Goal: Task Accomplishment & Management: Manage account settings

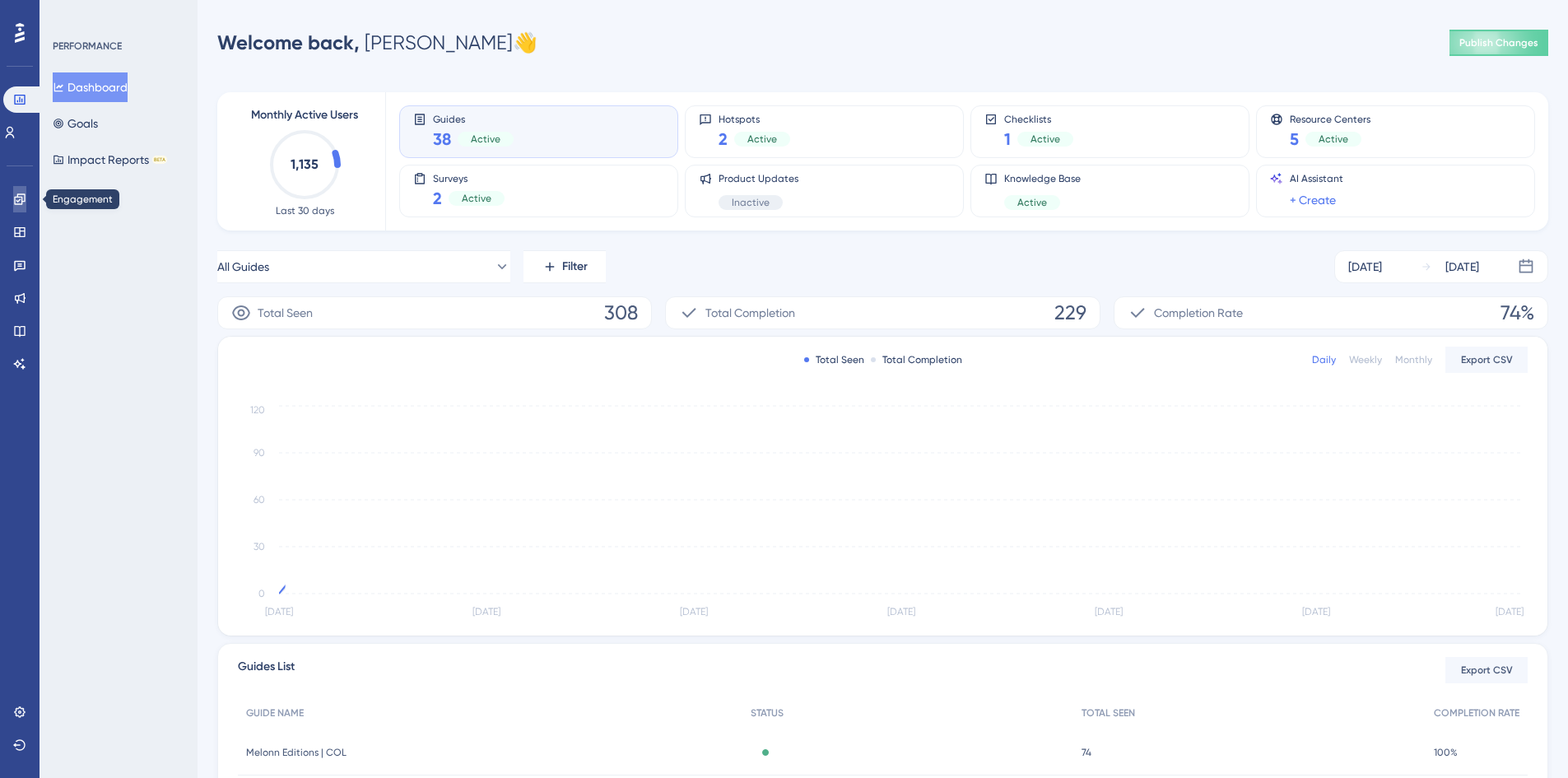
click at [23, 208] on link at bounding box center [19, 199] width 13 height 27
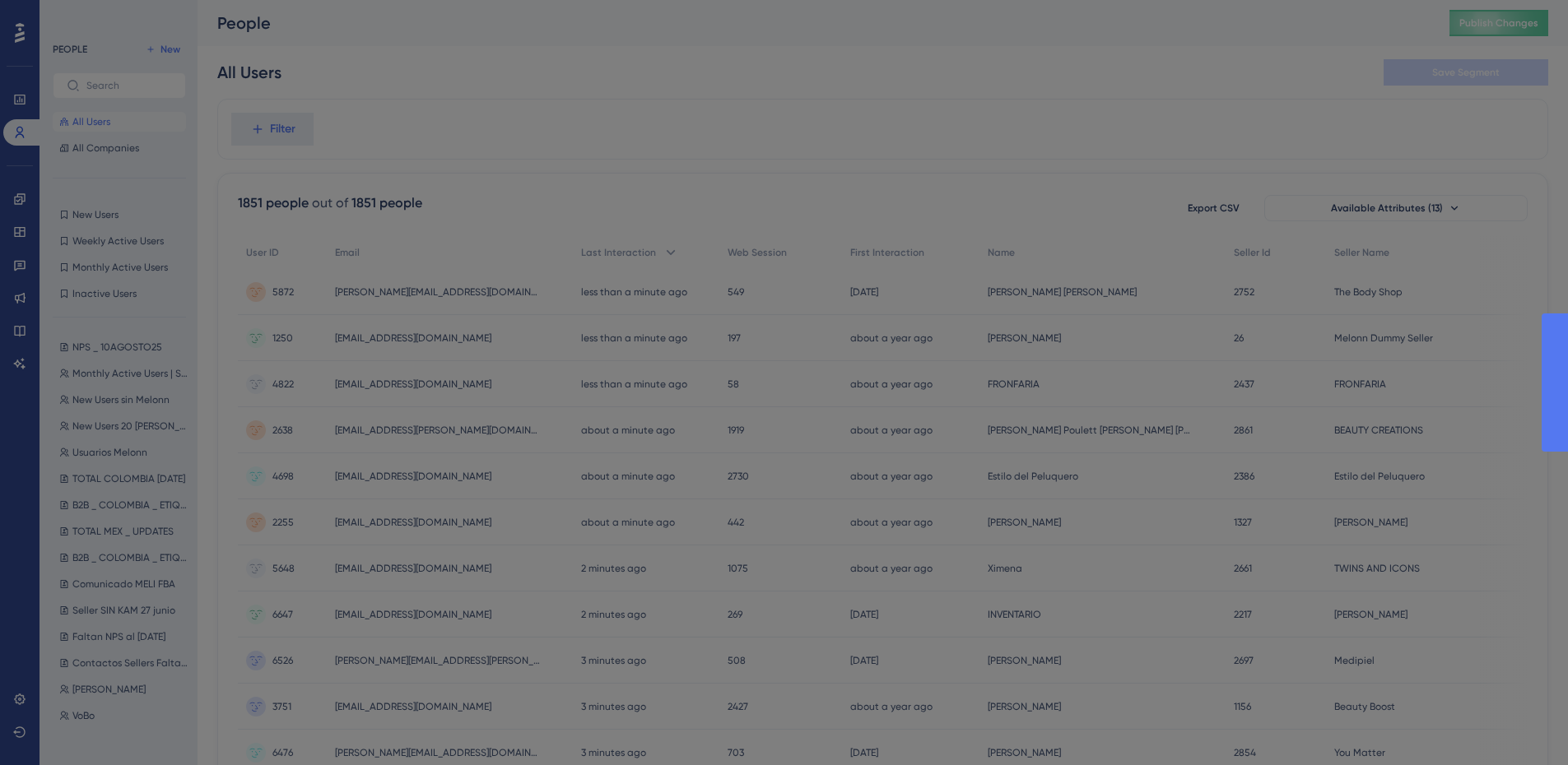
click at [101, 92] on div "Welcome to your Users page 🥳 You can dive deeper into what users are doing in y…" at bounding box center [790, 388] width 1580 height 778
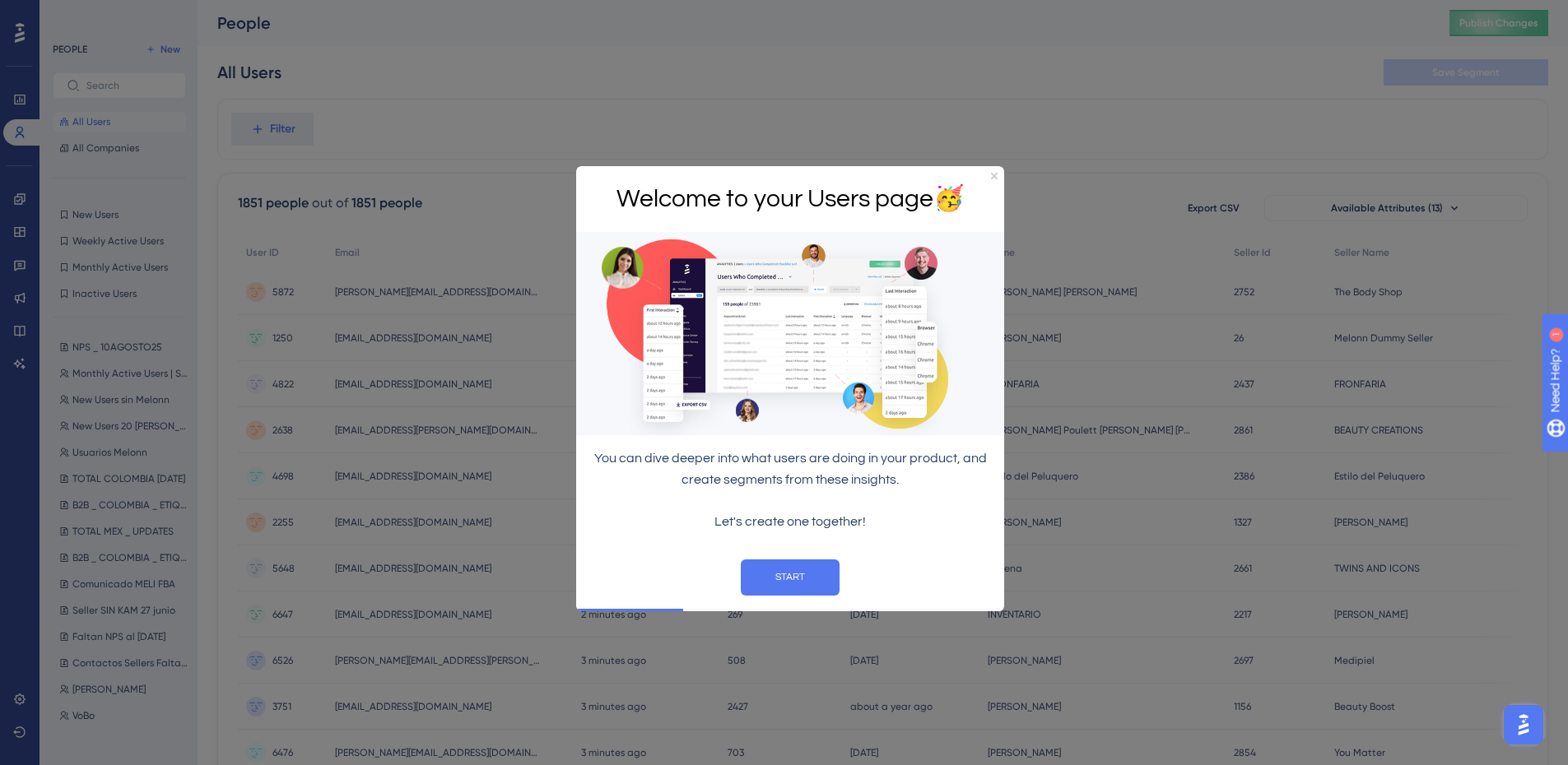
click at [99, 86] on div at bounding box center [784, 382] width 1568 height 765
click at [798, 575] on button "START" at bounding box center [790, 577] width 99 height 37
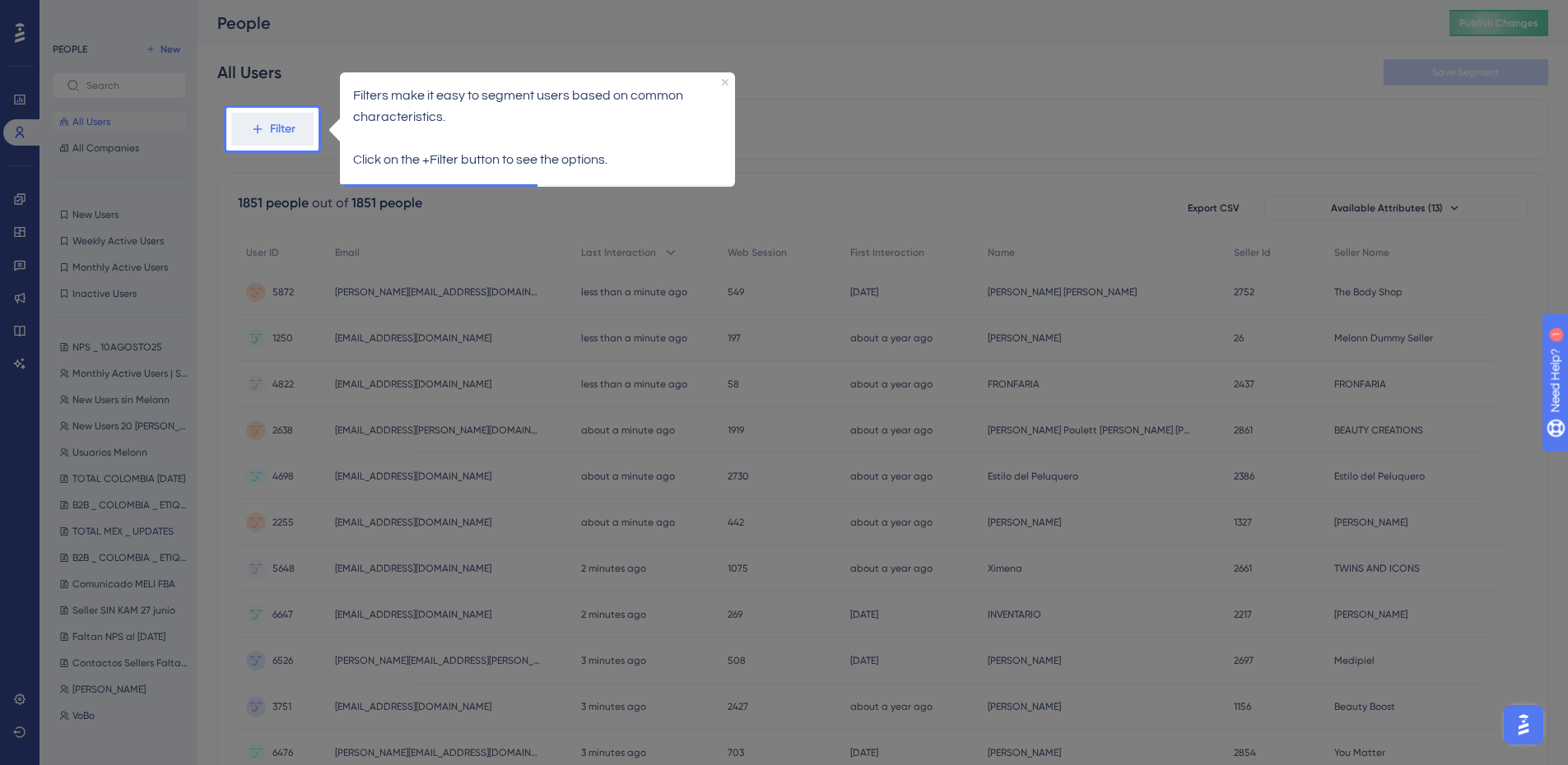
click at [408, 139] on p at bounding box center [537, 137] width 368 height 21
click at [553, 135] on p at bounding box center [537, 137] width 368 height 21
click at [722, 83] on icon "Close Preview" at bounding box center [724, 81] width 6 height 6
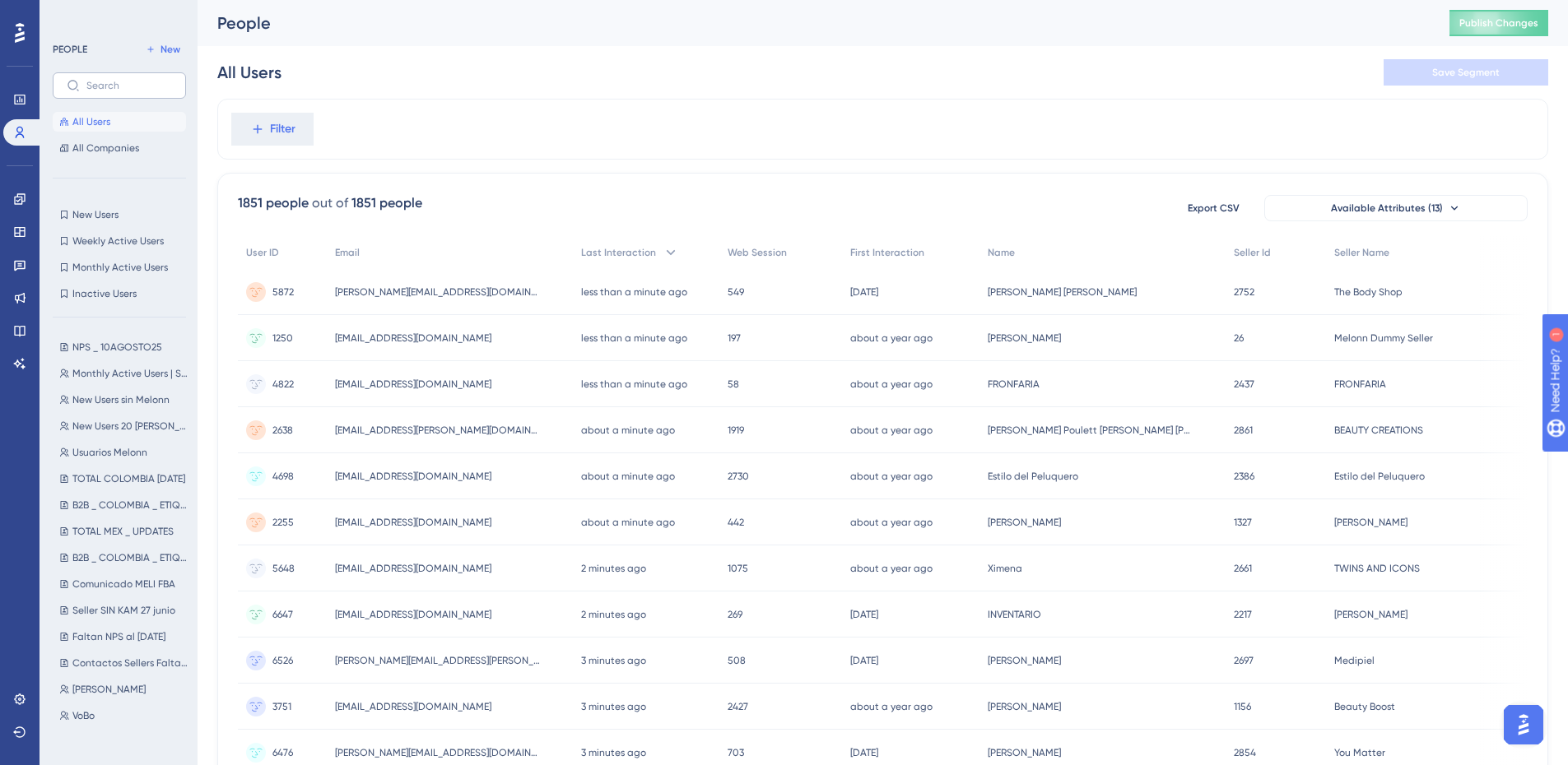
click at [87, 78] on label at bounding box center [118, 85] width 133 height 27
click at [87, 80] on input "text" at bounding box center [128, 85] width 85 height 12
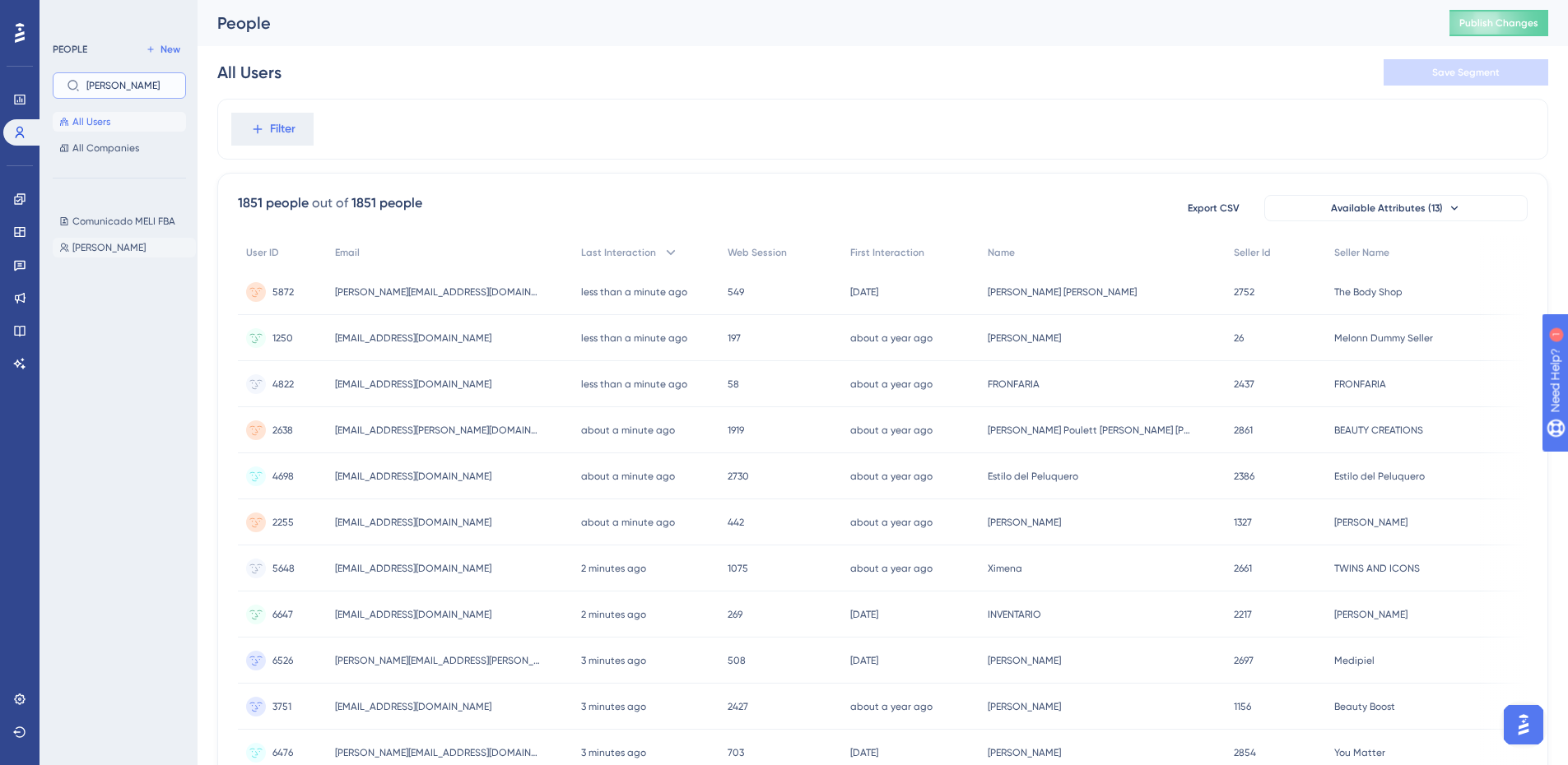
type input "eli"
click at [84, 239] on button "[PERSON_NAME]" at bounding box center [124, 248] width 143 height 20
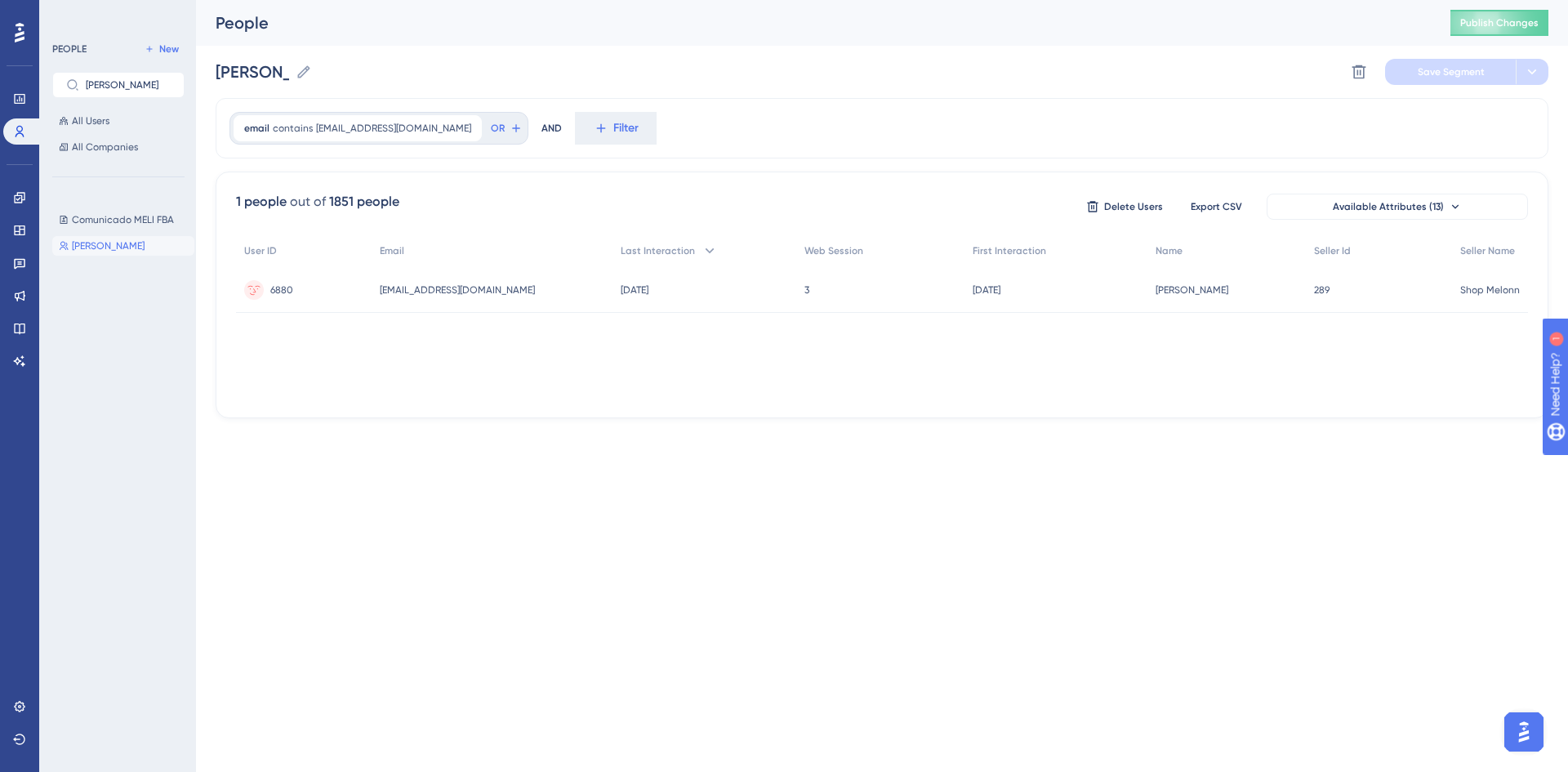
drag, startPoint x: 618, startPoint y: 396, endPoint x: 1139, endPoint y: 397, distance: 521.0
click at [1139, 397] on div "1 people out of 1851 people Delete Users Export CSV Available Attributes (13) U…" at bounding box center [881, 295] width 1332 height 246
click at [914, 387] on div "User ID Email Last Interaction Web Session First Interaction Name Seller Id Sel…" at bounding box center [882, 316] width 1292 height 164
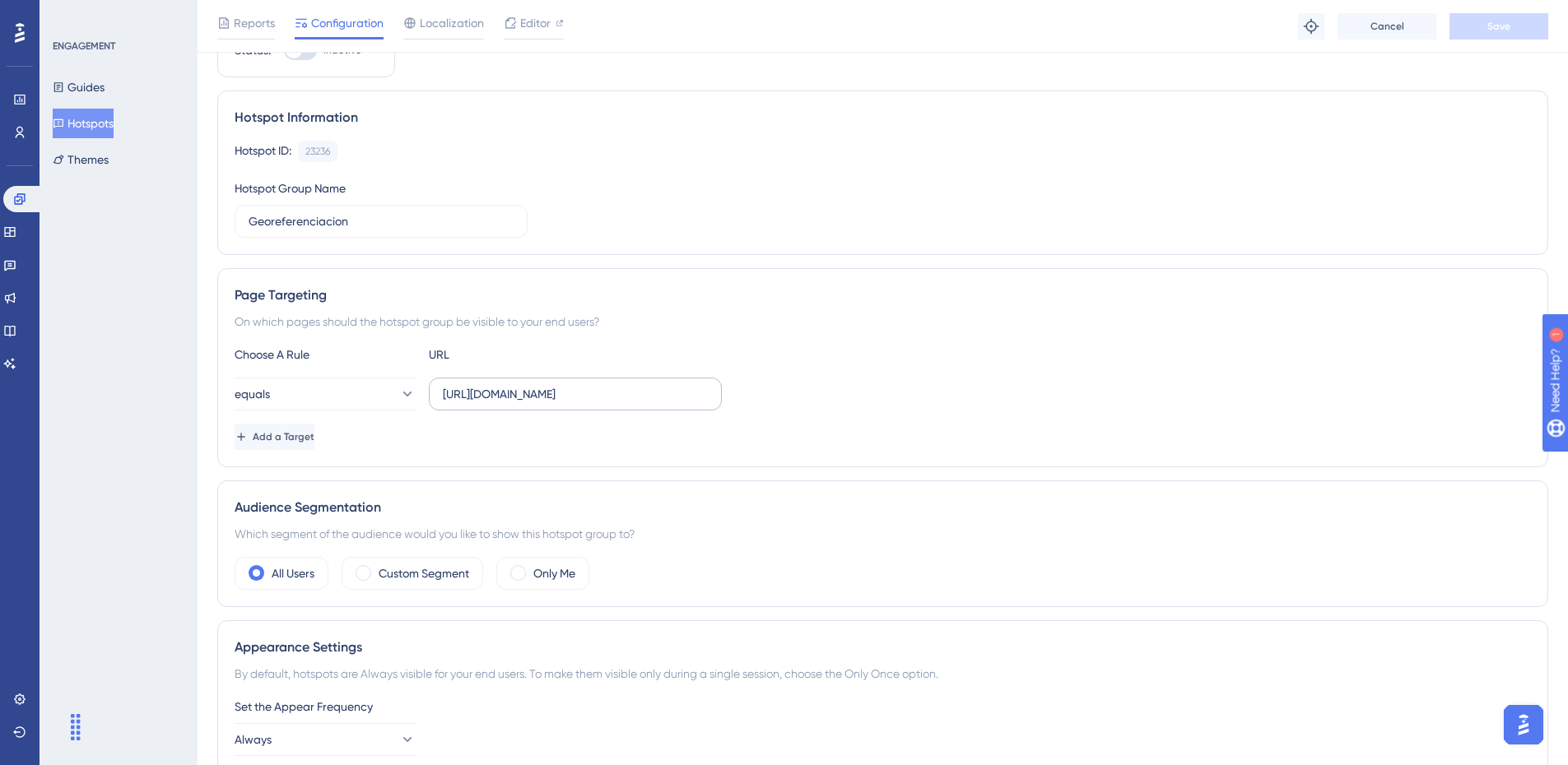
click at [508, 379] on label "[URL][DOMAIN_NAME]" at bounding box center [576, 394] width 293 height 33
click at [508, 385] on input "[URL][DOMAIN_NAME]" at bounding box center [575, 394] width 265 height 18
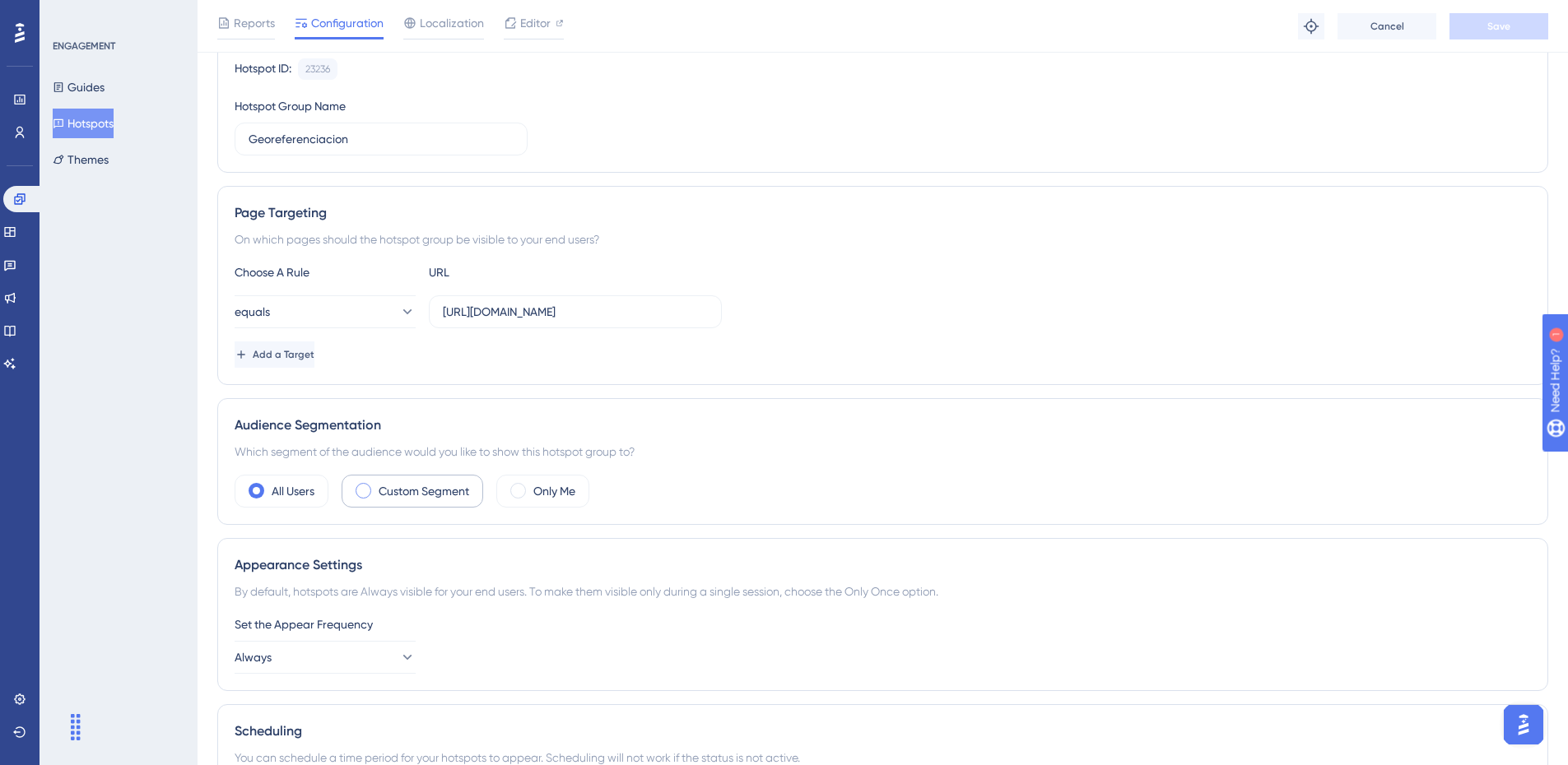
click at [425, 496] on label "Custom Segment" at bounding box center [423, 491] width 91 height 20
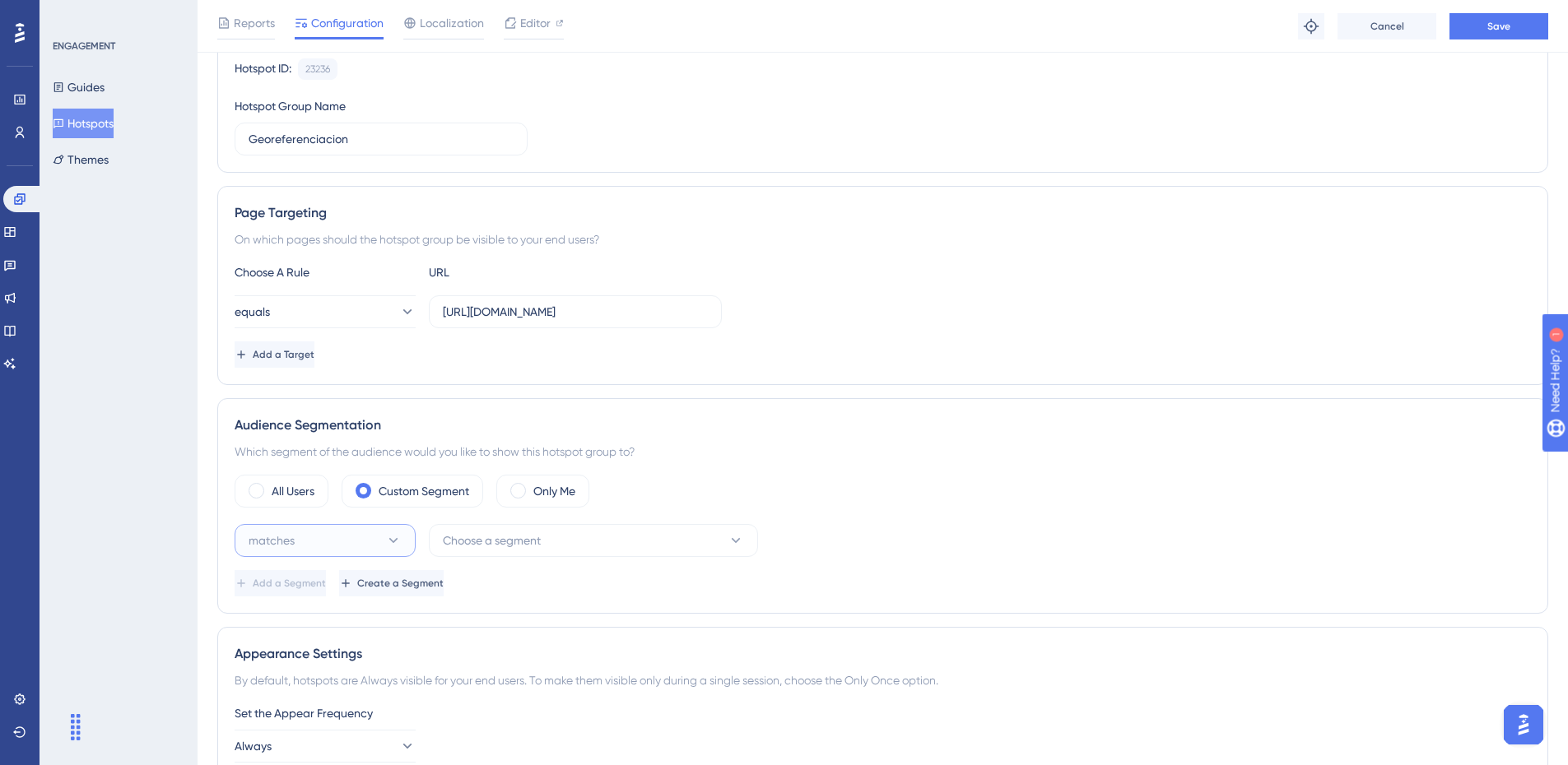
click at [355, 546] on button "matches" at bounding box center [325, 541] width 181 height 33
click at [286, 583] on span "matches" at bounding box center [281, 591] width 46 height 20
click at [499, 544] on span "Choose a segment" at bounding box center [491, 541] width 98 height 20
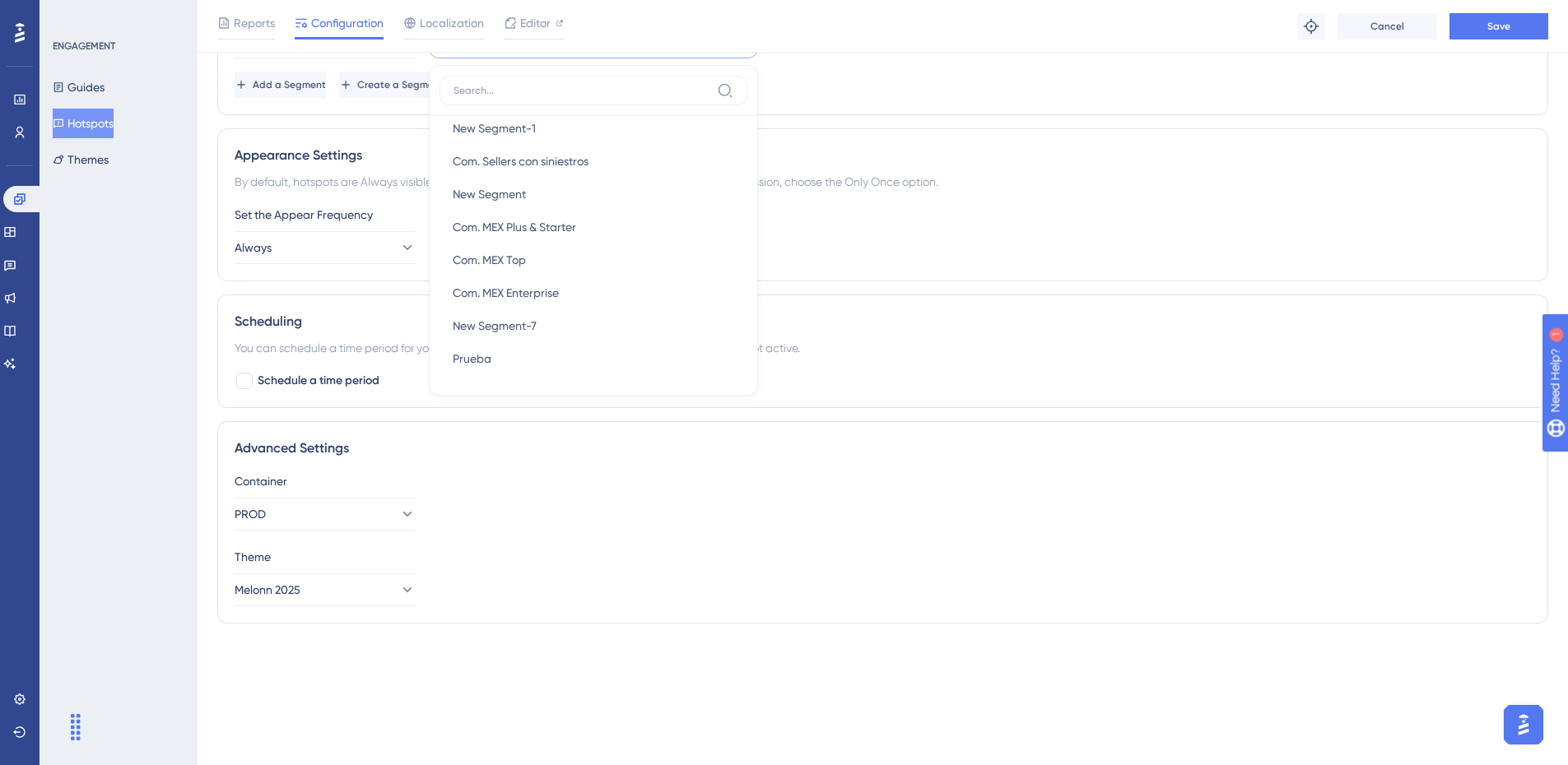
scroll to position [334, 0]
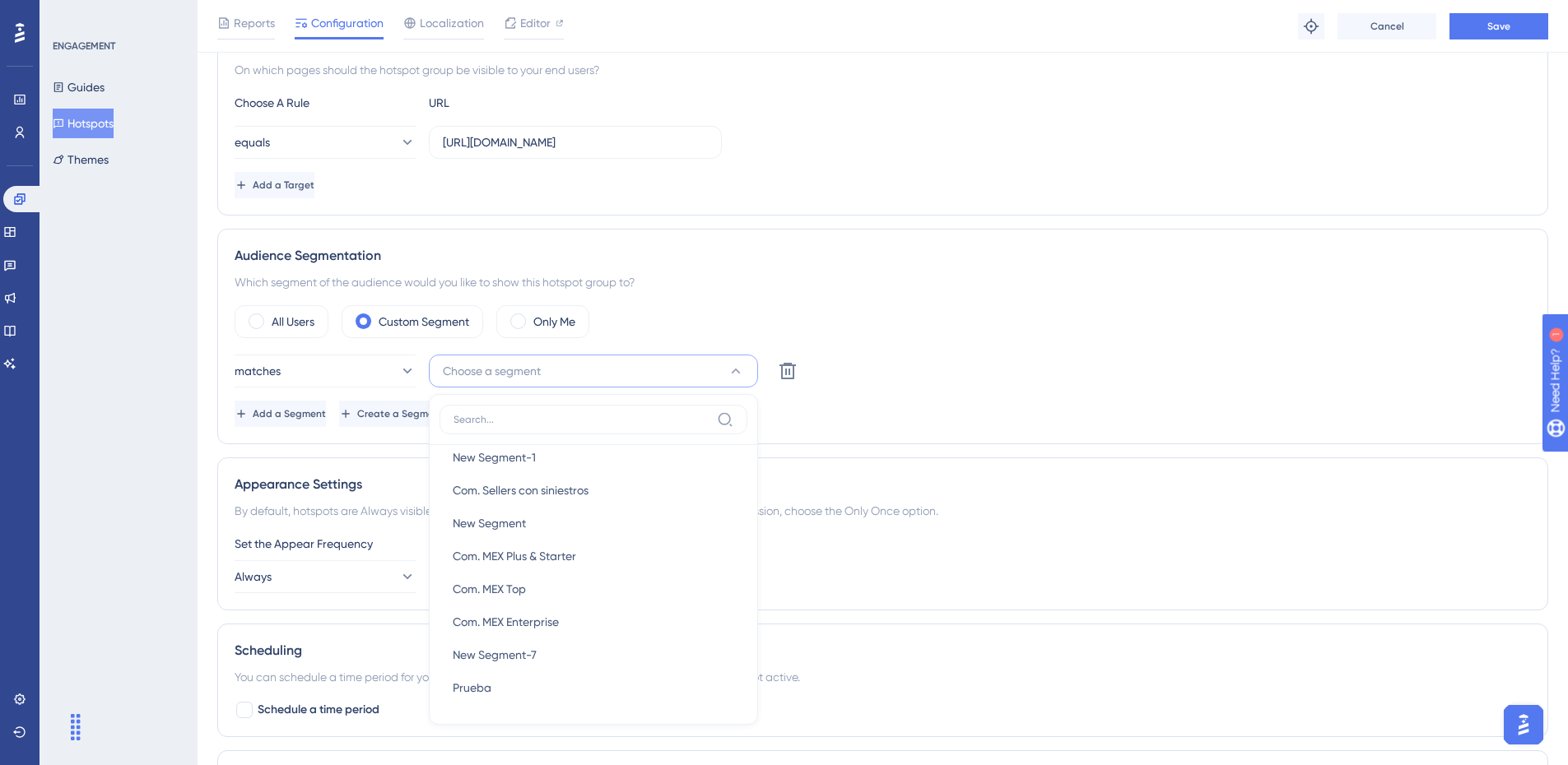
click at [496, 408] on label at bounding box center [593, 420] width 308 height 29
click at [496, 413] on input at bounding box center [582, 420] width 257 height 13
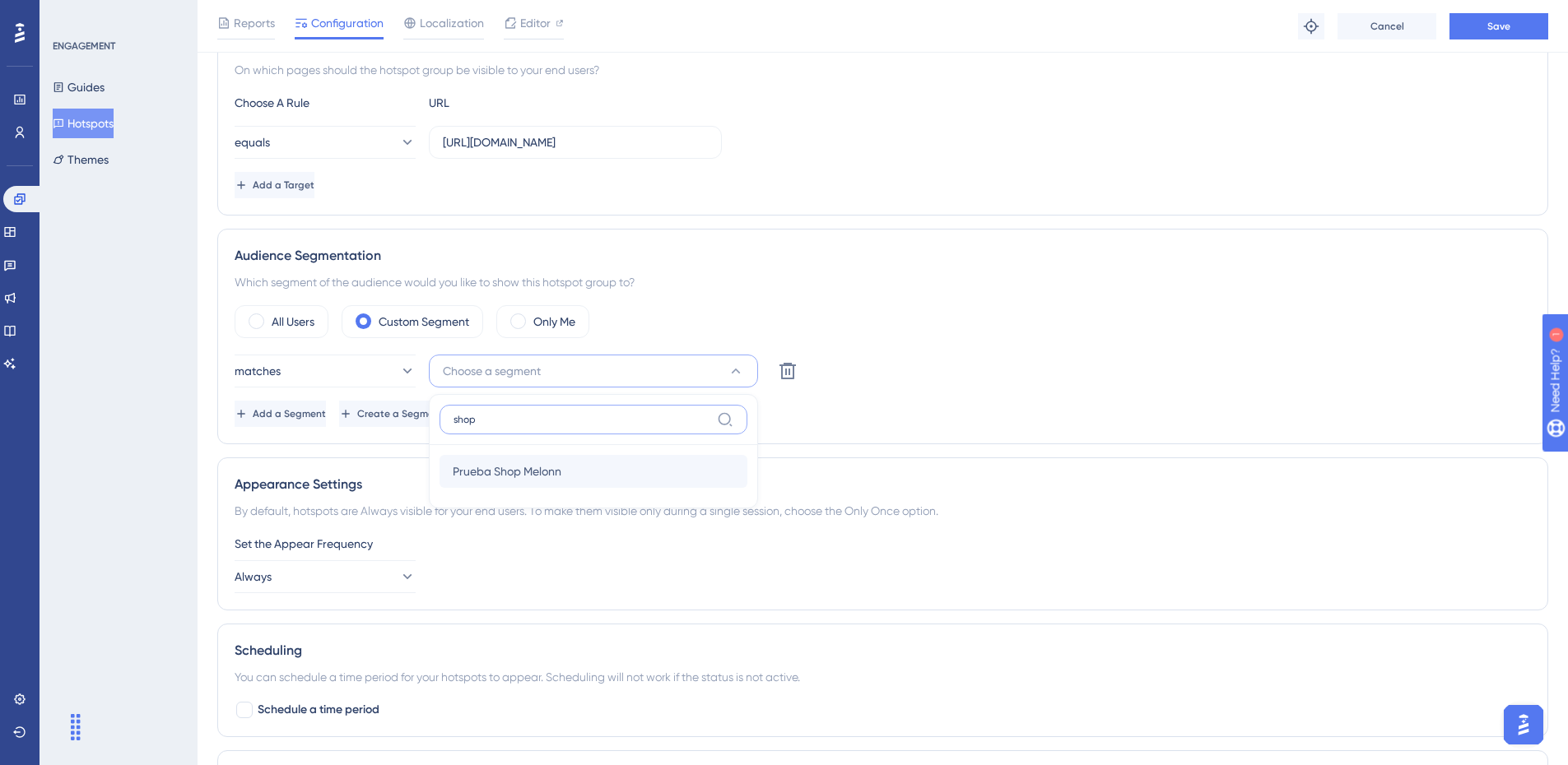
type input "shop"
click at [494, 461] on div "Prueba Shop Melonn Prueba Shop Melonn" at bounding box center [593, 472] width 281 height 33
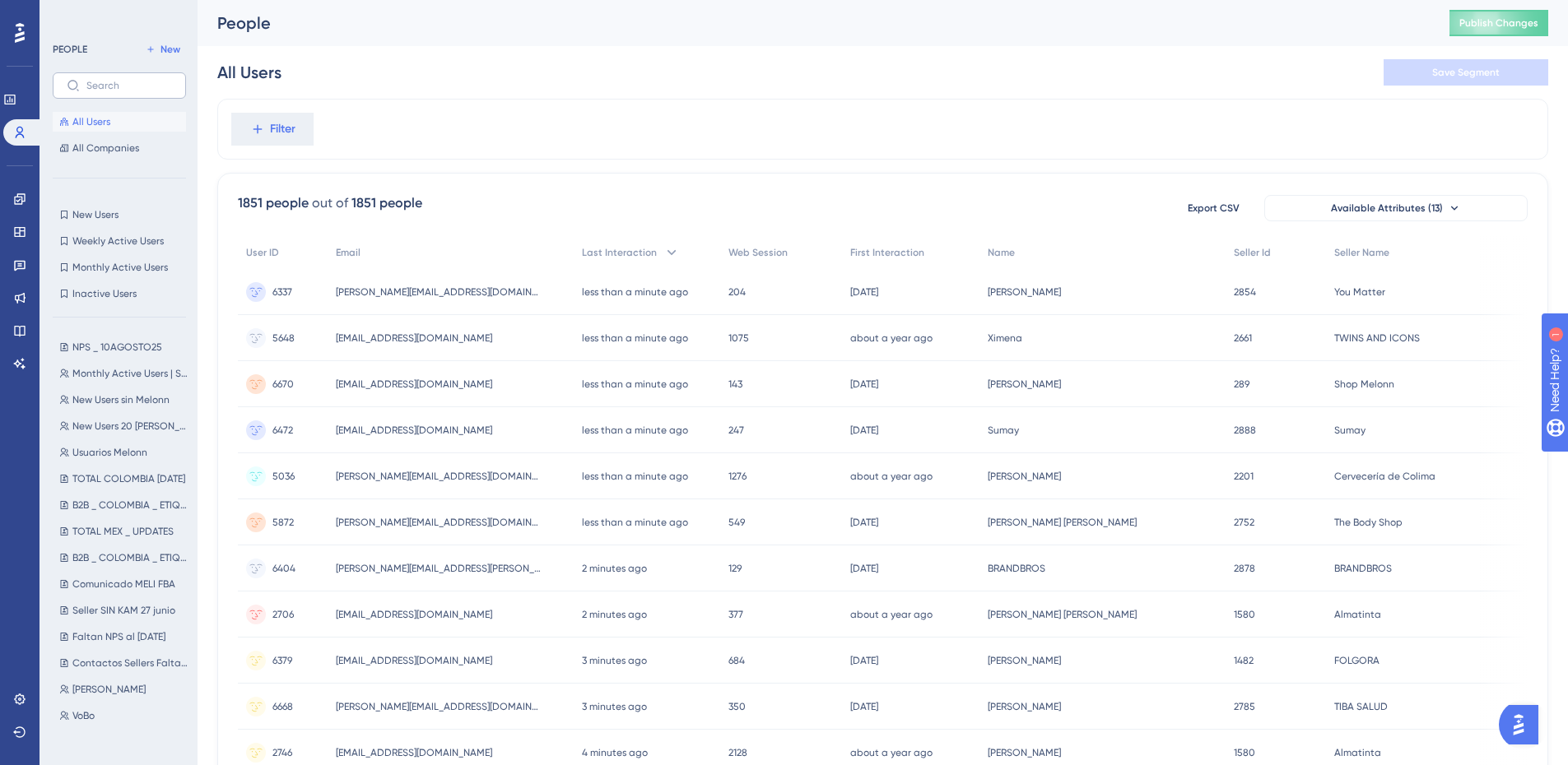
click at [138, 78] on label at bounding box center [118, 85] width 133 height 27
click at [138, 80] on input "text" at bounding box center [128, 85] width 85 height 12
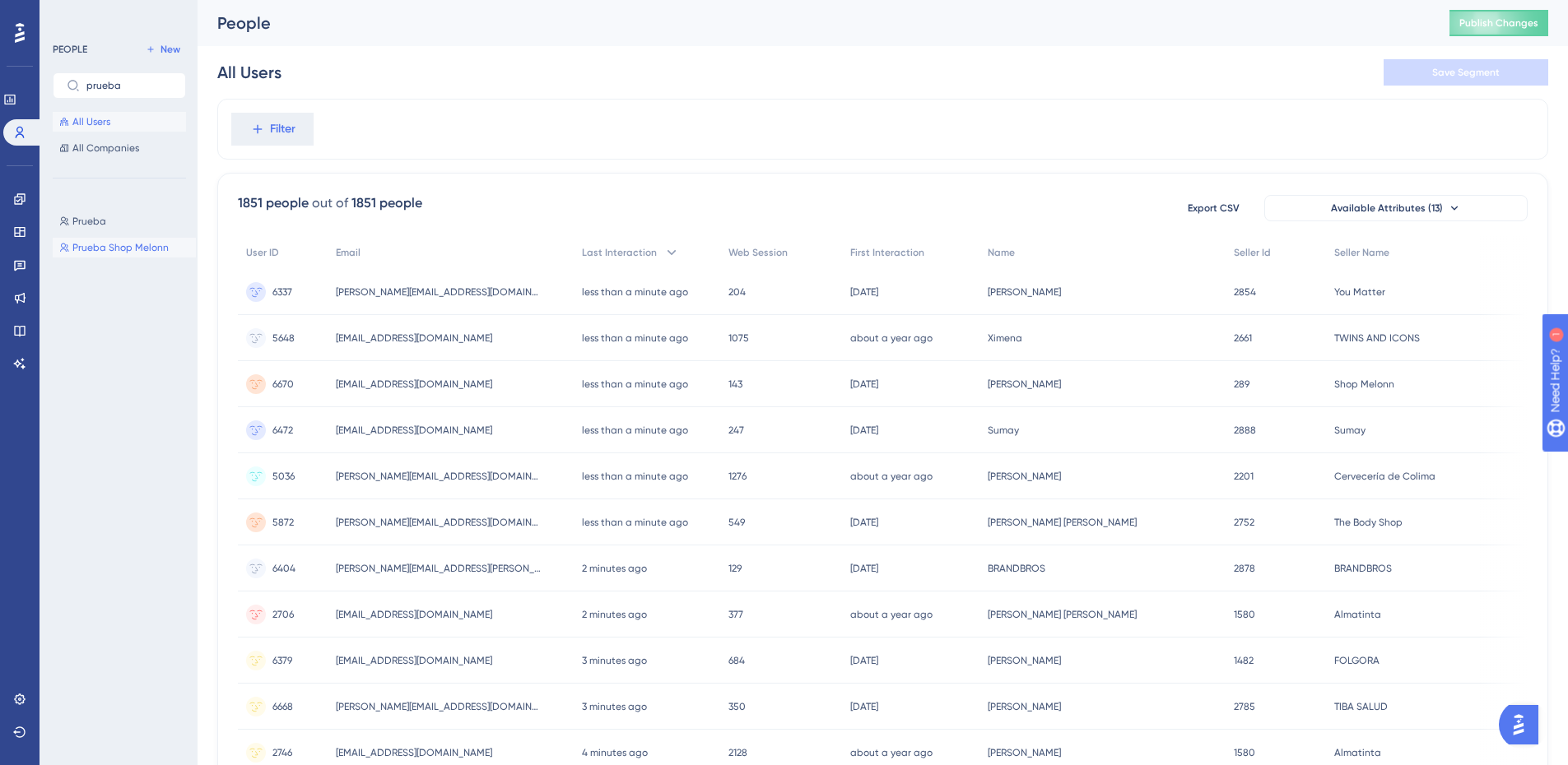
click at [126, 242] on span "Prueba Shop Melonn" at bounding box center [120, 247] width 96 height 13
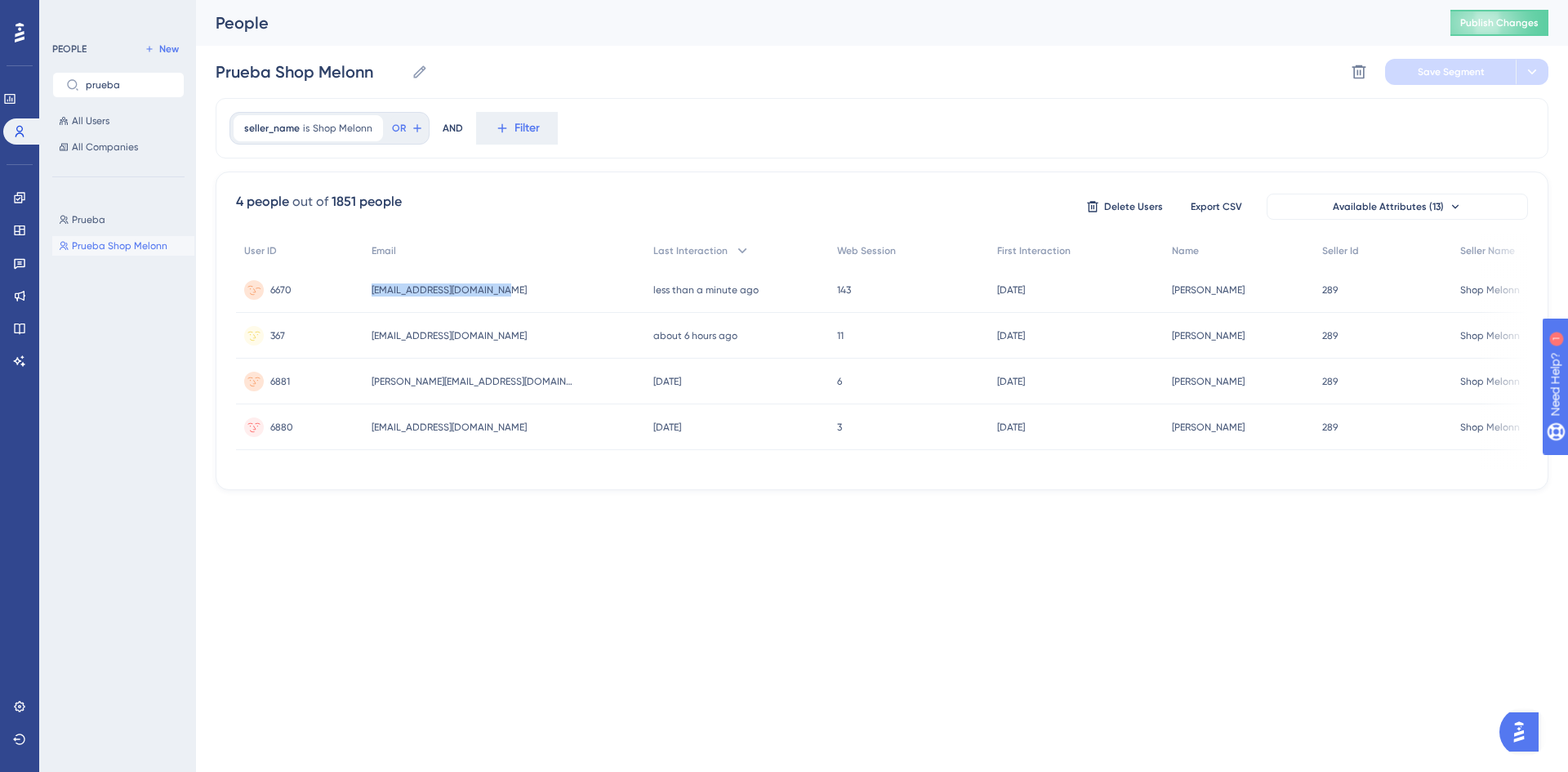
drag, startPoint x: 458, startPoint y: 289, endPoint x: 356, endPoint y: 289, distance: 102.0
click at [0, 0] on div "6670 6670 aospina+seller@melonn.com aospina+seller@melonn.com less than a minut…" at bounding box center [0, 0] width 0 height 0
copy div "6670 aospina+seller@melonn.com"
drag, startPoint x: 130, startPoint y: 83, endPoint x: 54, endPoint y: 84, distance: 76.0
click at [54, 83] on label "prueba" at bounding box center [117, 85] width 132 height 26
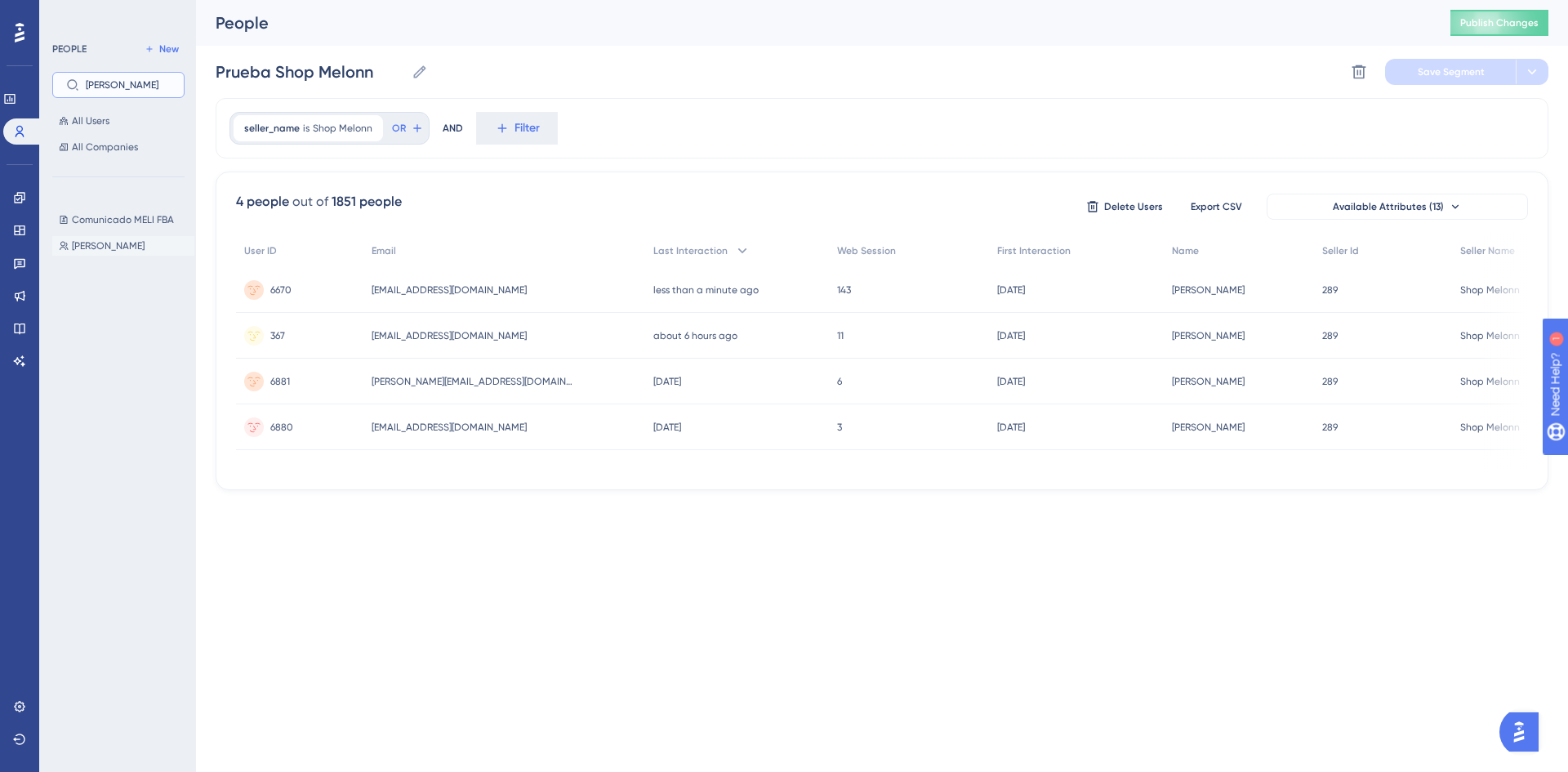
type input "eli"
click at [94, 250] on button "Eli Eli" at bounding box center [123, 246] width 142 height 20
type input "Eli"
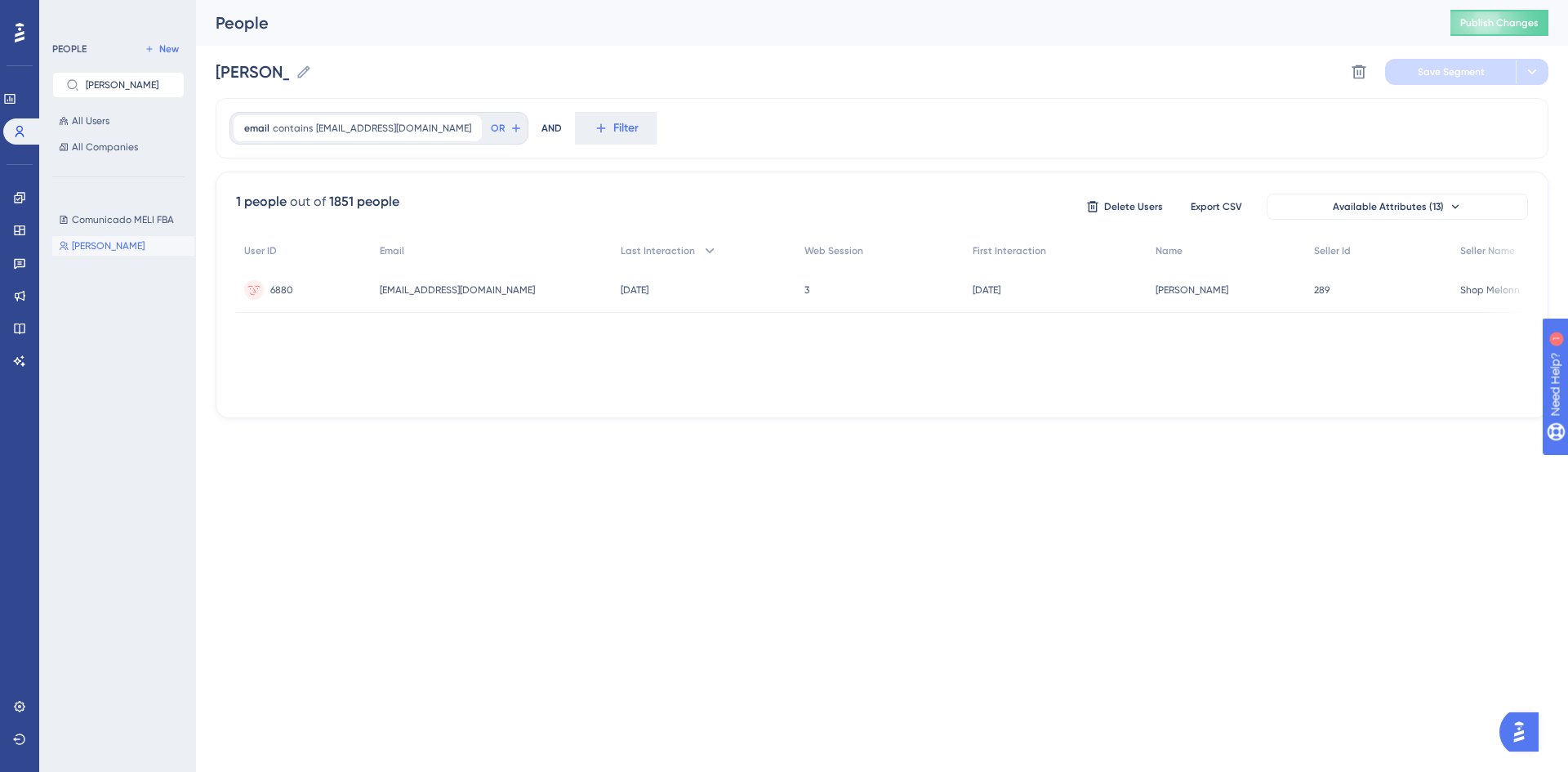
click at [736, 80] on div "Eli Eli Delete Segment Save Segment" at bounding box center [881, 71] width 1332 height 52
click at [491, 132] on span "OR" at bounding box center [498, 128] width 14 height 13
type input "emai"
click at [523, 249] on button "Email Email" at bounding box center [619, 247] width 240 height 33
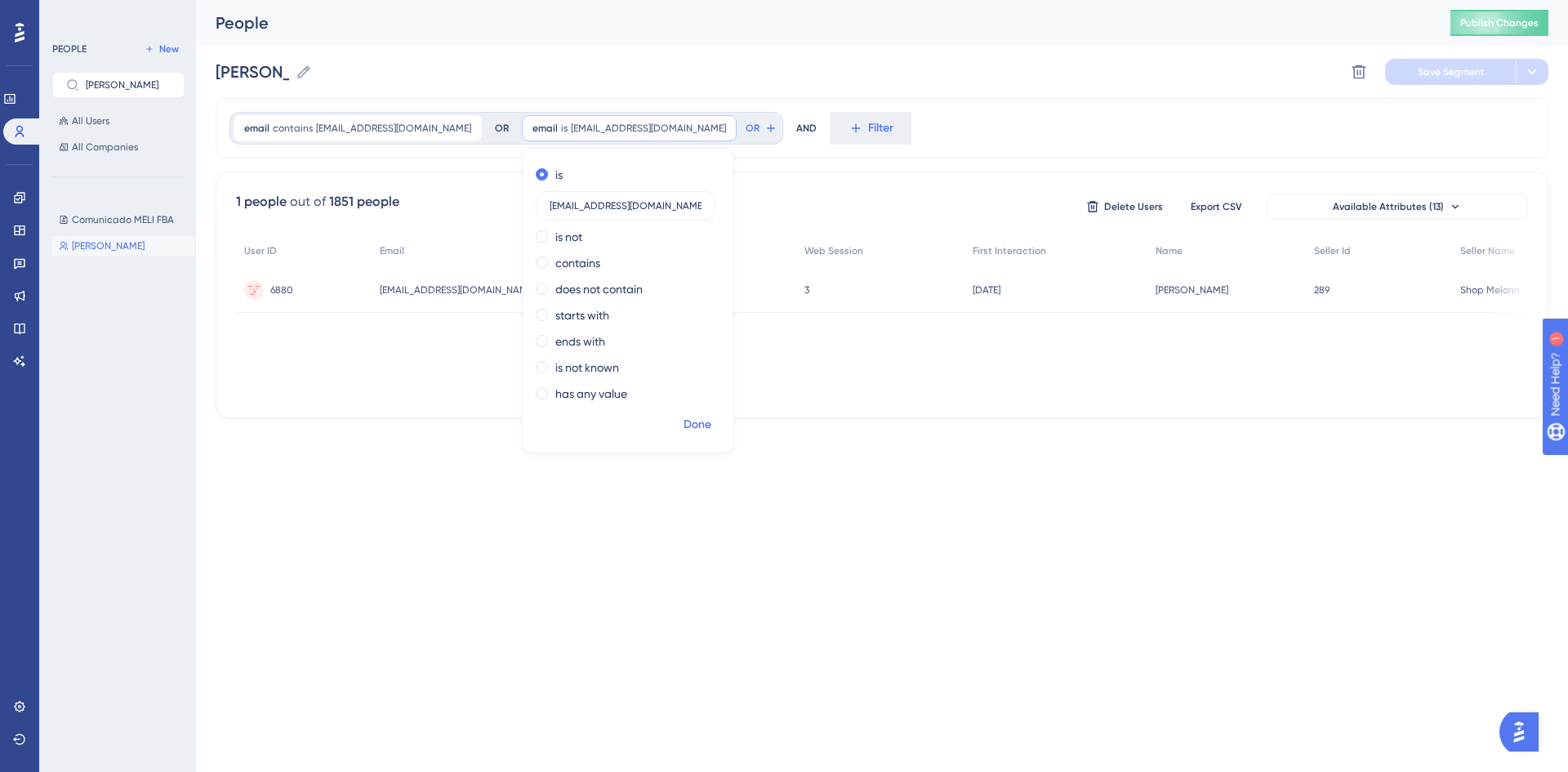
type input "aospina+seller@melonn.com"
click at [684, 423] on span "Done" at bounding box center [698, 425] width 28 height 20
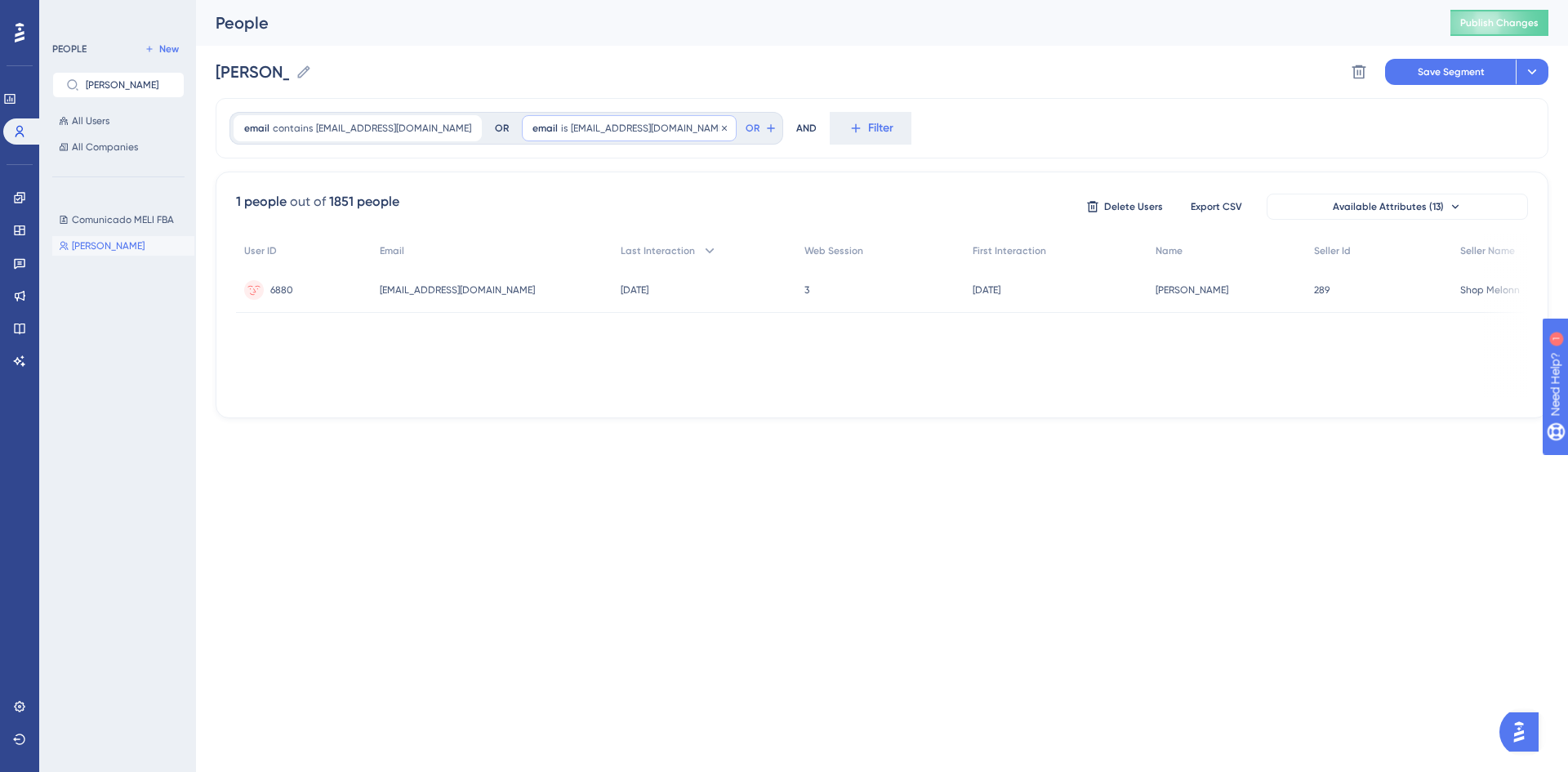
click at [587, 130] on span "aospina+seller@melonn.com" at bounding box center [648, 128] width 156 height 13
click at [467, 133] on div "email contains elialvarado@melonn.com elialvarado@melonn.com Remove OR" at bounding box center [374, 128] width 289 height 33
click at [571, 130] on span "aospina+seller@melonn.com" at bounding box center [648, 128] width 156 height 13
click at [719, 128] on icon at bounding box center [724, 128] width 10 height 10
click at [613, 127] on span "Filter" at bounding box center [626, 128] width 25 height 20
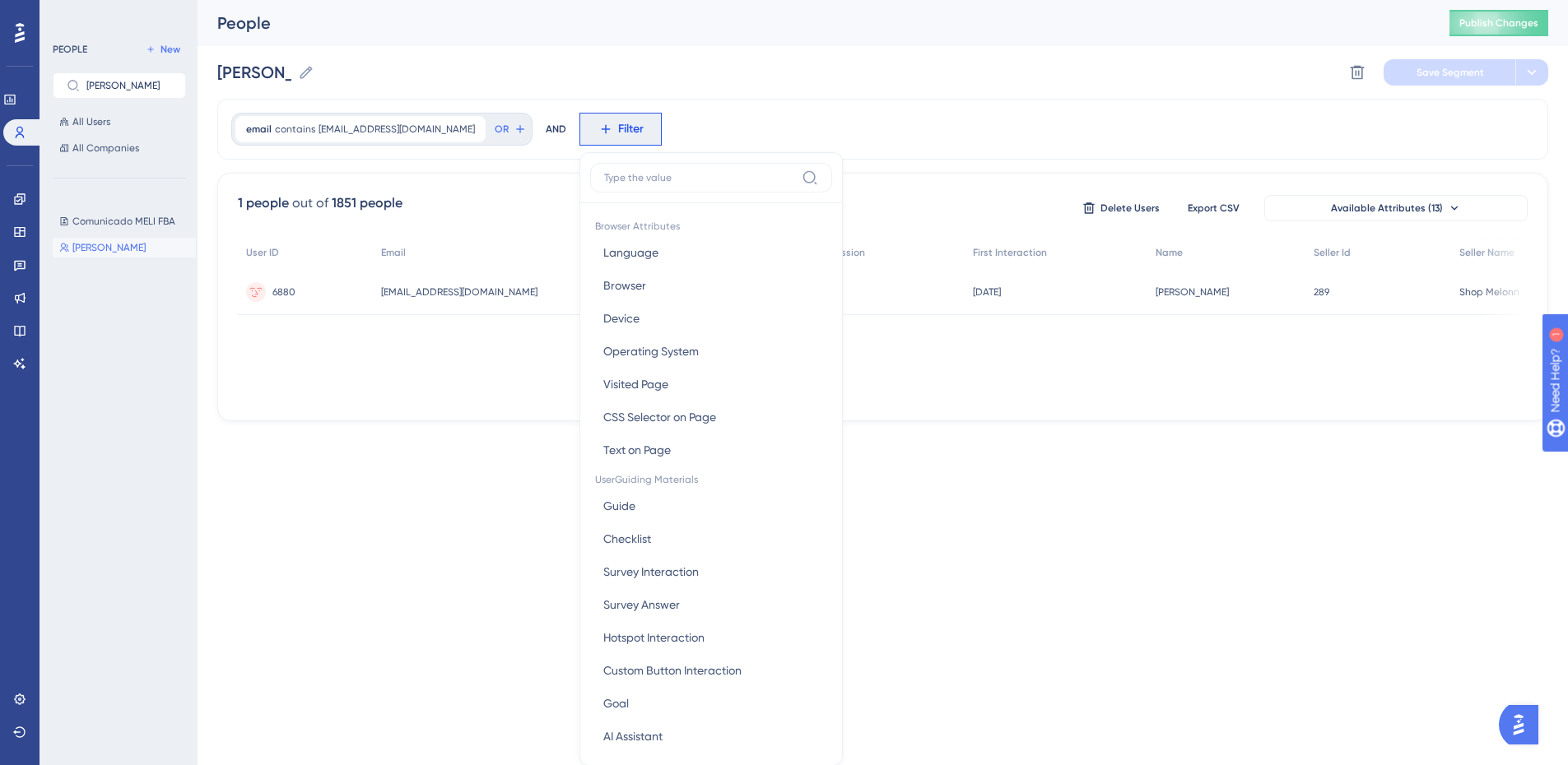
scroll to position [77, 0]
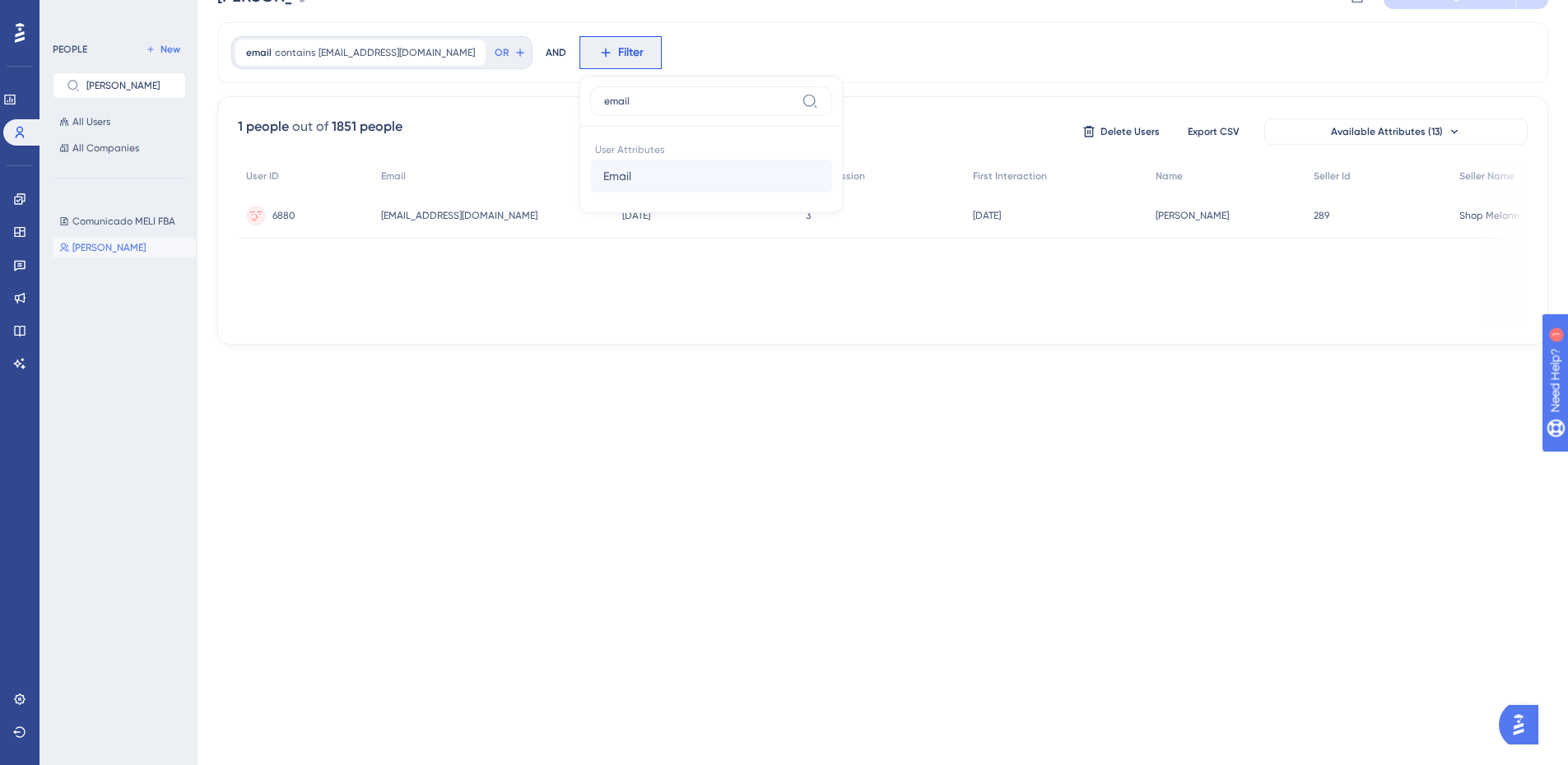
type input "email"
click at [590, 165] on button "Email Email" at bounding box center [711, 176] width 242 height 33
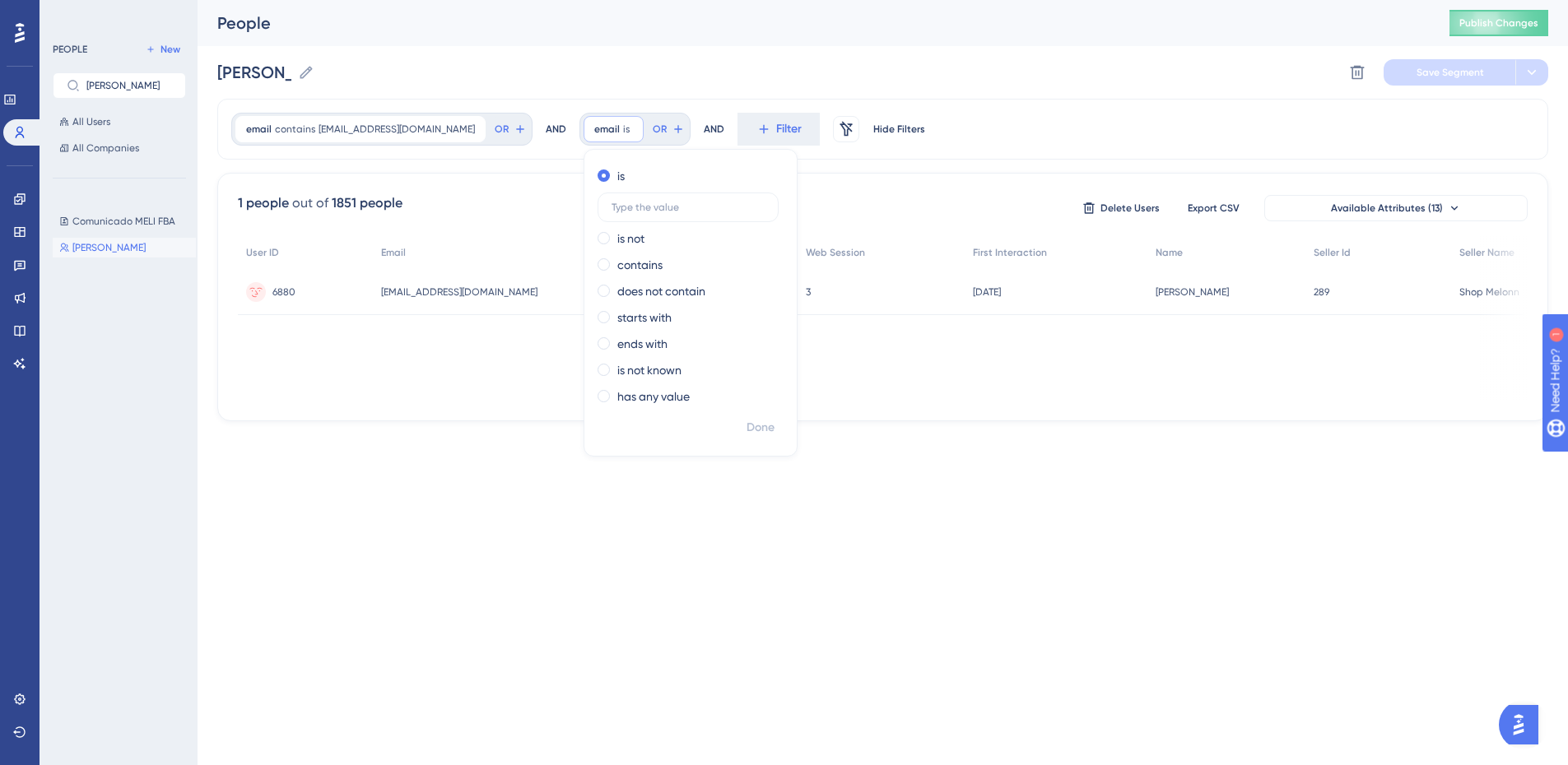
scroll to position [0, 0]
click at [611, 211] on input "text" at bounding box center [687, 207] width 153 height 12
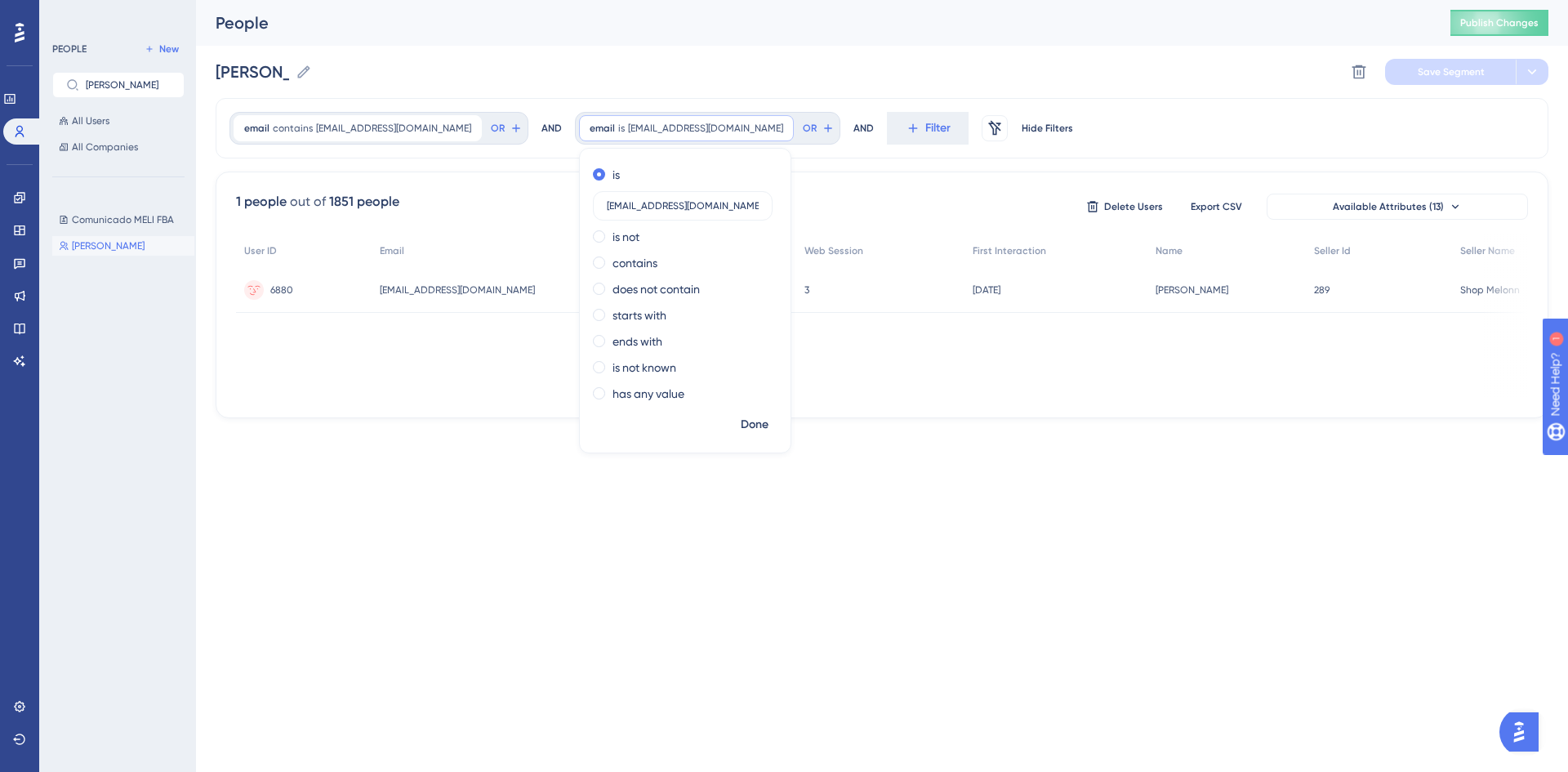
drag, startPoint x: 566, startPoint y: 208, endPoint x: 547, endPoint y: 206, distance: 19.1
click at [580, 206] on div "is aospina+seller@melonn.com is not contains does not contain starts with ends …" at bounding box center [686, 286] width 211 height 248
click at [607, 205] on input "aospina+seller@melonn.com" at bounding box center [682, 206] width 152 height 12
click at [699, 203] on input "aospina+seller@melonn.com" at bounding box center [682, 206] width 152 height 12
type input "aospina+seller@melonn.com"
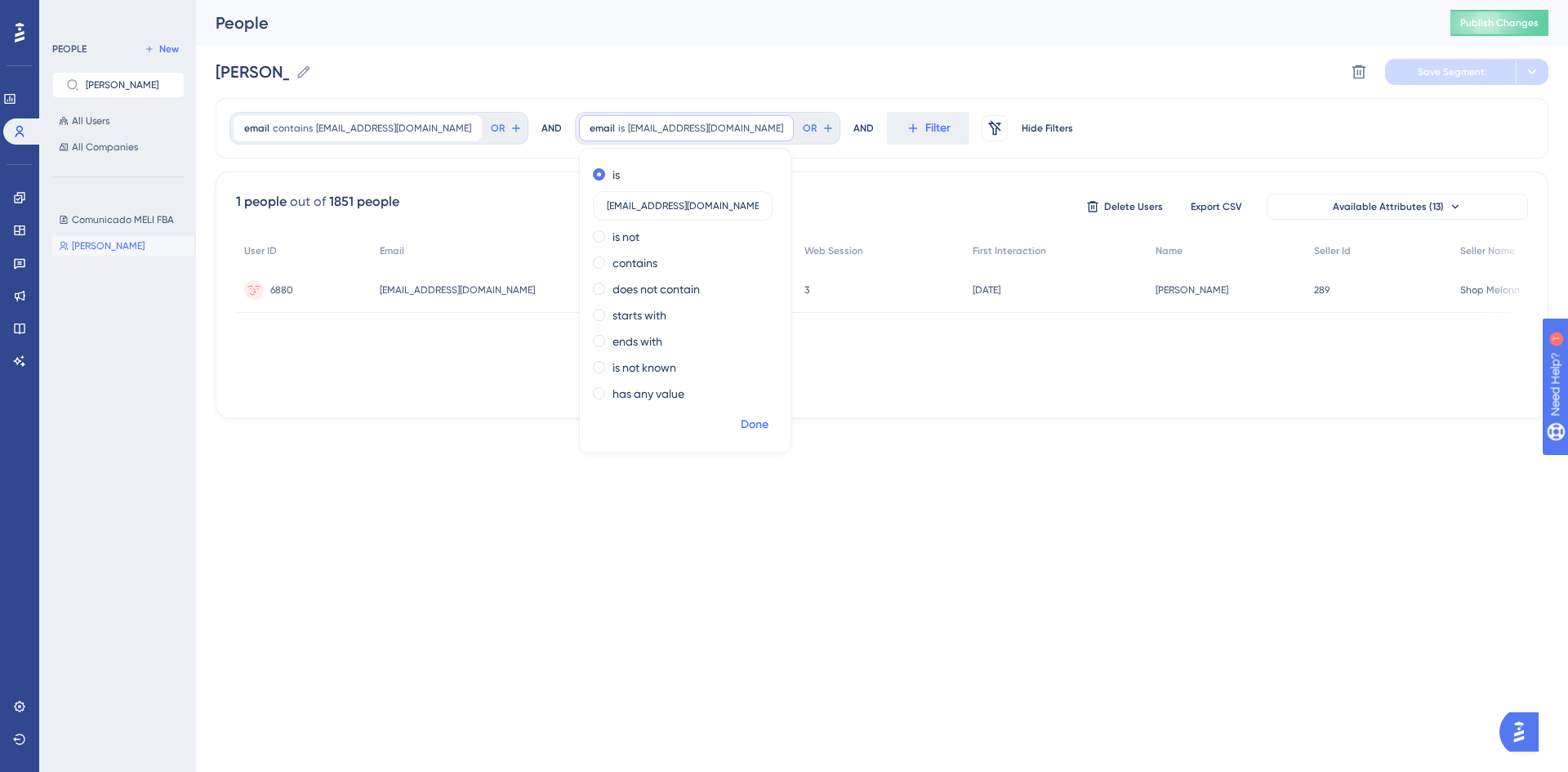
click at [740, 422] on span "Done" at bounding box center [754, 425] width 28 height 20
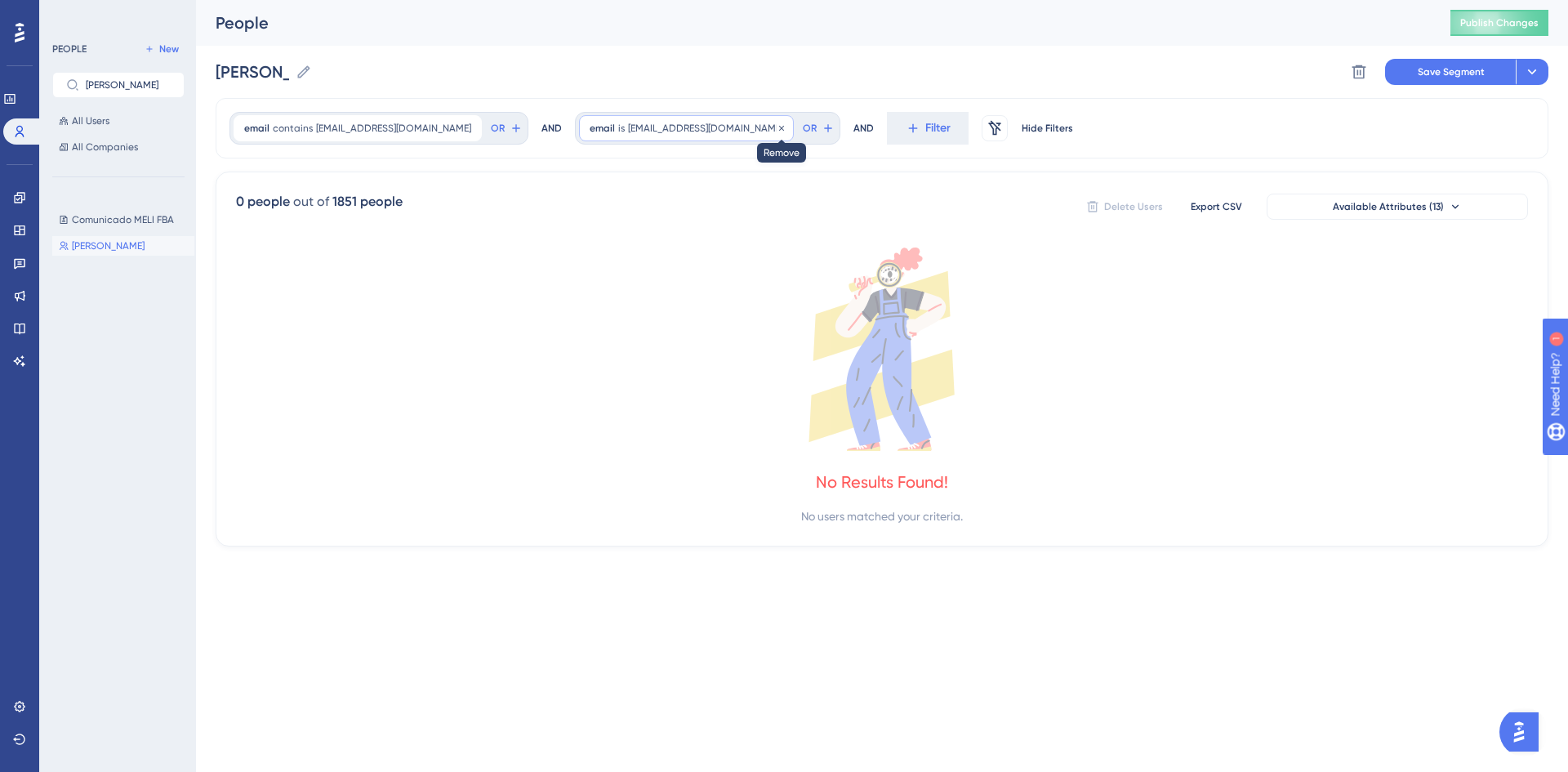
click at [777, 125] on icon at bounding box center [781, 128] width 10 height 10
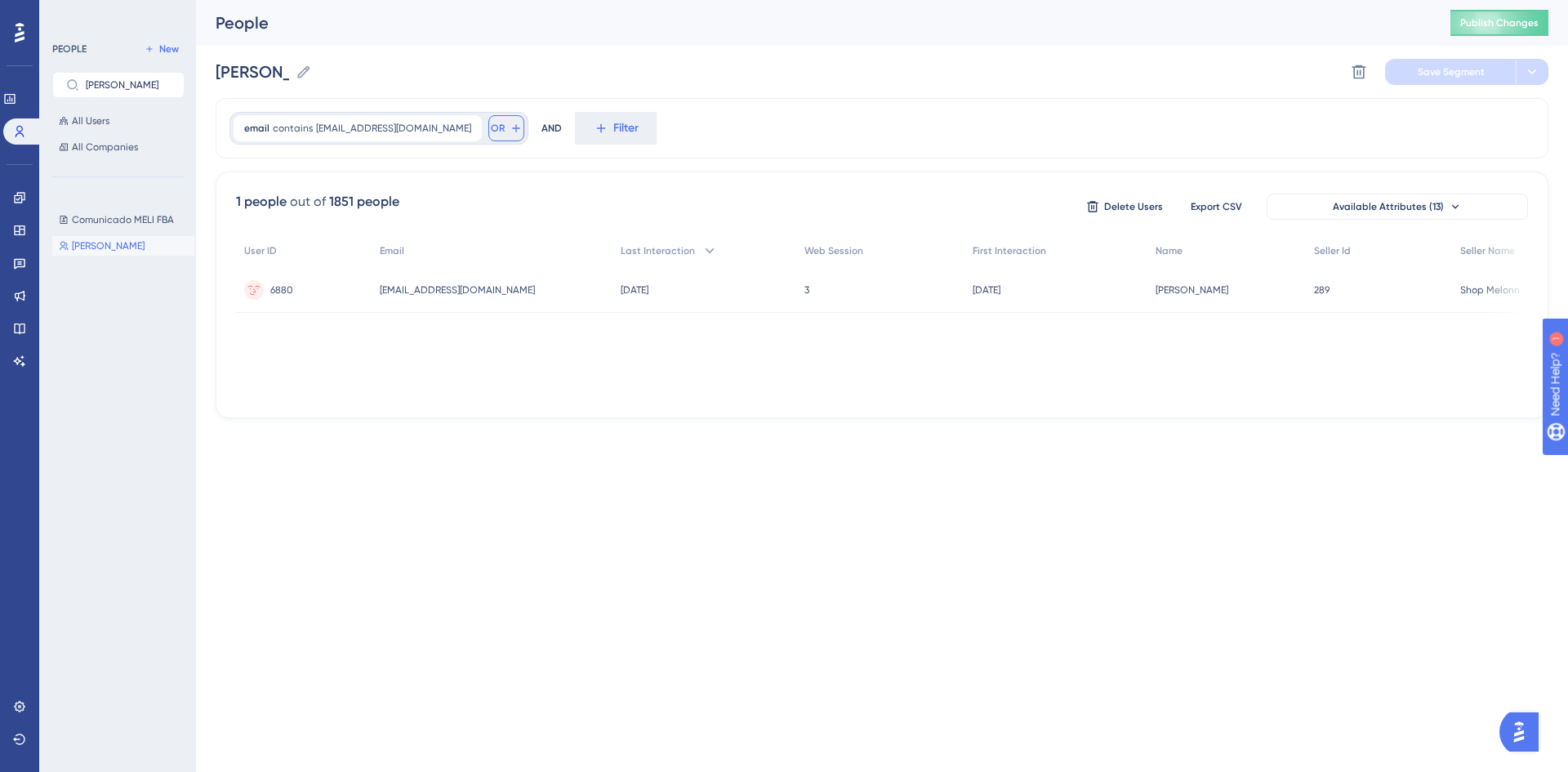
click at [509, 133] on icon at bounding box center [516, 128] width 13 height 13
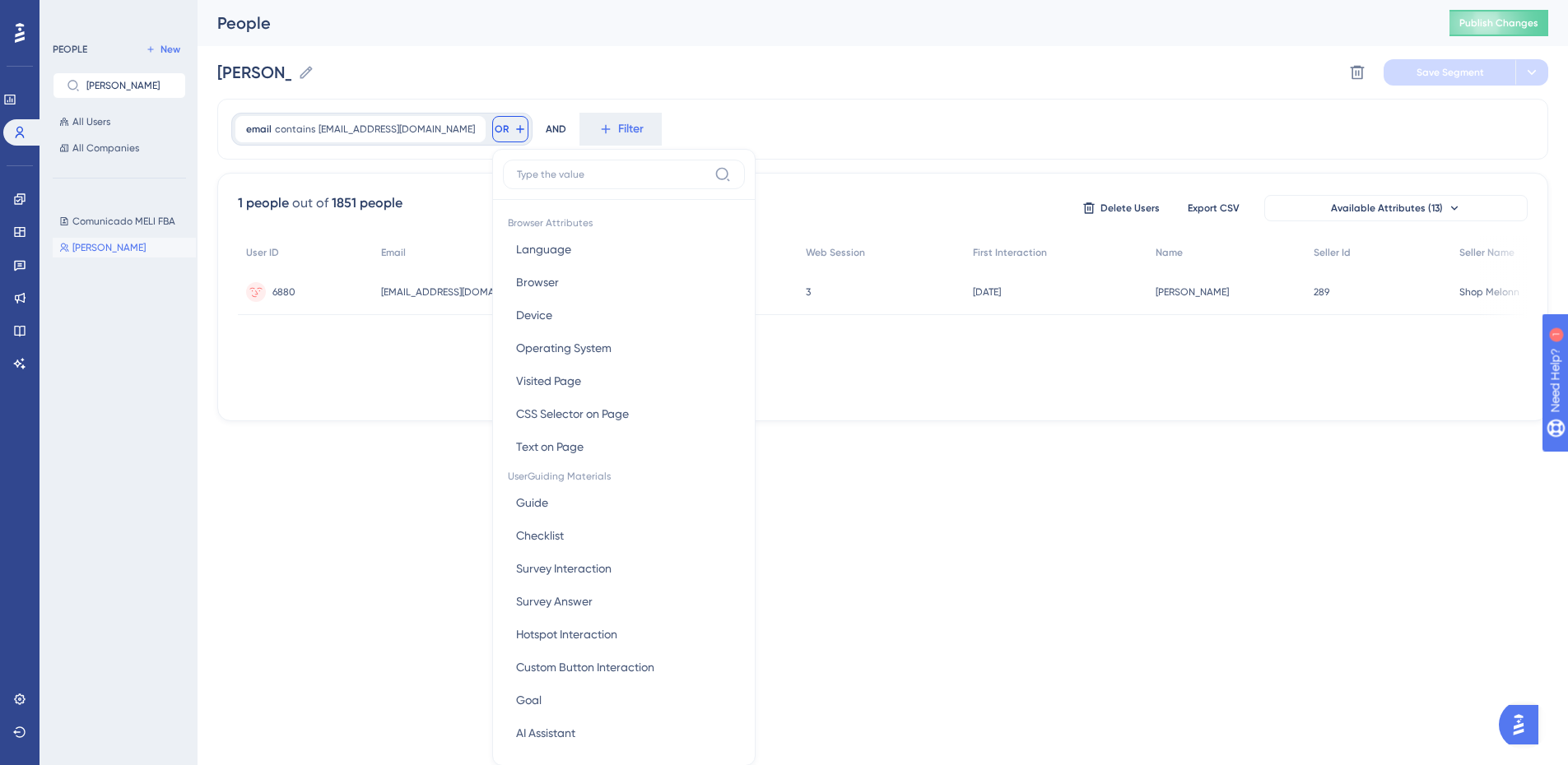
scroll to position [75, 0]
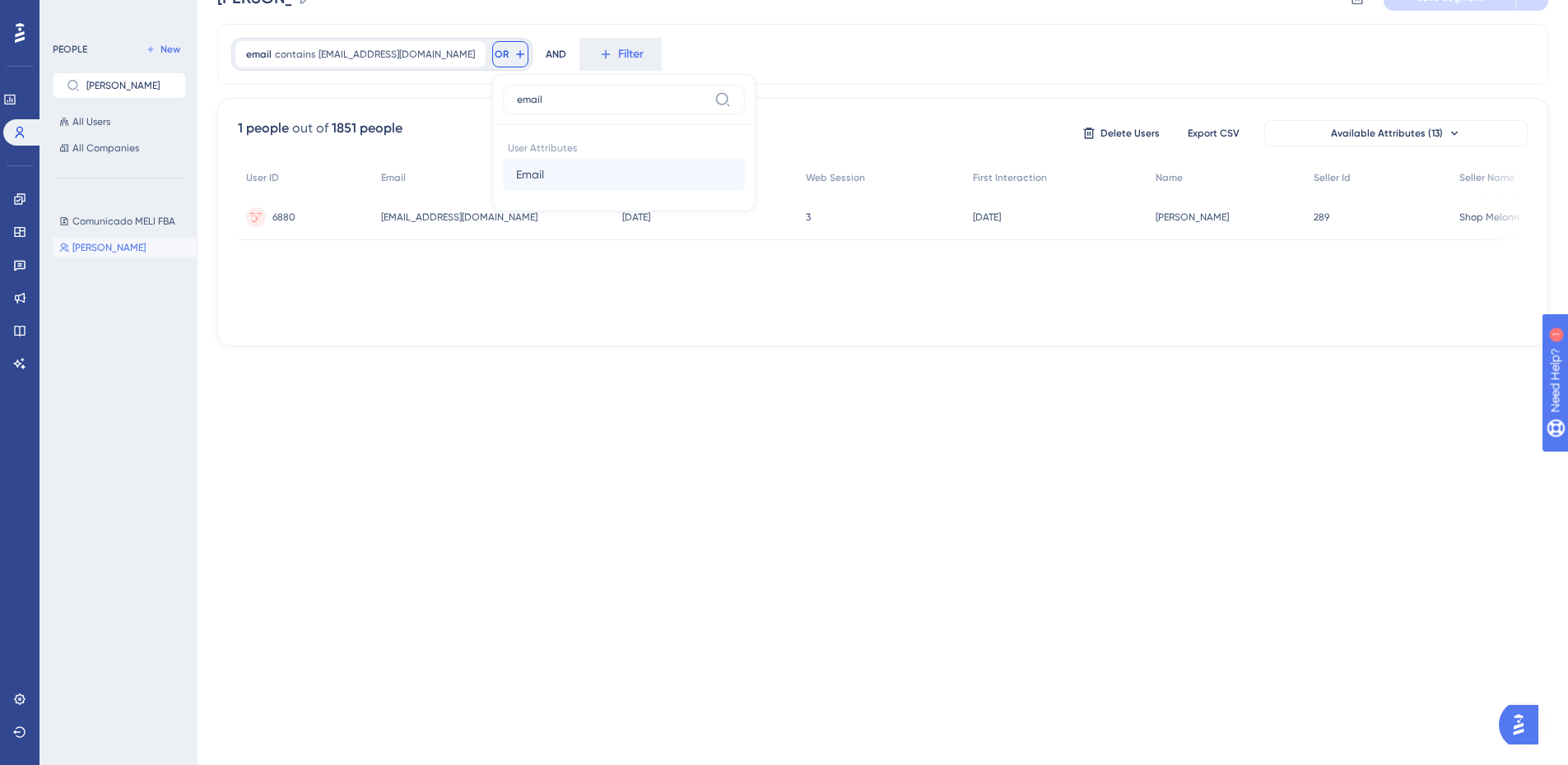
type input "email"
click at [522, 167] on button "Email Email" at bounding box center [624, 174] width 242 height 33
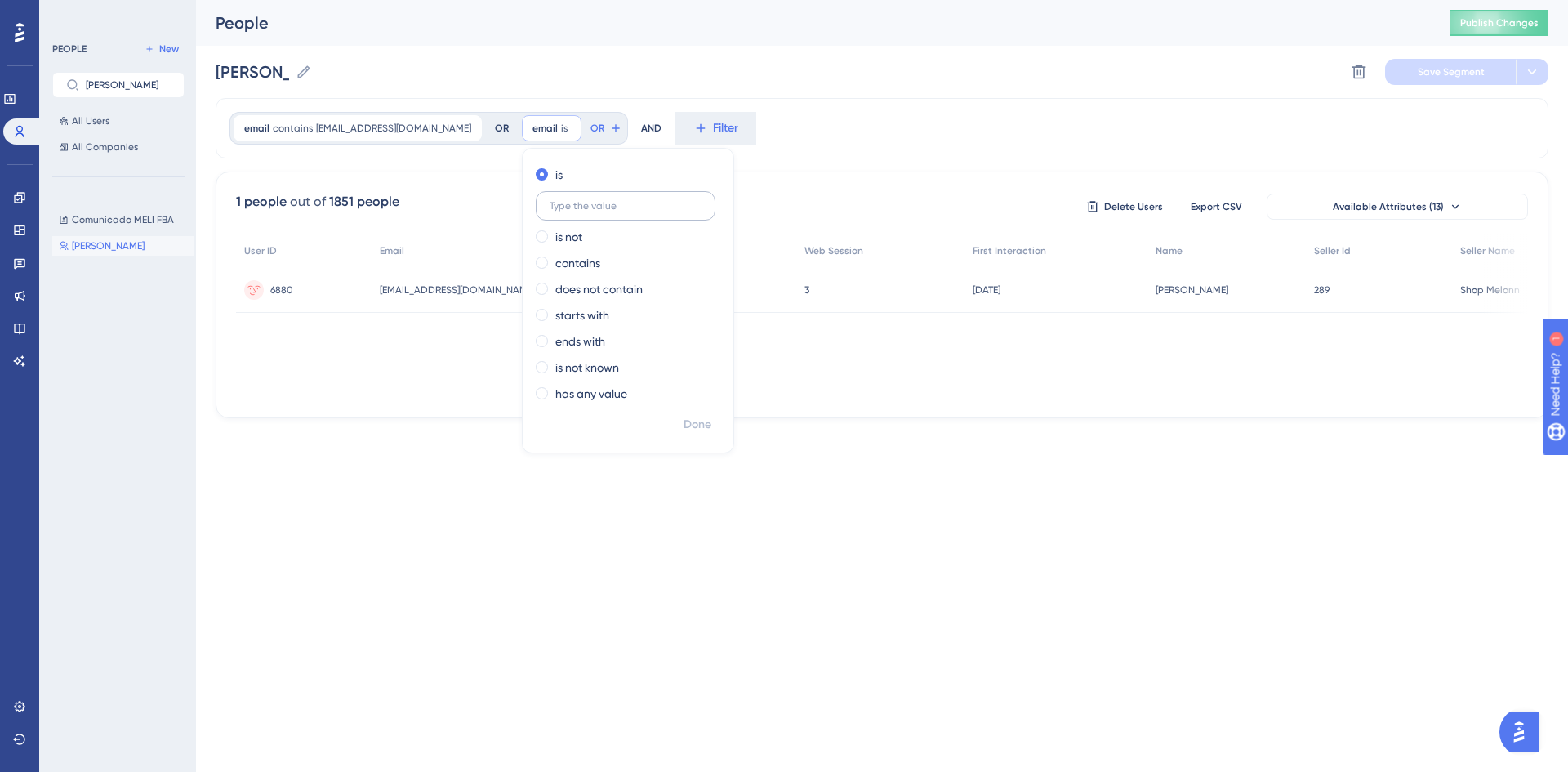
click at [549, 206] on input "text" at bounding box center [625, 206] width 152 height 12
click at [549, 206] on input "aospina+seller@melonn.com" at bounding box center [625, 206] width 152 height 12
type input "aospina+seller@melonn.com"
click at [644, 199] on label "aospina+seller@melonn.com" at bounding box center [626, 206] width 180 height 29
click at [644, 200] on input "aospina+seller@melonn.com" at bounding box center [625, 206] width 152 height 12
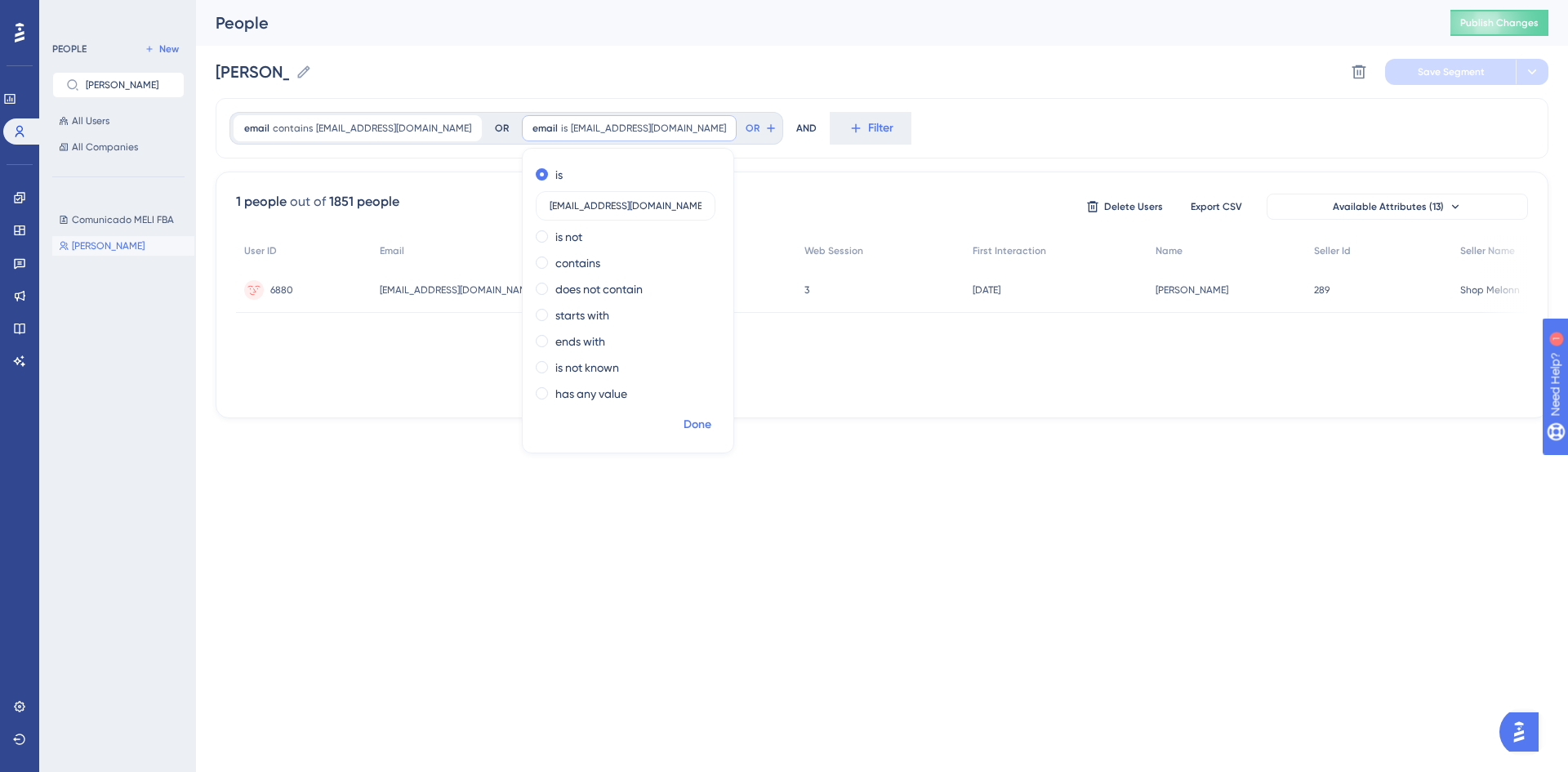
click at [675, 417] on button "Done" at bounding box center [698, 425] width 45 height 29
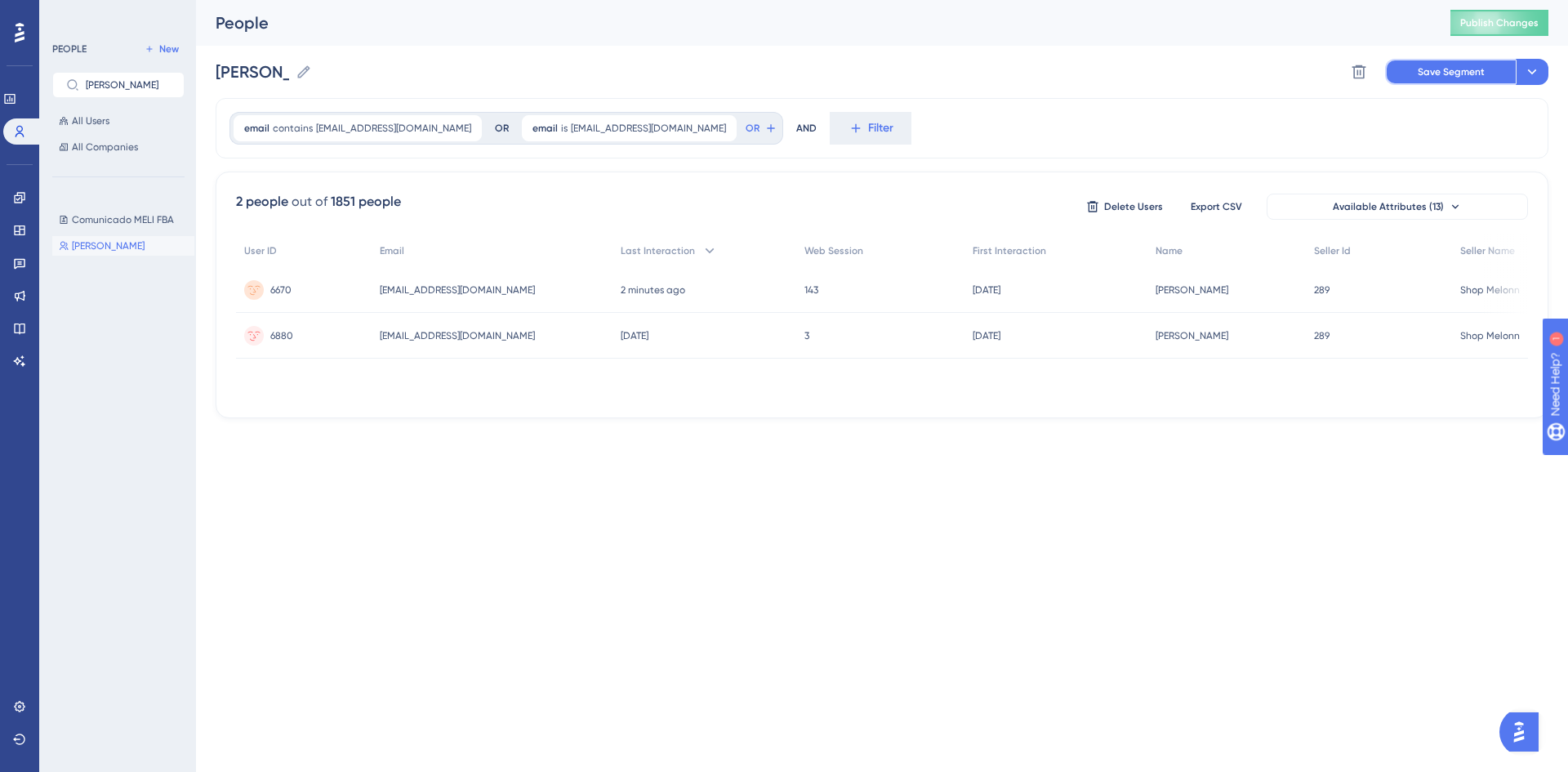
click at [1431, 78] on button "Save Segment" at bounding box center [1451, 72] width 131 height 26
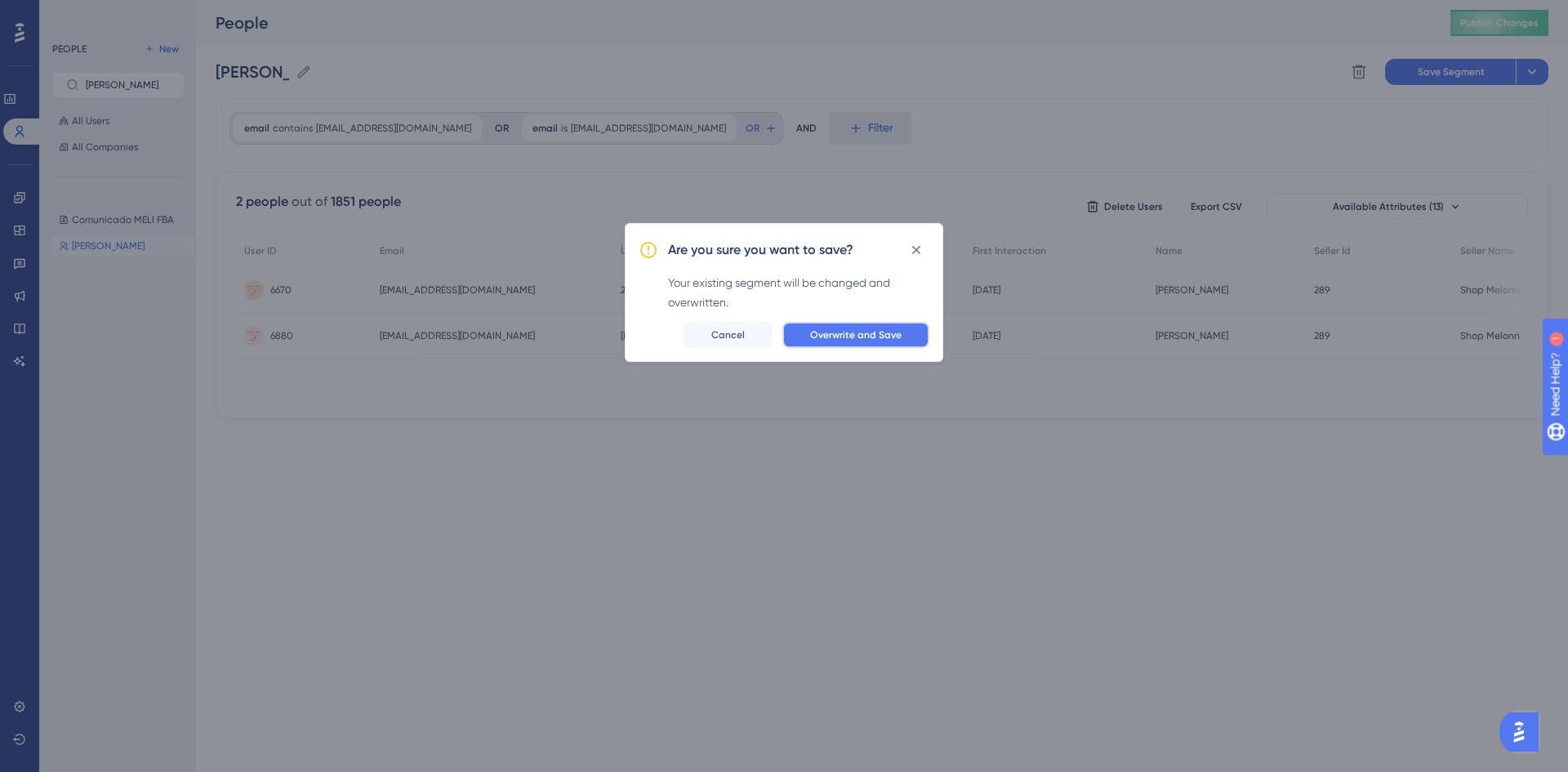
click at [870, 330] on span "Overwrite and Save" at bounding box center [856, 335] width 92 height 13
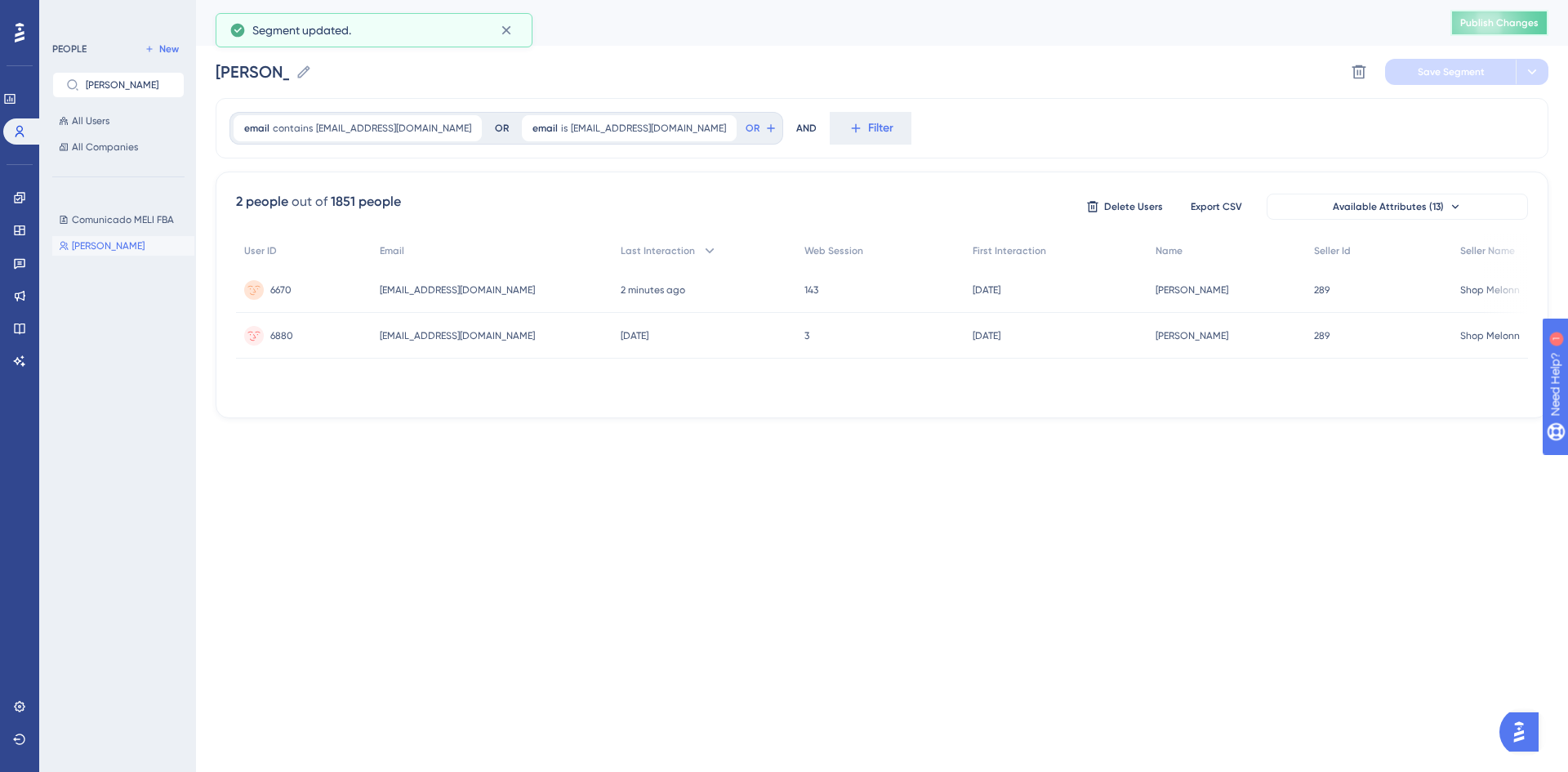
click at [1470, 21] on span "Publish Changes" at bounding box center [1500, 23] width 78 height 13
click at [1483, 32] on button "Publish Changes" at bounding box center [1500, 23] width 98 height 26
click at [20, 205] on link at bounding box center [19, 197] width 13 height 26
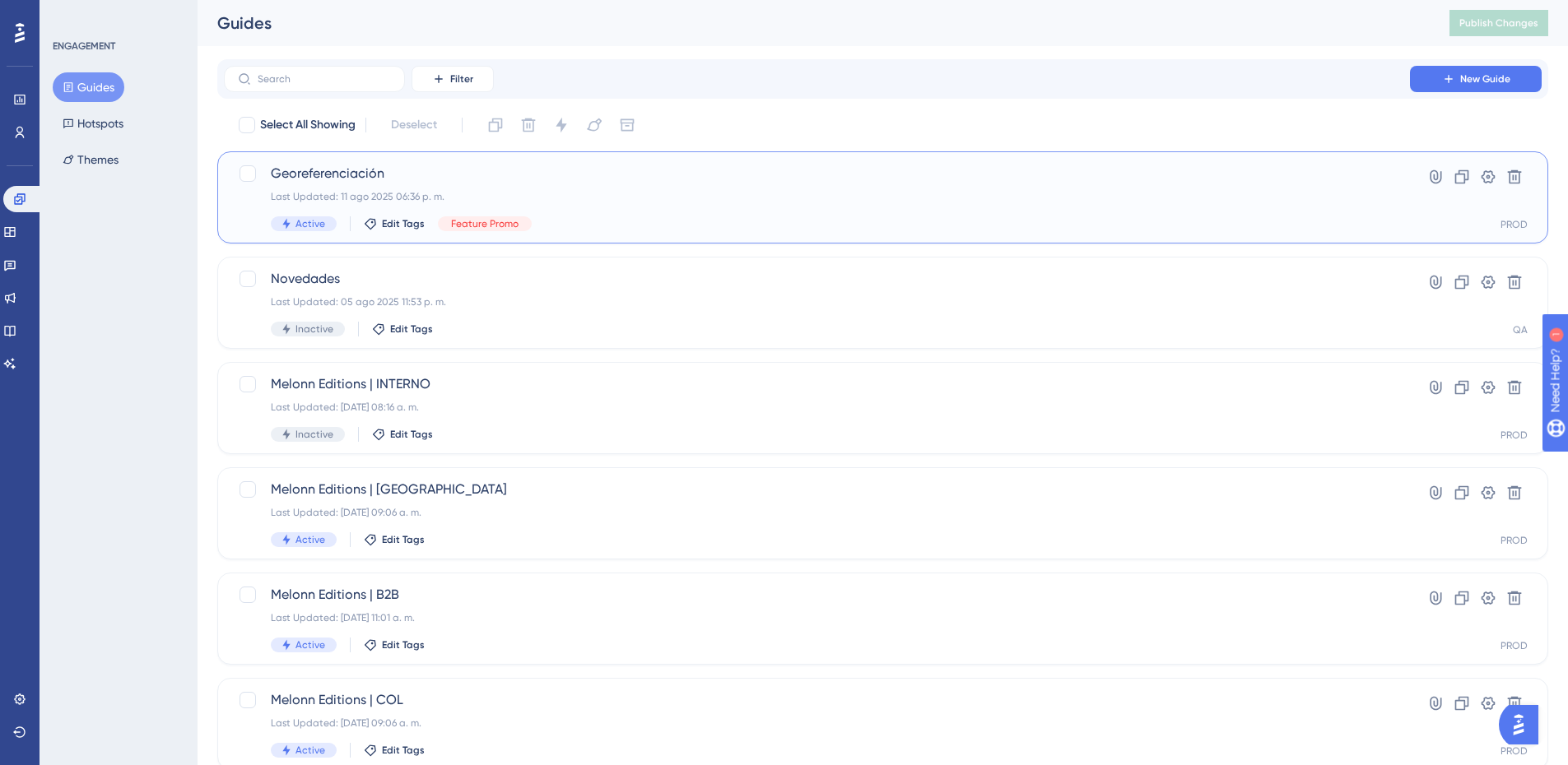
click at [474, 181] on span "Georeferenciación" at bounding box center [817, 174] width 1092 height 20
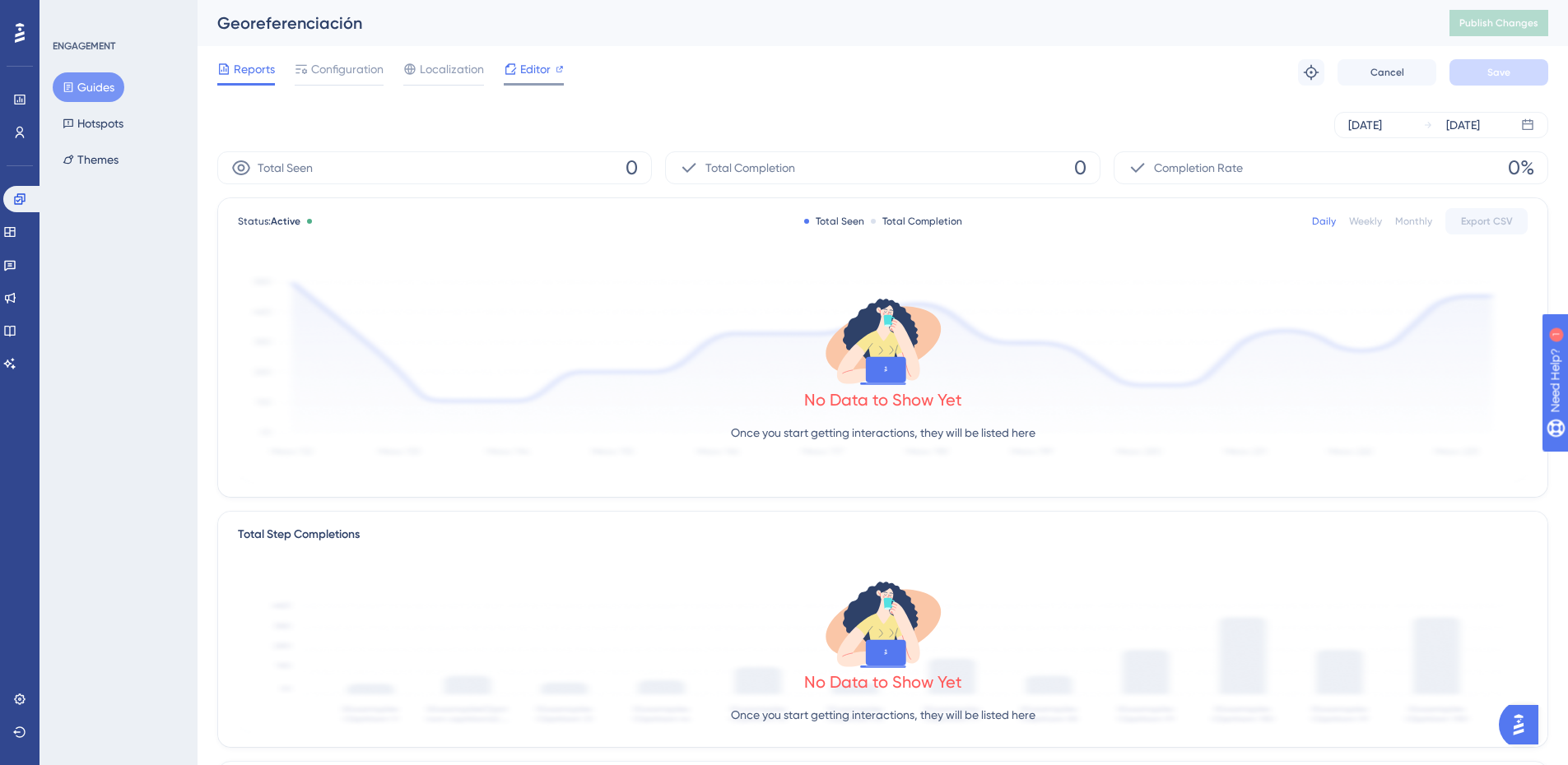
click at [545, 60] on span "Editor" at bounding box center [534, 70] width 30 height 20
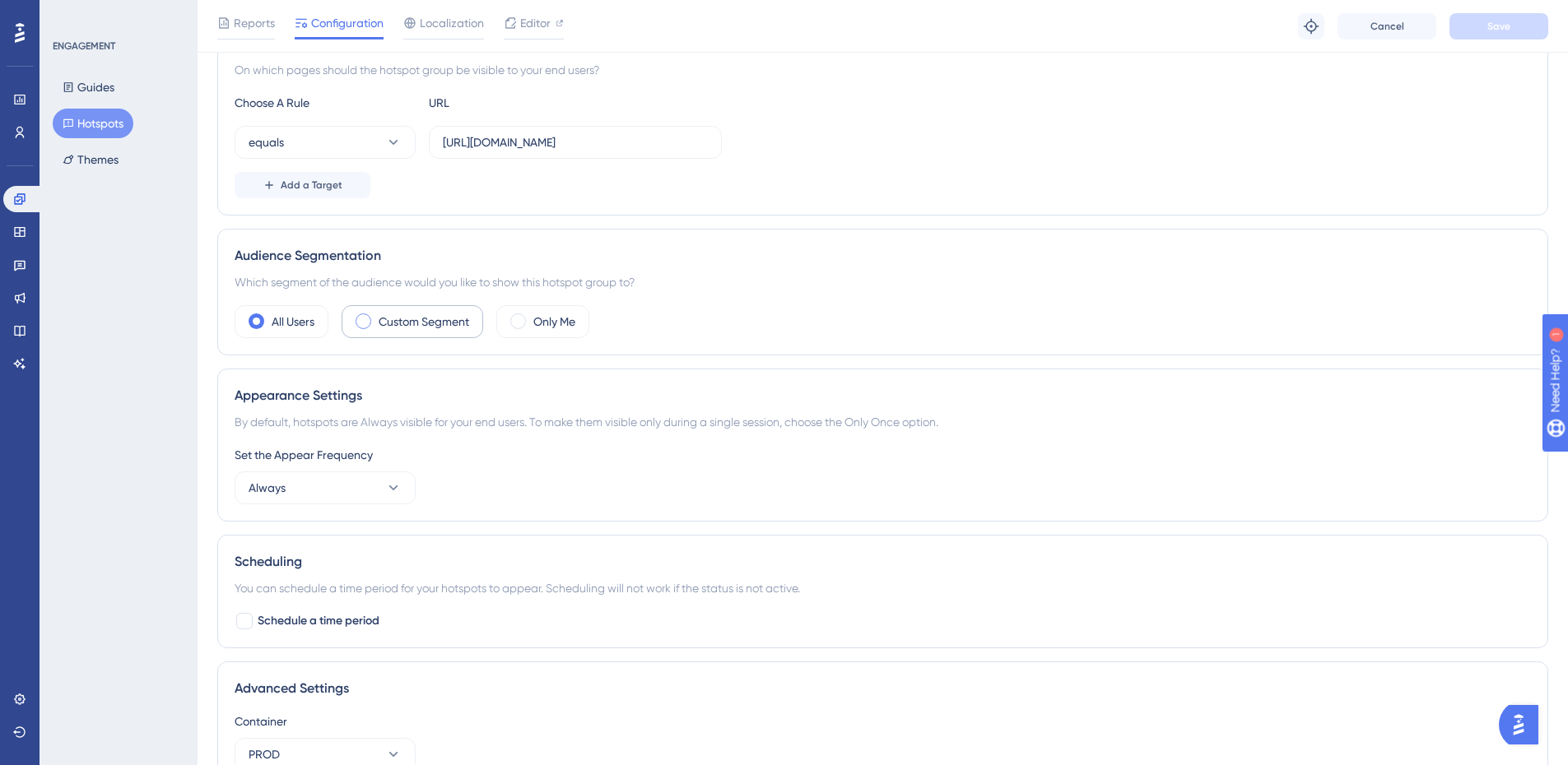
click at [411, 319] on label "Custom Segment" at bounding box center [423, 322] width 91 height 20
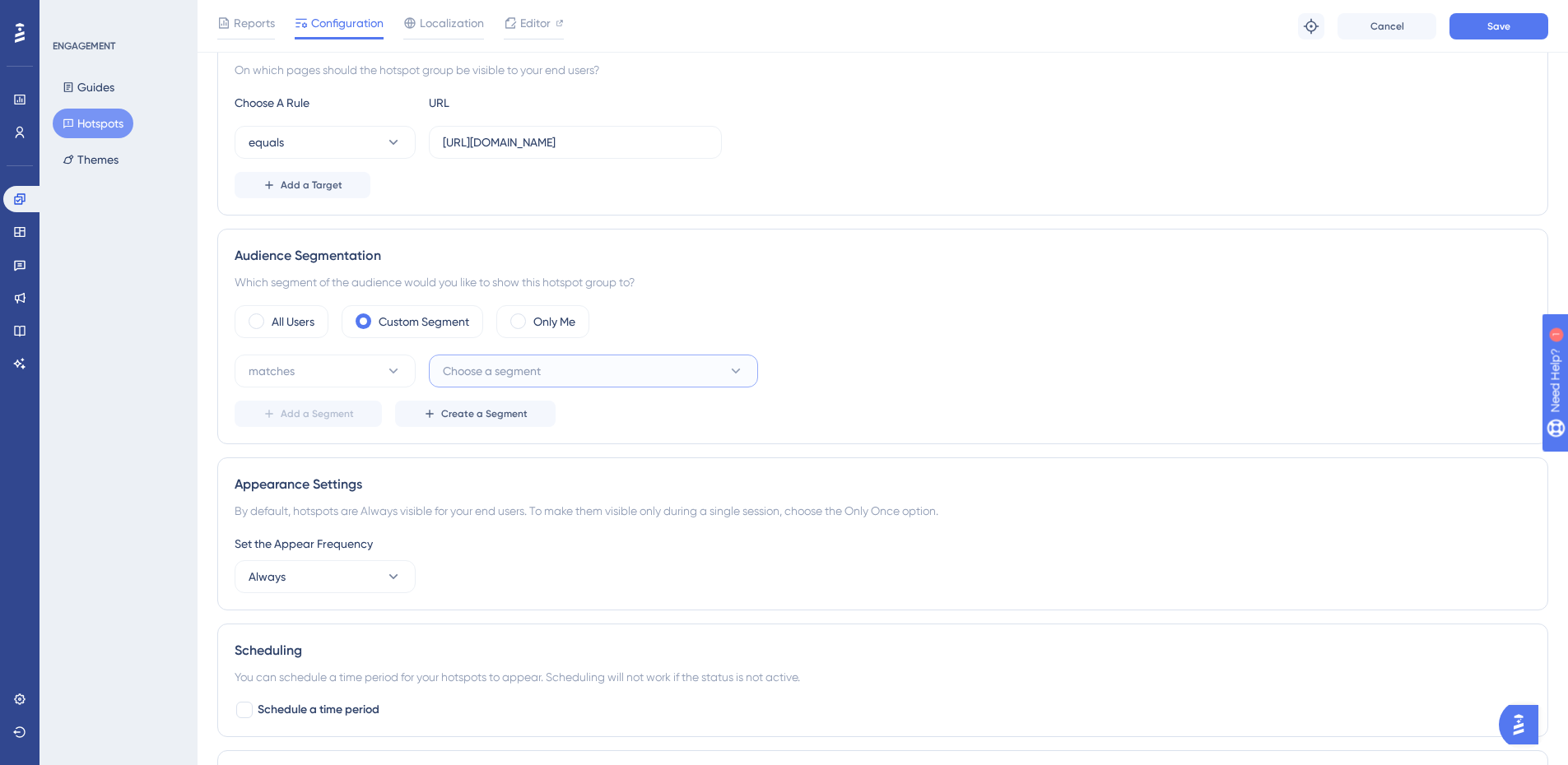
click at [501, 366] on span "Choose a segment" at bounding box center [491, 371] width 98 height 20
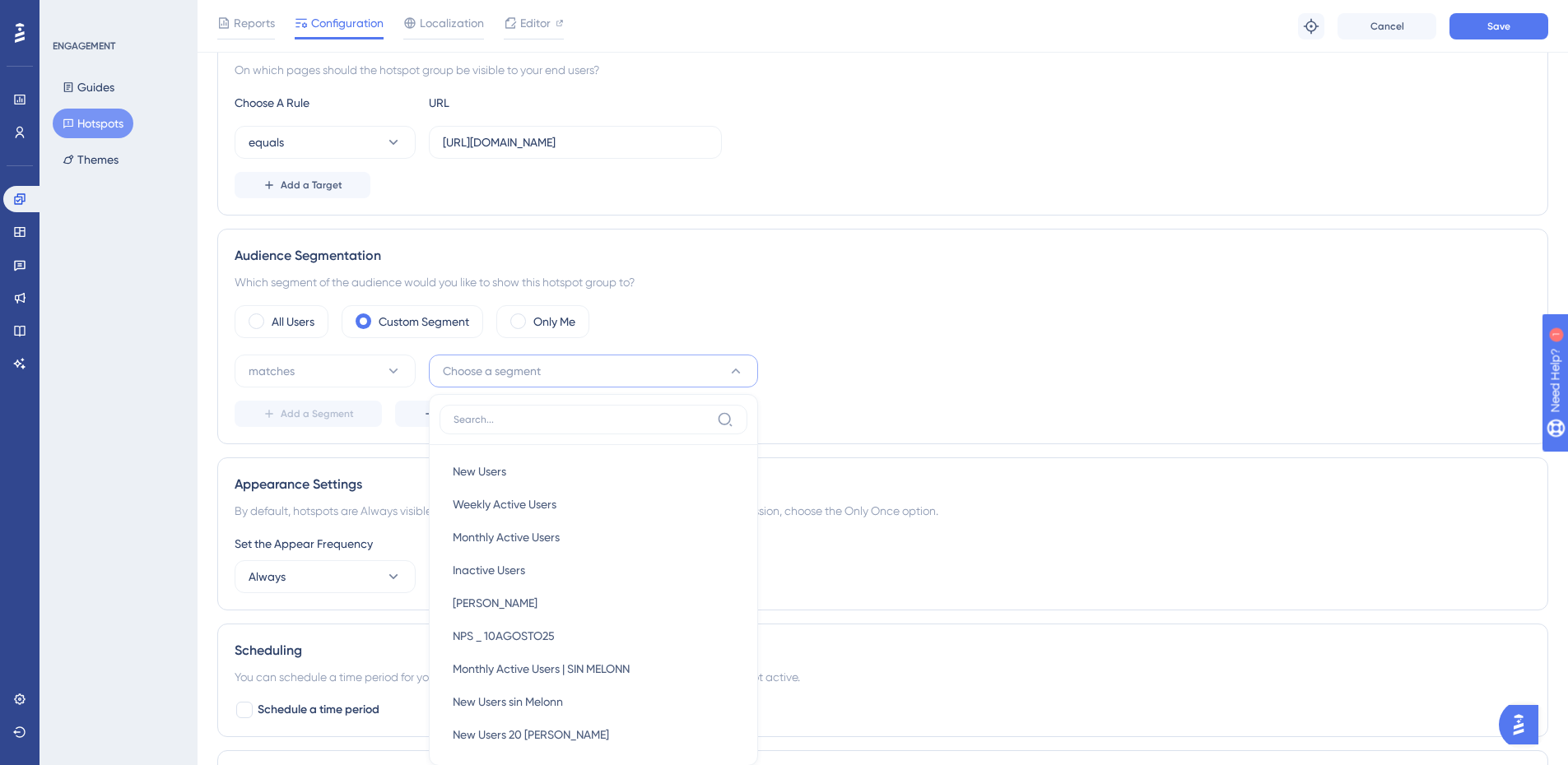
scroll to position [518, 0]
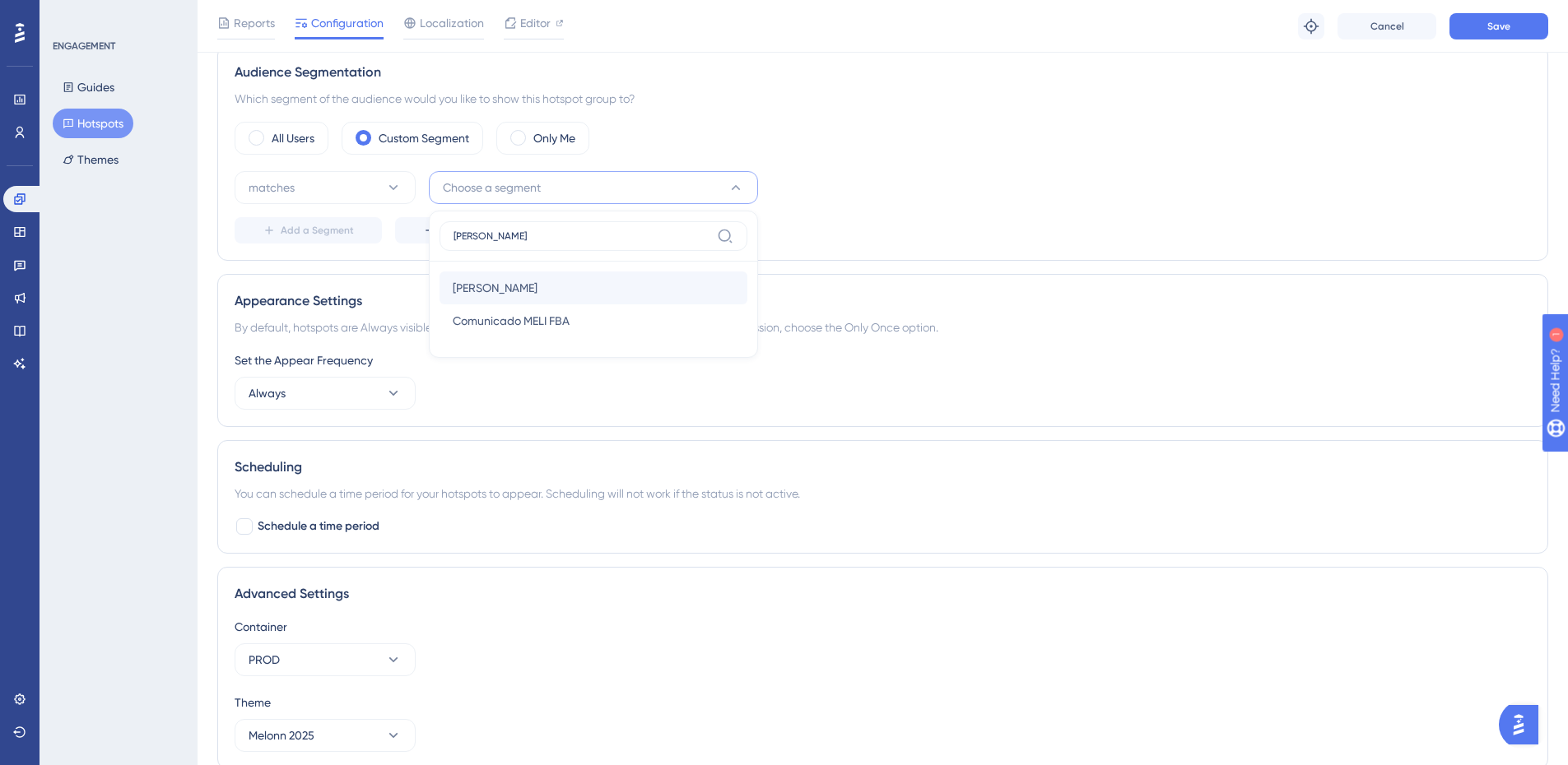
type input "eli"
click at [479, 291] on div "[PERSON_NAME]" at bounding box center [593, 288] width 281 height 33
click at [1052, 191] on div "matches Eli Delete" at bounding box center [883, 188] width 1296 height 33
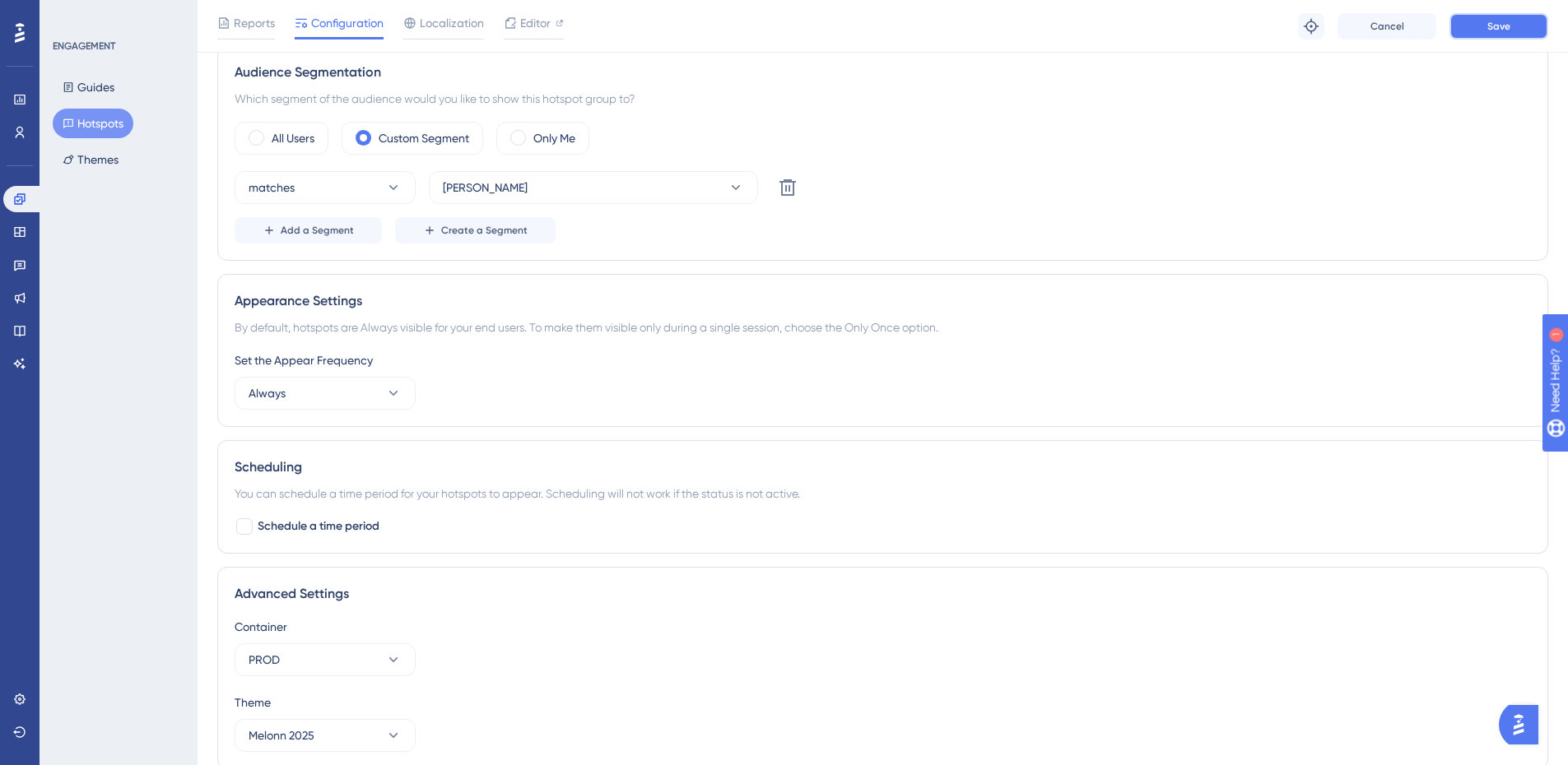
click at [1503, 16] on button "Save" at bounding box center [1498, 26] width 99 height 27
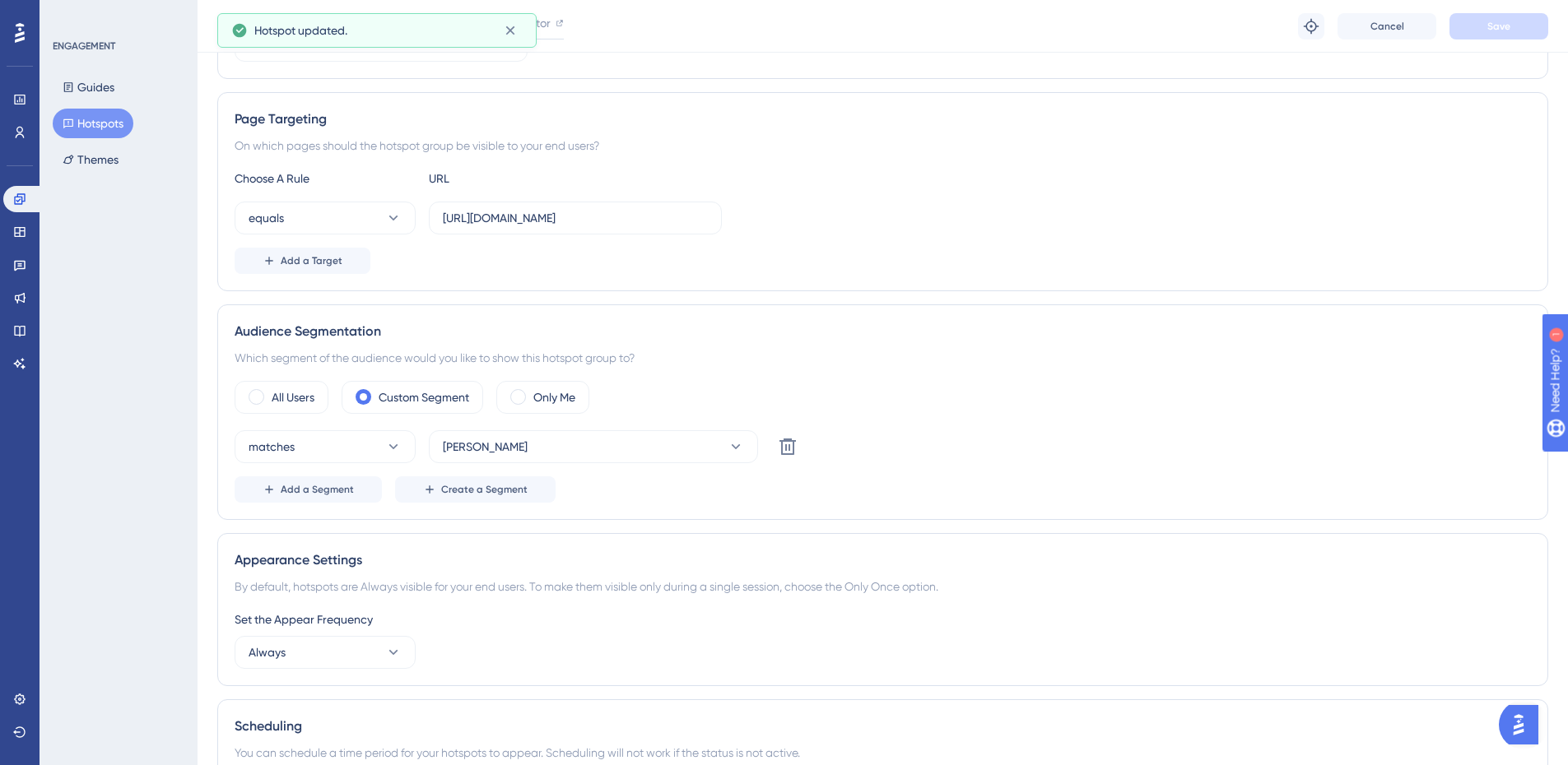
scroll to position [0, 0]
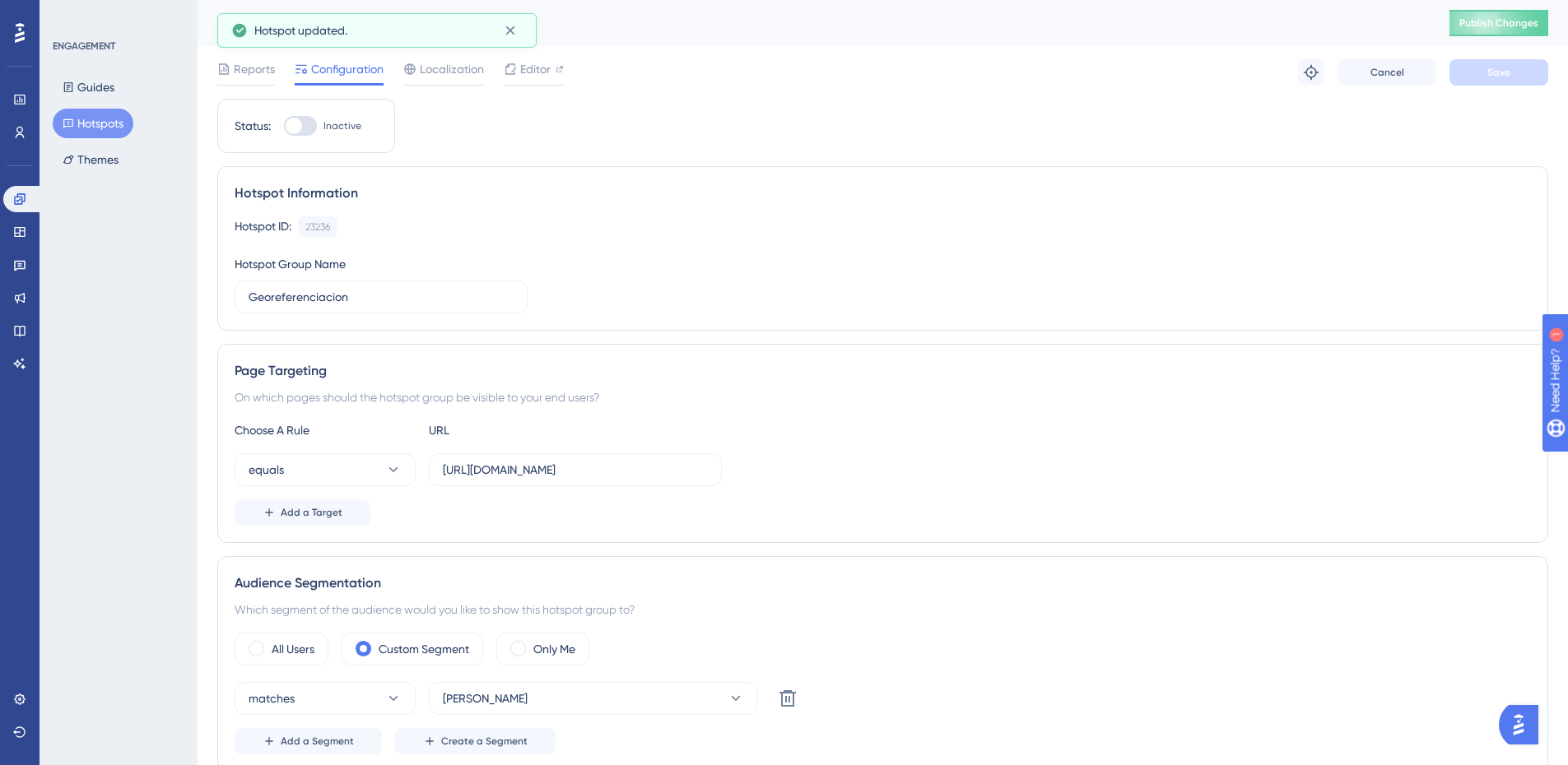
click at [312, 133] on div at bounding box center [301, 126] width 33 height 20
click at [284, 126] on input "Inactive" at bounding box center [283, 126] width 1 height 1
checkbox input "true"
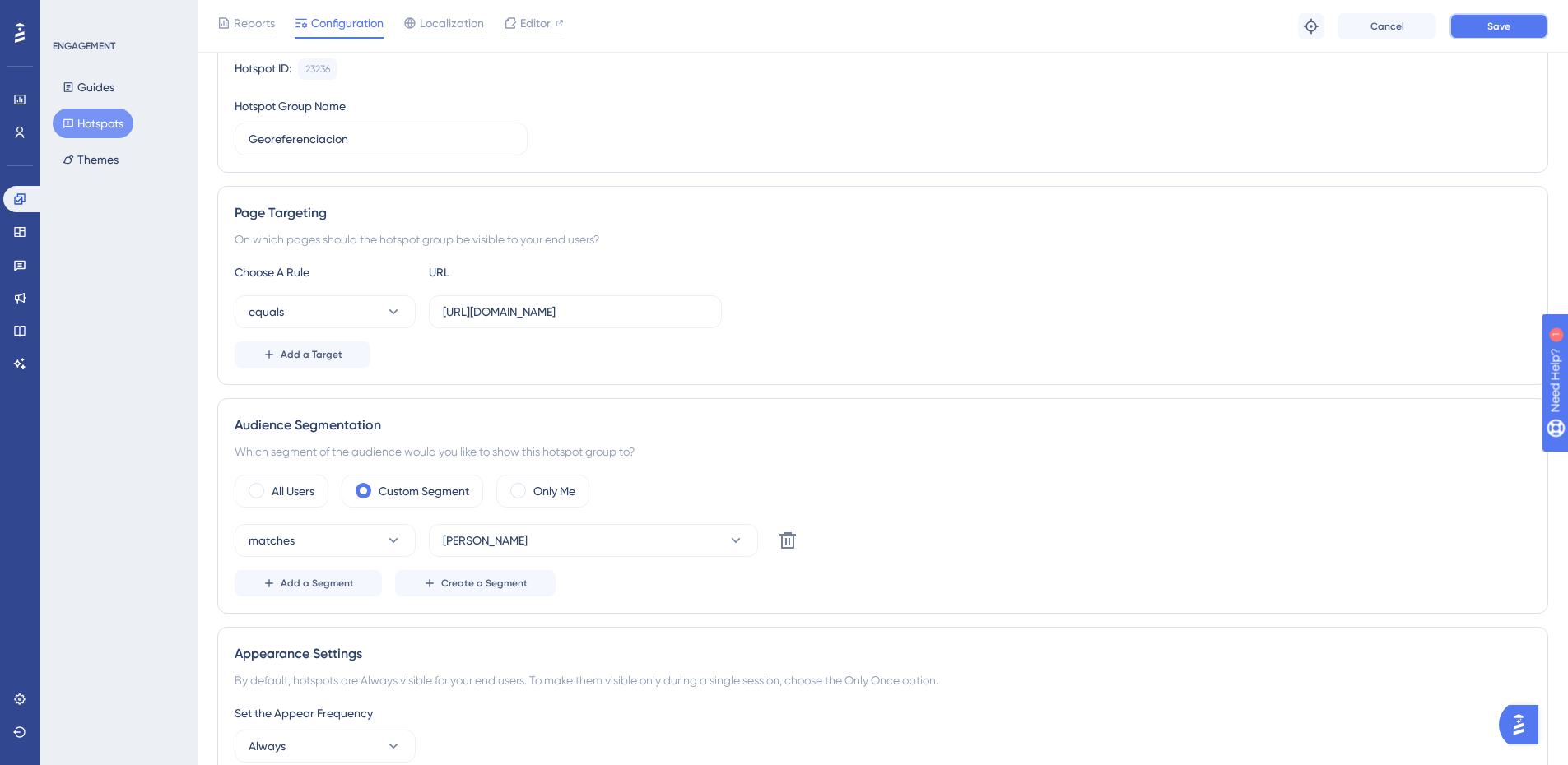
click at [1486, 29] on button "Save" at bounding box center [1498, 26] width 99 height 27
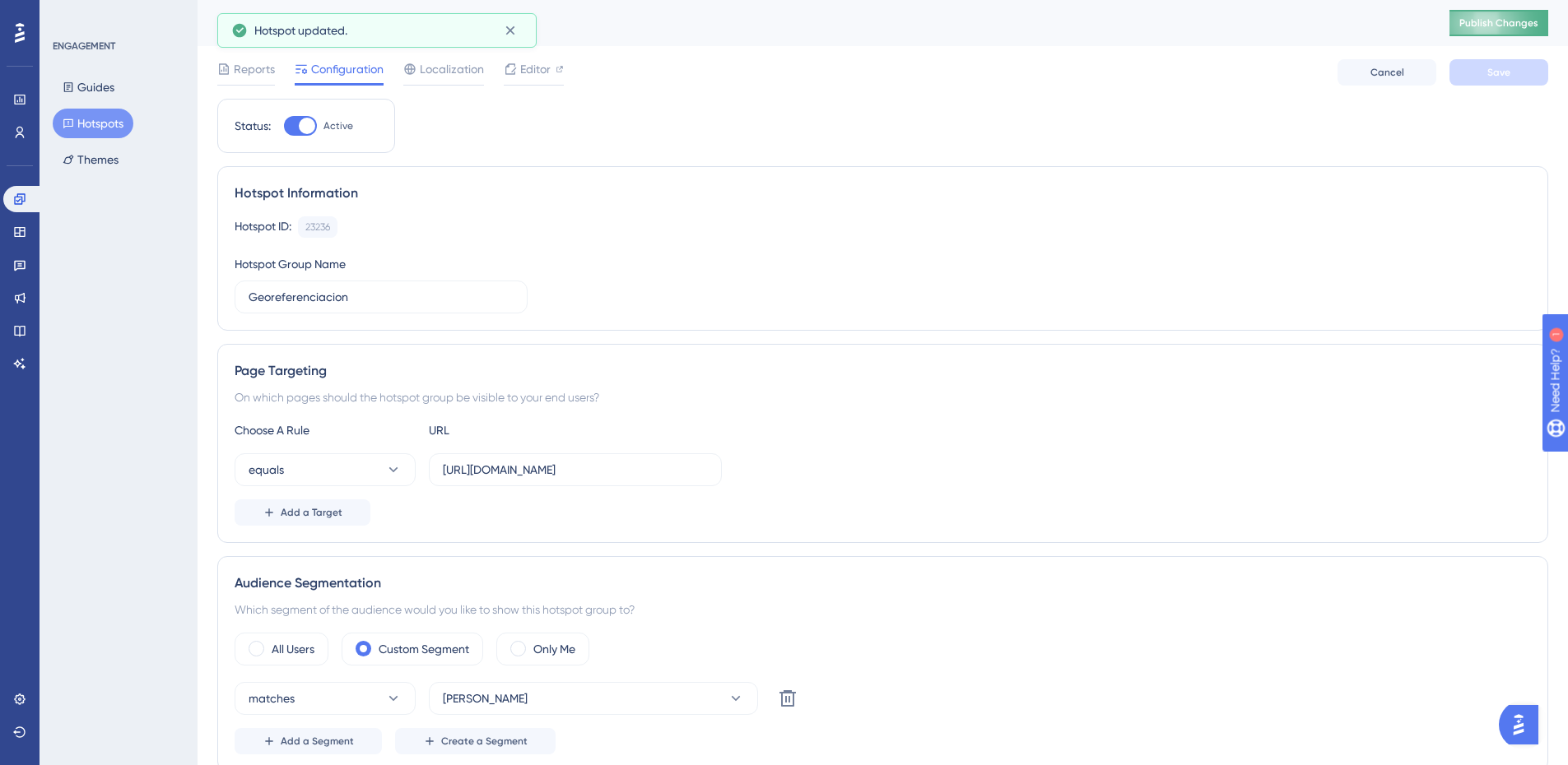
click at [1499, 28] on span "Publish Changes" at bounding box center [1498, 23] width 79 height 13
click at [508, 29] on icon at bounding box center [510, 30] width 16 height 16
click at [90, 114] on button "Hotspots" at bounding box center [93, 124] width 81 height 29
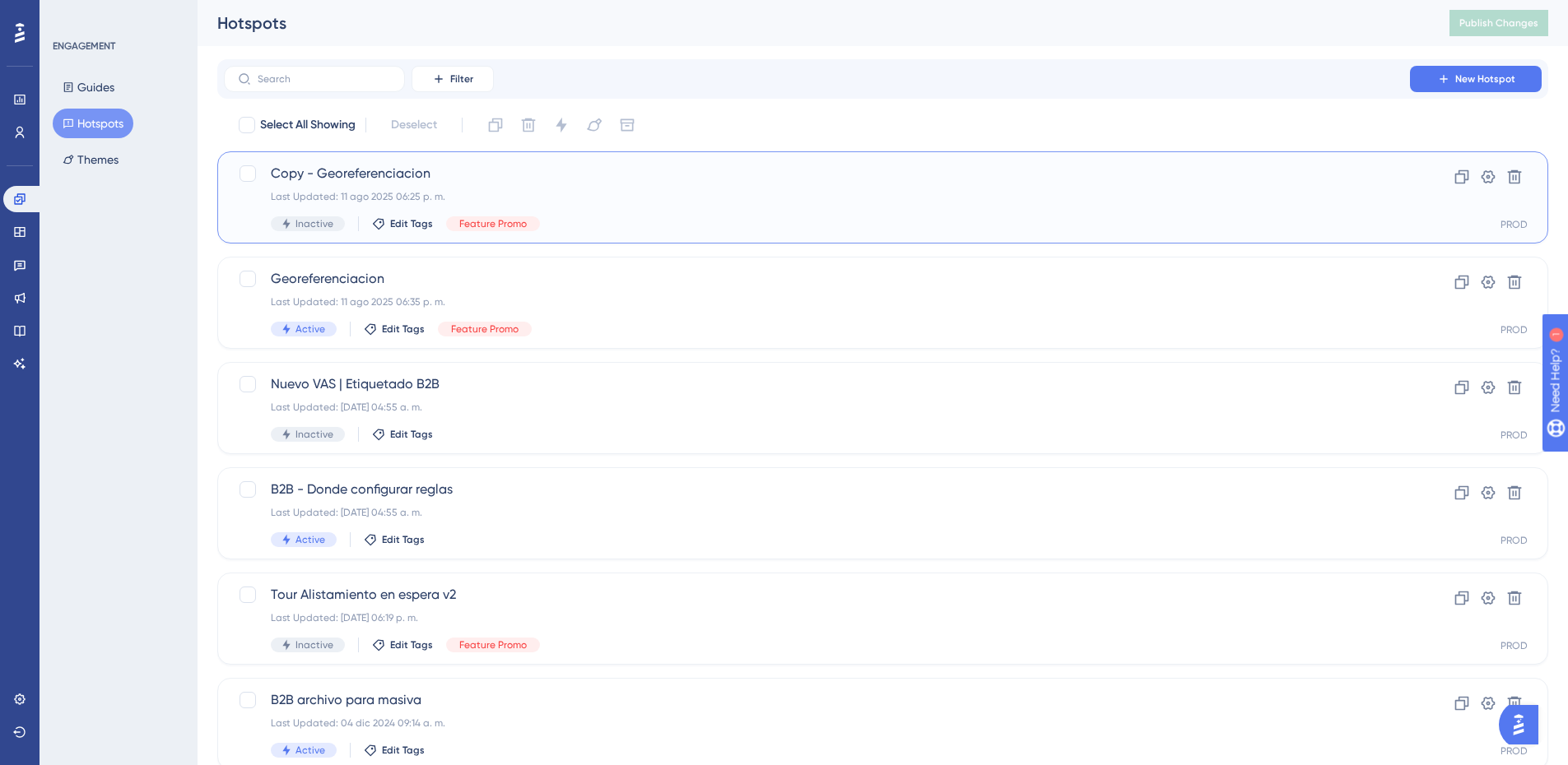
click at [585, 179] on span "Copy - Georeferenciacion" at bounding box center [817, 174] width 1092 height 20
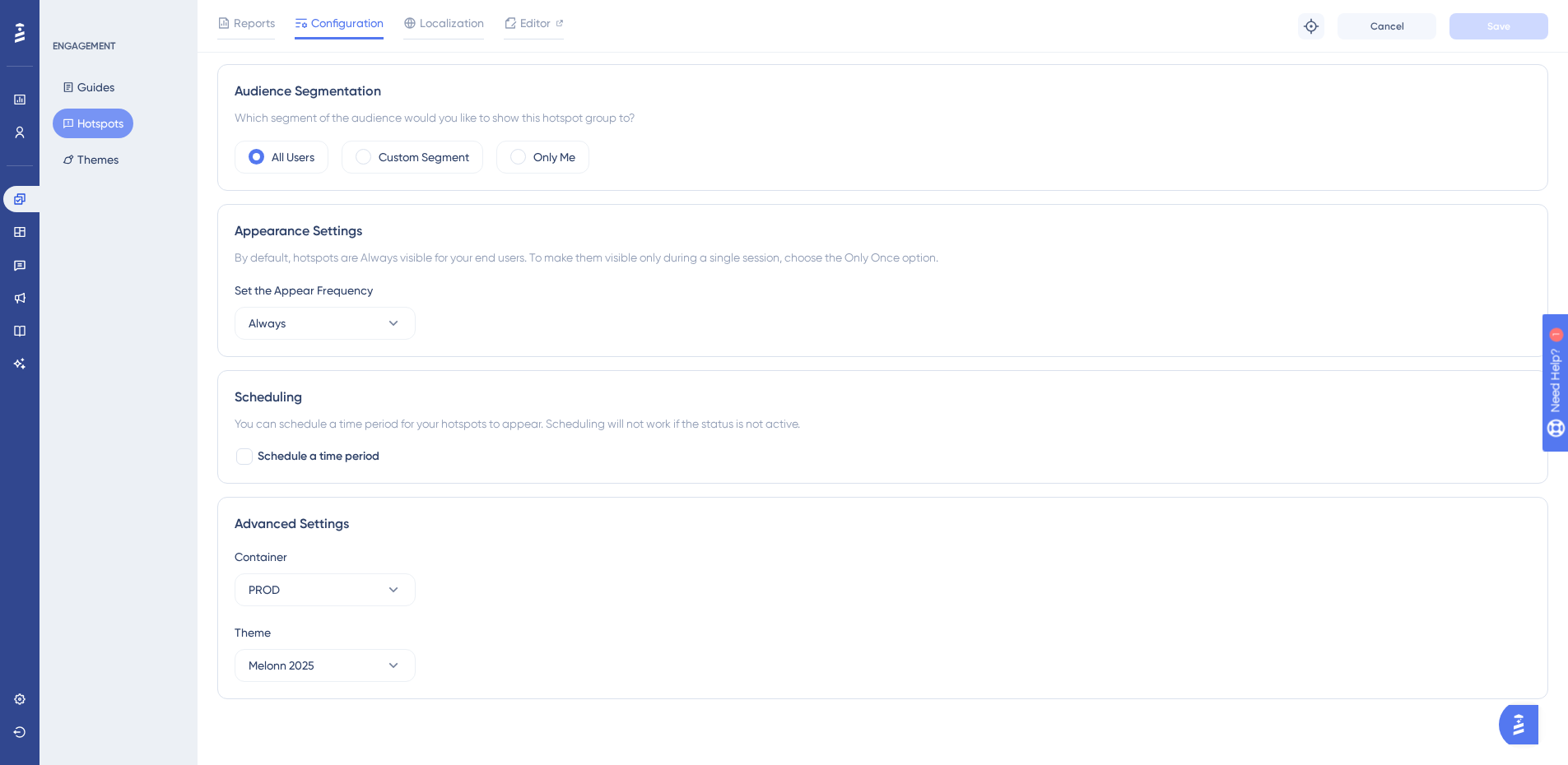
scroll to position [87, 0]
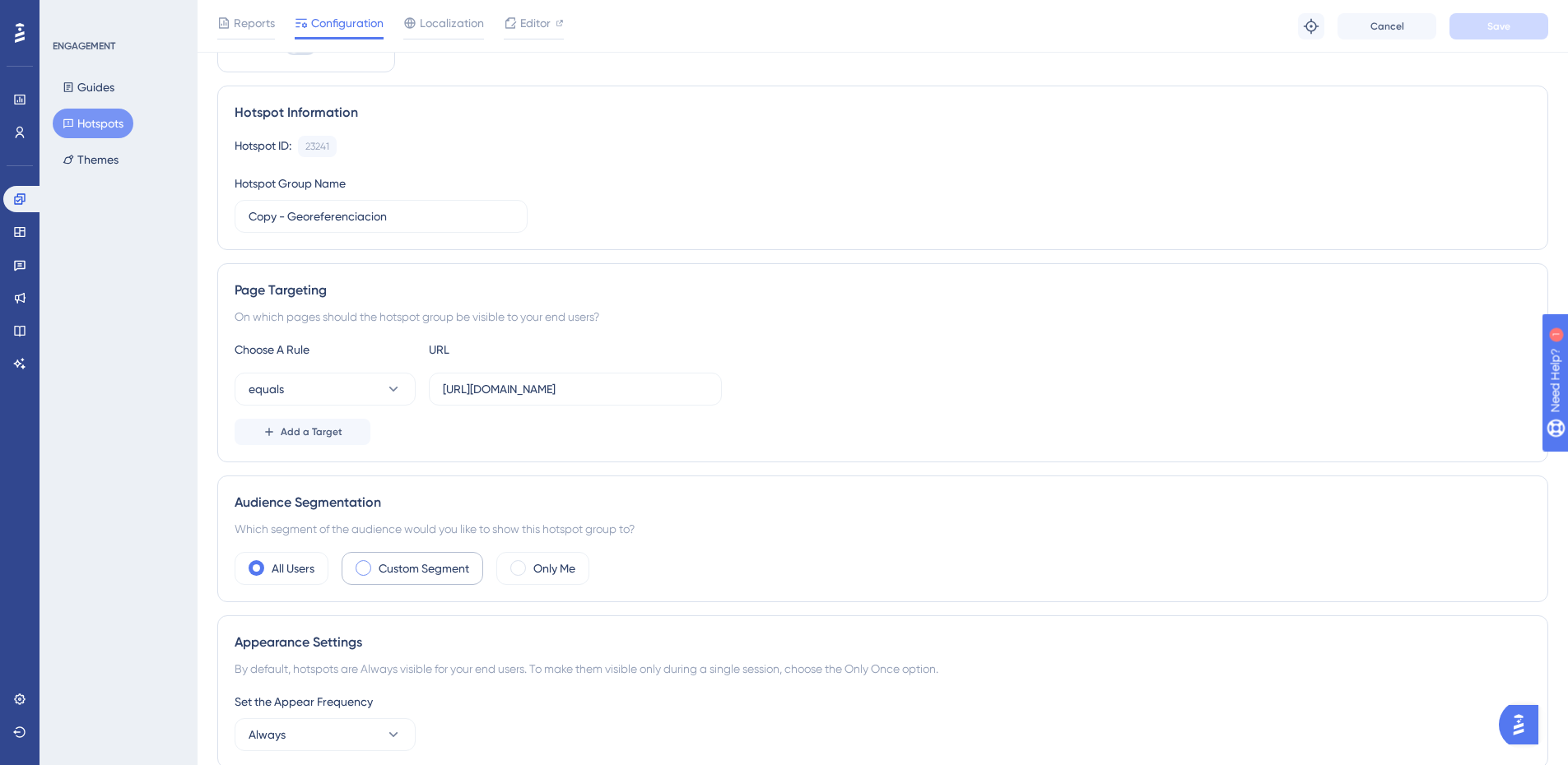
click at [399, 552] on div "Custom Segment" at bounding box center [412, 569] width 141 height 33
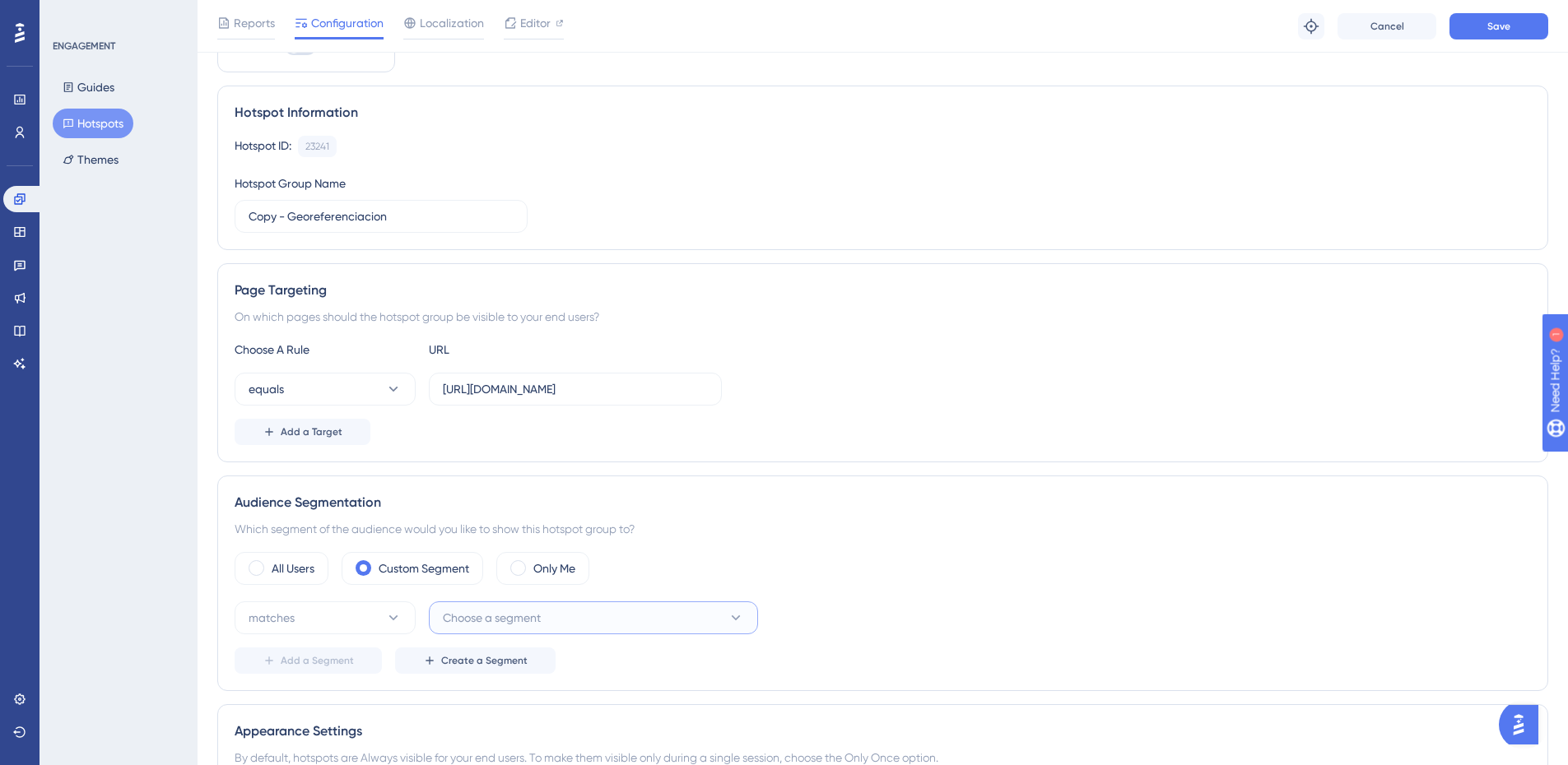
click at [515, 616] on span "Choose a segment" at bounding box center [491, 618] width 98 height 20
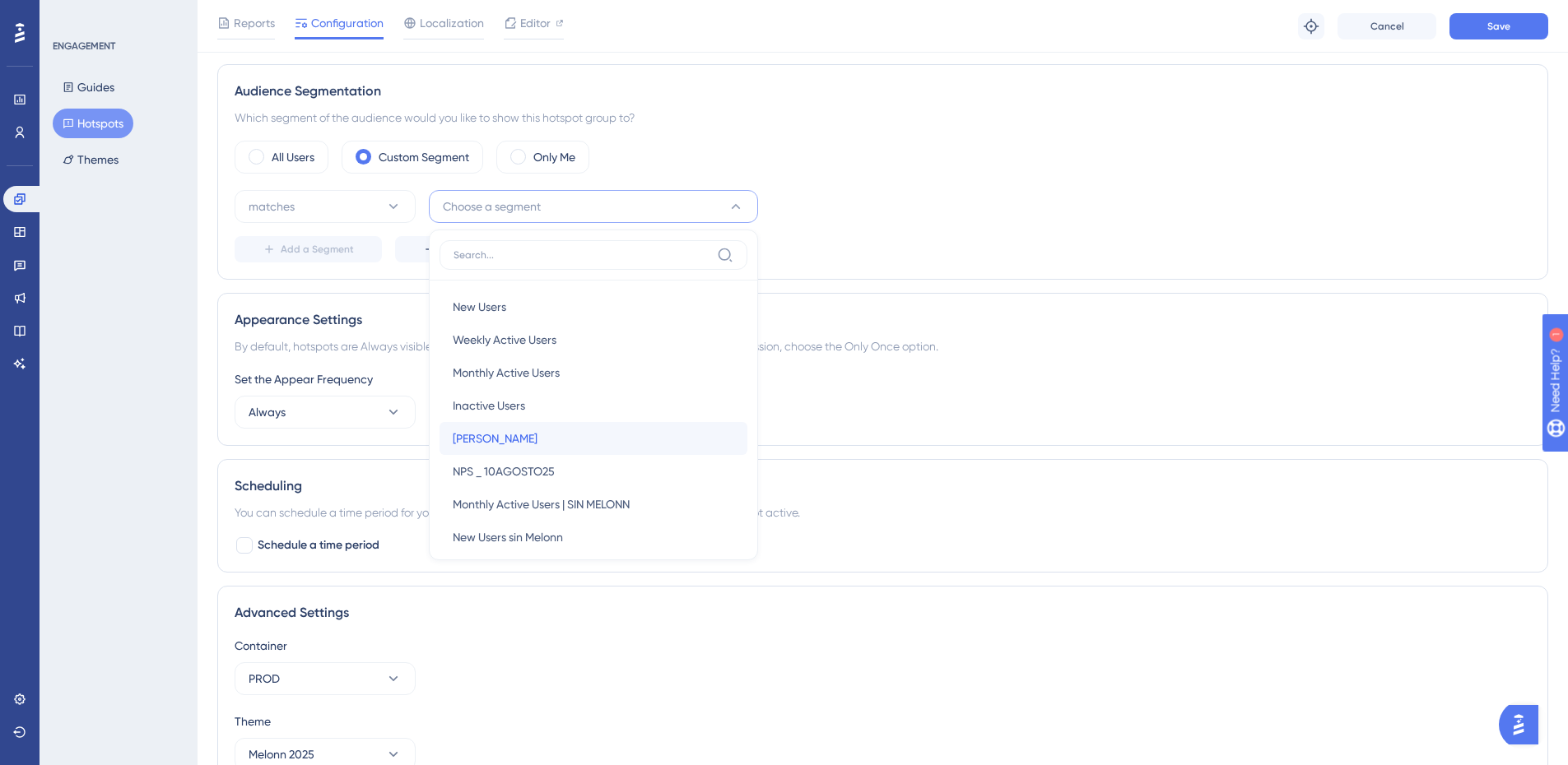
click at [474, 450] on div "[PERSON_NAME]" at bounding box center [593, 439] width 281 height 33
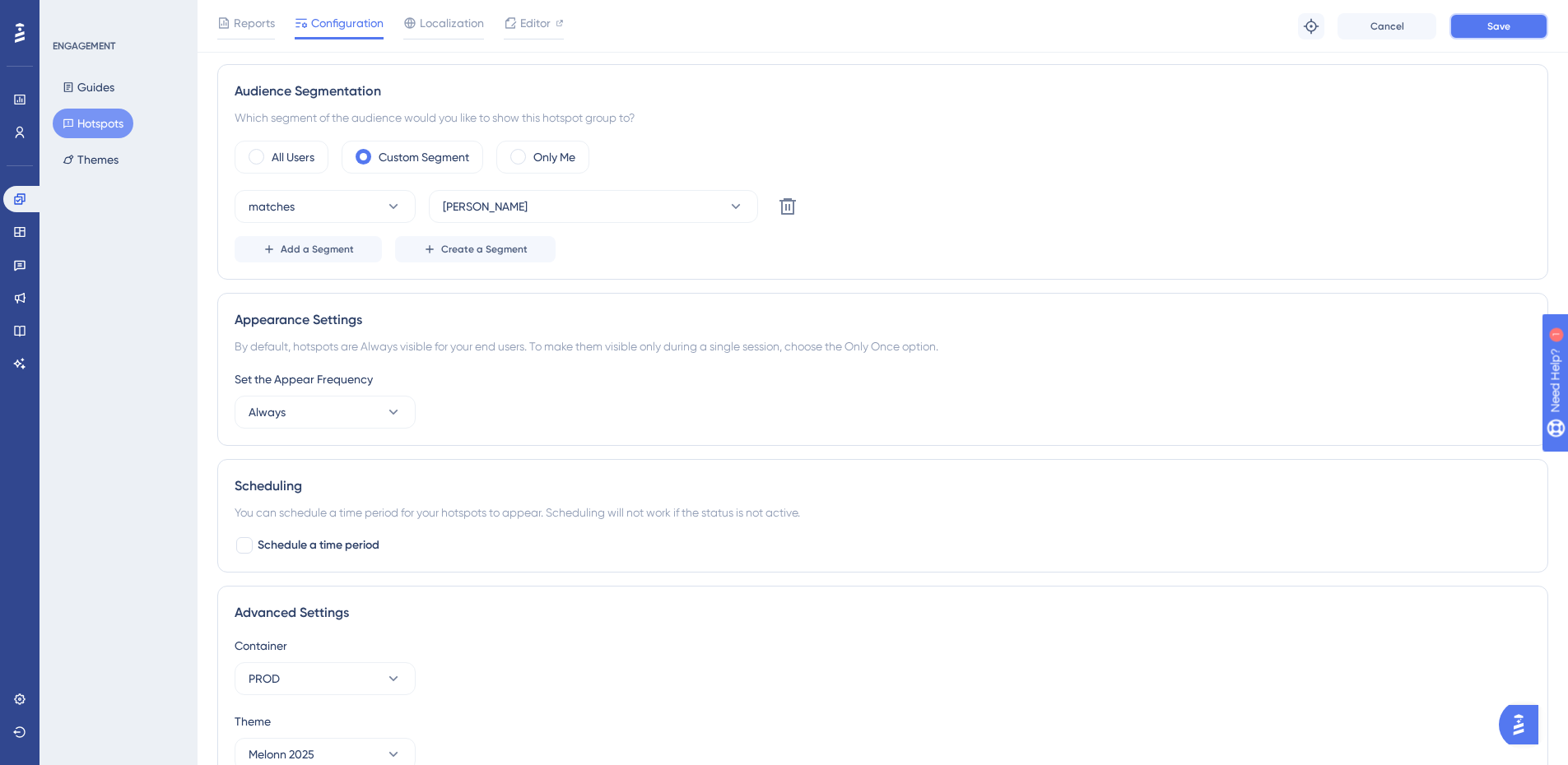
click at [1508, 16] on button "Save" at bounding box center [1498, 26] width 99 height 27
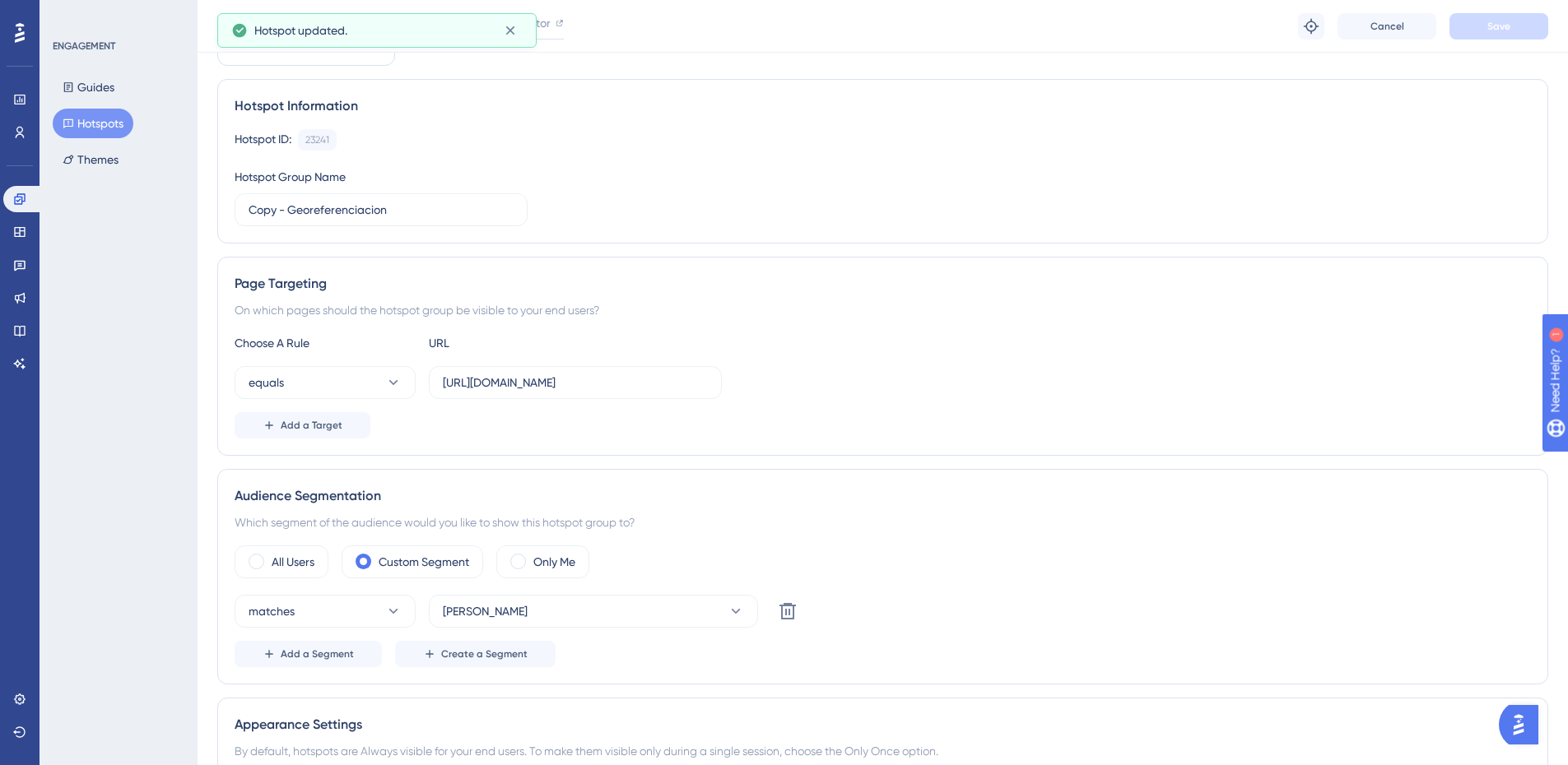
scroll to position [0, 0]
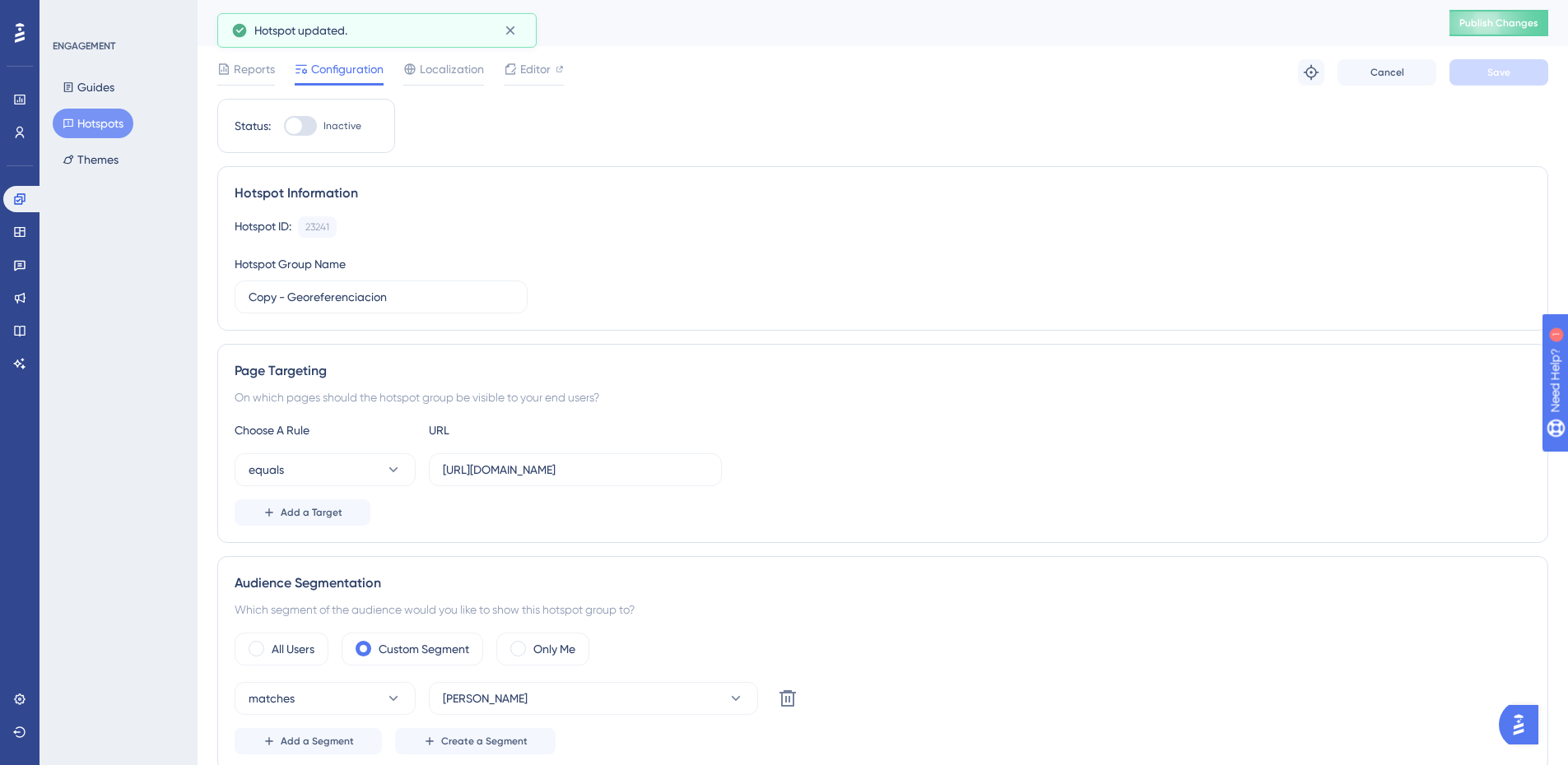
click at [310, 131] on div at bounding box center [301, 126] width 33 height 20
click at [284, 126] on input "Inactive" at bounding box center [283, 126] width 1 height 1
checkbox input "true"
click at [1483, 77] on button "Save" at bounding box center [1498, 72] width 99 height 27
click at [1510, 27] on span "Publish Changes" at bounding box center [1498, 23] width 79 height 13
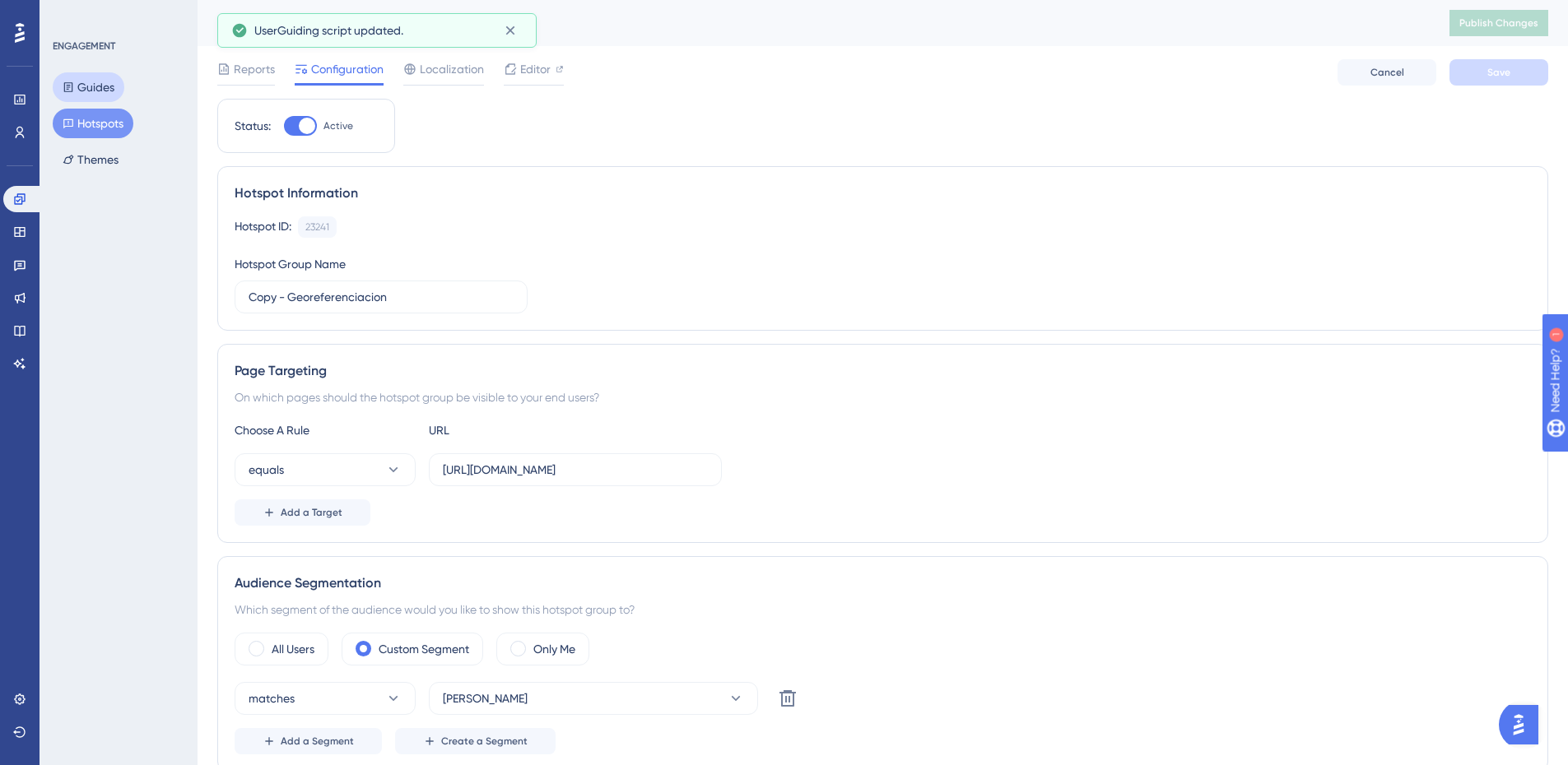
click at [109, 82] on button "Guides" at bounding box center [88, 87] width 71 height 29
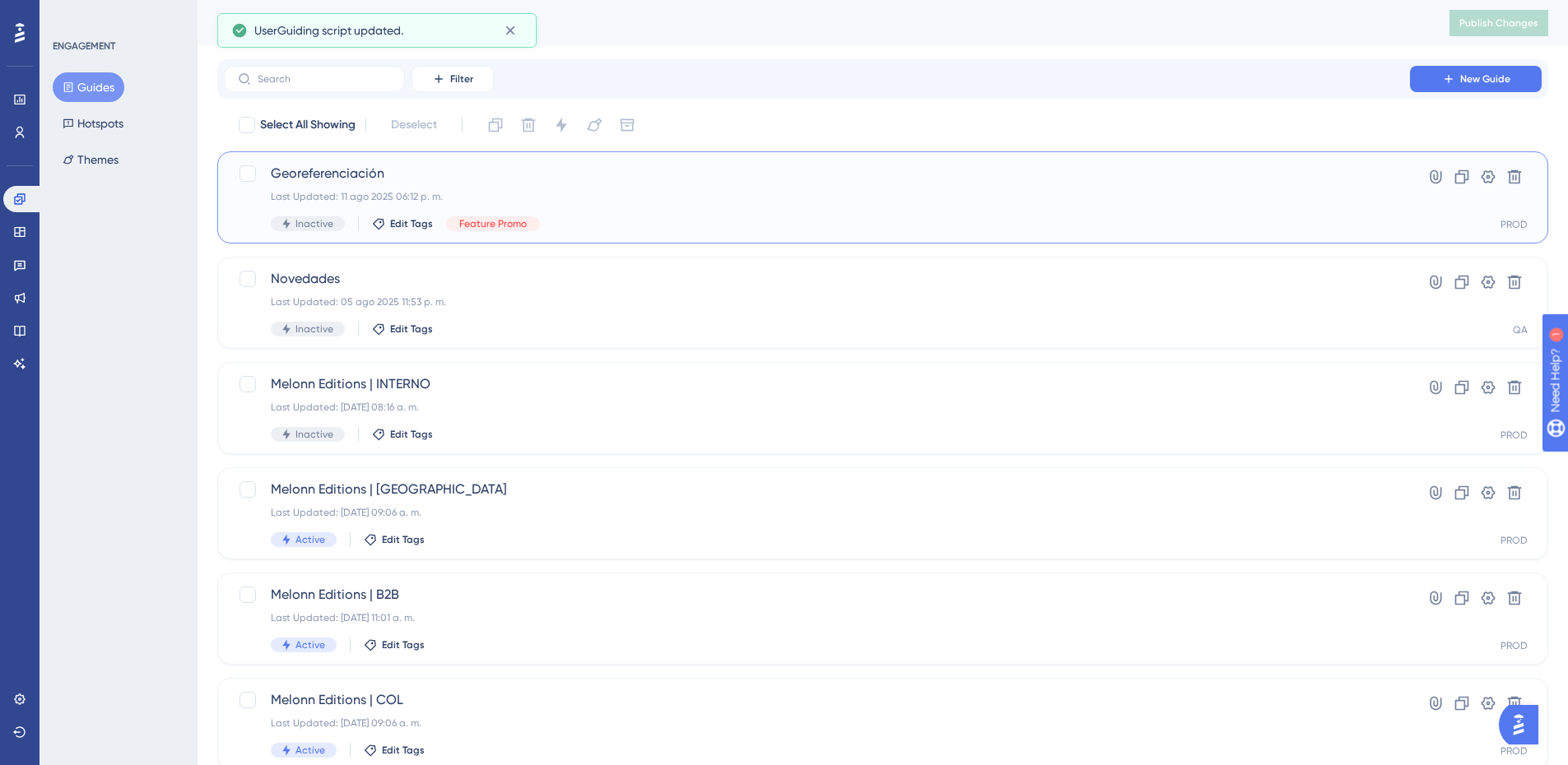
click at [509, 181] on span "Georeferenciación" at bounding box center [817, 174] width 1092 height 20
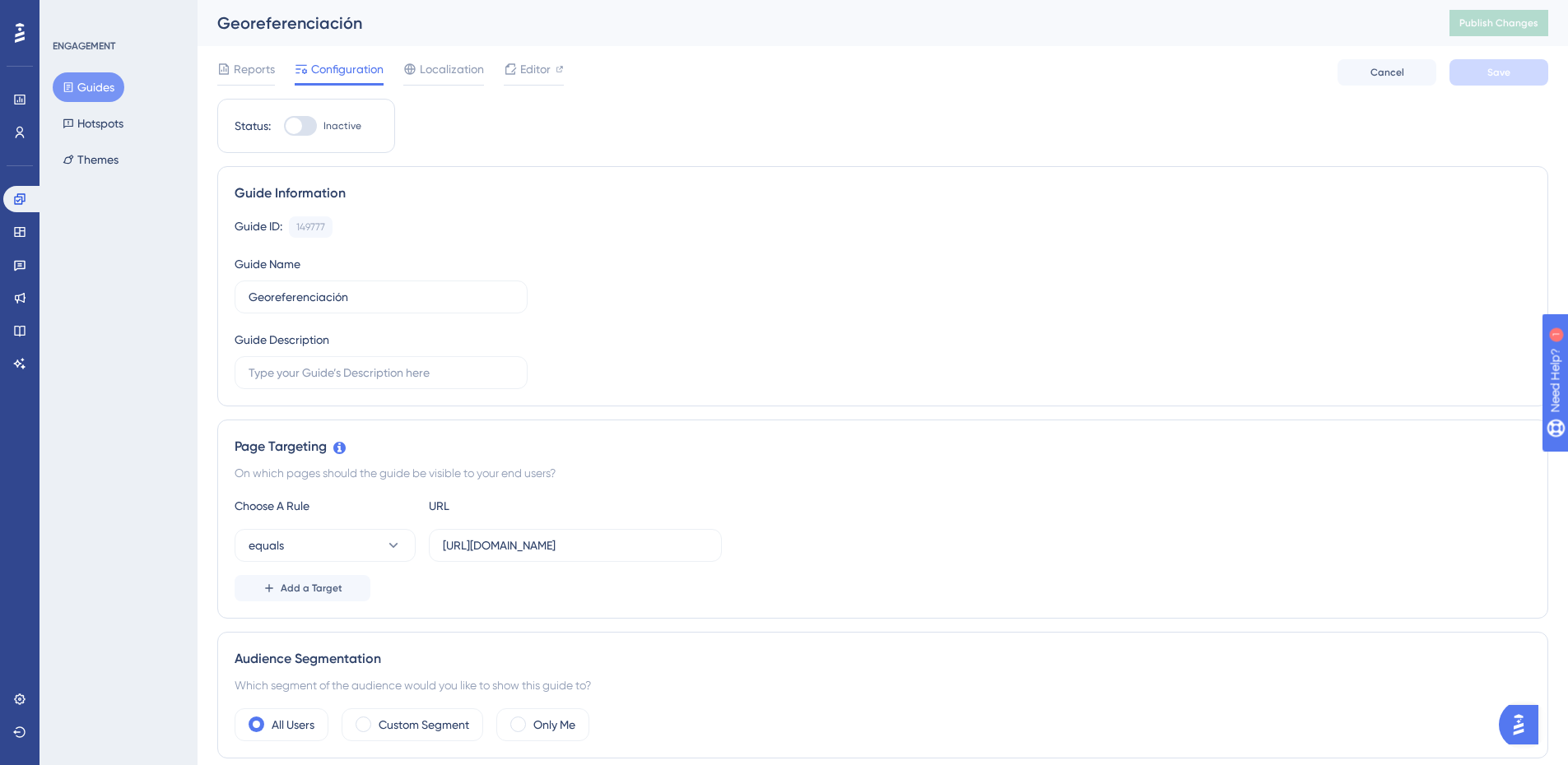
scroll to position [246, 0]
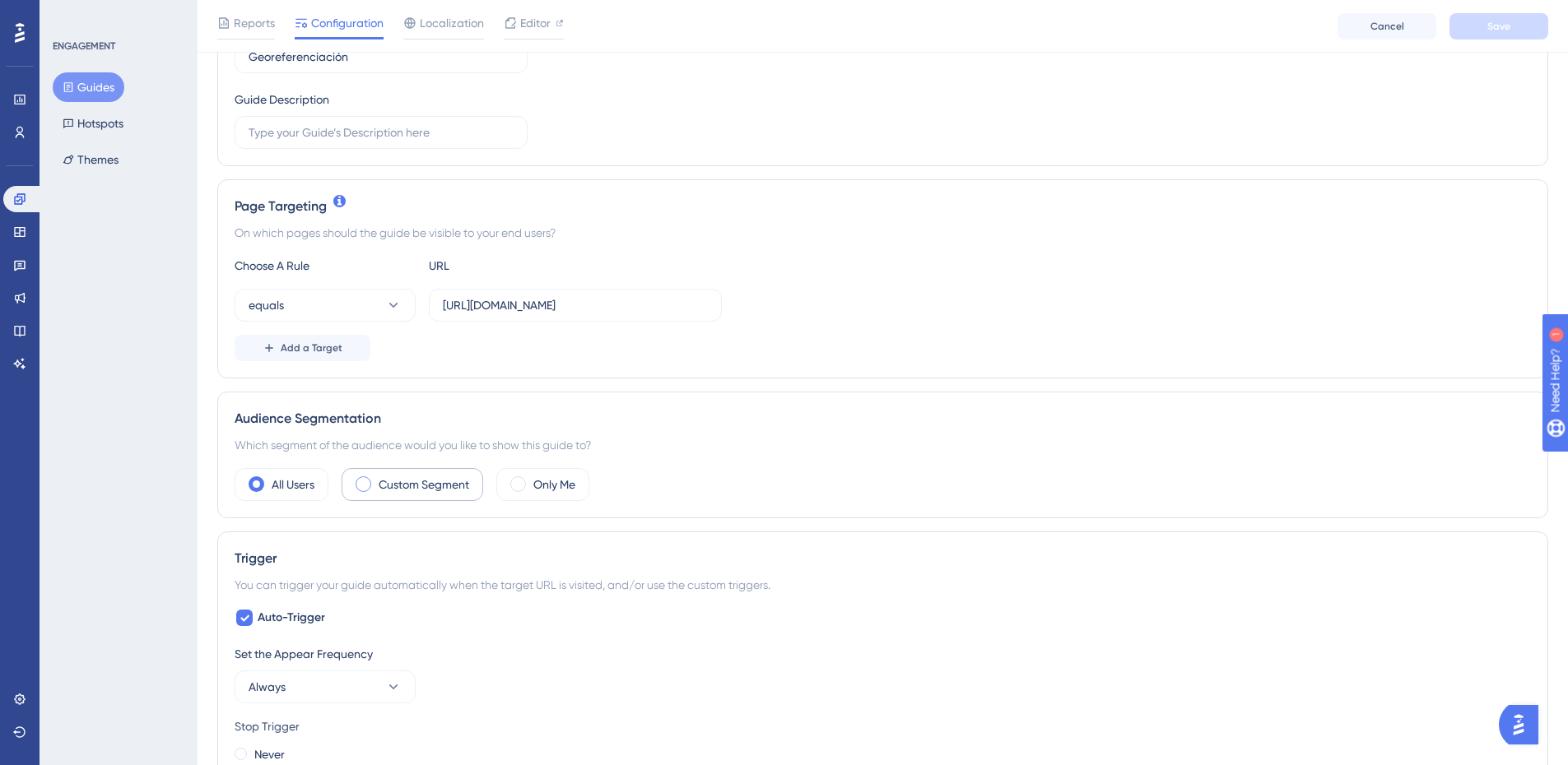
click at [414, 486] on label "Custom Segment" at bounding box center [423, 485] width 91 height 20
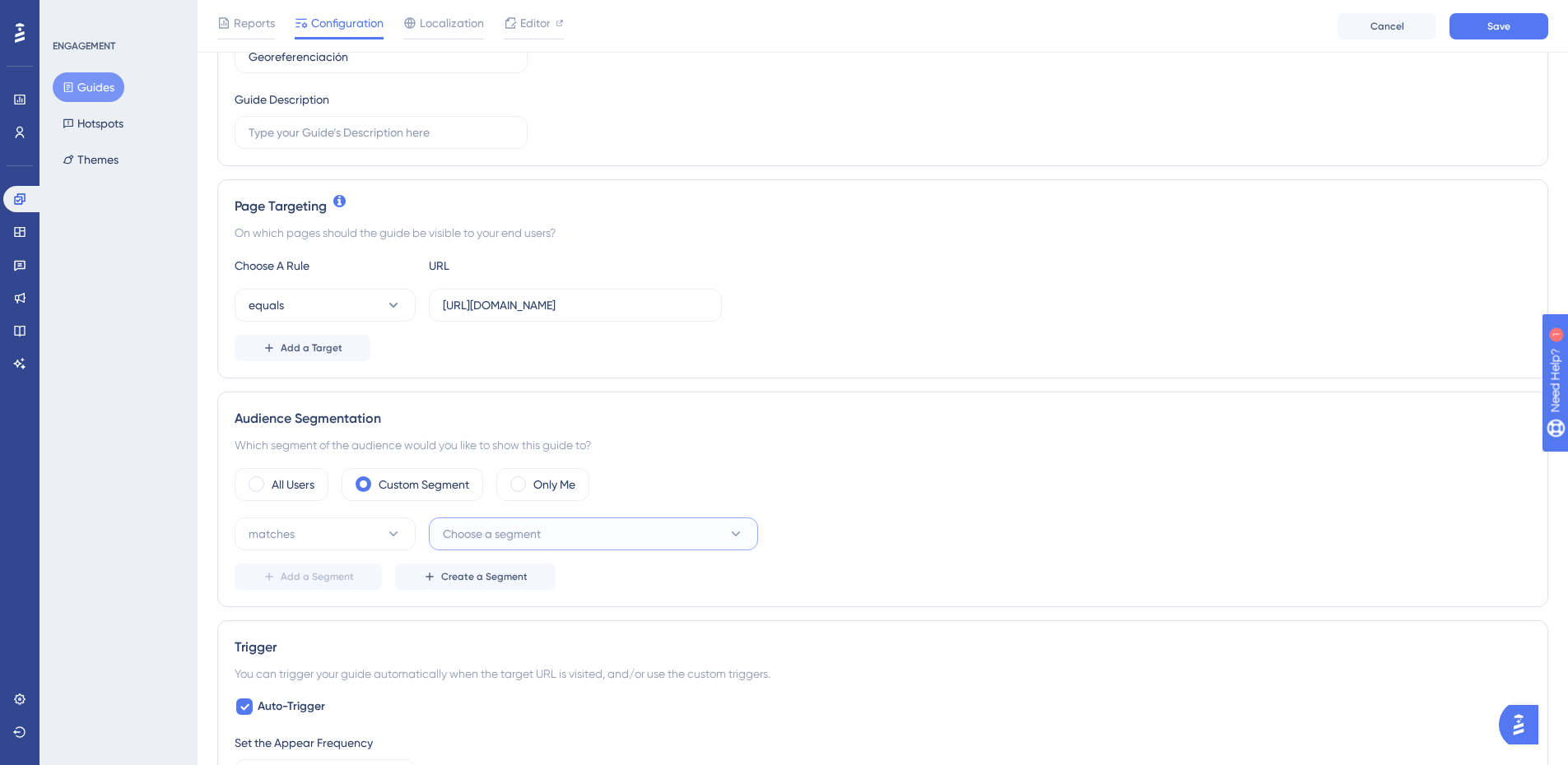
click at [479, 518] on button "Choose a segment" at bounding box center [593, 534] width 329 height 33
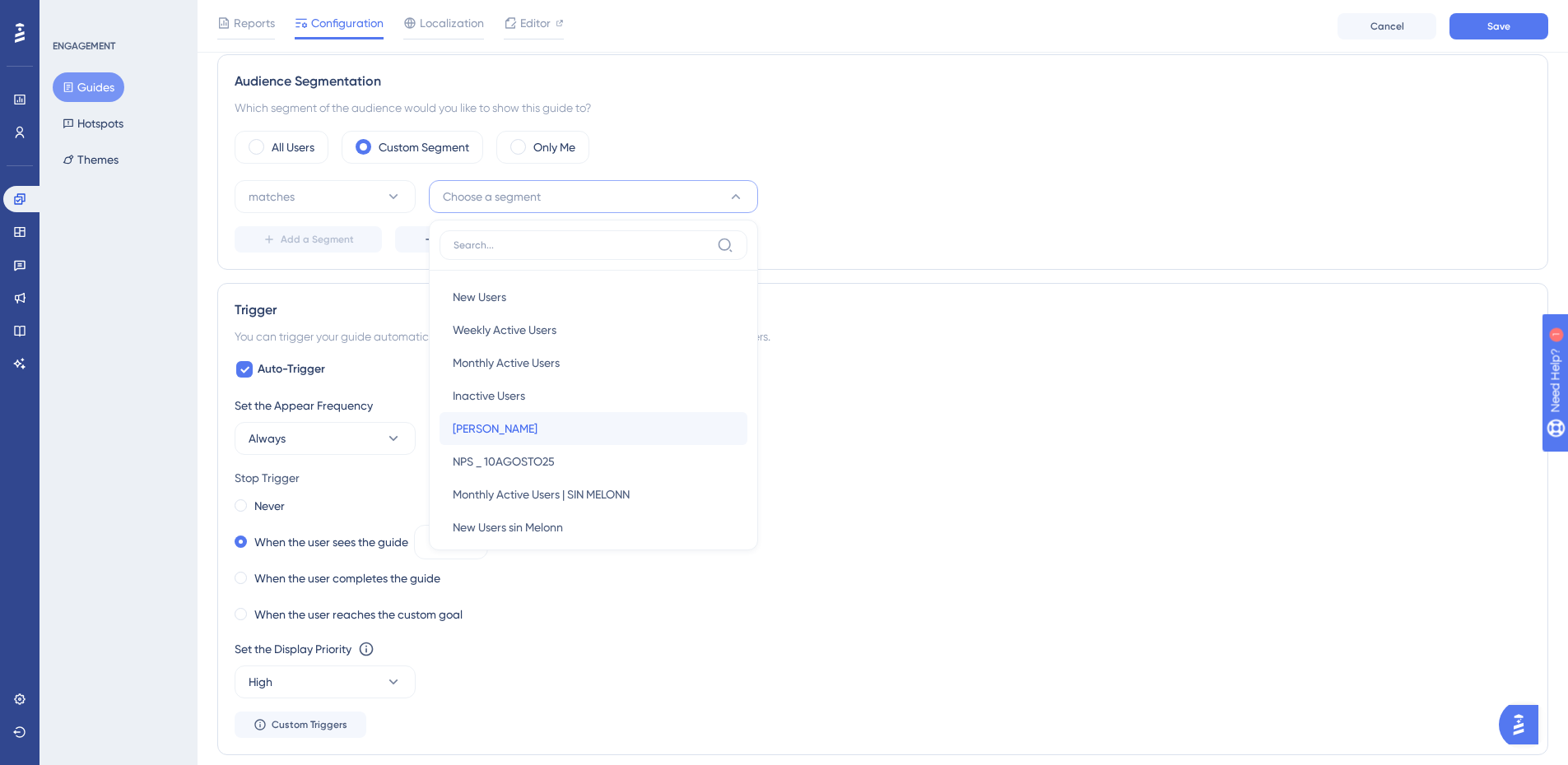
click at [466, 431] on div "[PERSON_NAME]" at bounding box center [593, 429] width 281 height 33
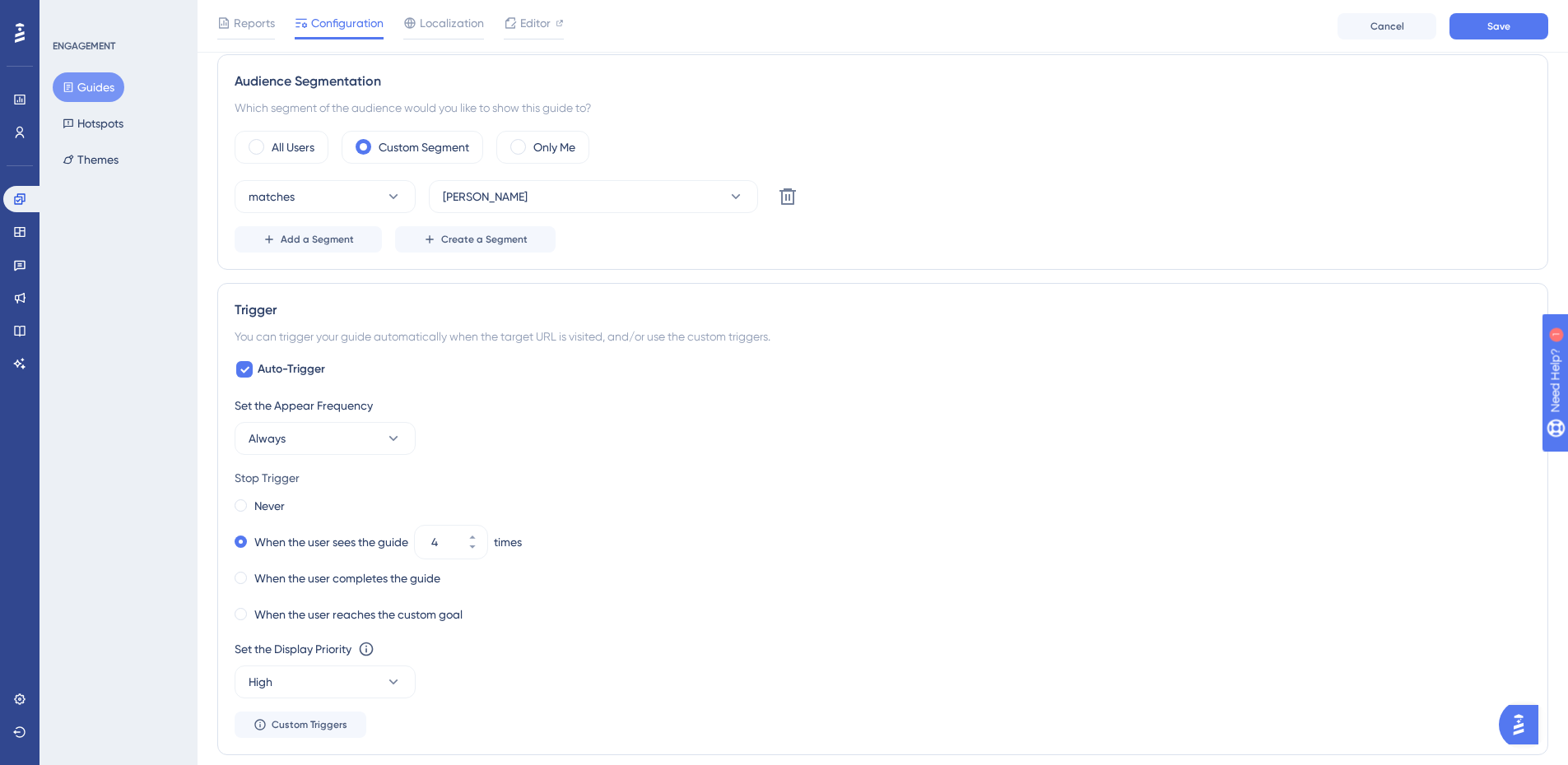
click at [996, 188] on div "matches Eli Delete" at bounding box center [883, 197] width 1296 height 33
click at [1520, 16] on button "Save" at bounding box center [1498, 26] width 99 height 27
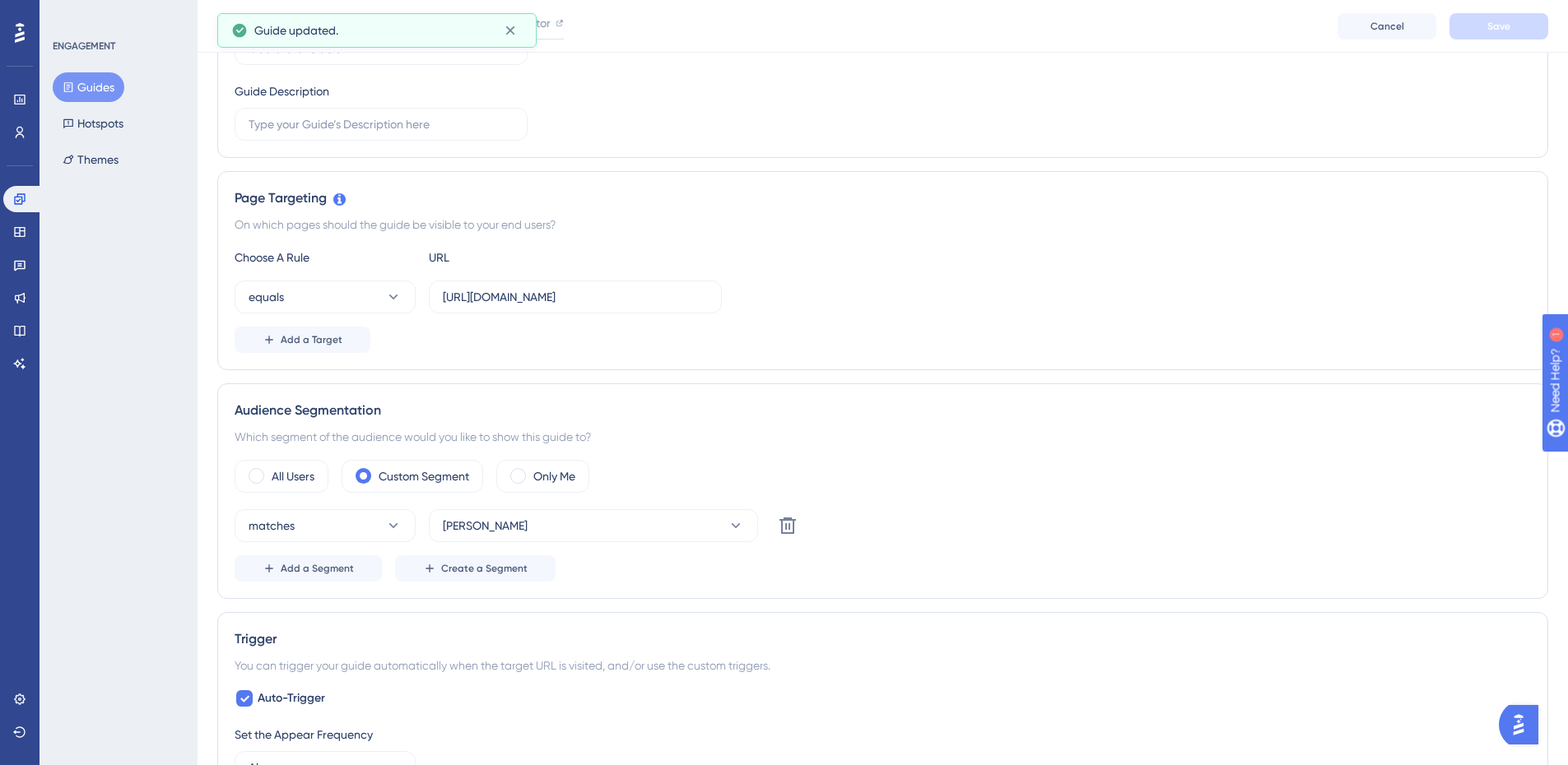
scroll to position [0, 0]
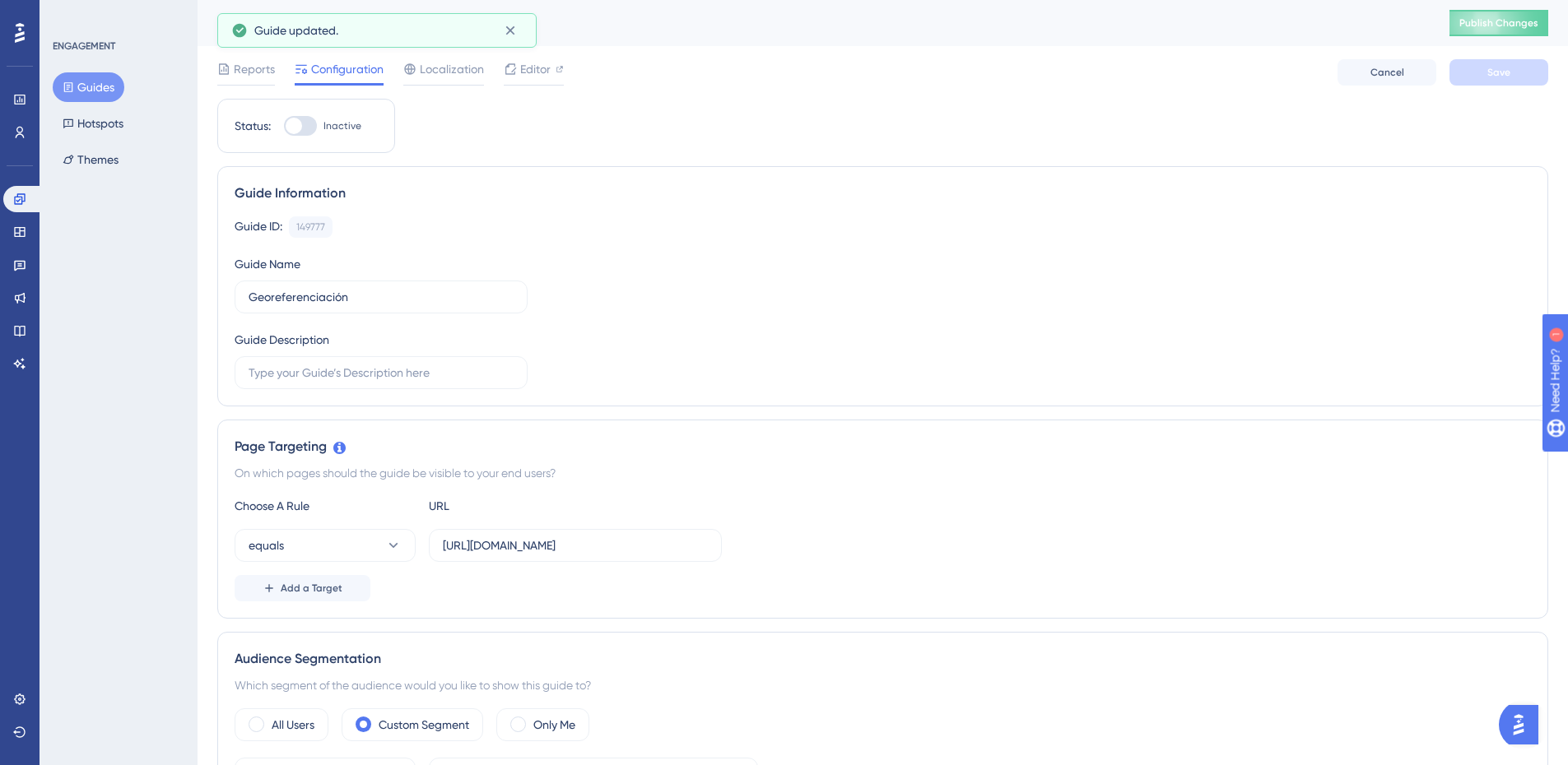
click at [306, 131] on div at bounding box center [301, 126] width 33 height 20
click at [284, 126] on input "Inactive" at bounding box center [283, 126] width 1 height 1
checkbox input "true"
click at [1475, 78] on button "Save" at bounding box center [1498, 72] width 99 height 27
click at [1541, 14] on button "Publish Changes" at bounding box center [1498, 23] width 99 height 27
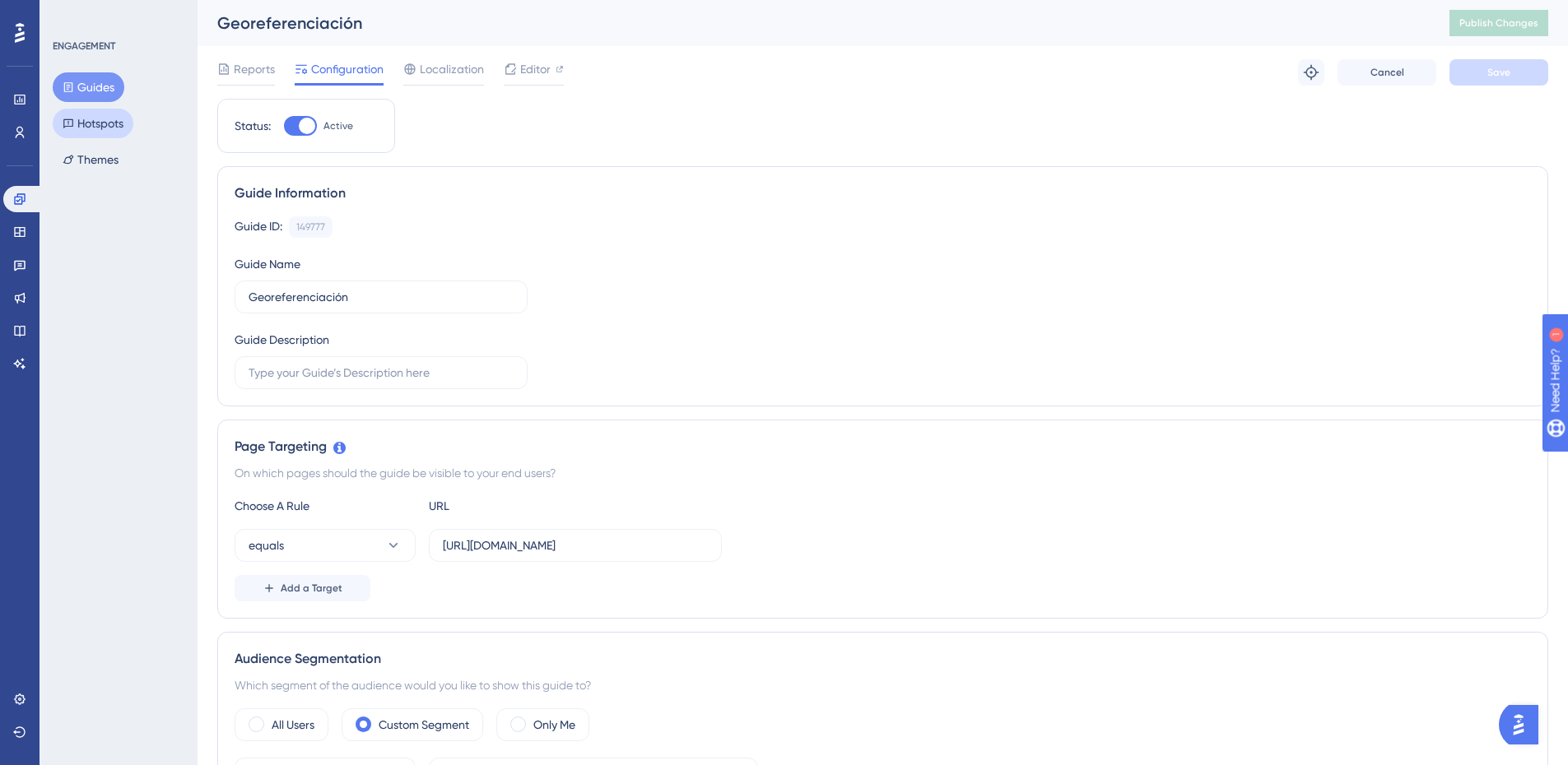
click at [115, 125] on button "Hotspots" at bounding box center [93, 124] width 81 height 29
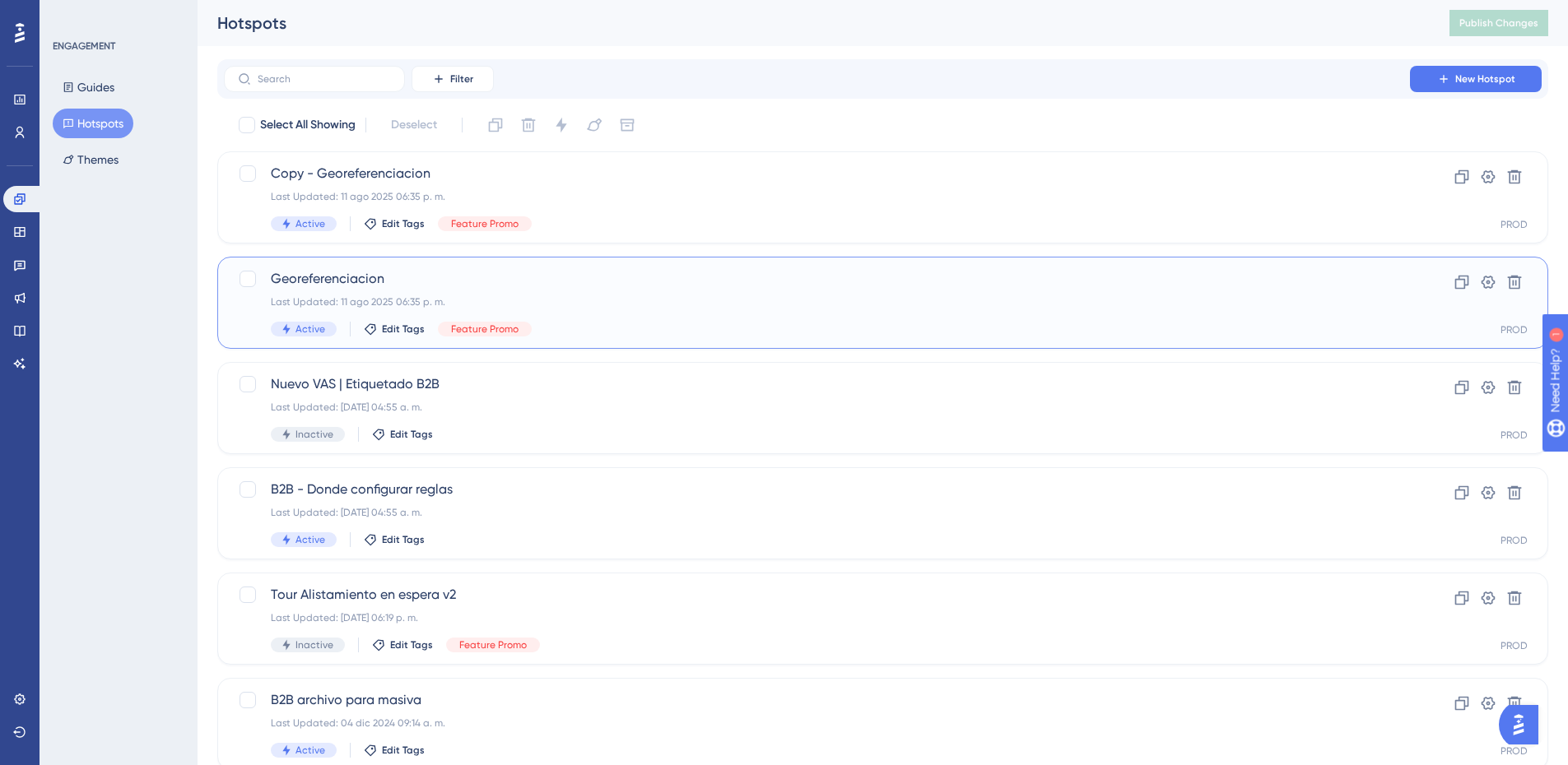
click at [682, 316] on div "Georeferenciacion Last Updated: 11 ago 2025 06:35 p. m. Active Edit Tags Featur…" at bounding box center [817, 303] width 1092 height 68
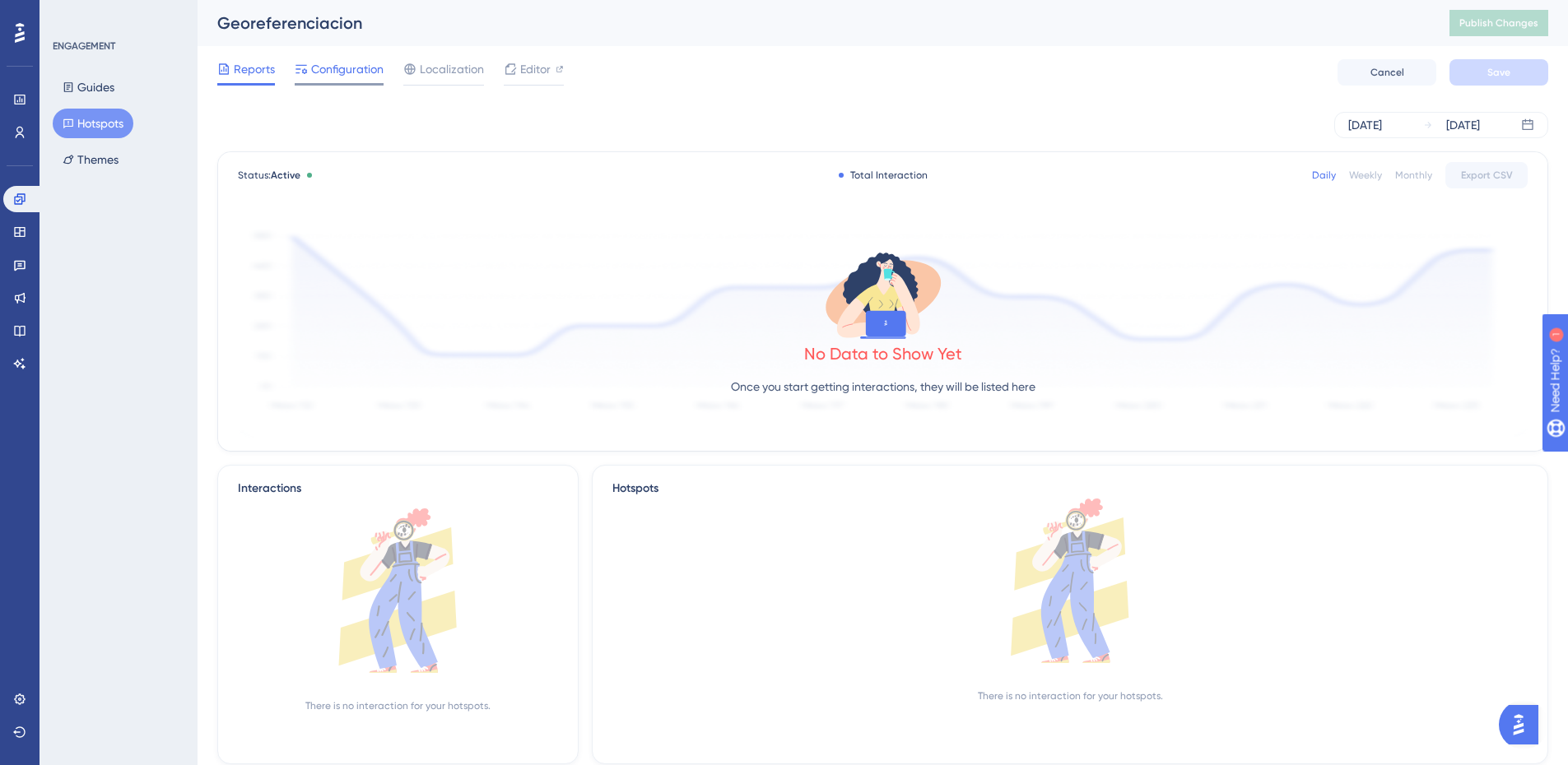
click at [343, 77] on span "Configuration" at bounding box center [346, 70] width 72 height 20
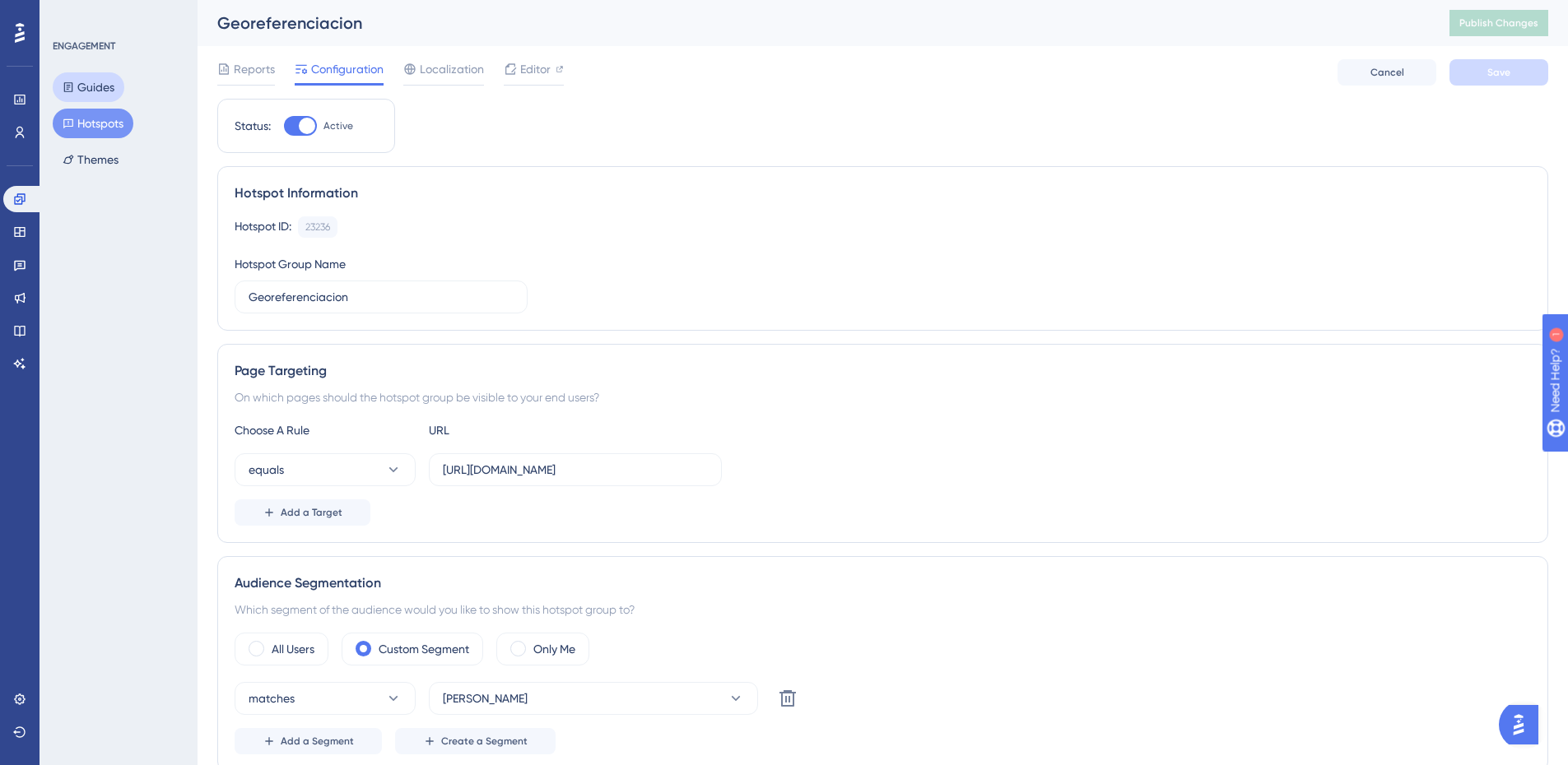
click at [104, 82] on button "Guides" at bounding box center [88, 87] width 71 height 29
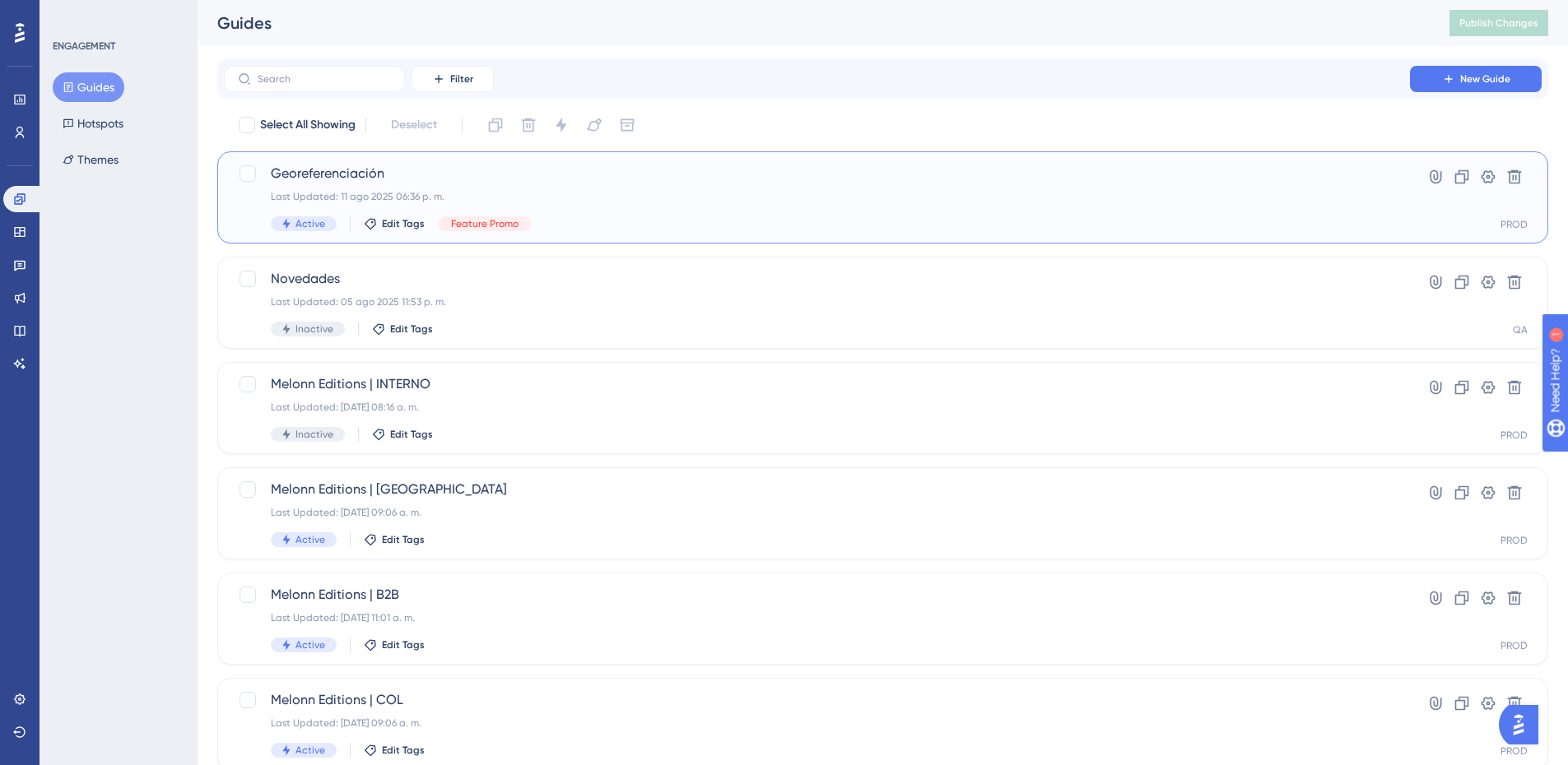
click at [449, 166] on span "Georeferenciación" at bounding box center [817, 174] width 1092 height 20
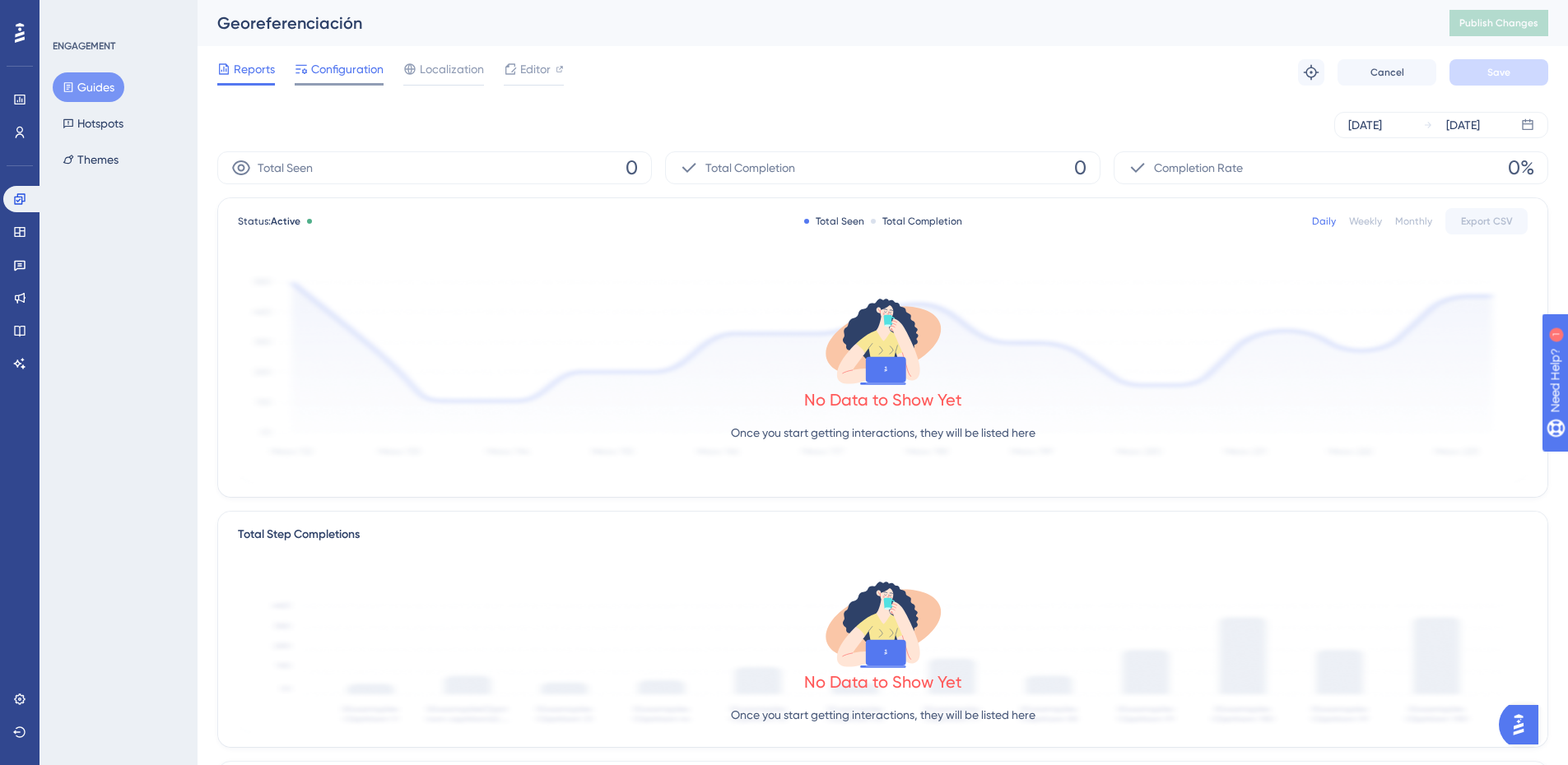
click at [355, 82] on div "Configuration" at bounding box center [338, 72] width 89 height 27
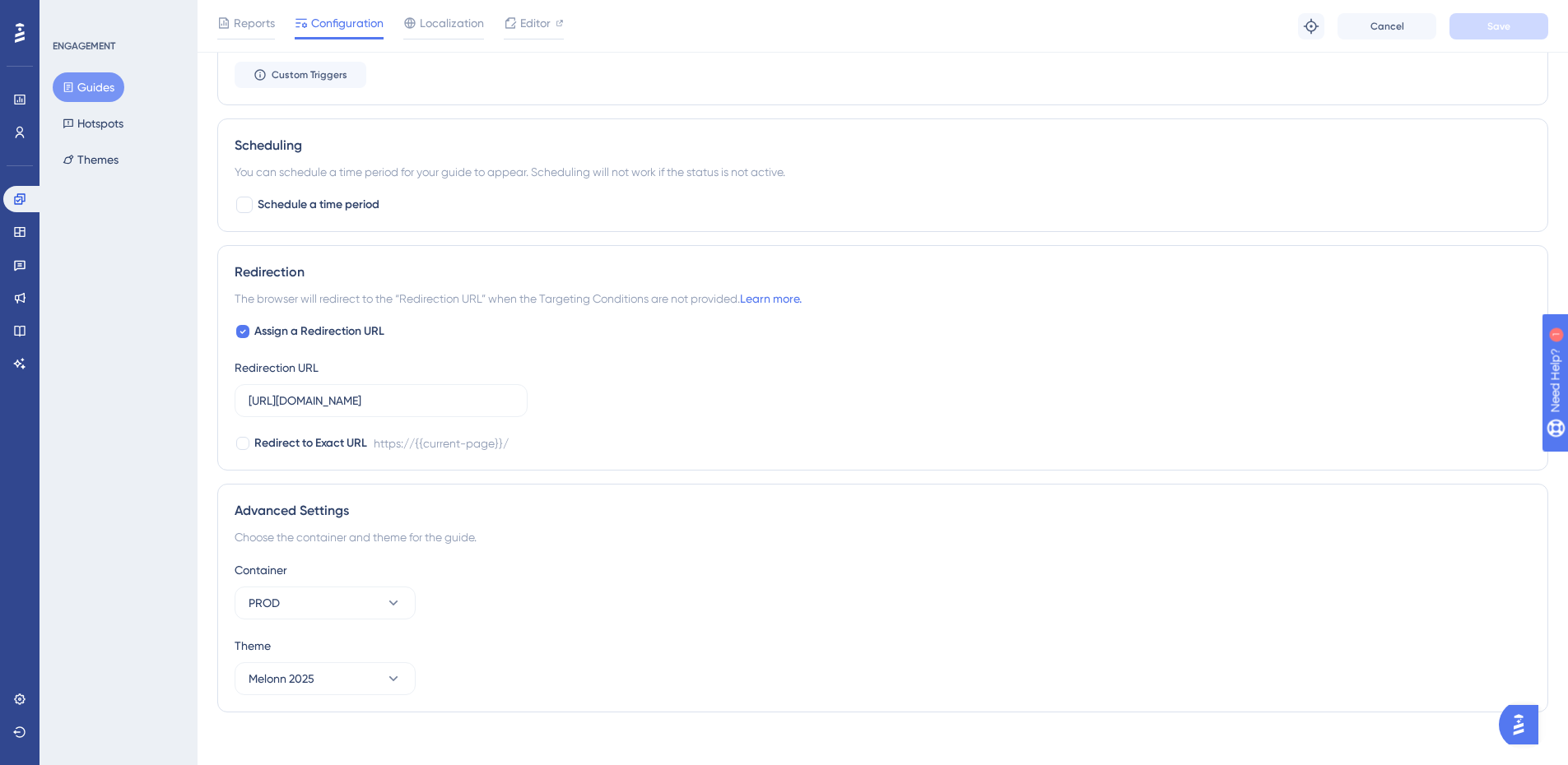
scroll to position [1247, 0]
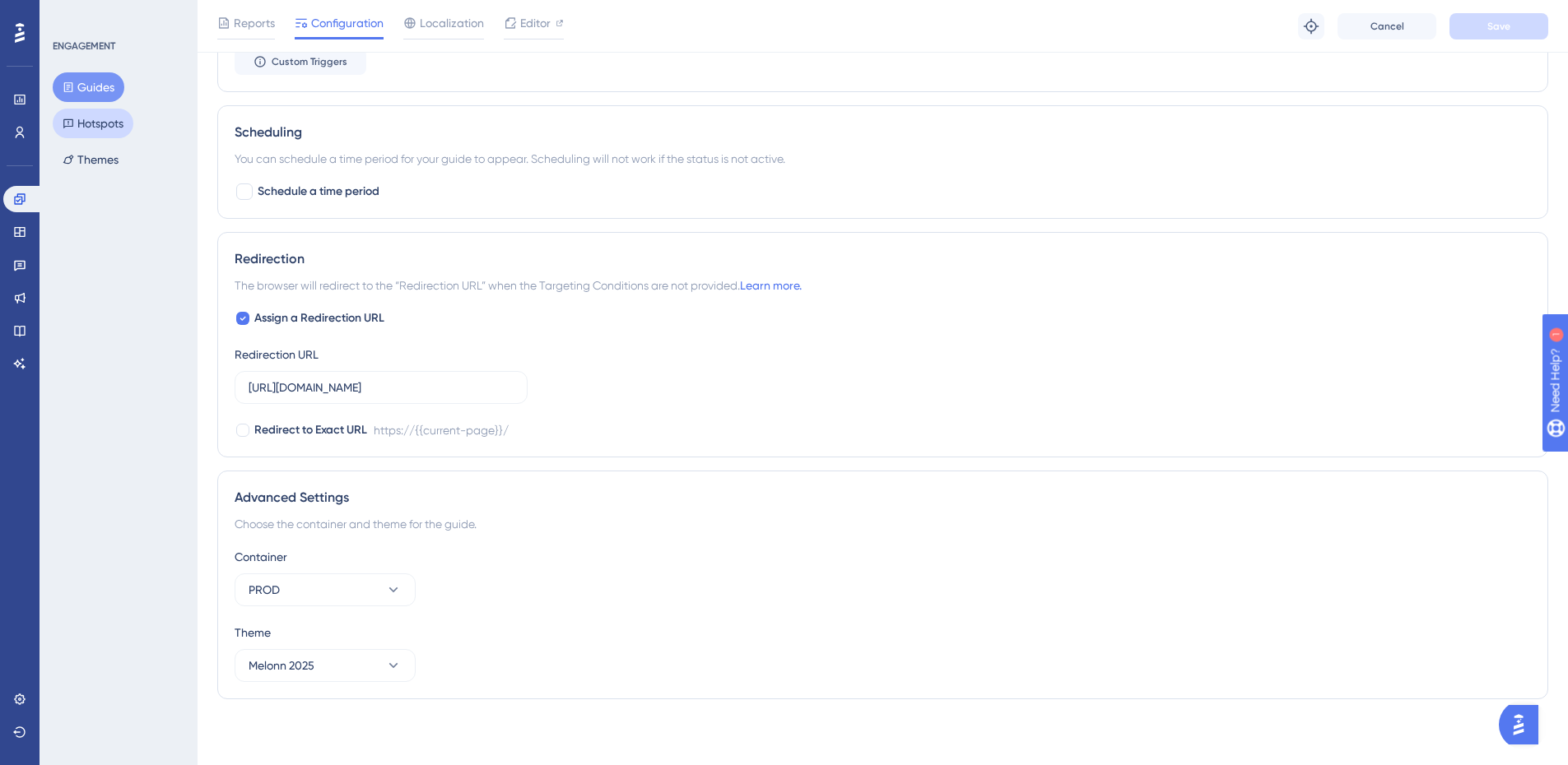
click at [103, 134] on button "Hotspots" at bounding box center [93, 124] width 81 height 29
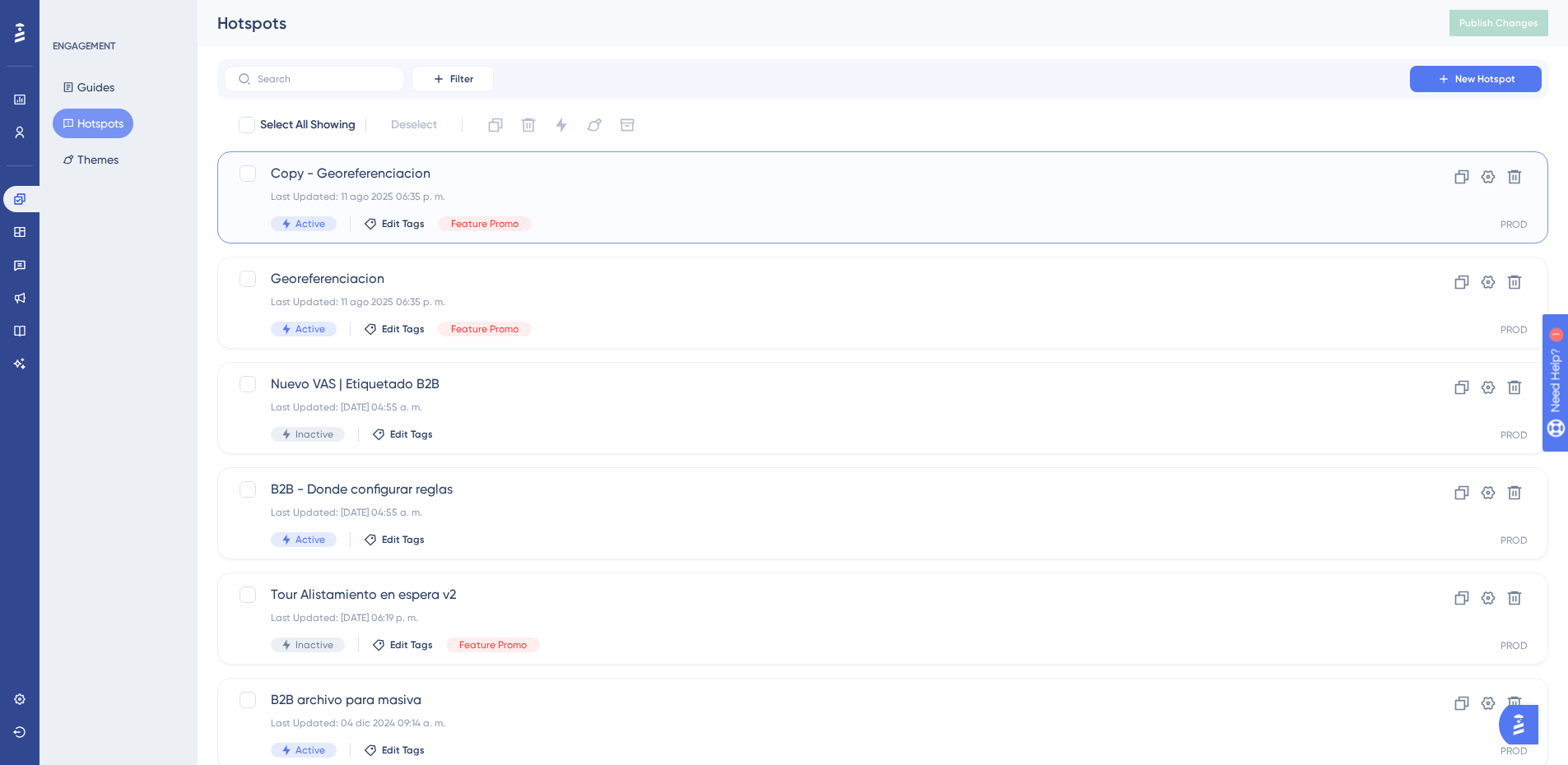
click at [635, 200] on div "Last Updated: 11 ago 2025 06:35 p. m." at bounding box center [817, 196] width 1092 height 13
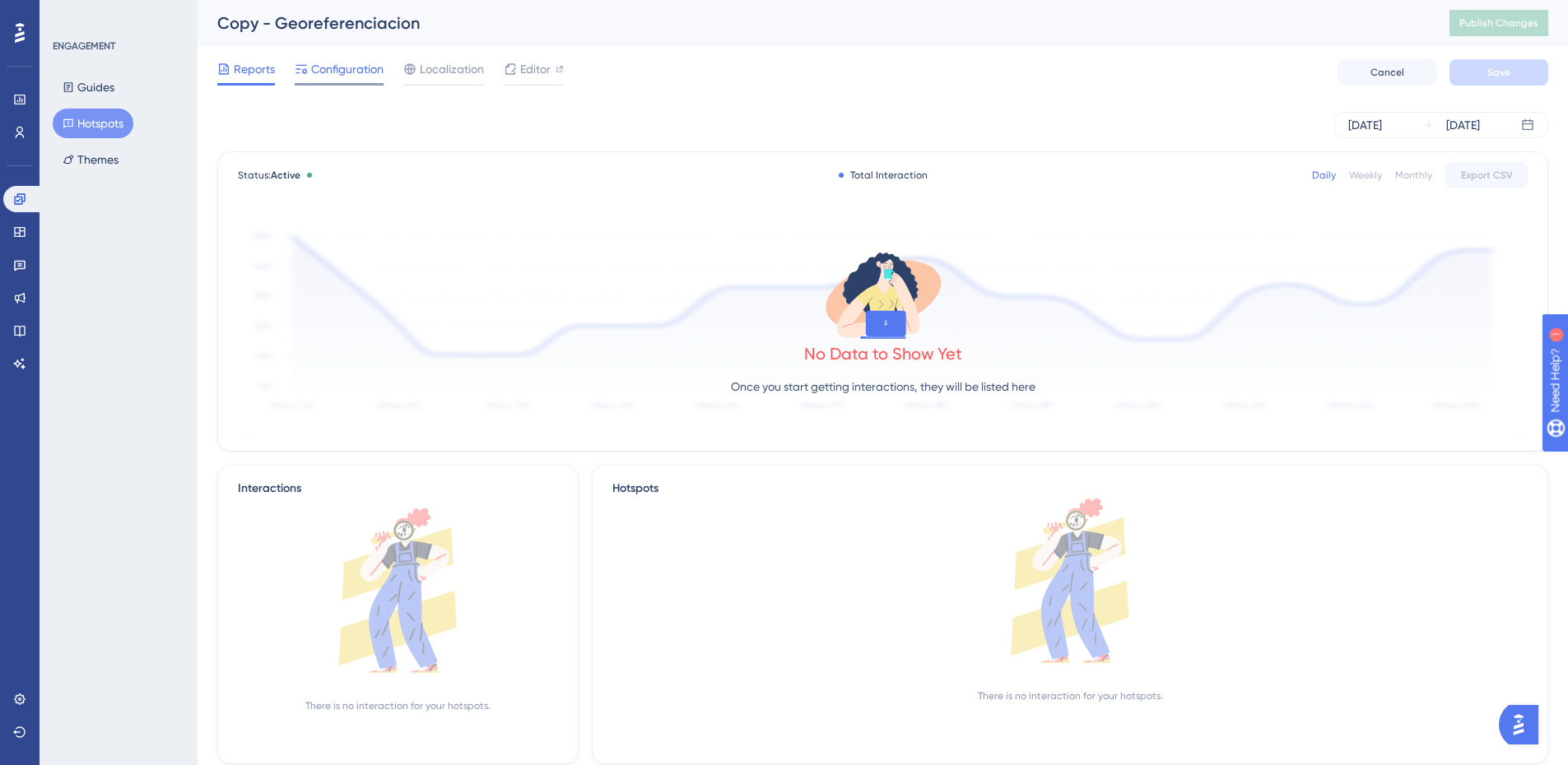
click at [377, 75] on span "Configuration" at bounding box center [346, 70] width 72 height 20
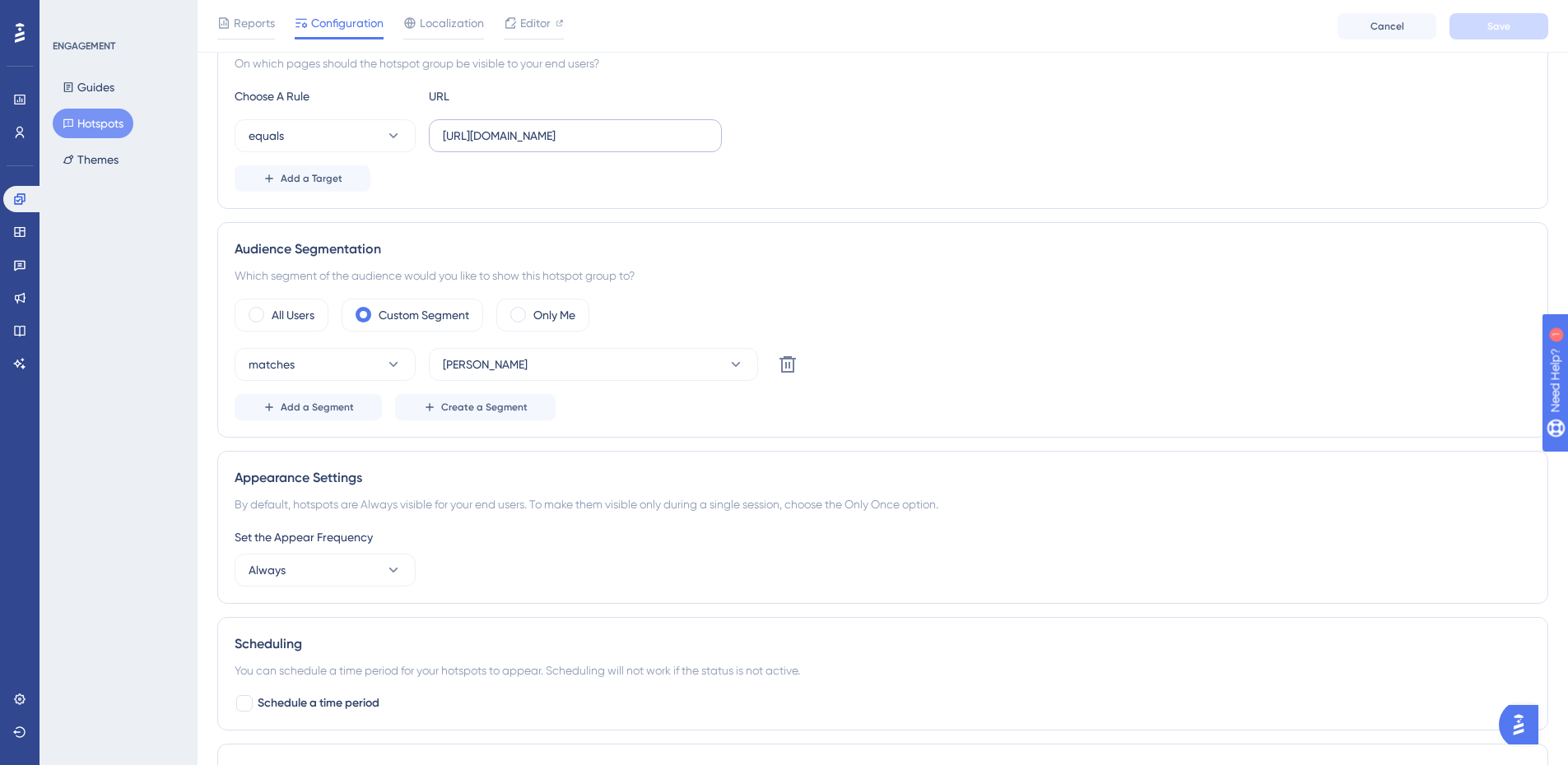
scroll to position [93, 0]
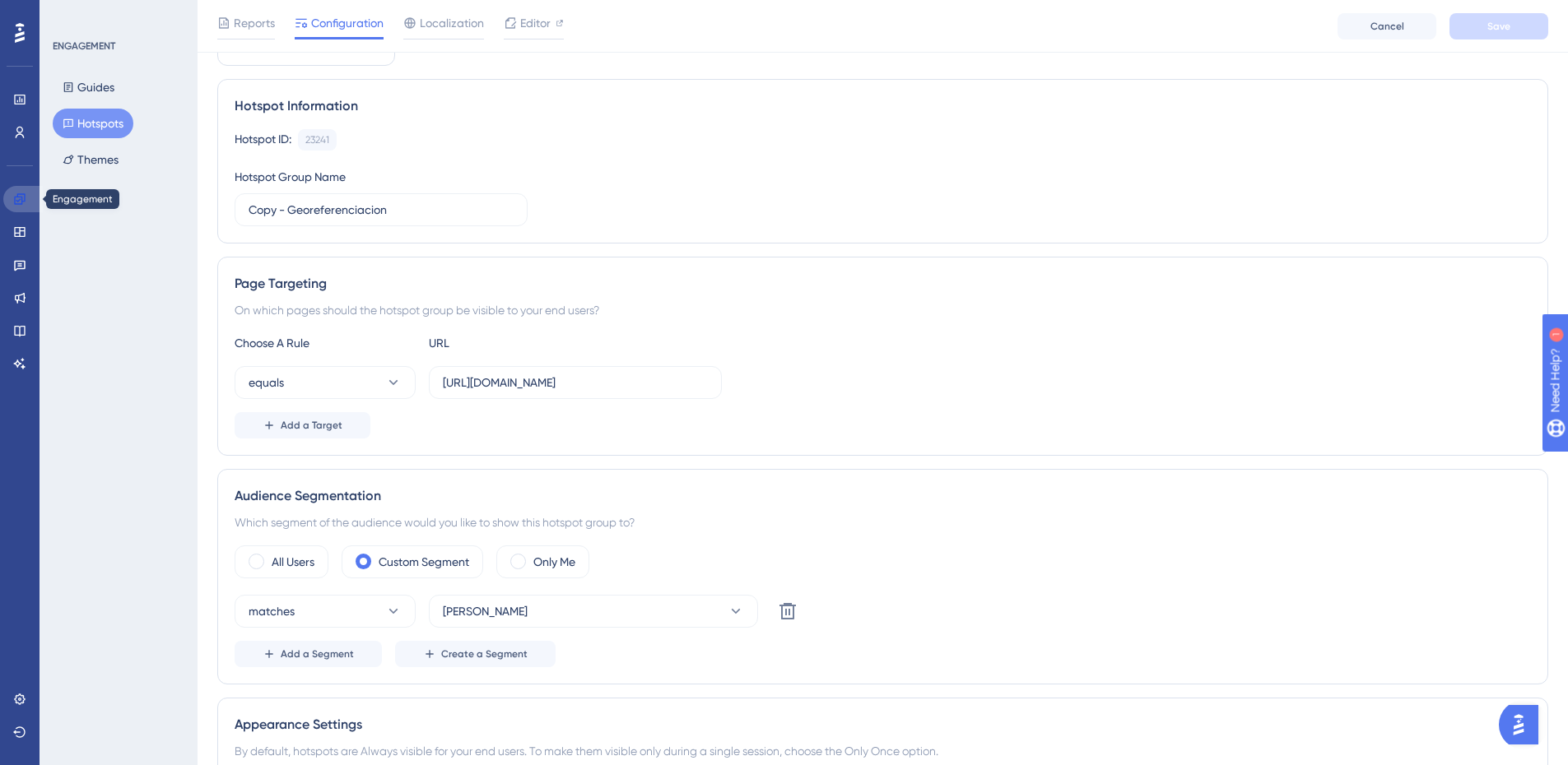
click at [21, 190] on link at bounding box center [23, 199] width 39 height 27
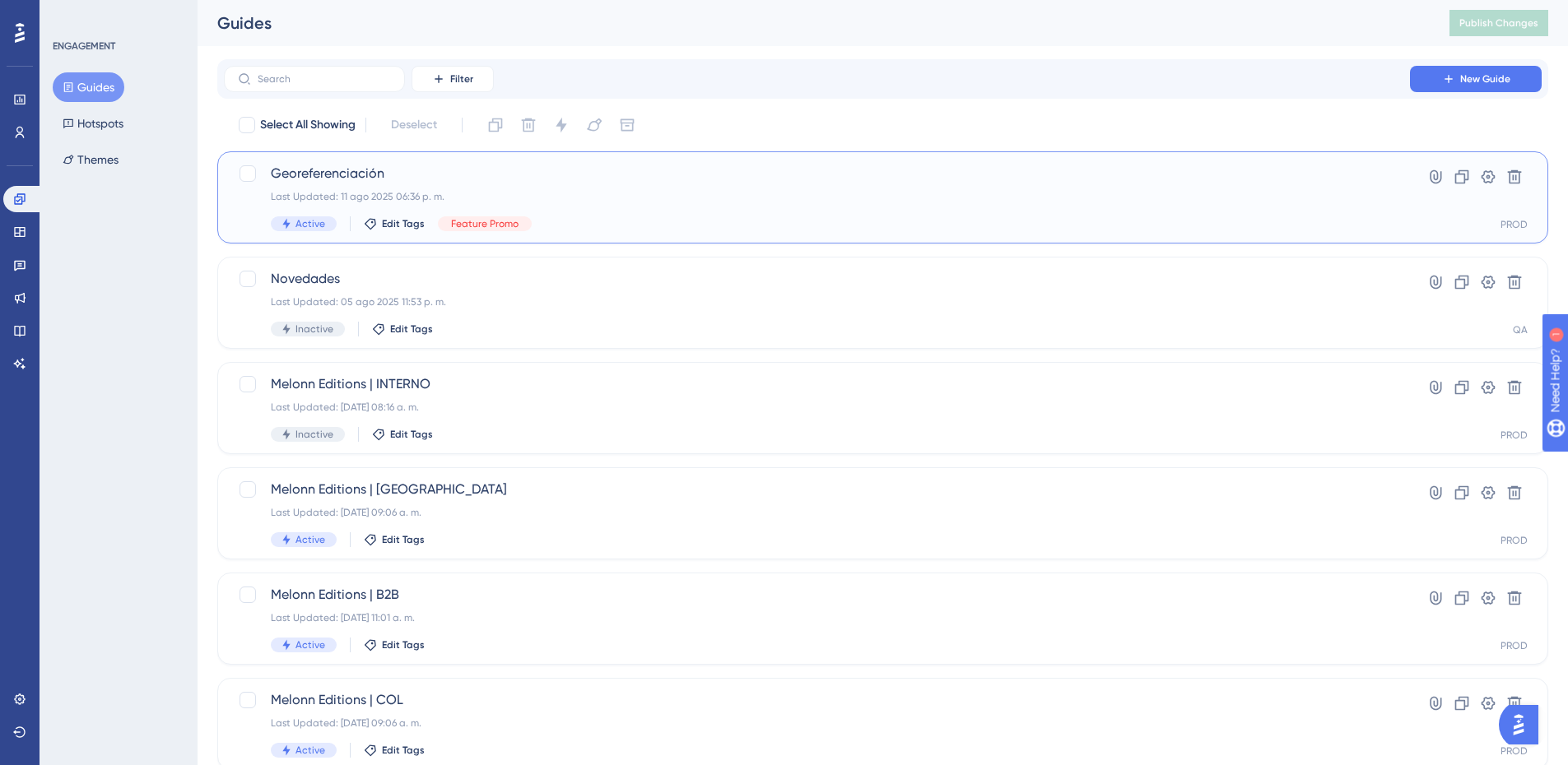
click at [512, 192] on div "Last Updated: 11 ago 2025 06:36 p. m." at bounding box center [817, 196] width 1092 height 13
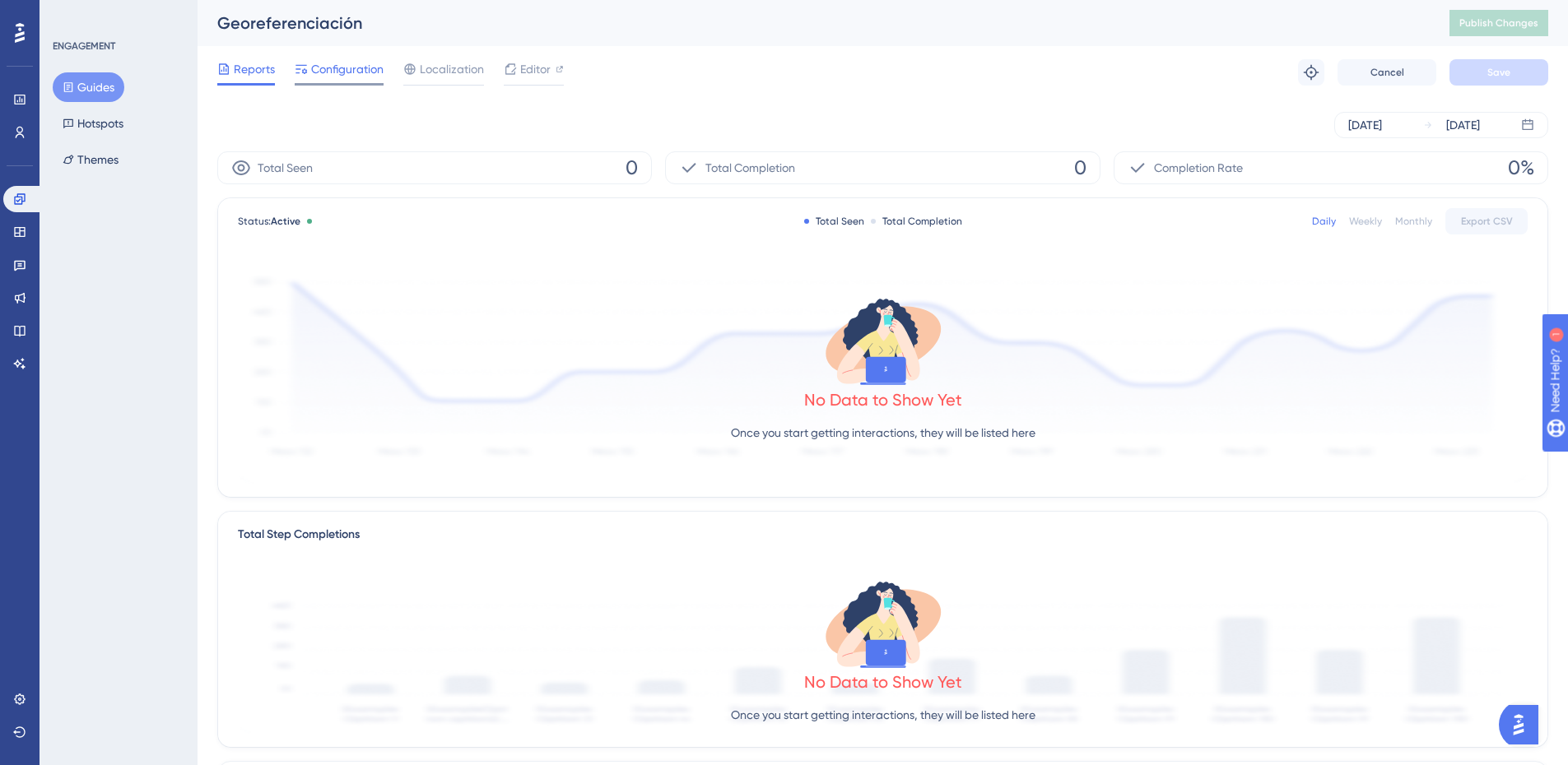
click at [343, 74] on span "Configuration" at bounding box center [346, 70] width 72 height 20
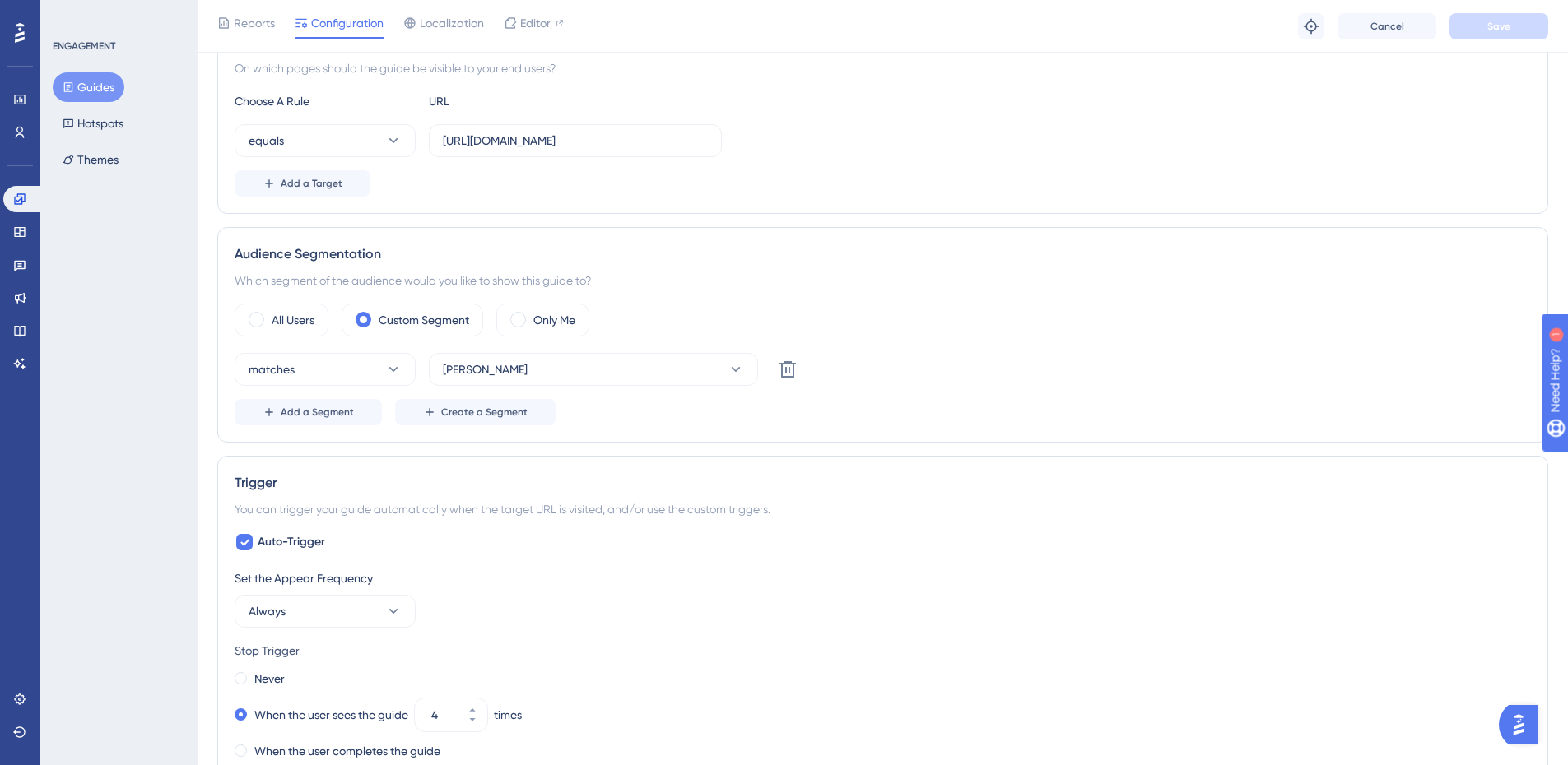
scroll to position [329, 0]
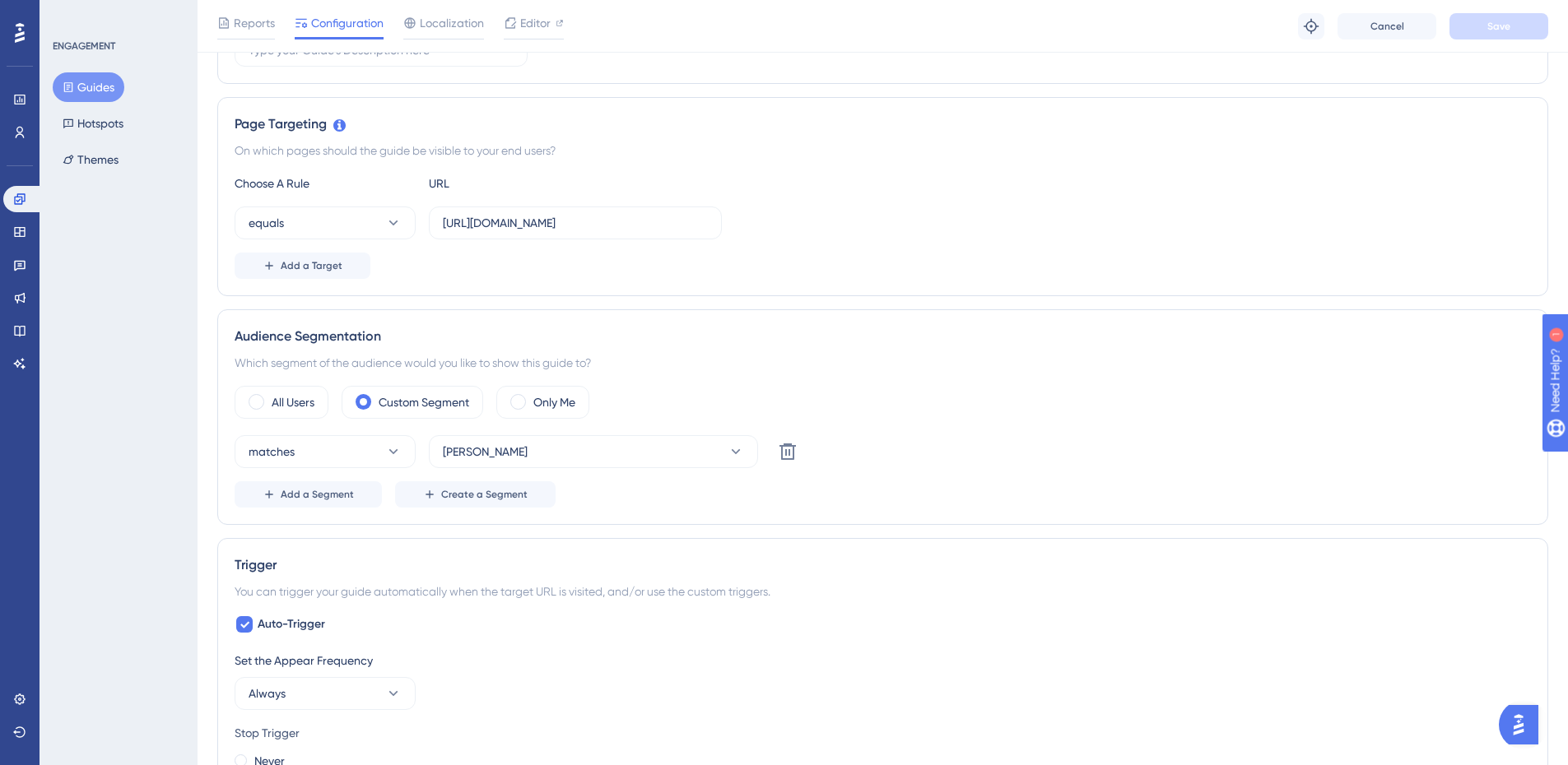
click at [791, 132] on div "Page Targeting" at bounding box center [883, 125] width 1296 height 20
click at [350, 230] on button "equals" at bounding box center [325, 223] width 181 height 33
click at [288, 348] on span "contains" at bounding box center [280, 339] width 45 height 20
click at [1494, 22] on span "Save" at bounding box center [1498, 27] width 23 height 13
click at [292, 226] on span "contains" at bounding box center [270, 224] width 45 height 20
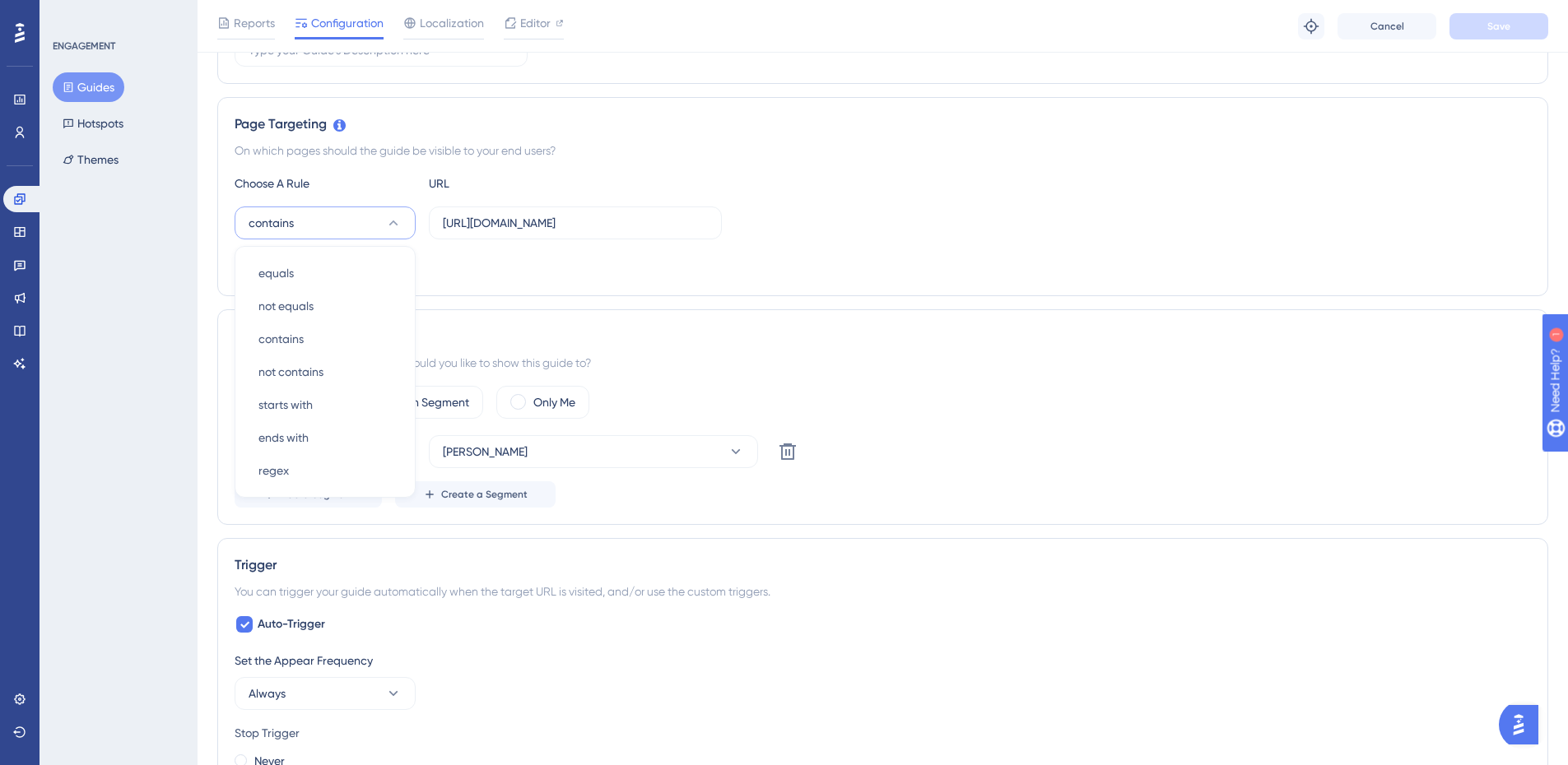
click at [616, 163] on div "Page Targeting On which pages should the guide be visible to your end users? Ch…" at bounding box center [883, 196] width 1331 height 199
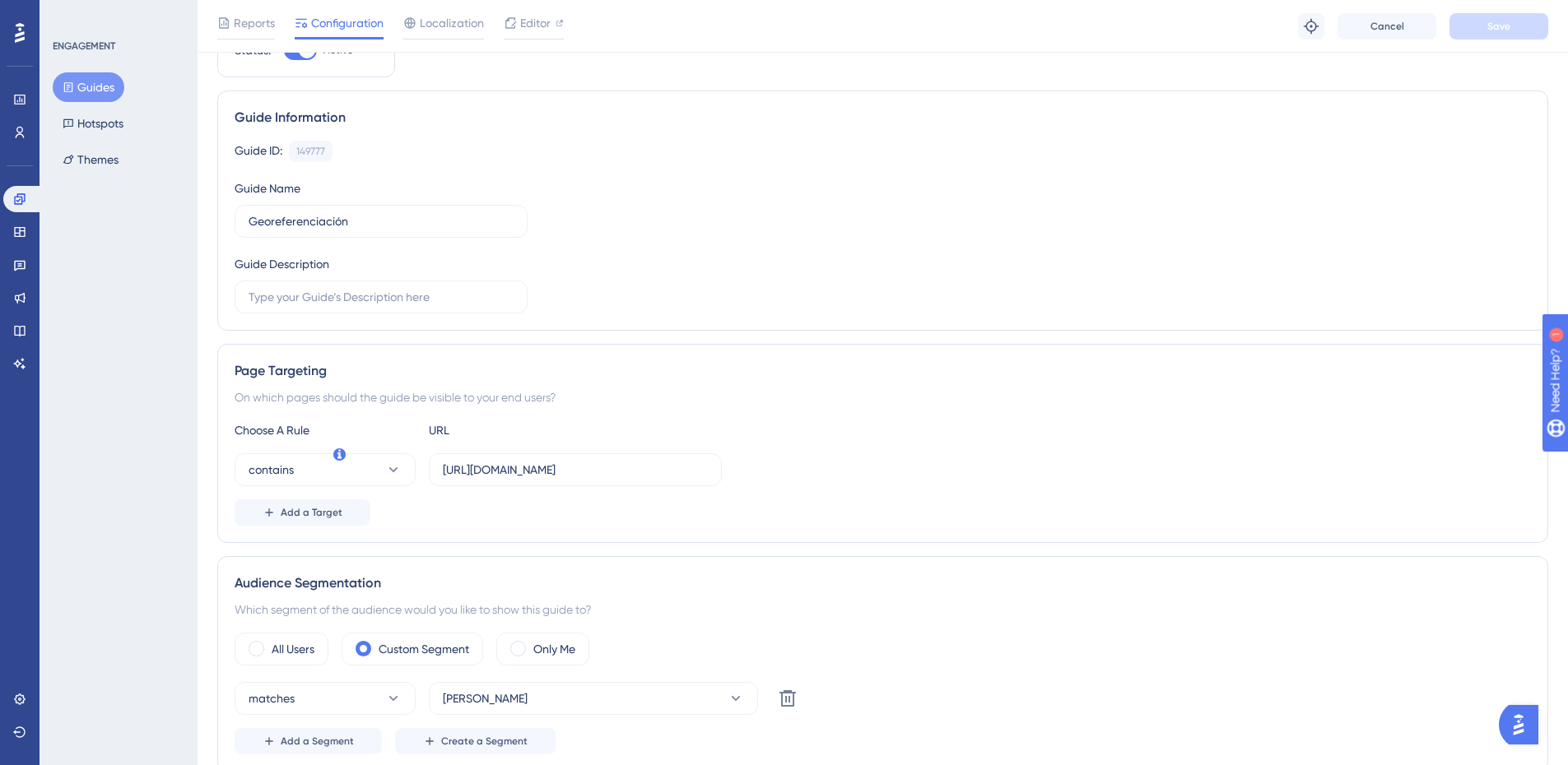
scroll to position [0, 0]
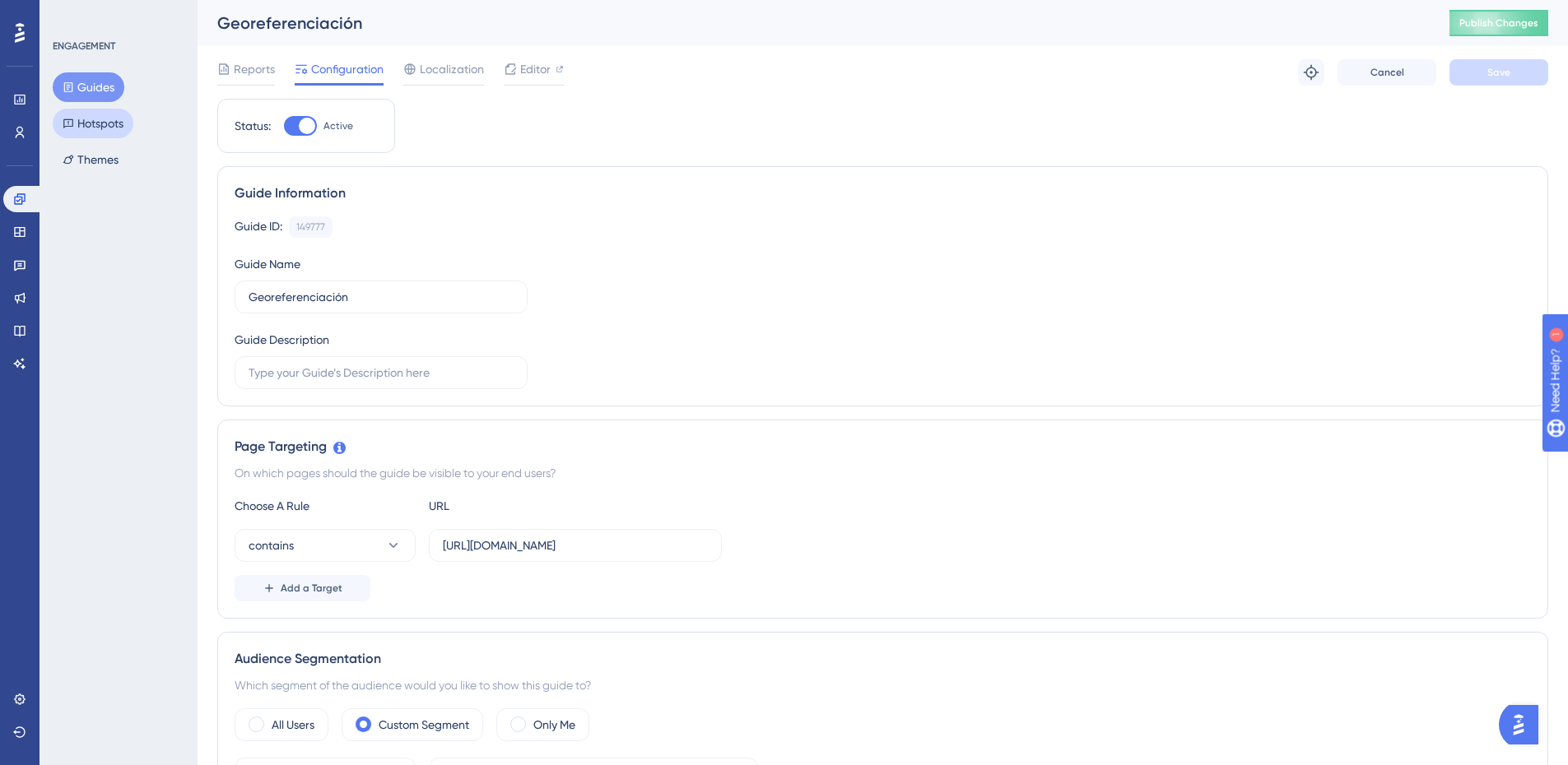
click at [87, 134] on button "Hotspots" at bounding box center [93, 124] width 81 height 29
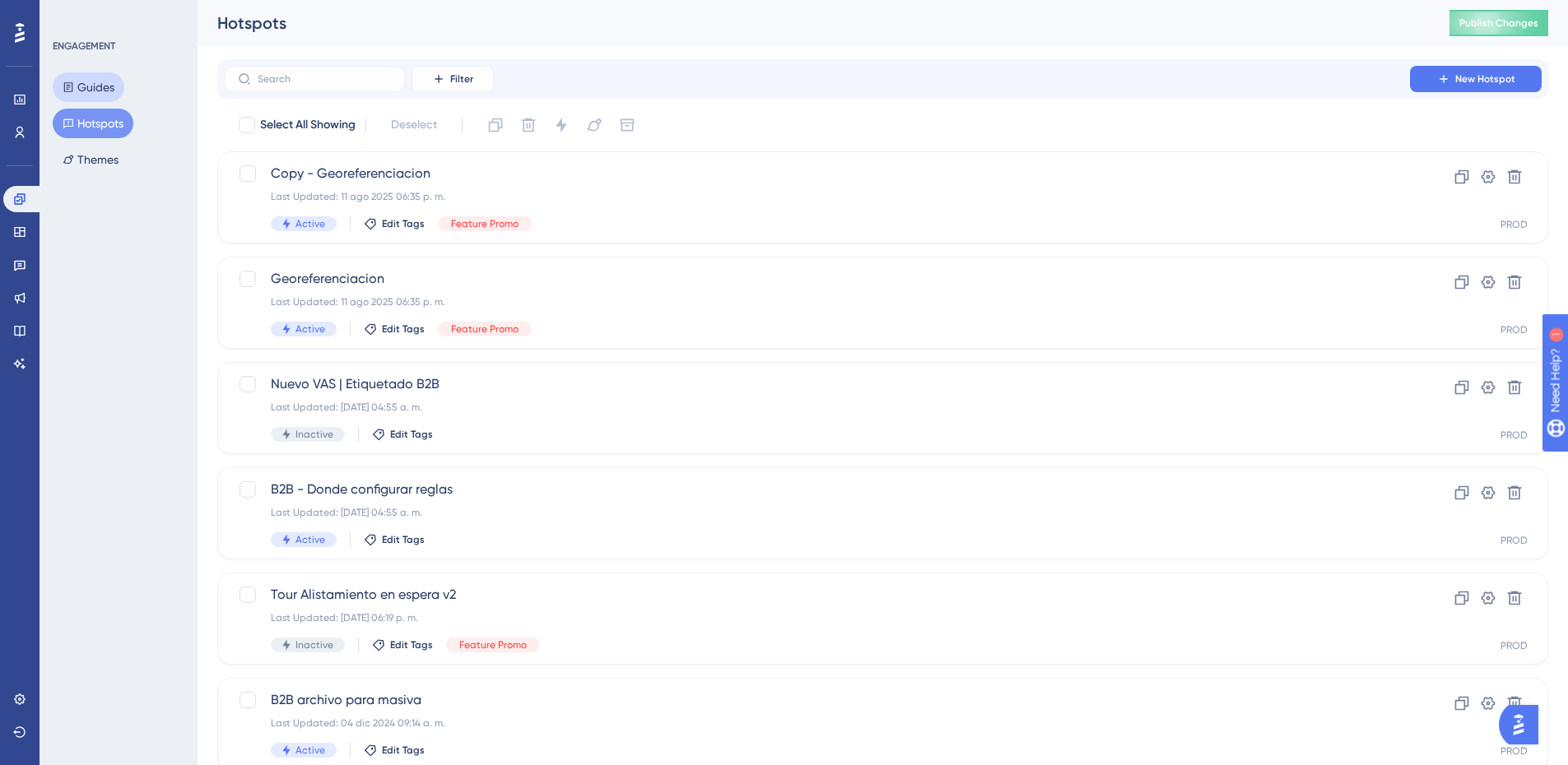
click at [118, 89] on button "Guides" at bounding box center [88, 87] width 71 height 29
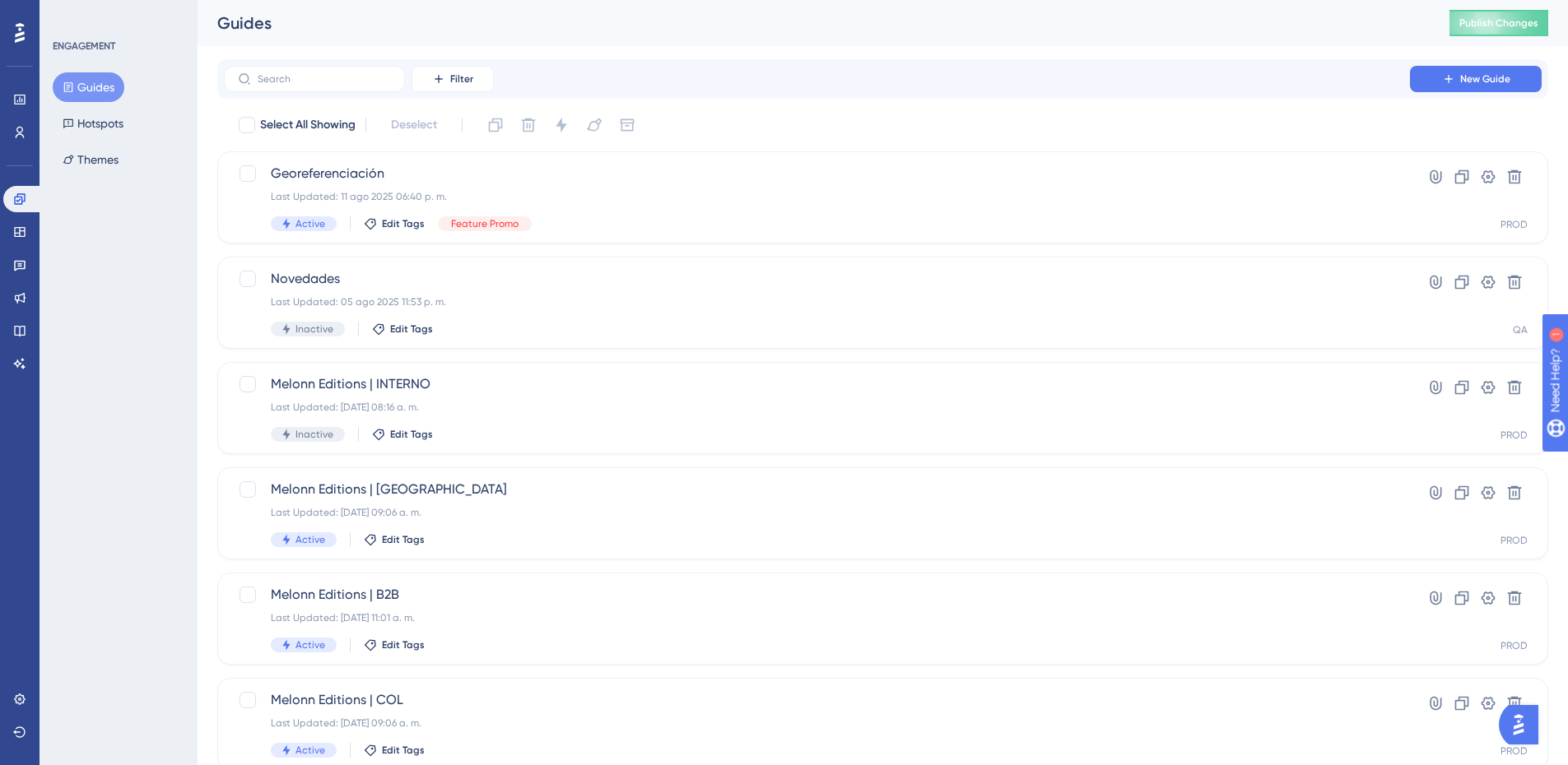
click at [42, 134] on div "ENGAGEMENT Guides Hotspots Themes" at bounding box center [118, 382] width 158 height 765
click at [109, 124] on button "Hotspots" at bounding box center [93, 124] width 81 height 29
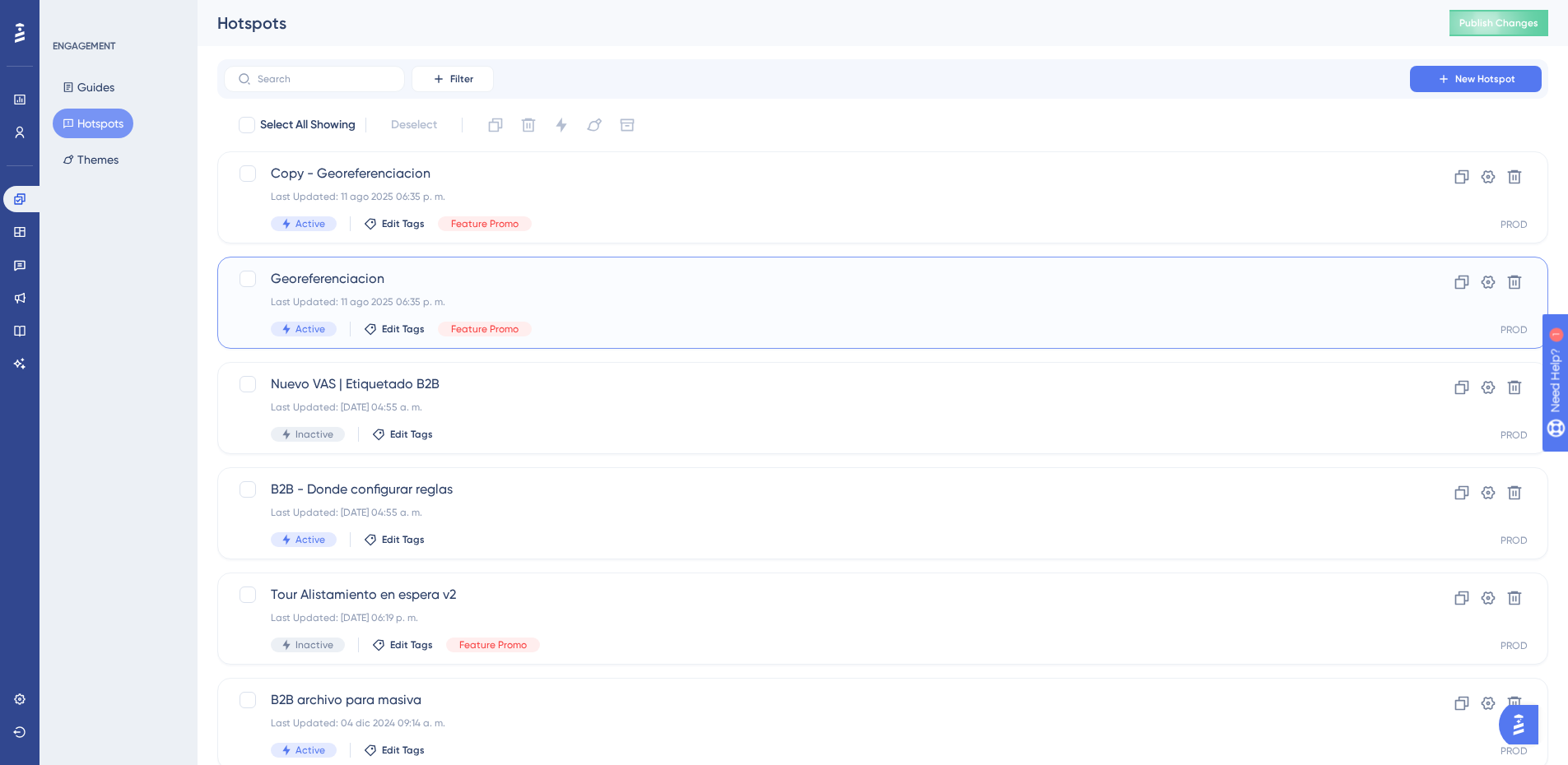
click at [638, 269] on span "Georeferenciacion" at bounding box center [817, 279] width 1092 height 20
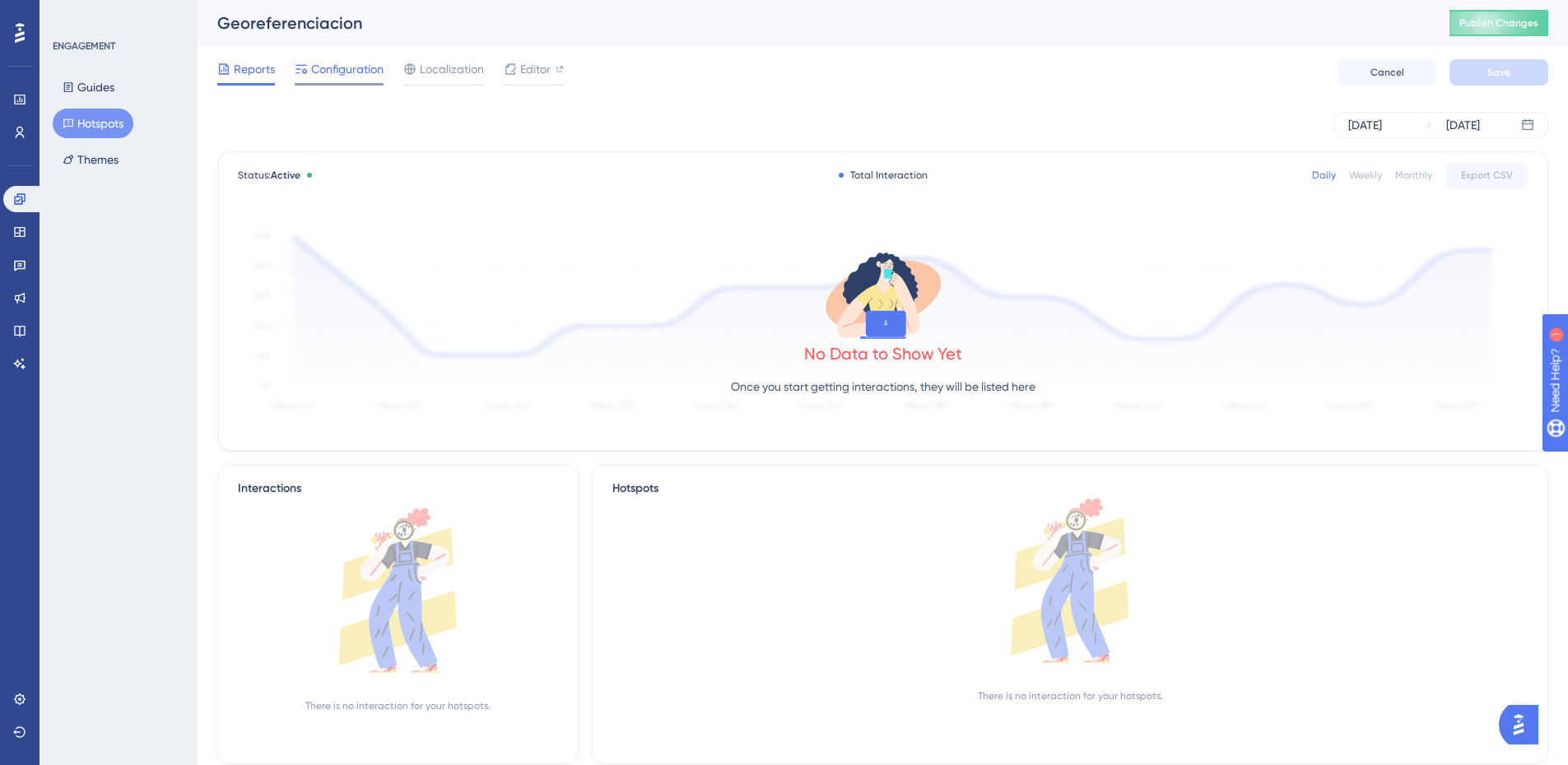
click at [301, 74] on icon at bounding box center [301, 69] width 13 height 13
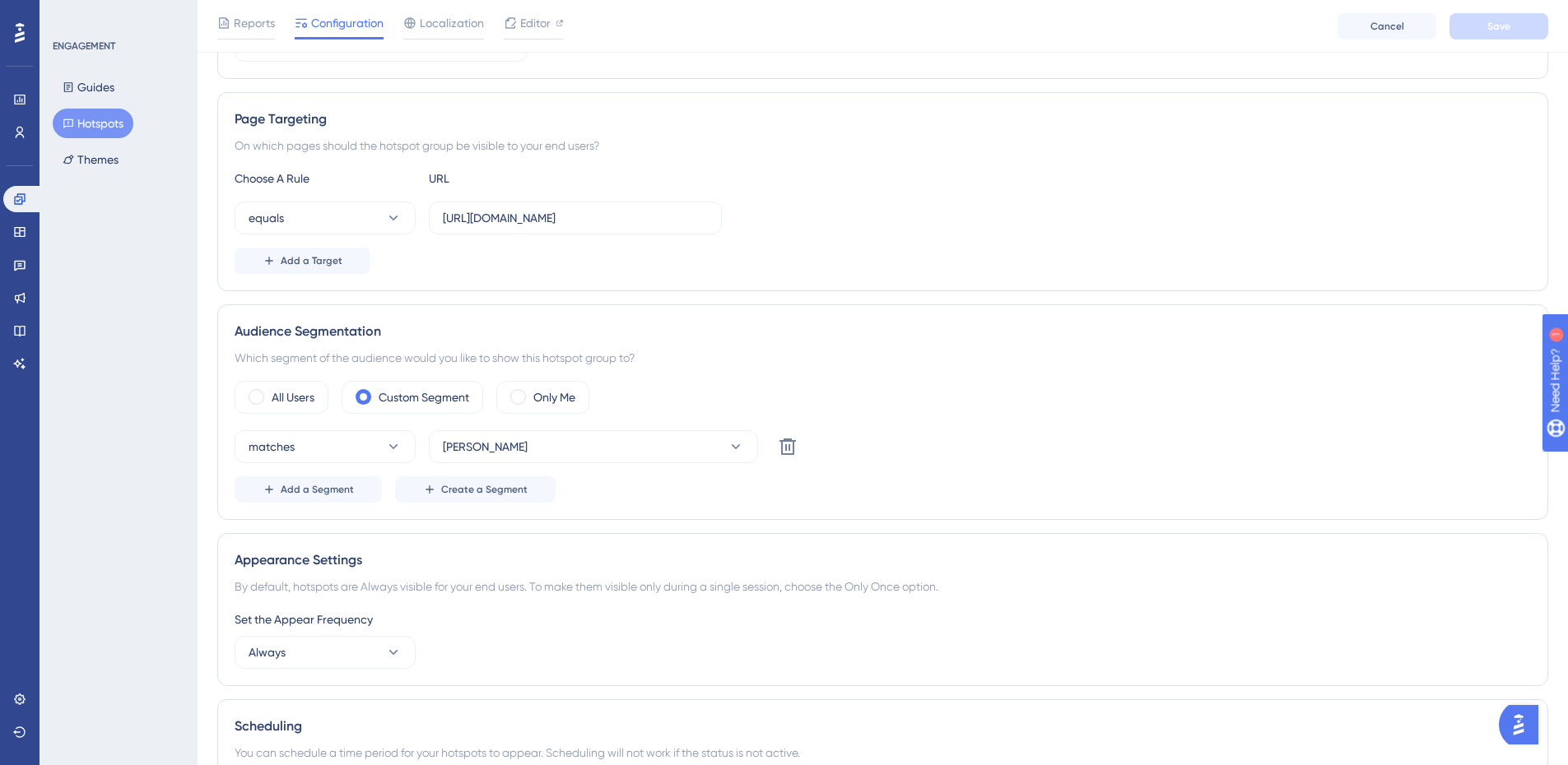
scroll to position [12, 0]
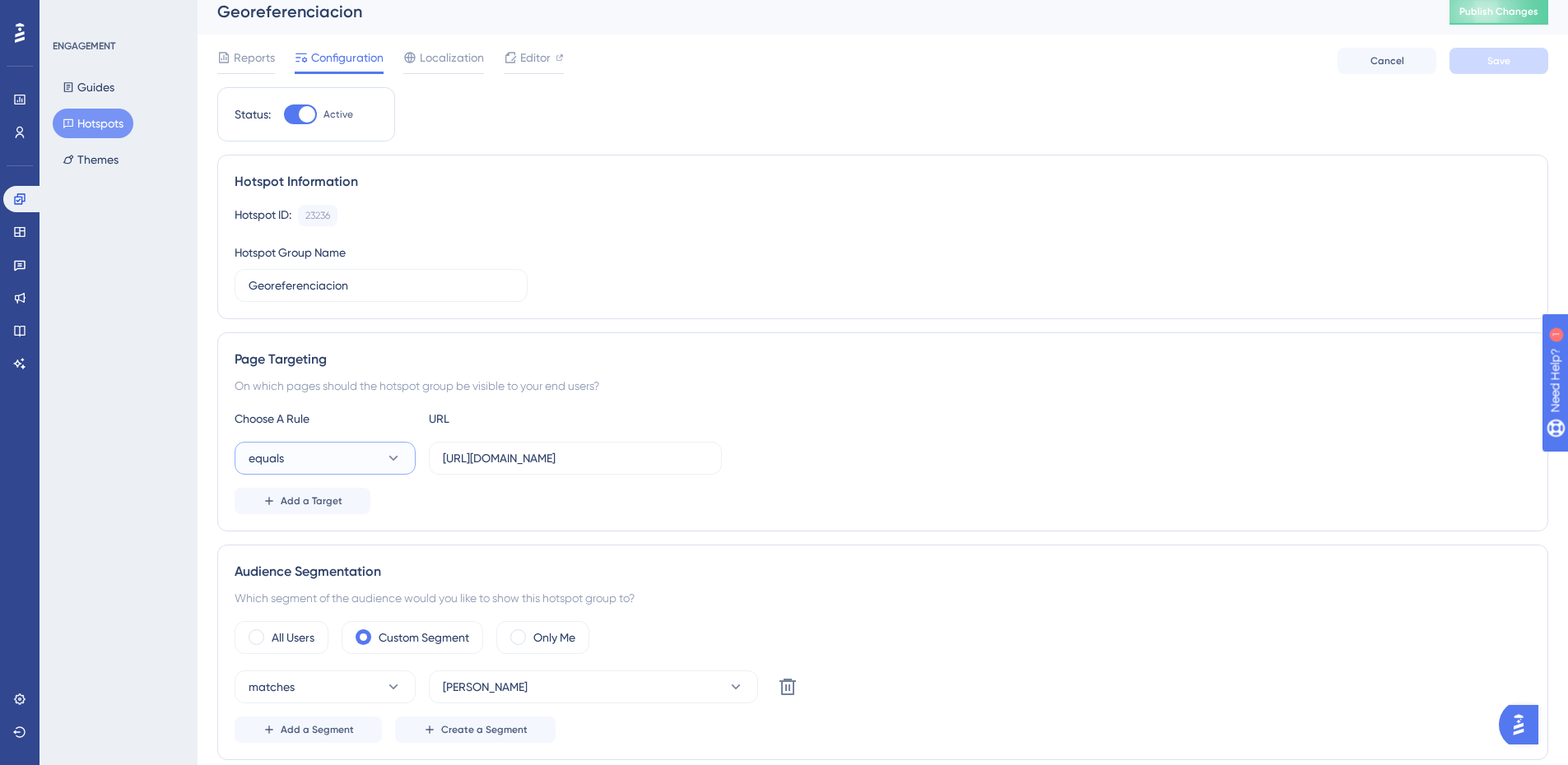
click at [319, 453] on button "equals" at bounding box center [325, 458] width 181 height 33
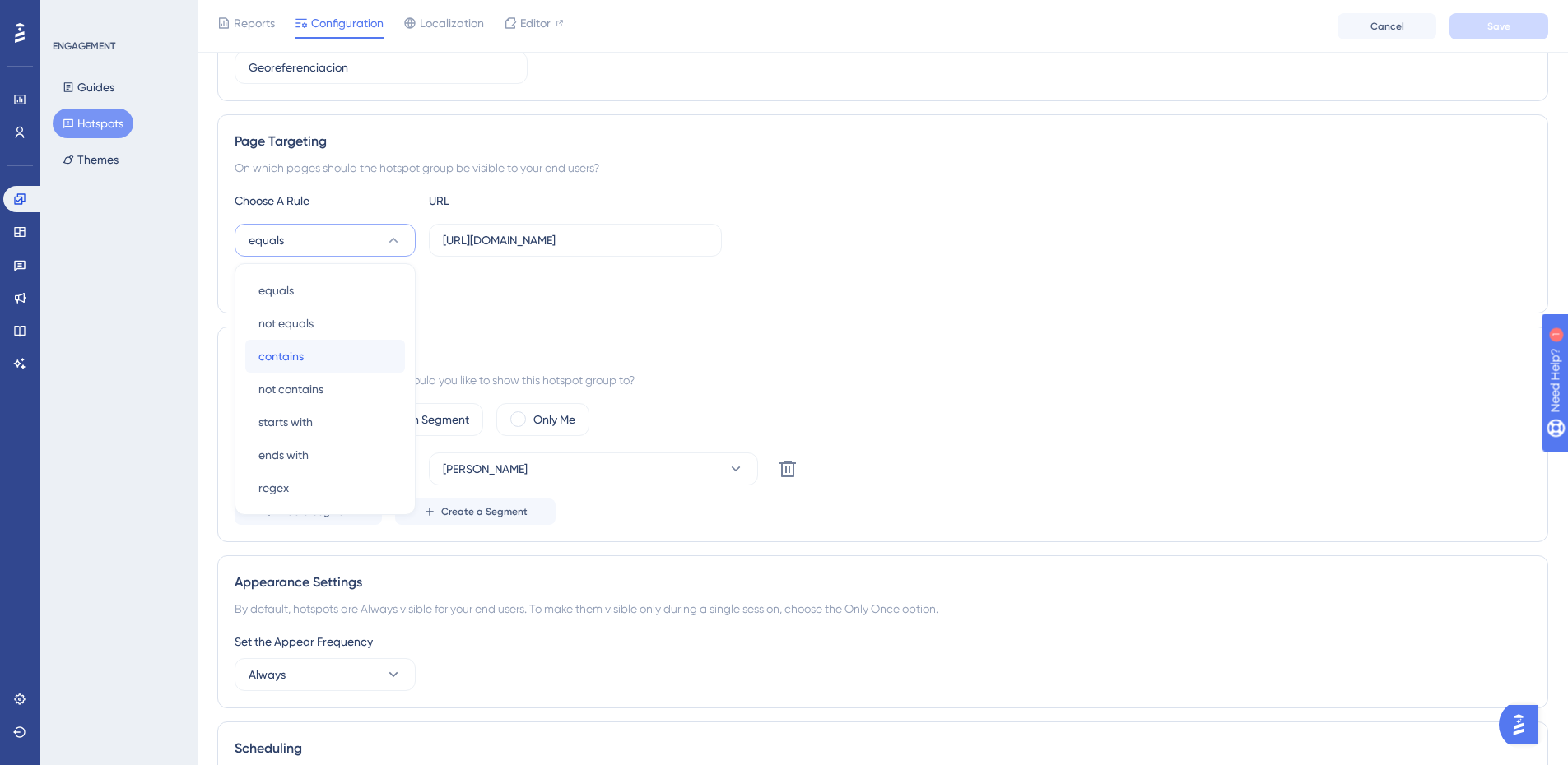
click at [286, 349] on span "contains" at bounding box center [280, 356] width 45 height 20
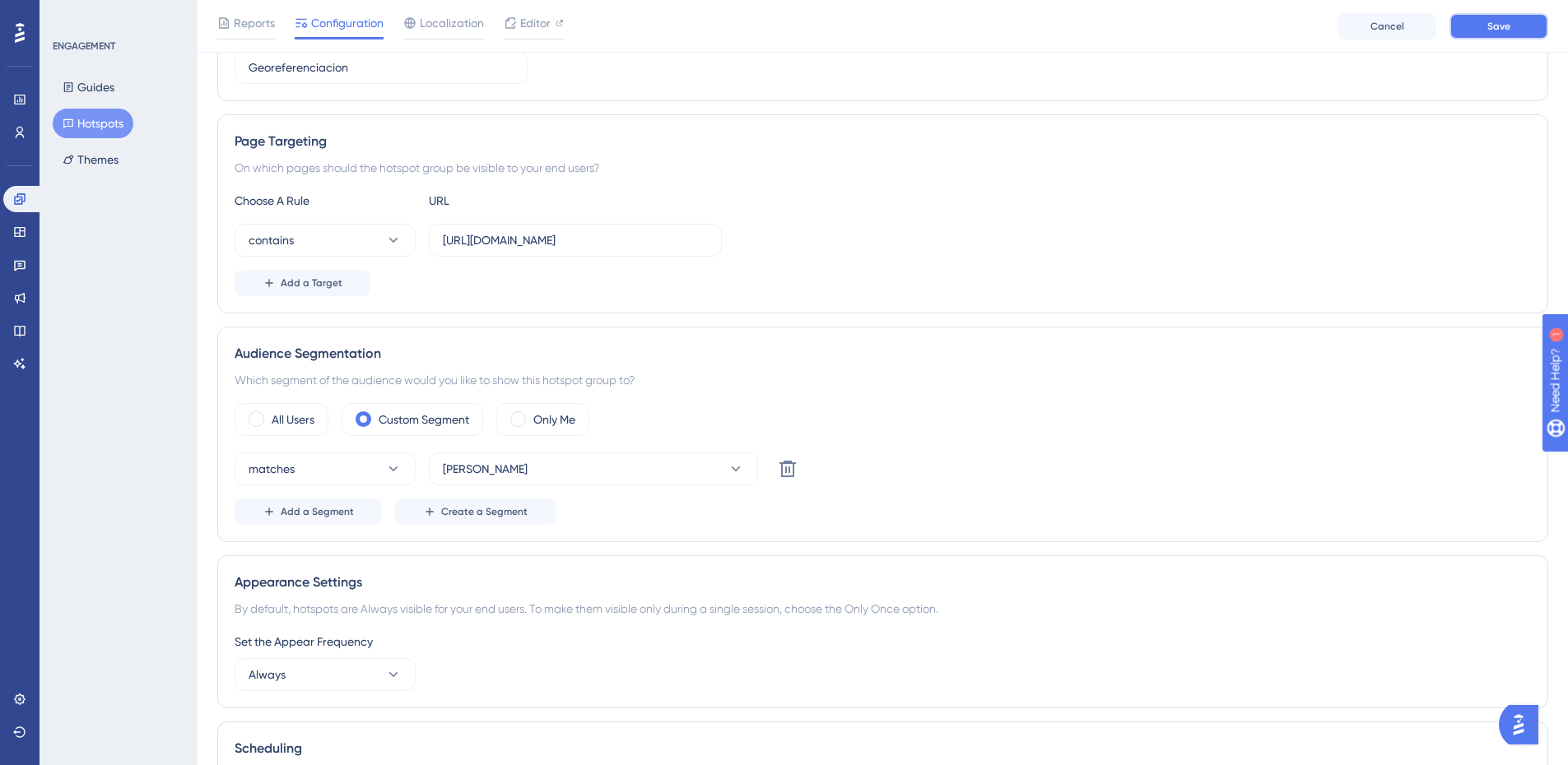
click at [1472, 36] on button "Save" at bounding box center [1498, 26] width 99 height 27
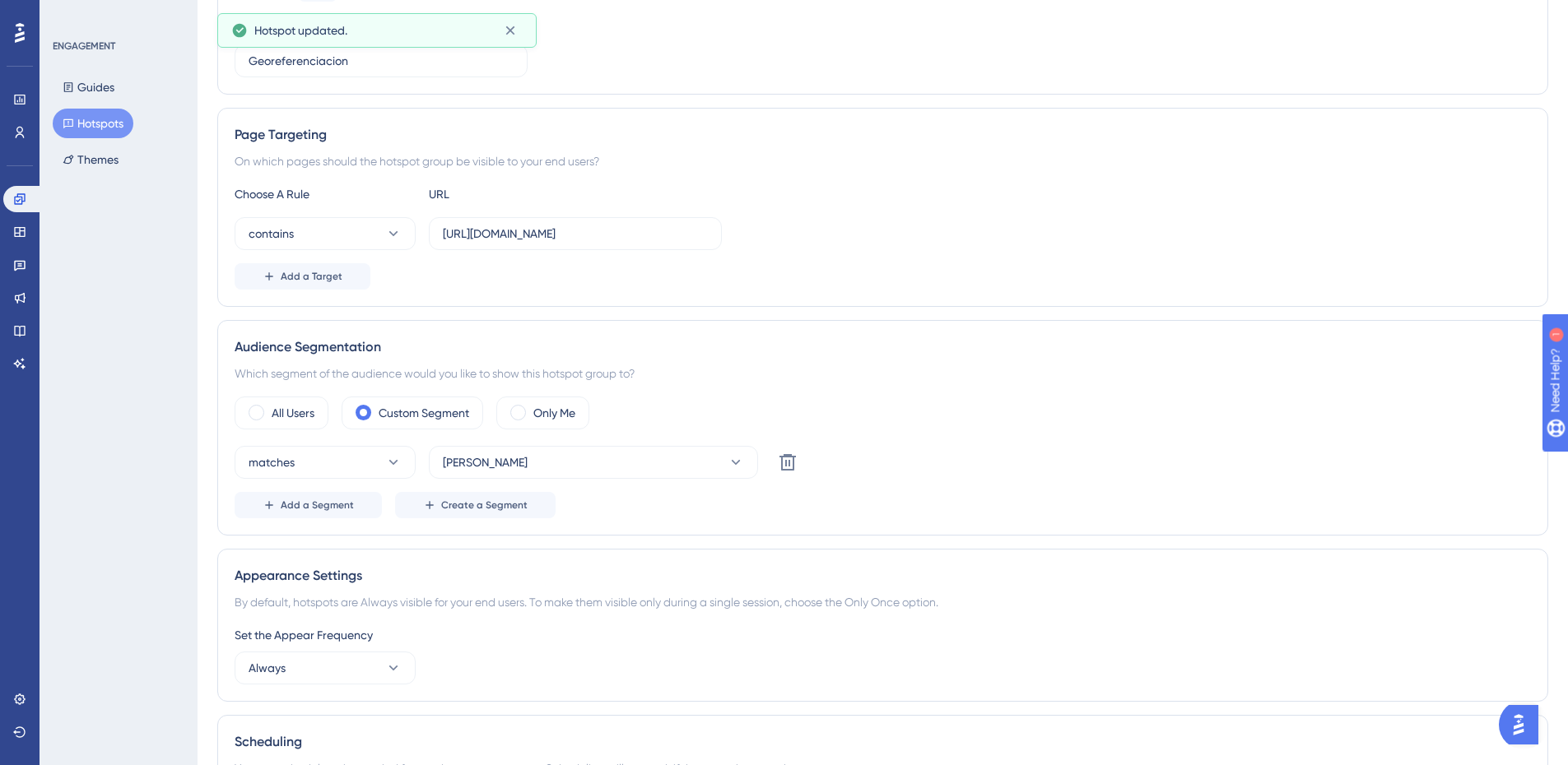
scroll to position [0, 0]
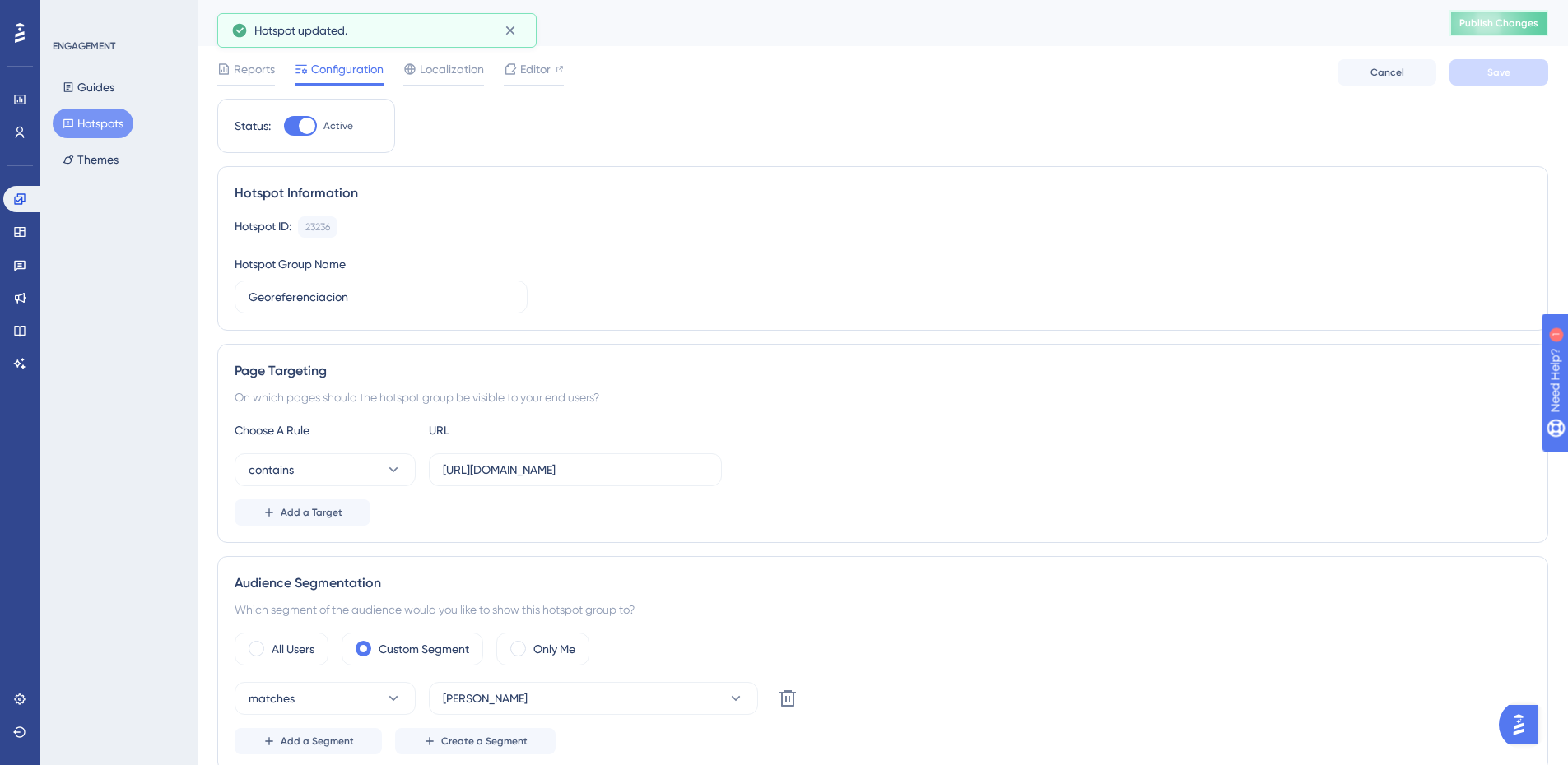
click at [1462, 18] on button "Publish Changes" at bounding box center [1498, 23] width 99 height 27
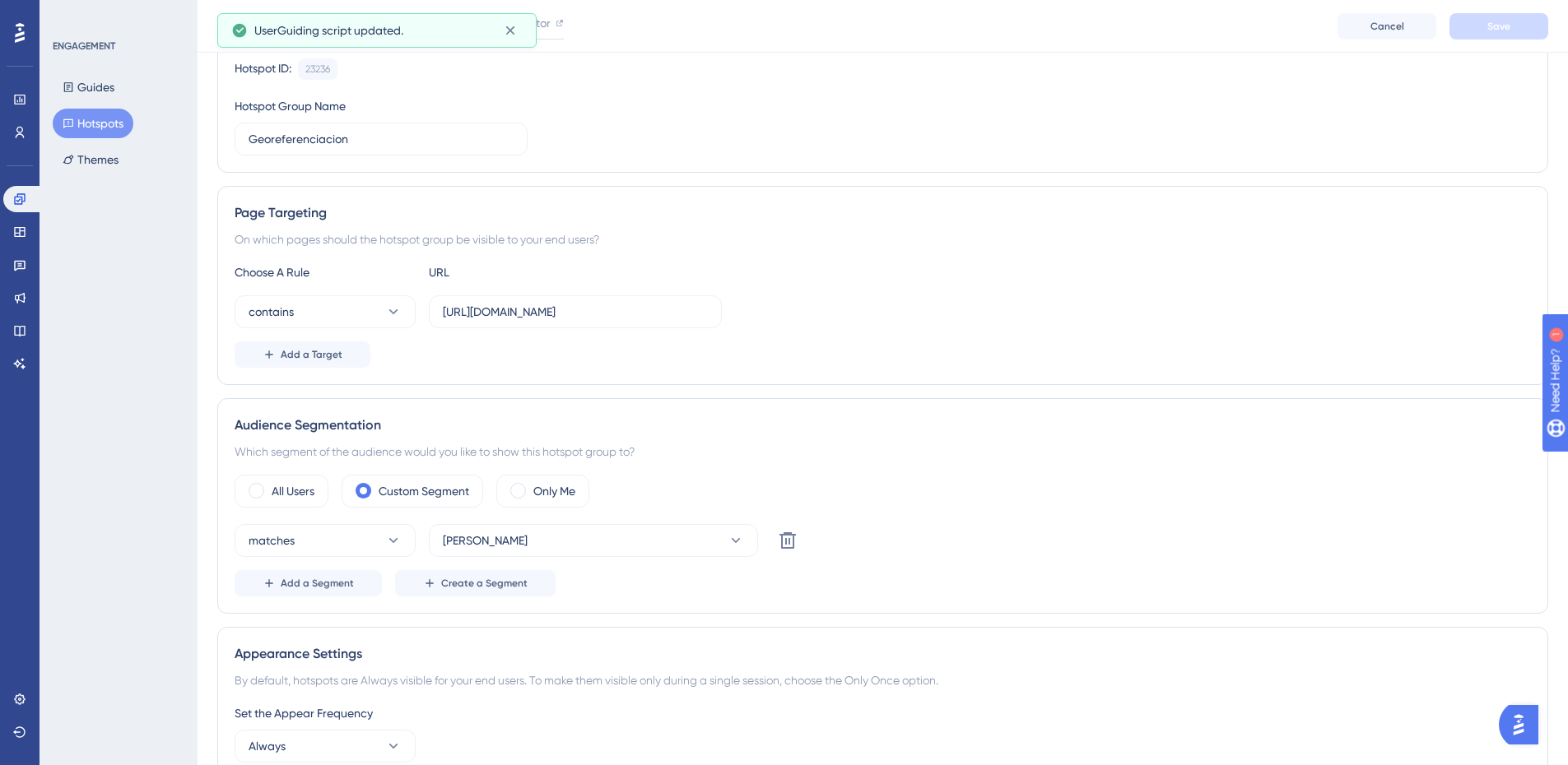
scroll to position [411, 0]
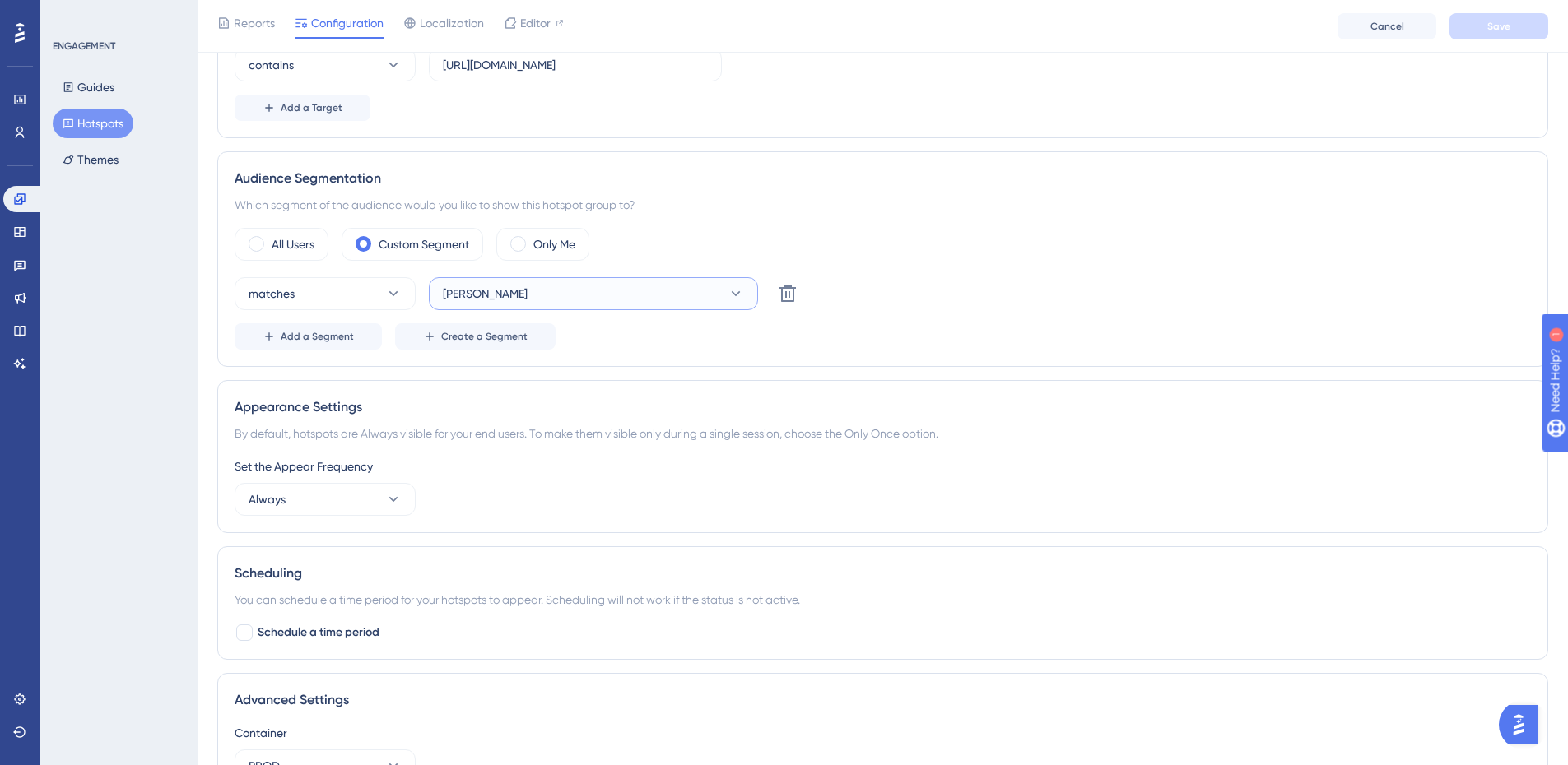
click at [609, 287] on button "Eli" at bounding box center [593, 294] width 329 height 33
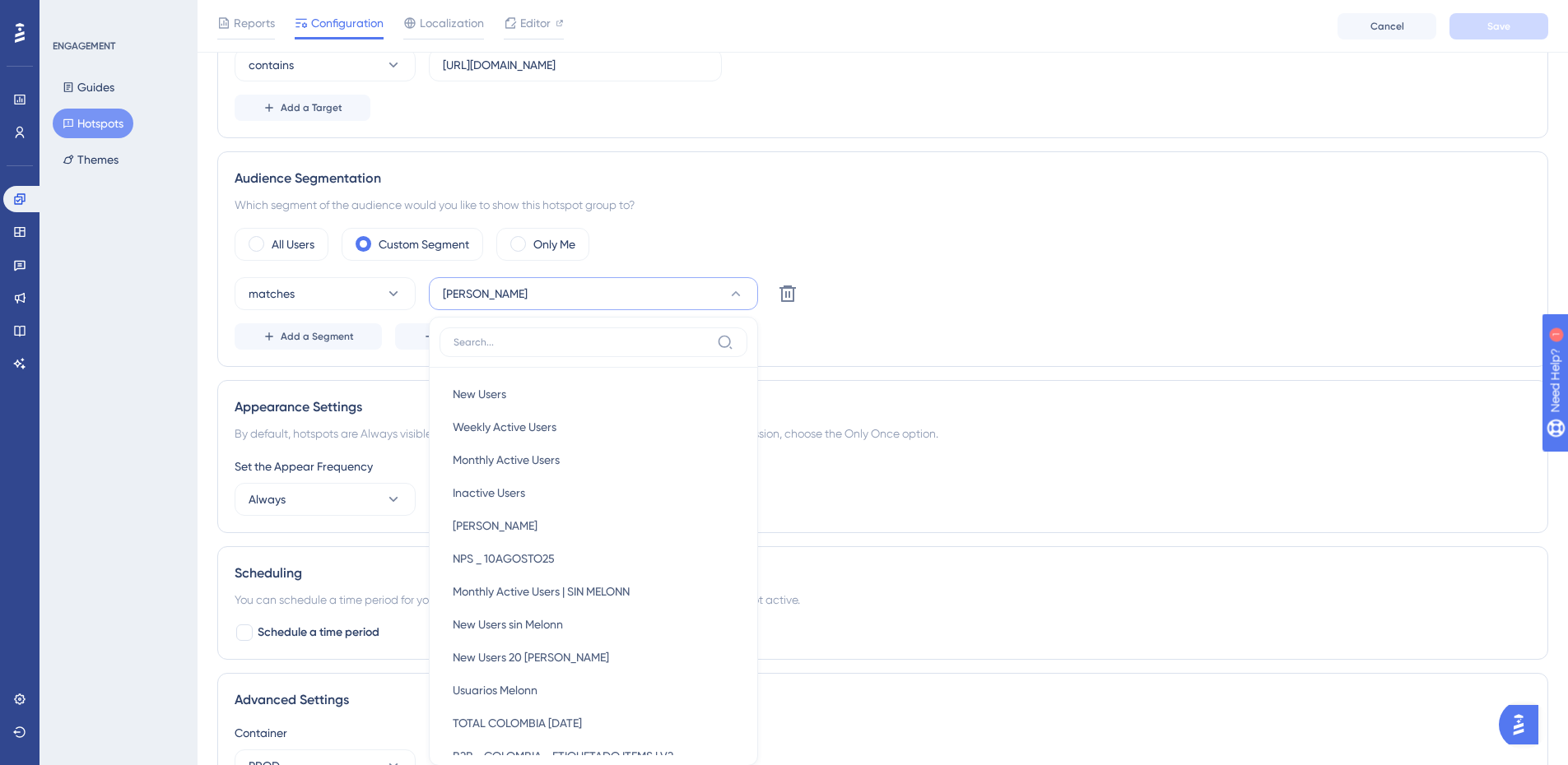
scroll to position [526, 0]
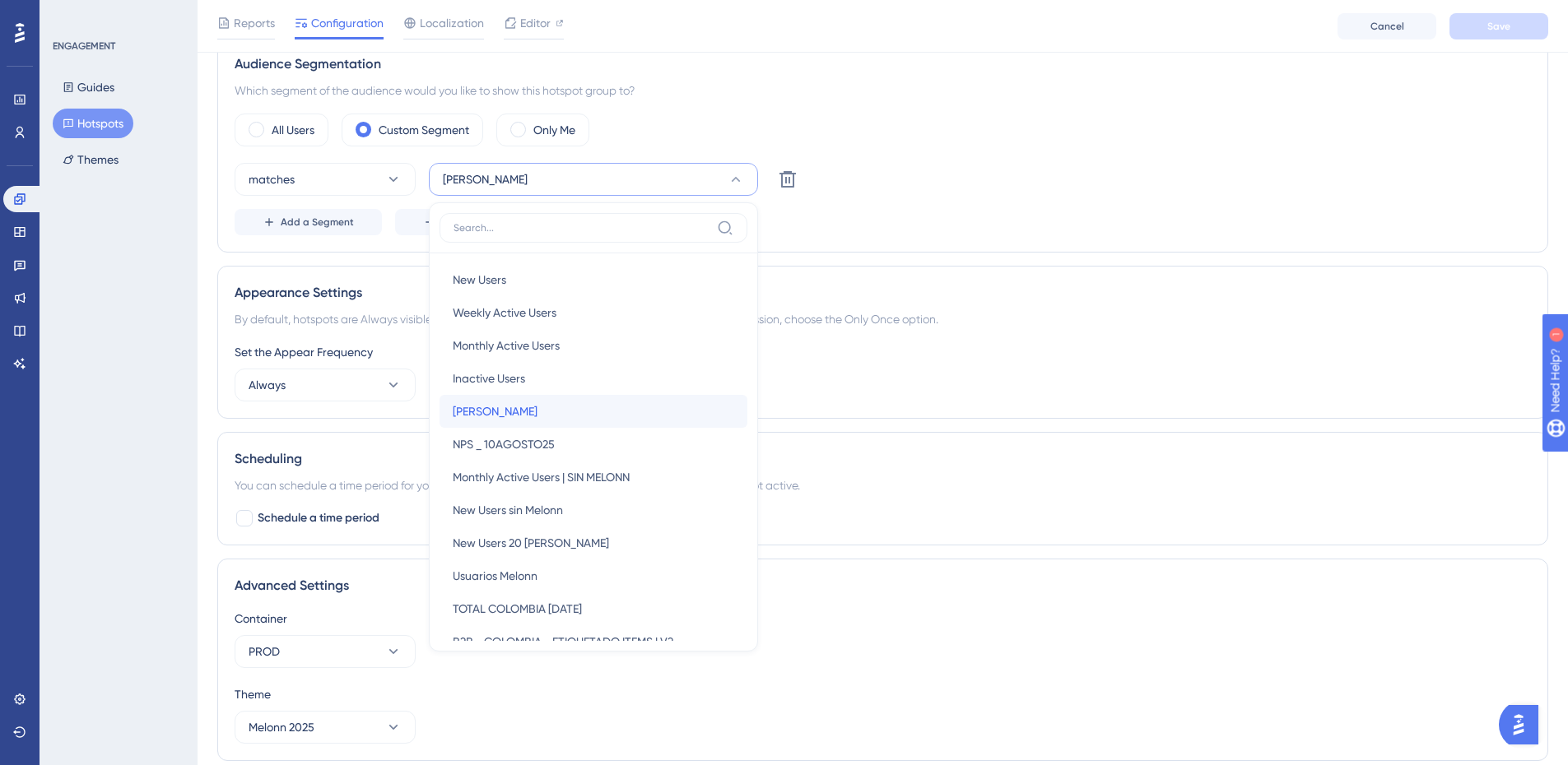
click at [488, 405] on div "Eli Eli" at bounding box center [593, 411] width 281 height 33
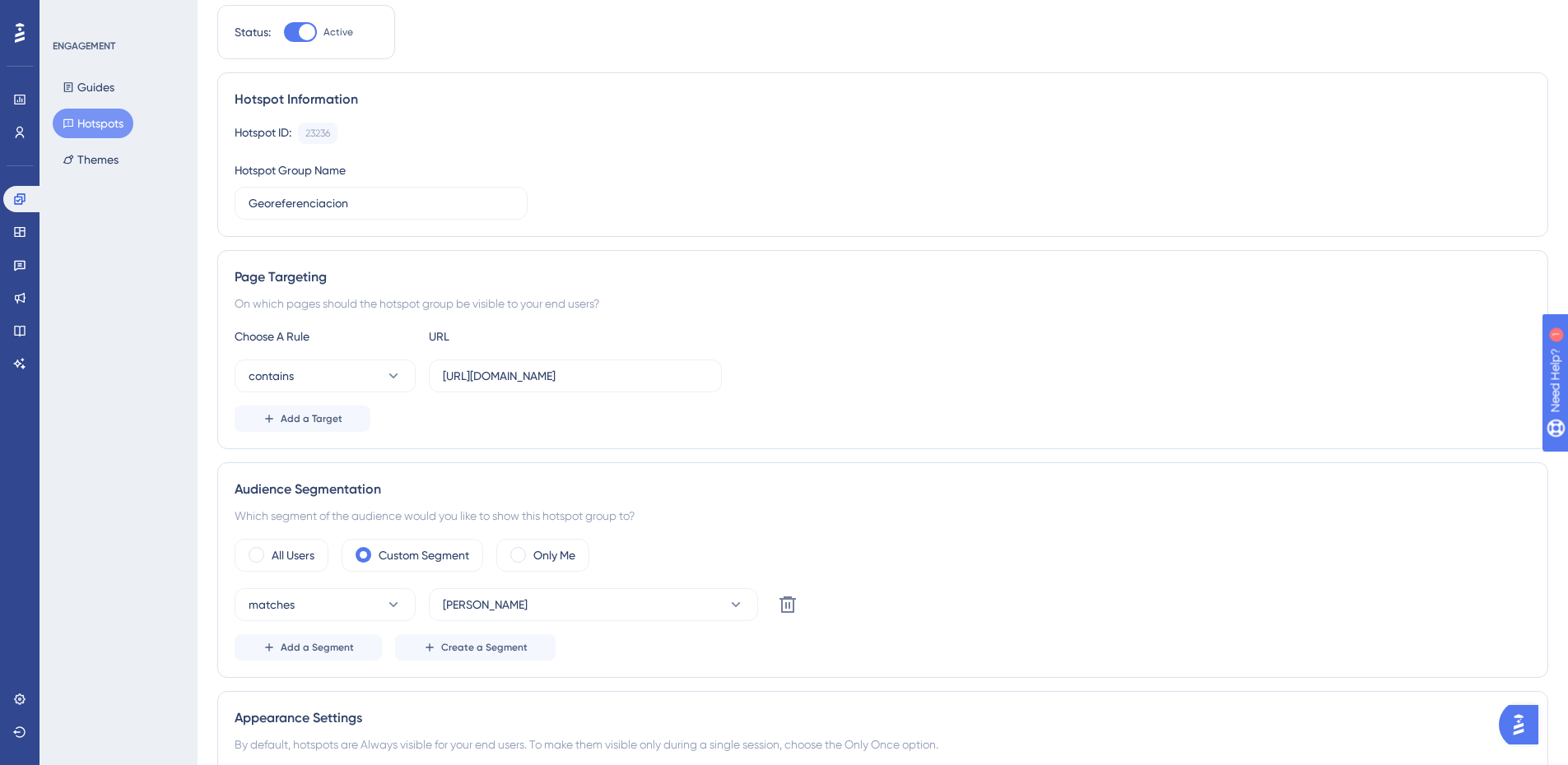
scroll to position [0, 0]
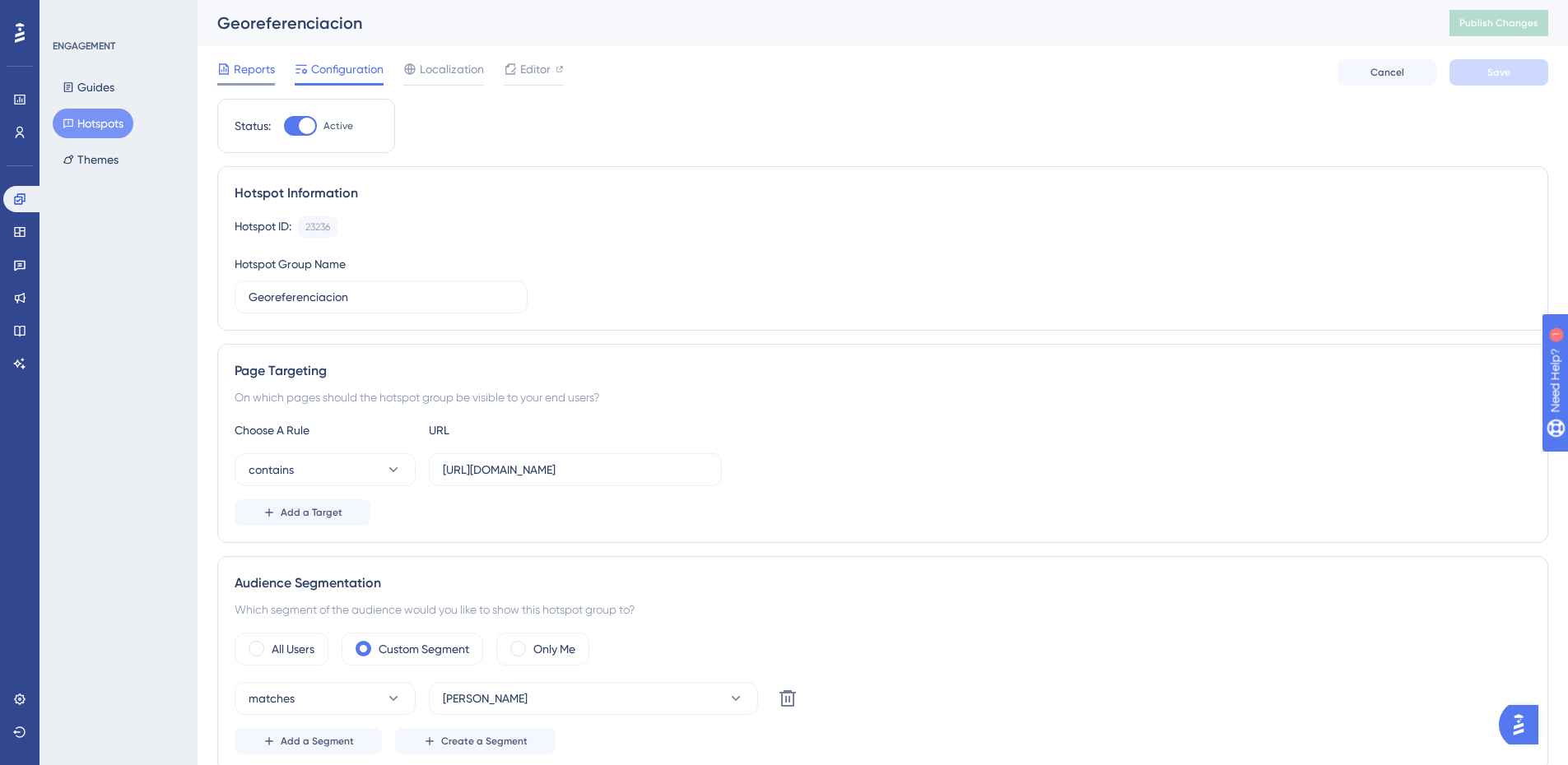
click at [254, 61] on span "Reports" at bounding box center [254, 70] width 41 height 20
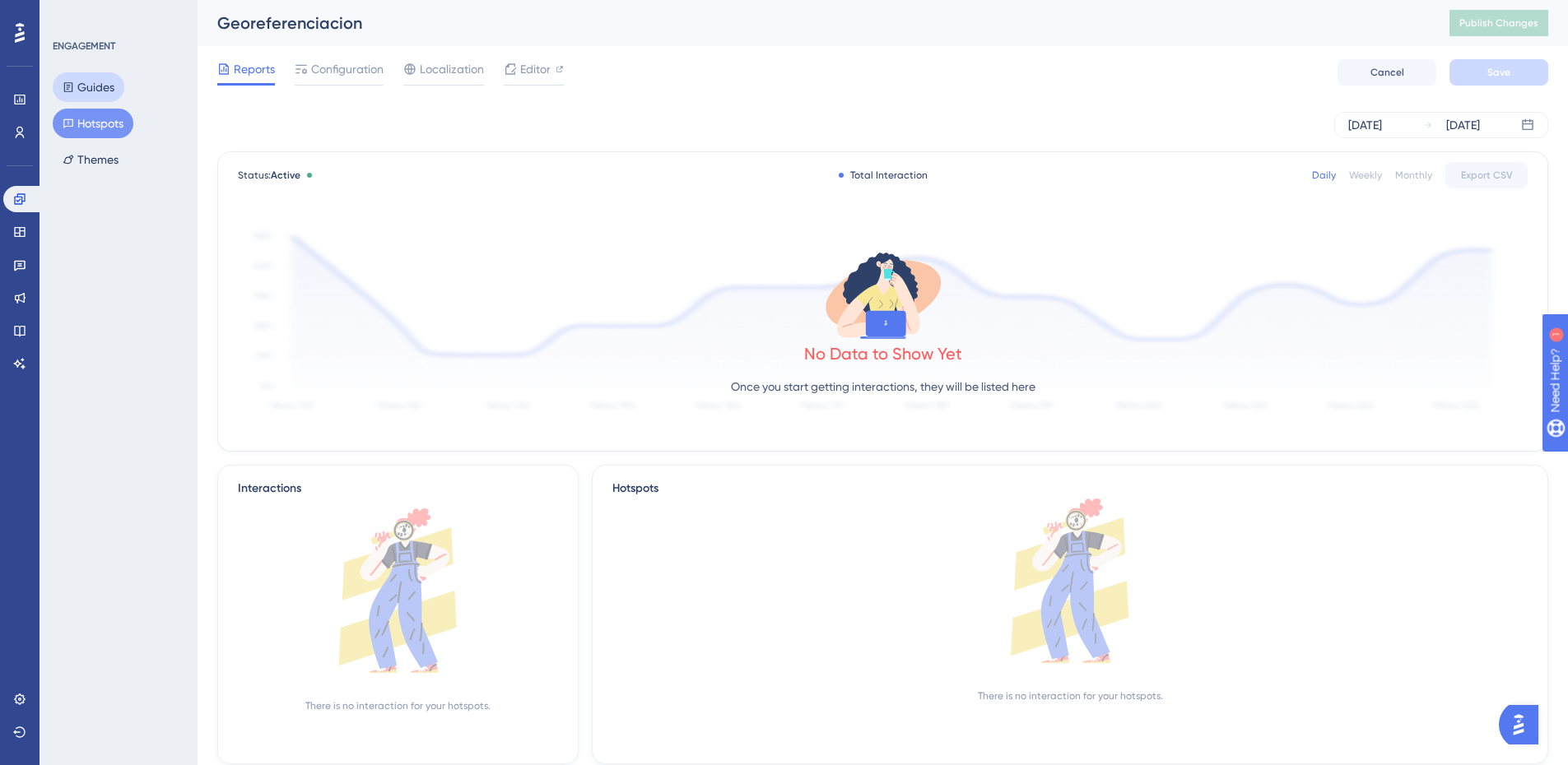
click at [104, 93] on button "Guides" at bounding box center [88, 87] width 71 height 29
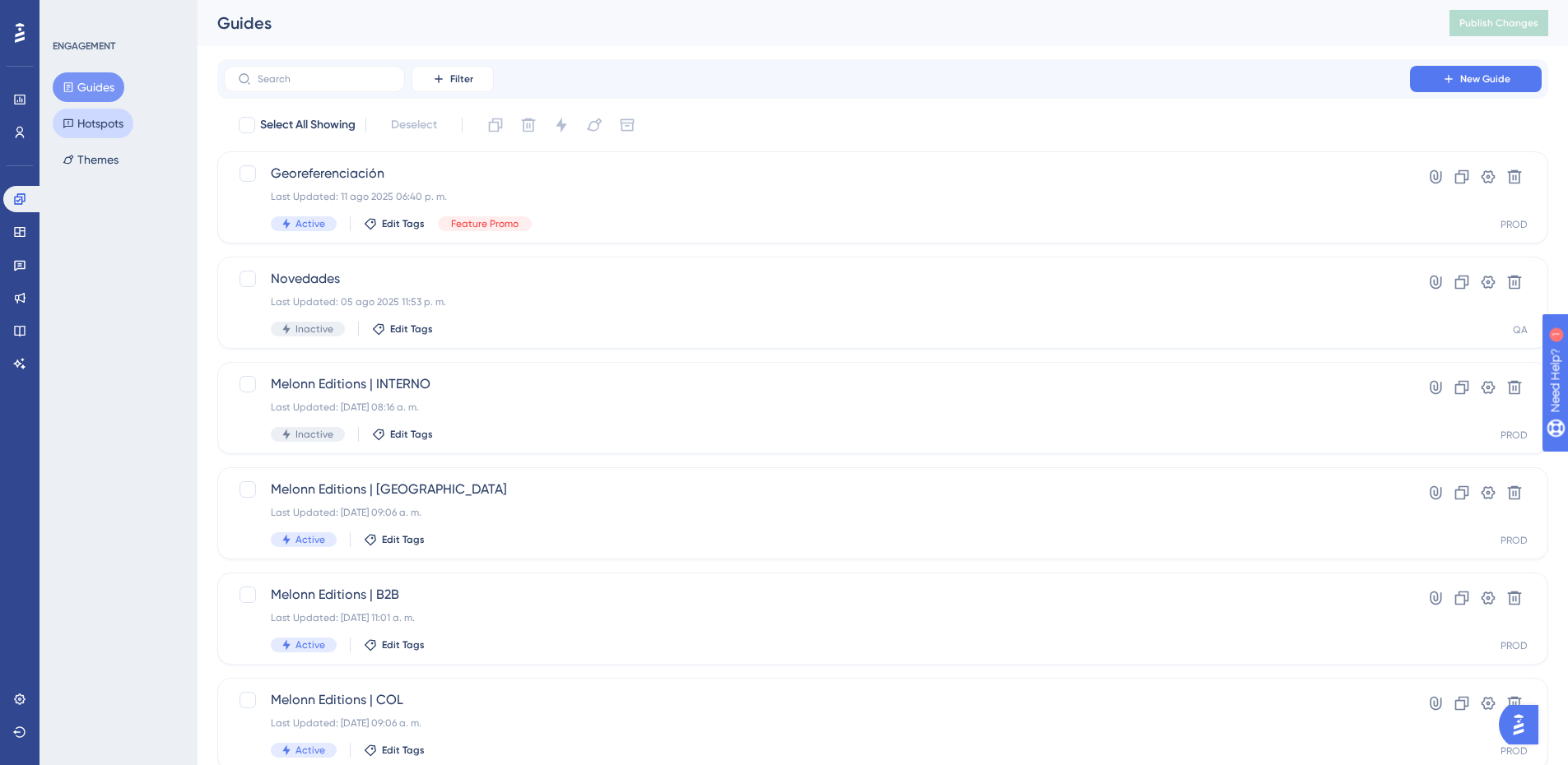
click at [97, 120] on button "Hotspots" at bounding box center [93, 124] width 81 height 29
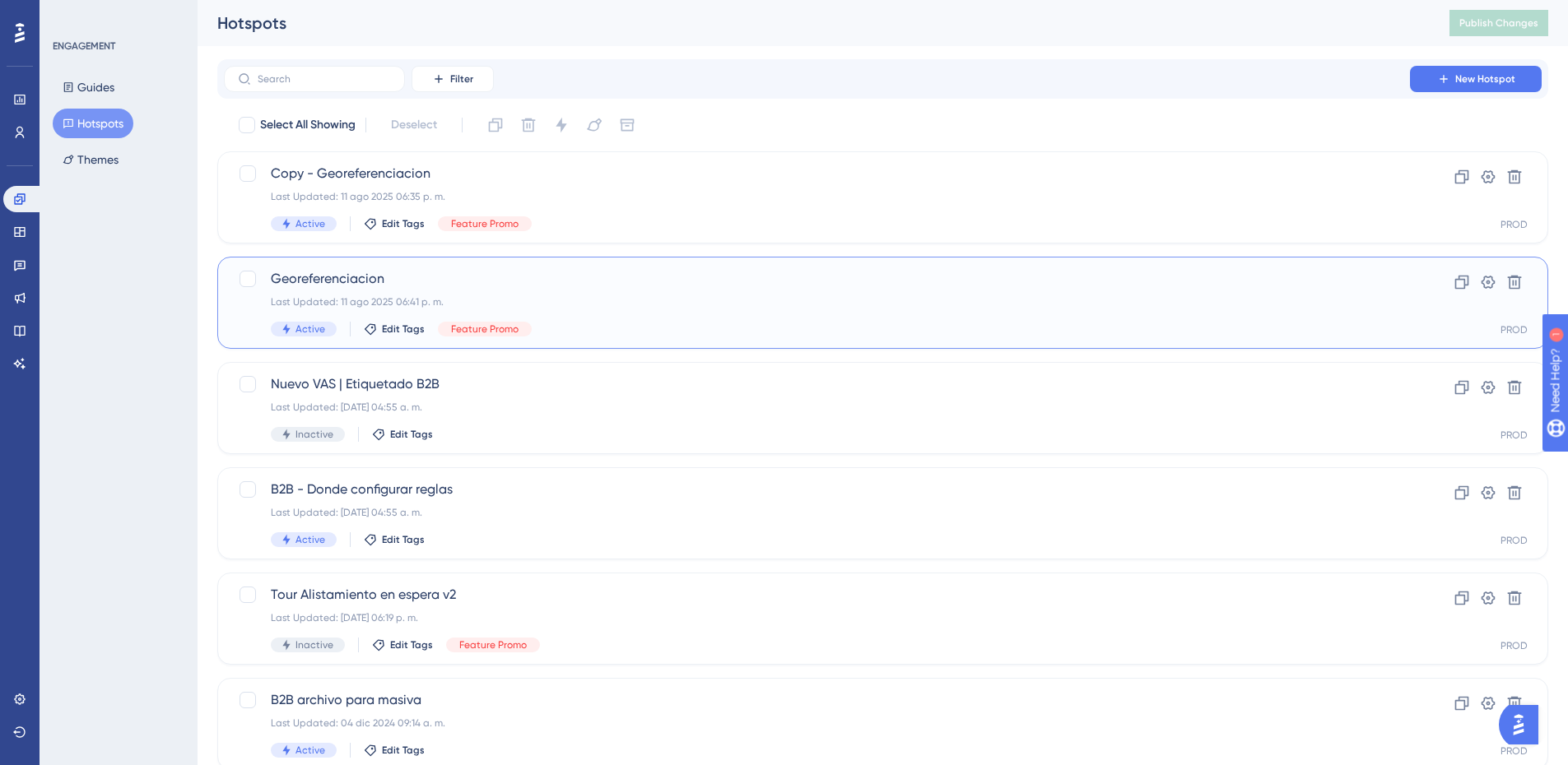
click at [685, 290] on div "Georeferenciacion Last Updated: 11 ago 2025 06:41 p. m. Active Edit Tags Featur…" at bounding box center [817, 303] width 1092 height 68
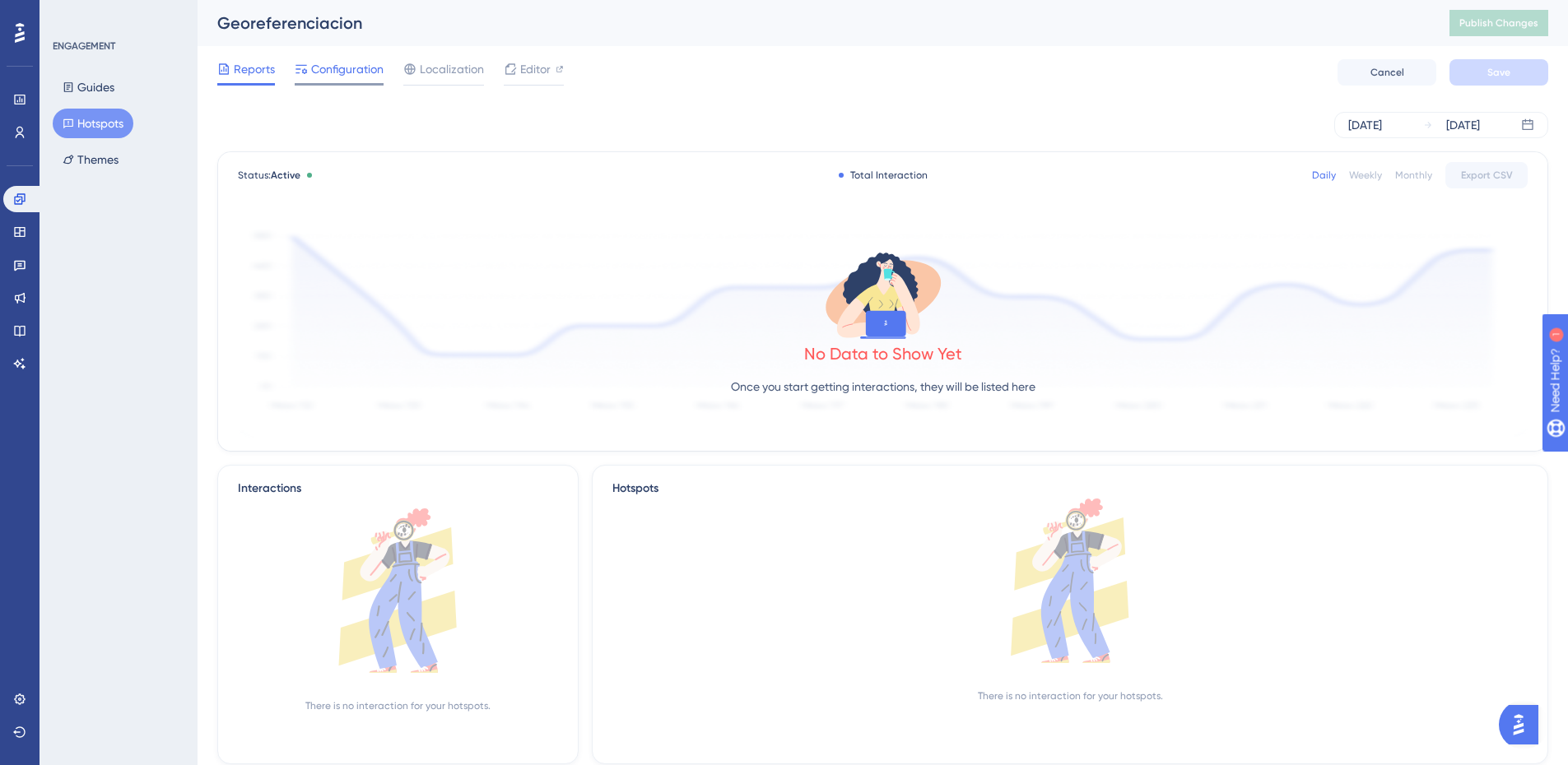
click at [341, 60] on span "Configuration" at bounding box center [346, 70] width 72 height 20
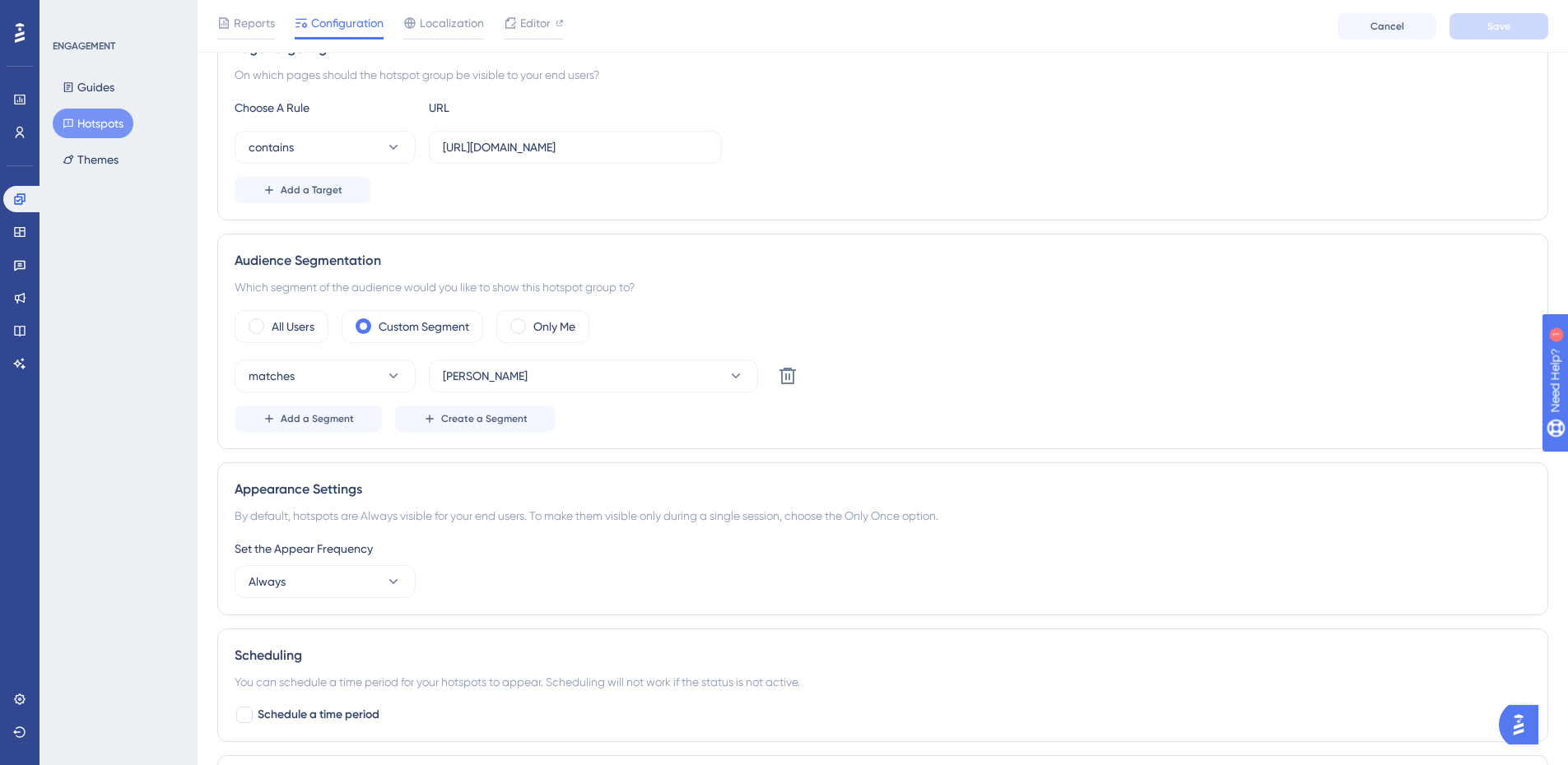
scroll to position [411, 0]
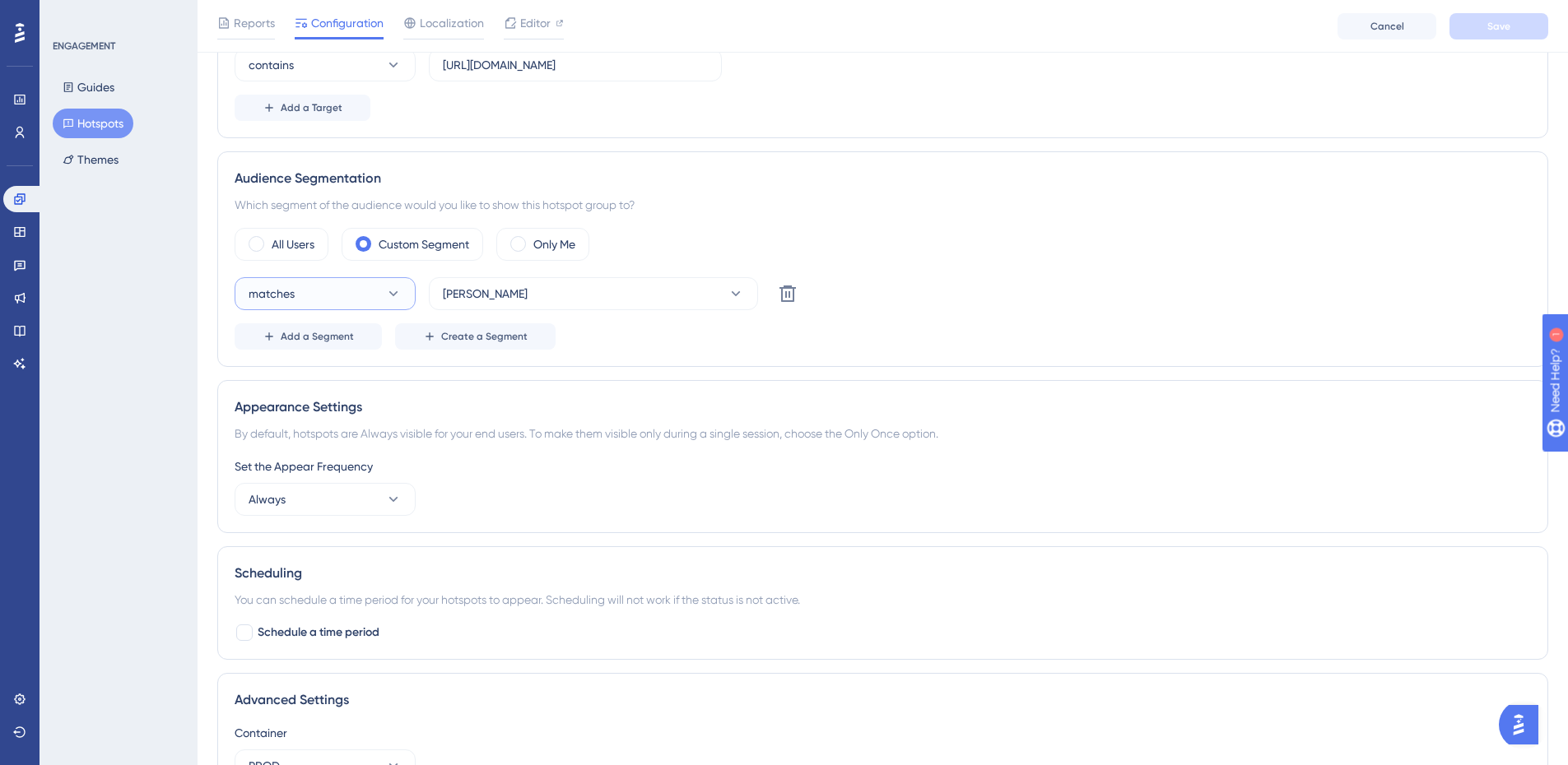
click at [358, 289] on button "matches" at bounding box center [325, 294] width 181 height 33
click at [872, 262] on div "All Users Custom Segment Only Me matches Eli Delete Add a Segment Create a Segm…" at bounding box center [883, 289] width 1296 height 122
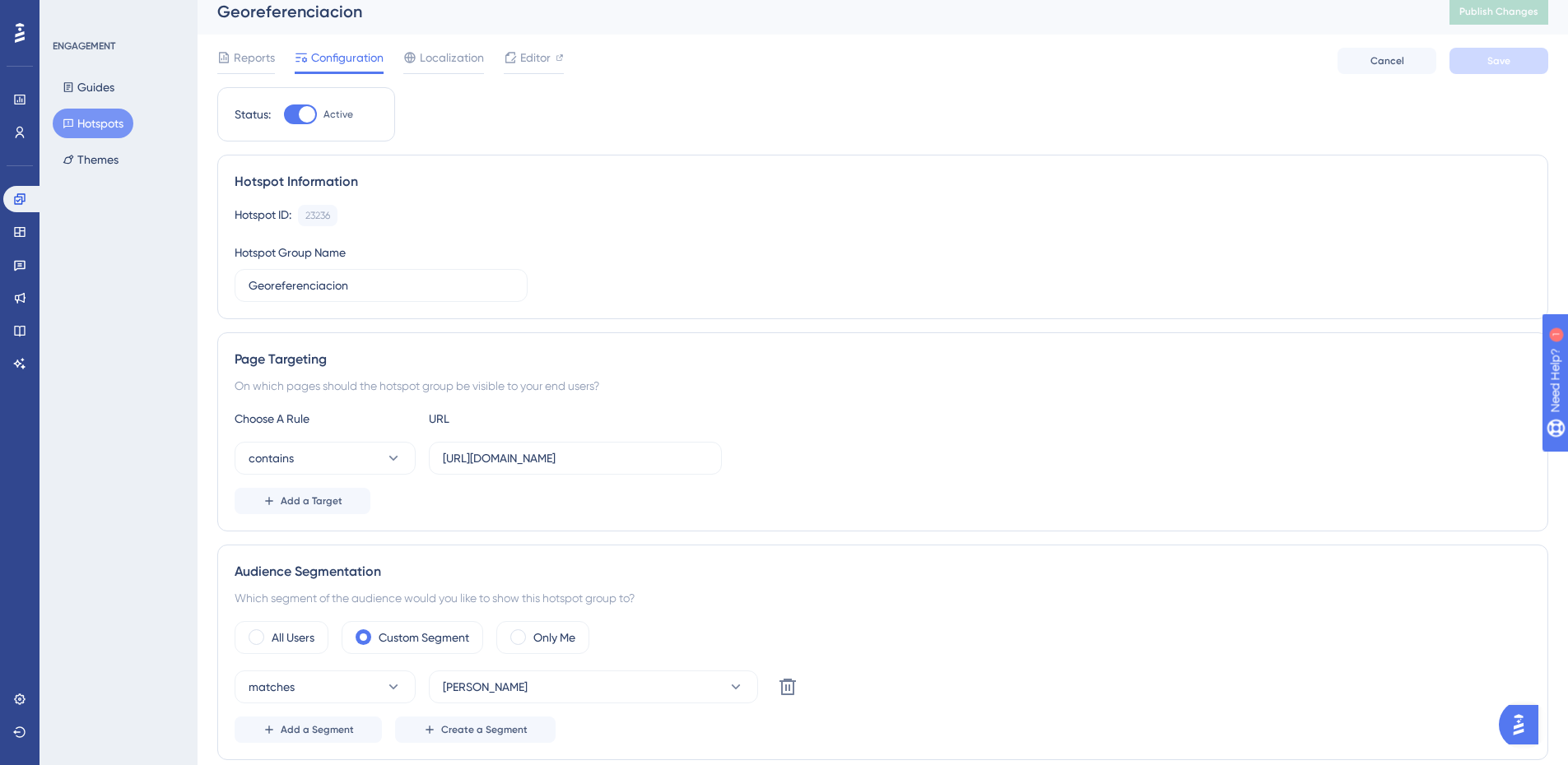
scroll to position [0, 0]
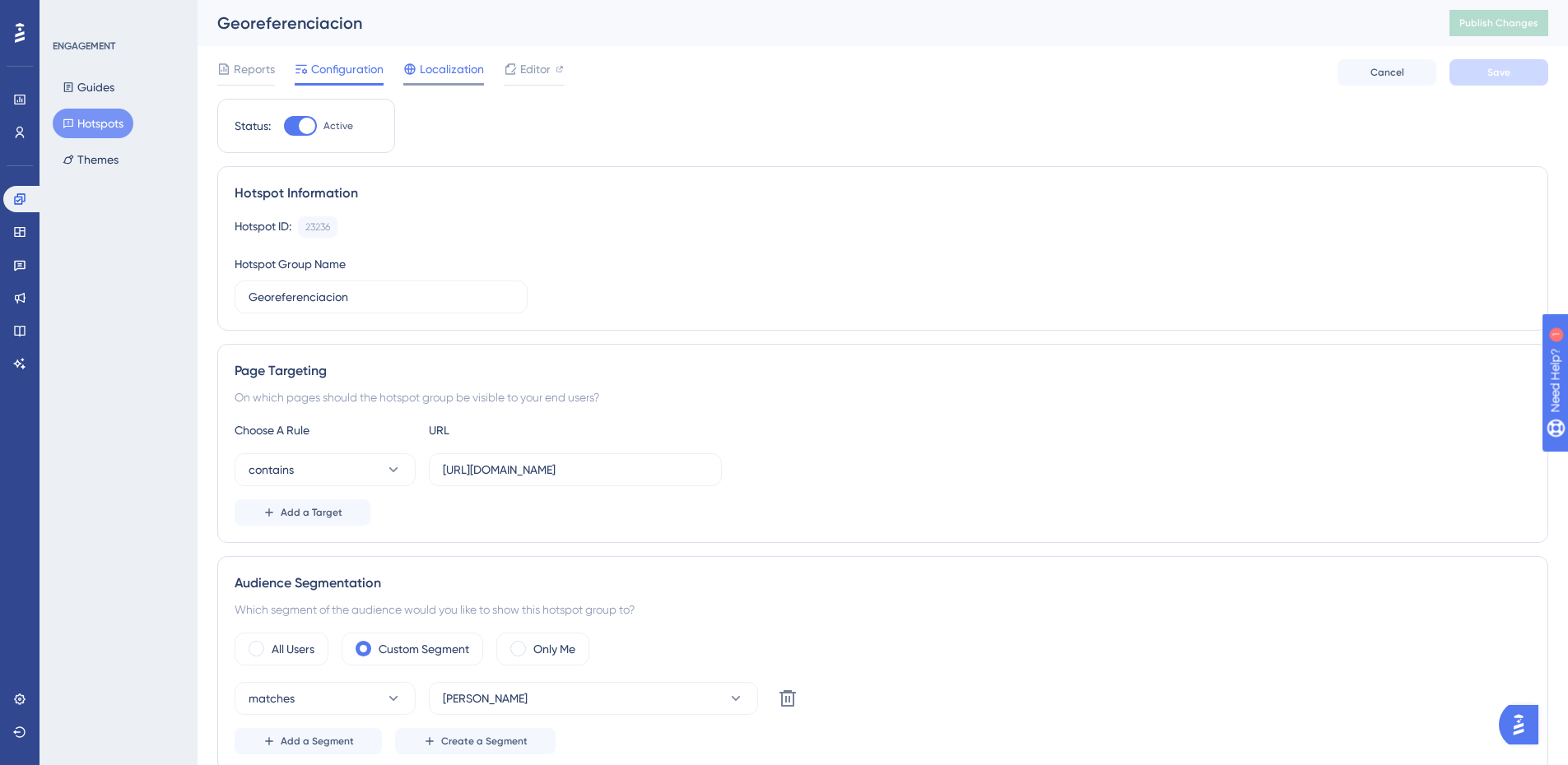
click at [418, 72] on div "Localization" at bounding box center [444, 70] width 81 height 20
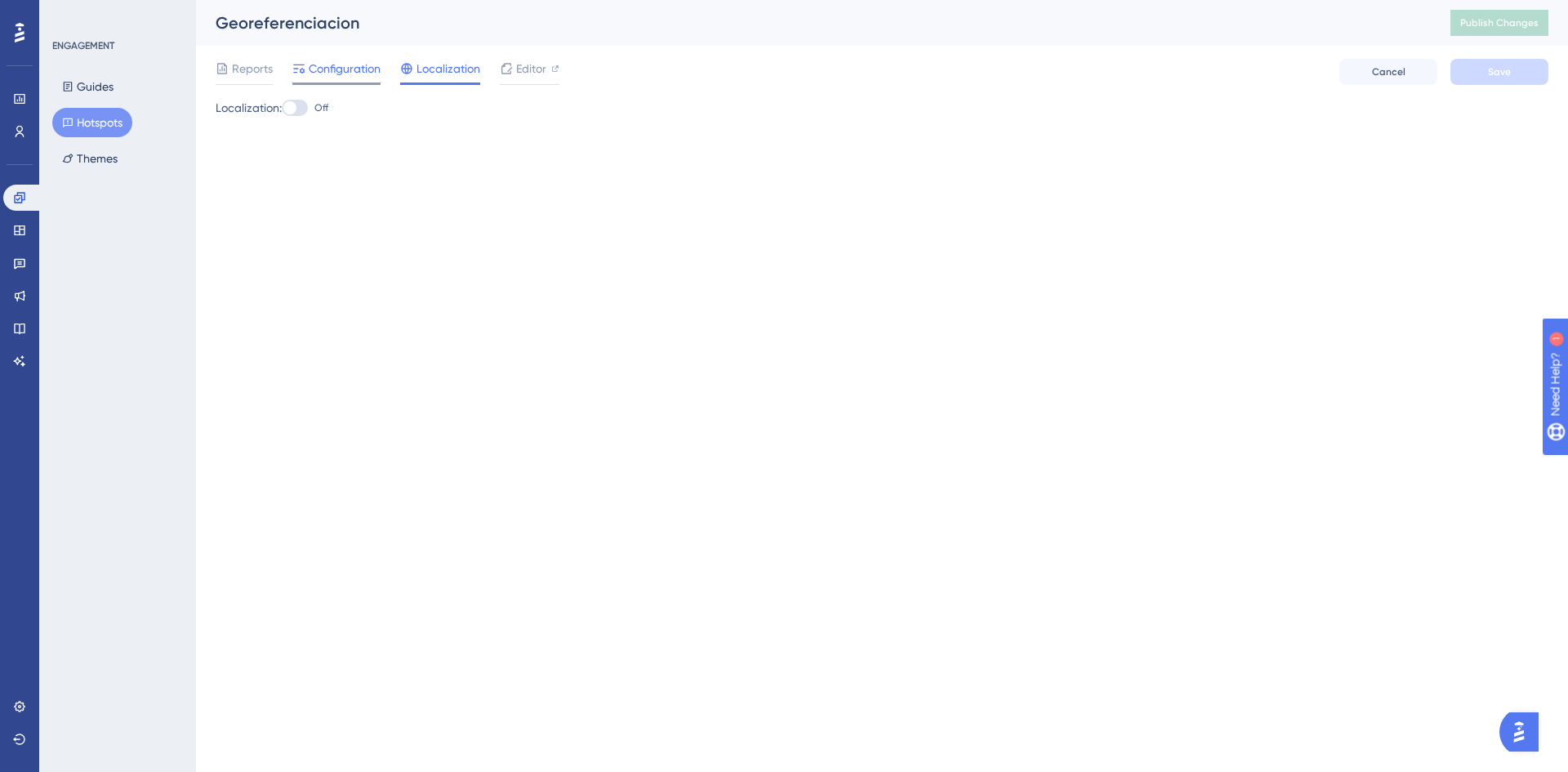
click at [330, 68] on span "Configuration" at bounding box center [344, 69] width 72 height 20
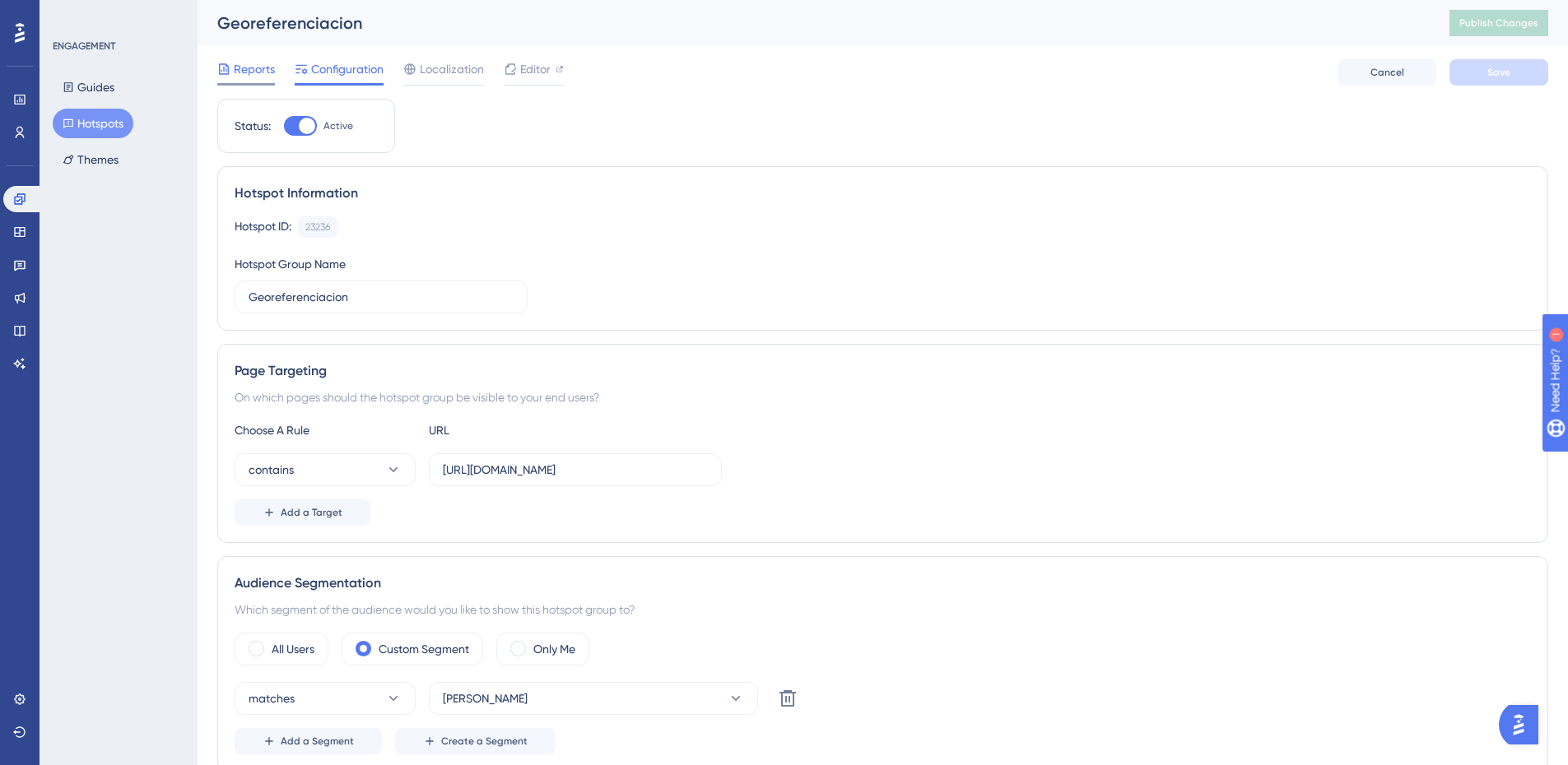
click at [236, 71] on span "Reports" at bounding box center [254, 70] width 41 height 20
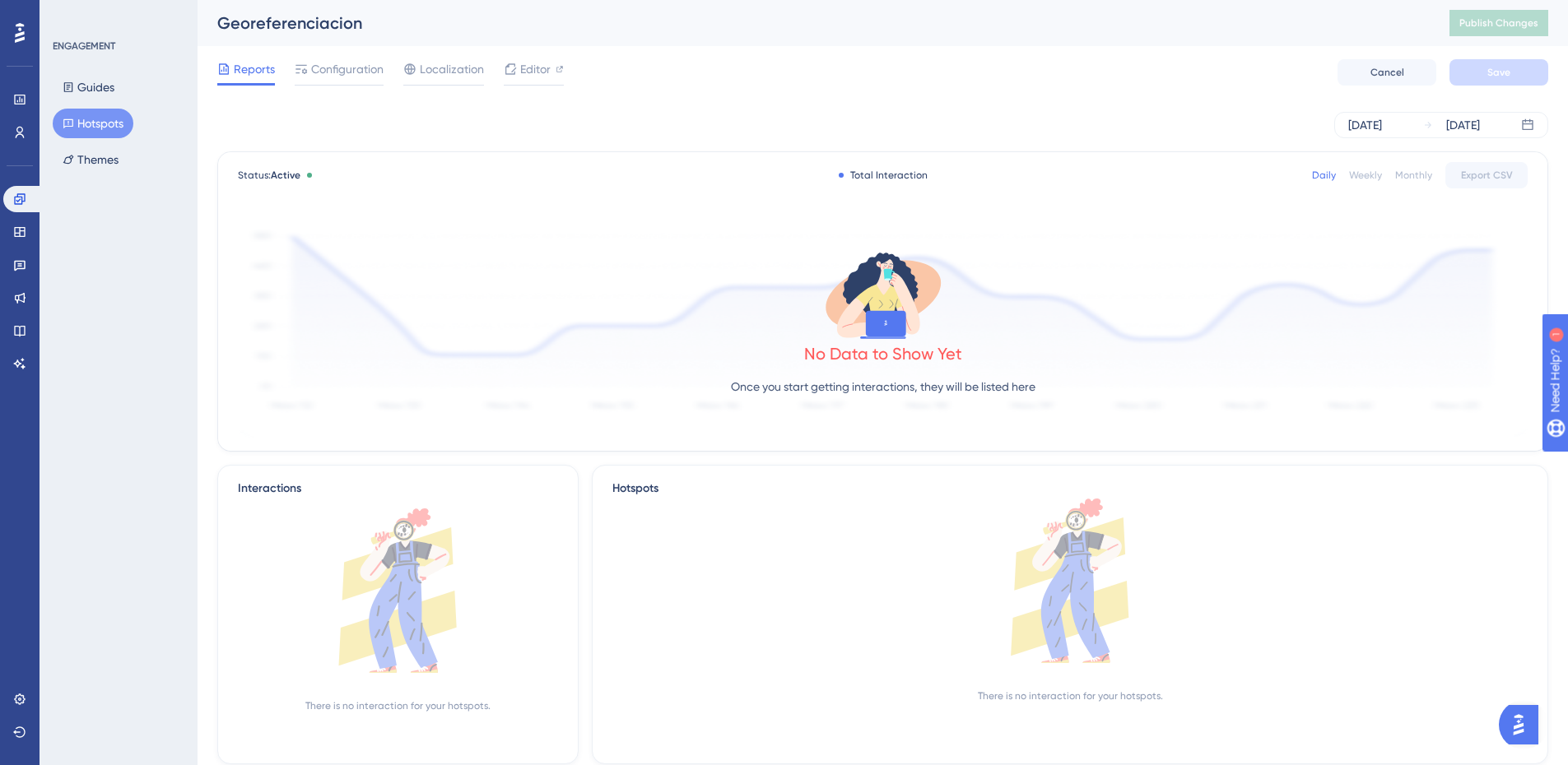
click at [238, 74] on span "Reports" at bounding box center [254, 70] width 41 height 20
click at [532, 62] on span "Editor" at bounding box center [534, 70] width 30 height 20
click at [1506, 17] on span "Publish Changes" at bounding box center [1498, 23] width 79 height 13
click at [27, 130] on link at bounding box center [20, 132] width 33 height 27
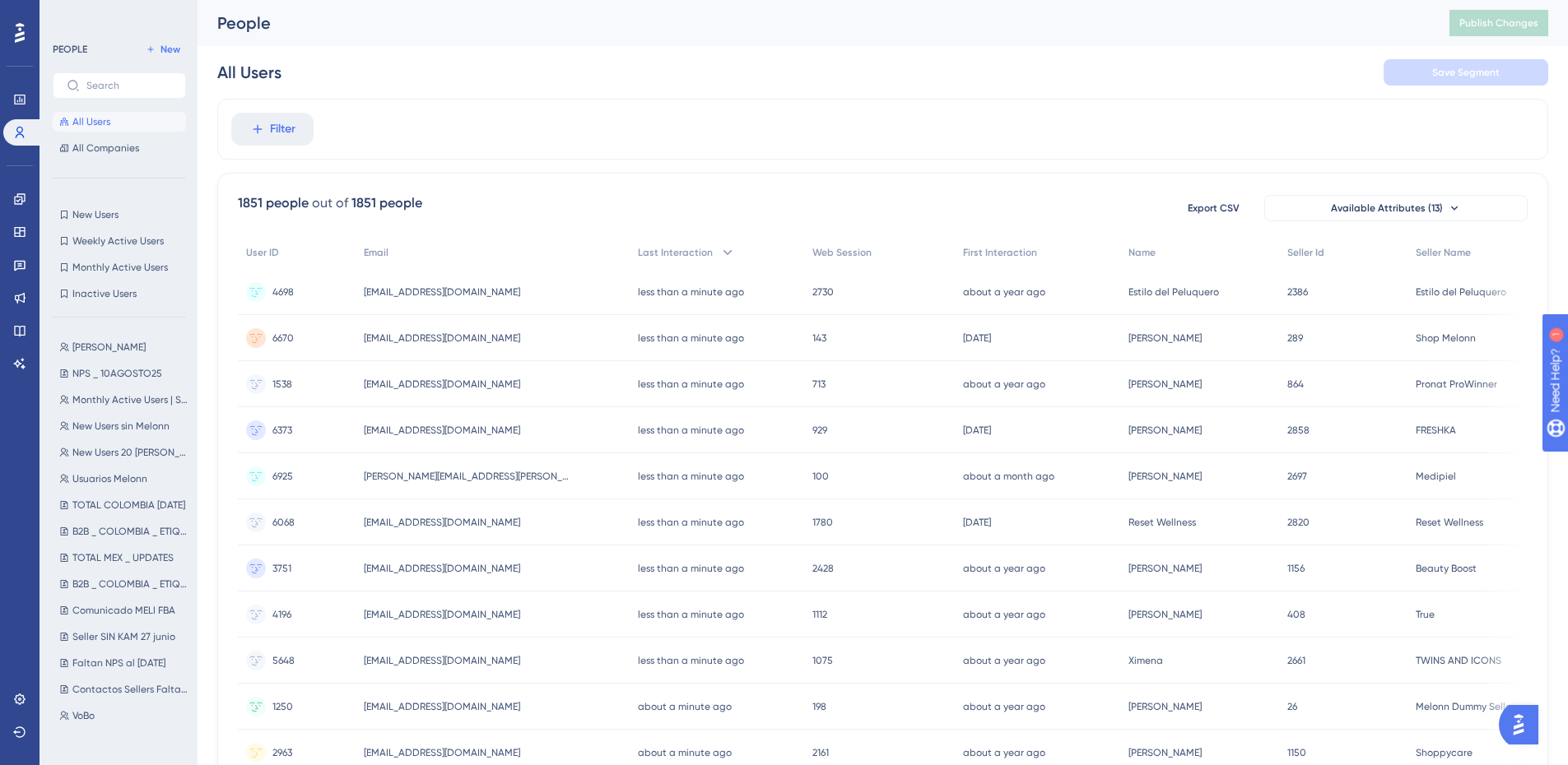
click at [89, 359] on div "Eli Eli NPS _ 10AGOSTO25 NPS _ 10AGOSTO25 Monthly Active Users | SIN MELONN Mon…" at bounding box center [124, 533] width 143 height 405
click at [92, 350] on button "Eli Eli" at bounding box center [124, 347] width 143 height 20
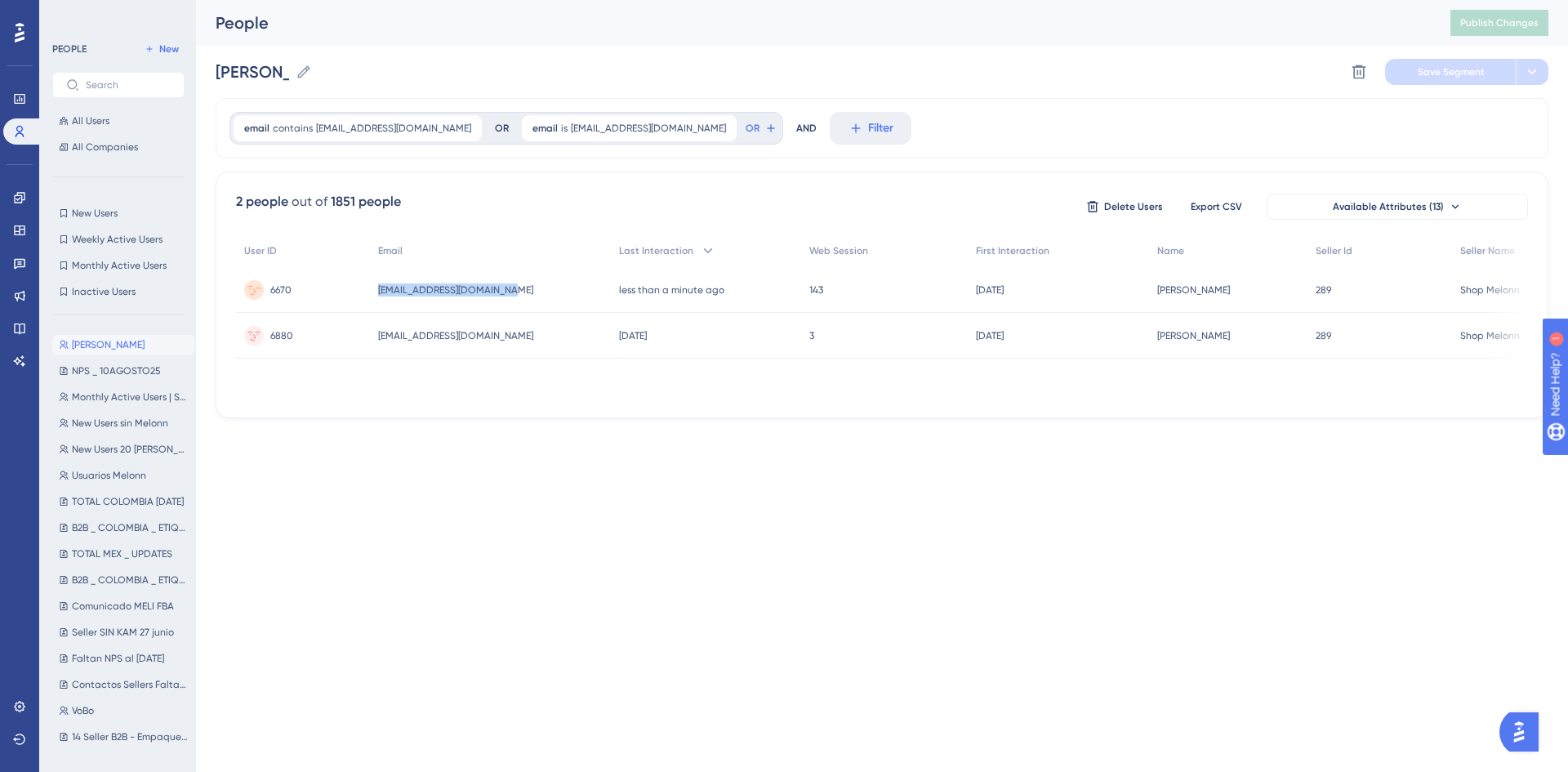
drag, startPoint x: 497, startPoint y: 291, endPoint x: 372, endPoint y: 304, distance: 125.7
click at [372, 304] on div "aospina+seller@melonn.com aospina+seller@melonn.com" at bounding box center [490, 290] width 240 height 45
copy span "aospina+seller@melonn.com"
click at [166, 43] on span "New" at bounding box center [169, 49] width 20 height 13
type input "New Segment"
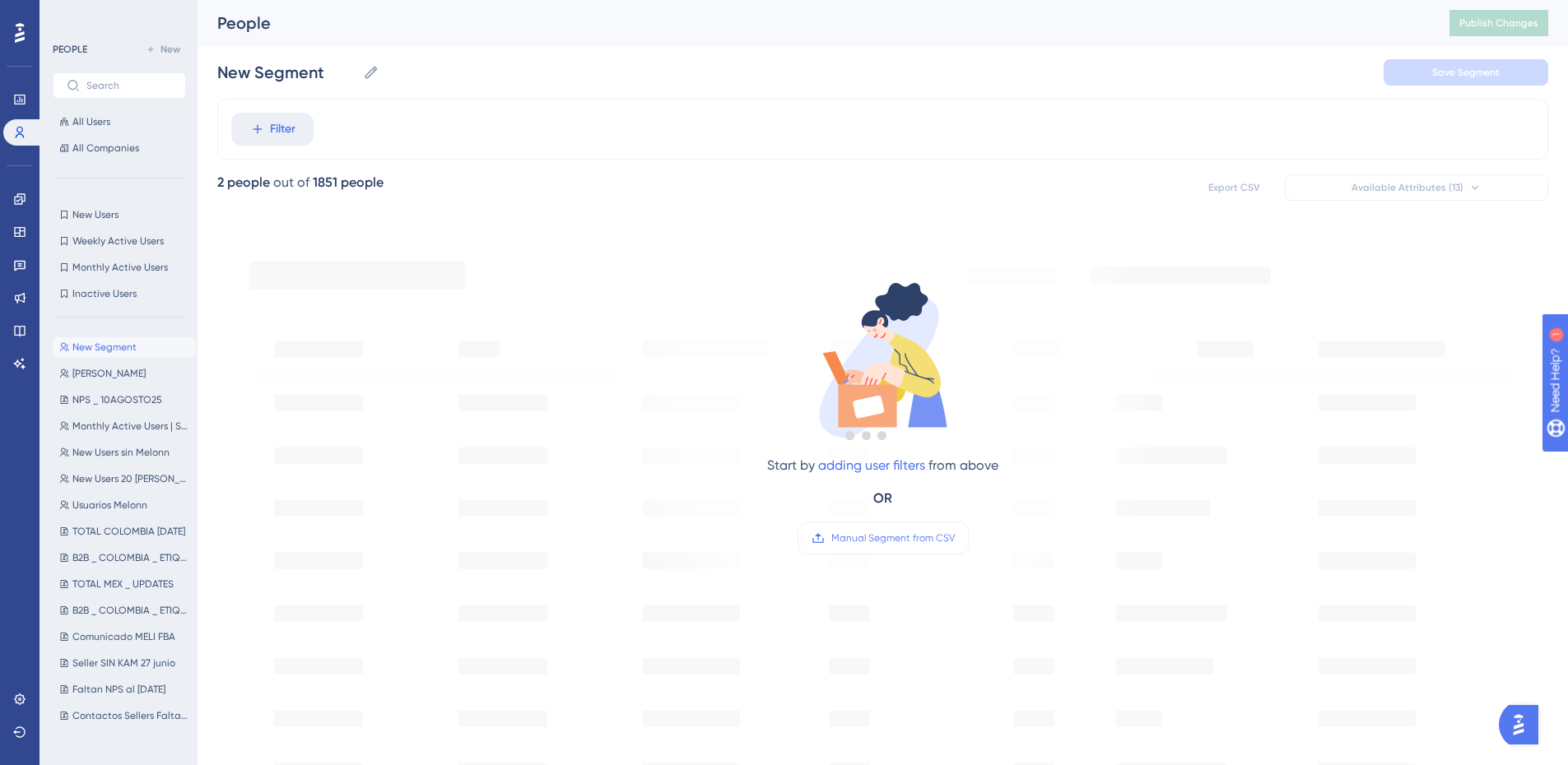
click at [288, 143] on div at bounding box center [866, 435] width 1403 height 647
click at [280, 137] on div at bounding box center [866, 435] width 1403 height 647
click at [286, 132] on span "Filter" at bounding box center [283, 129] width 26 height 20
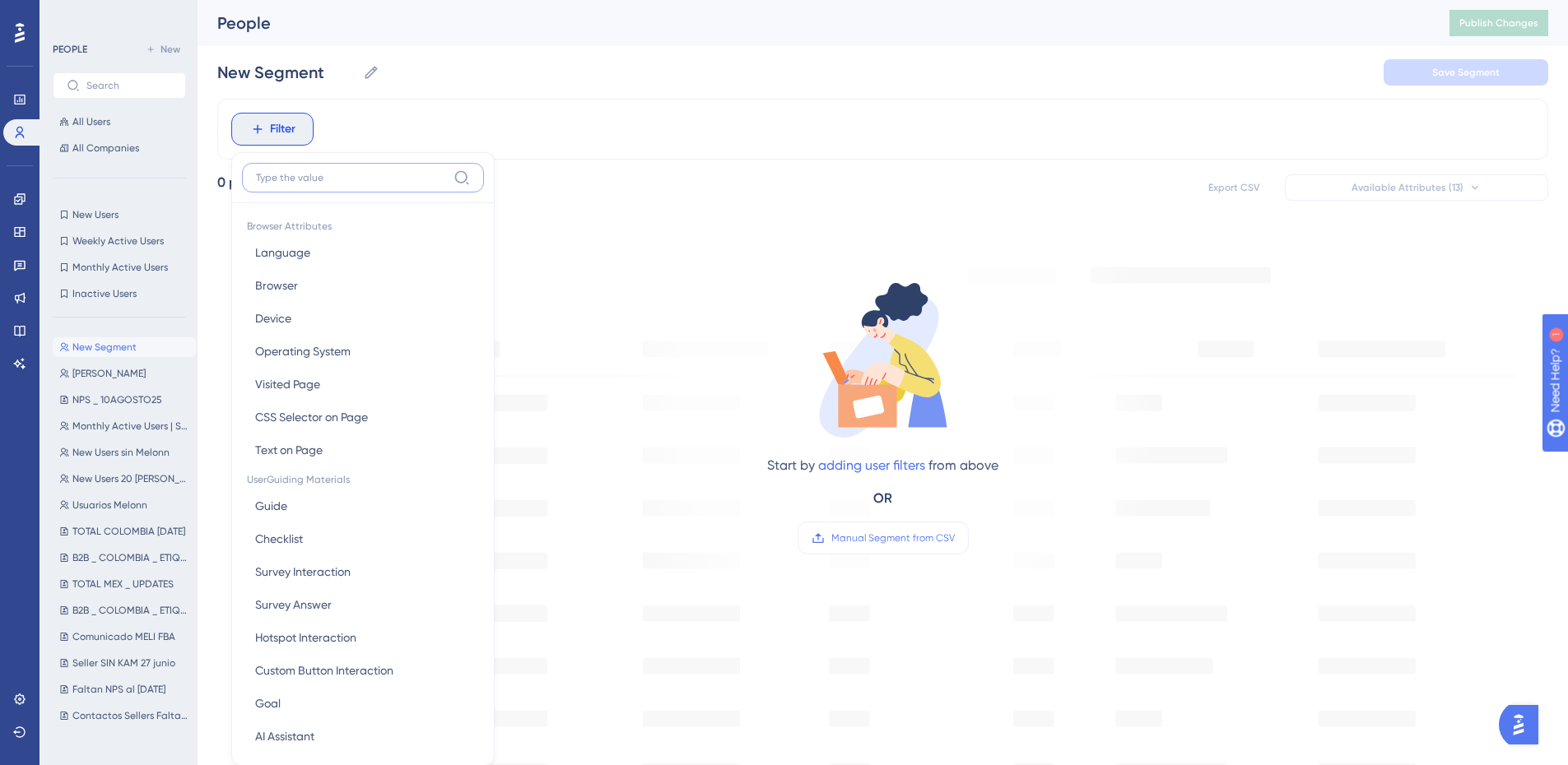
scroll to position [77, 0]
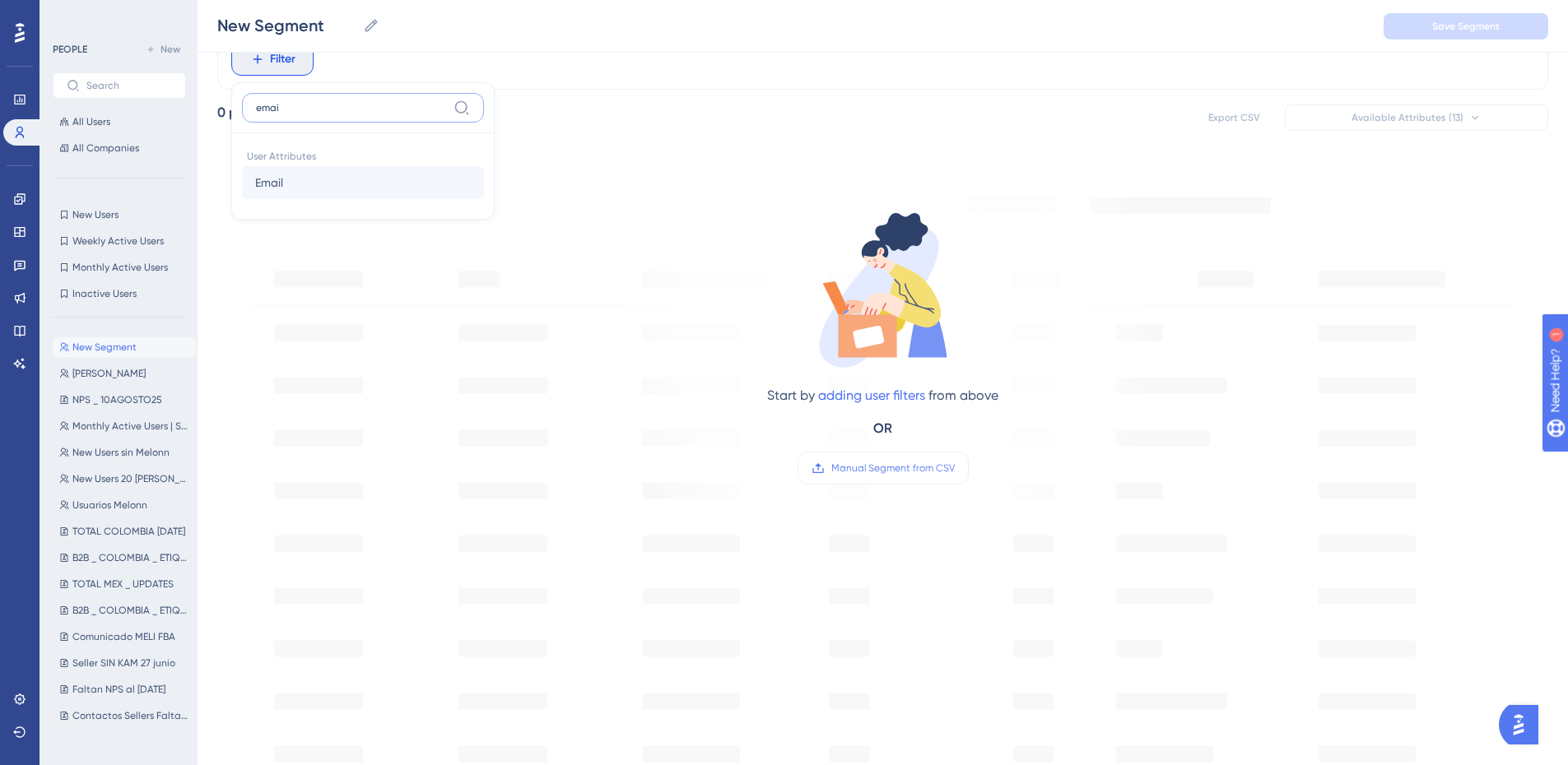
type input "emai"
click at [282, 180] on span "Email" at bounding box center [269, 183] width 28 height 20
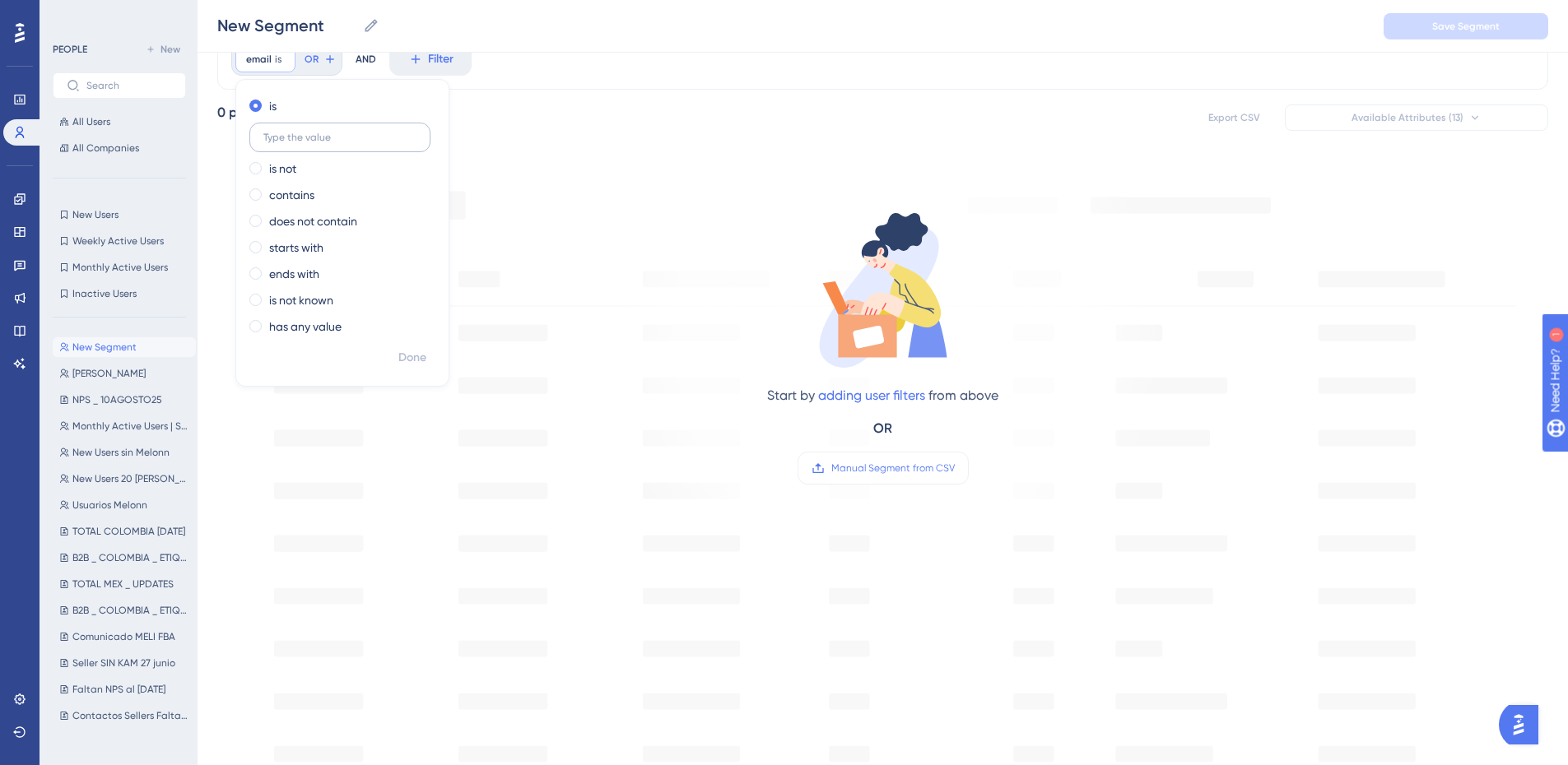
click at [282, 131] on label at bounding box center [340, 137] width 181 height 29
click at [282, 132] on input "text" at bounding box center [339, 137] width 153 height 12
paste input "aospina+seller@melonn.com"
type input "aospina+seller@melonn.com"
click at [412, 350] on span "Done" at bounding box center [412, 358] width 28 height 20
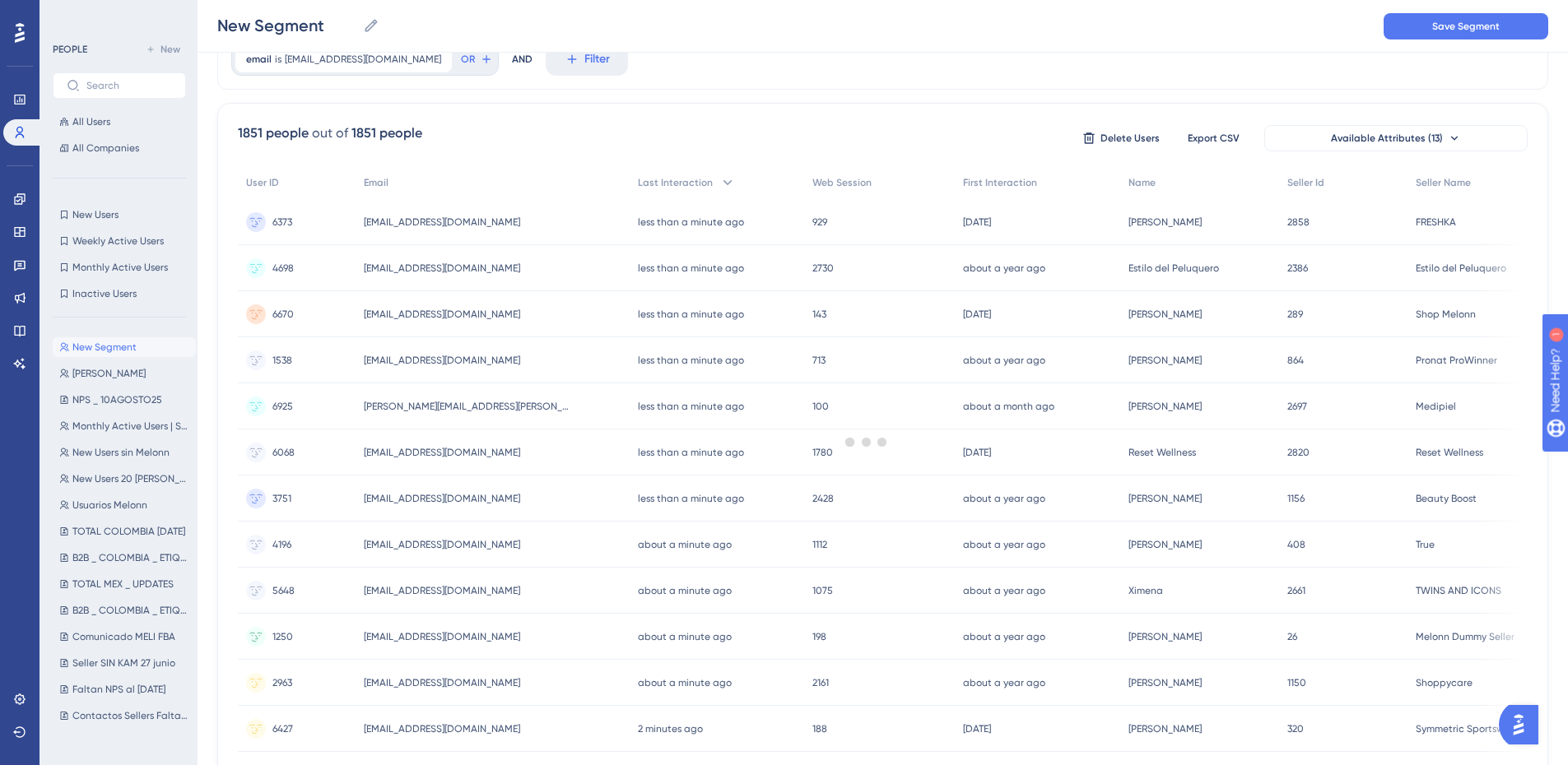
scroll to position [0, 0]
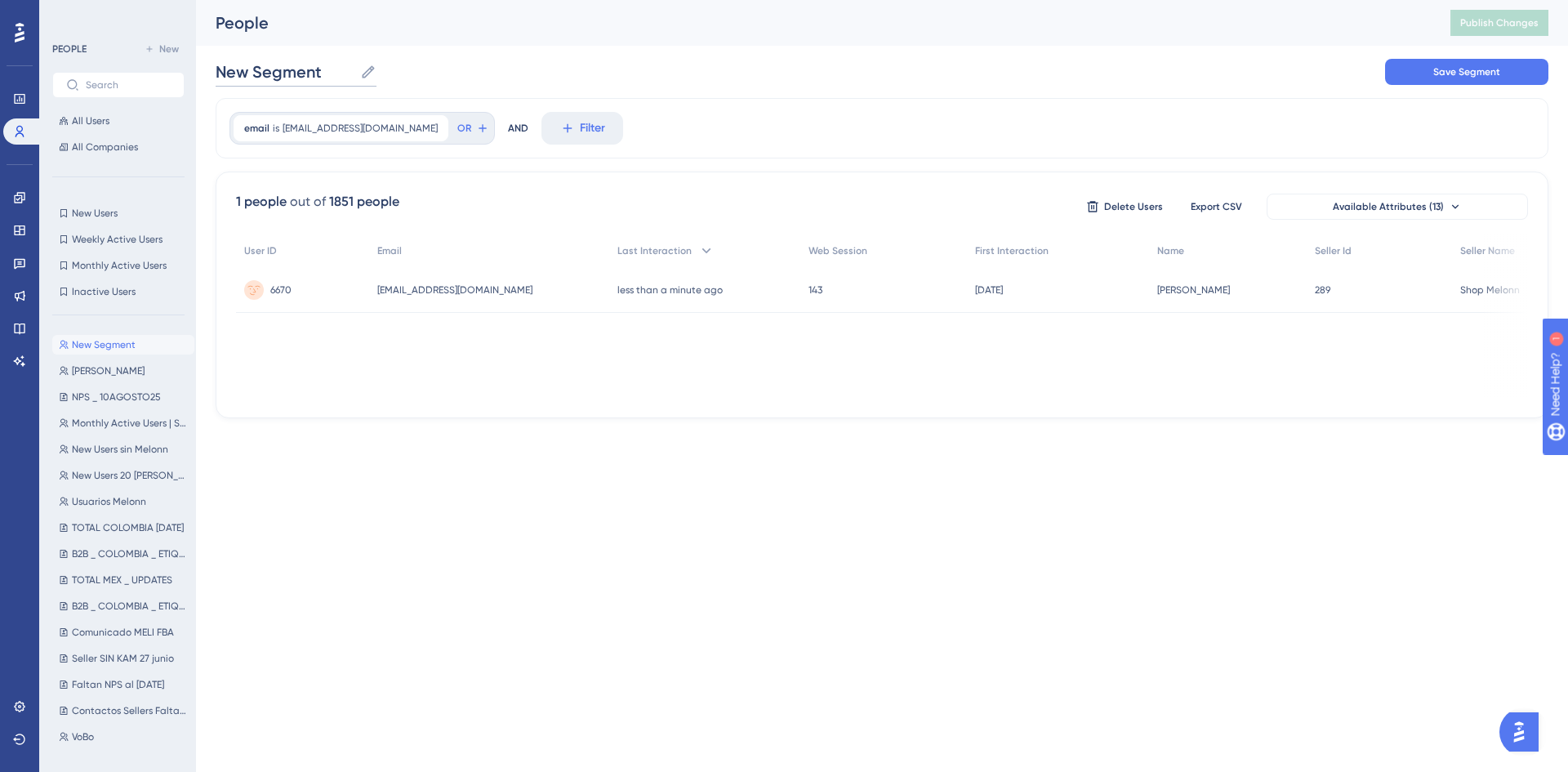
click at [323, 68] on input "New Segment" at bounding box center [285, 71] width 138 height 23
drag, startPoint x: 331, startPoint y: 71, endPoint x: 166, endPoint y: 66, distance: 165.1
click at [196, 66] on div "Performance Users Engagement Widgets Feedback Product Updates Knowledge Base AI…" at bounding box center [882, 222] width 1372 height 444
type input "a"
type input "Alex"
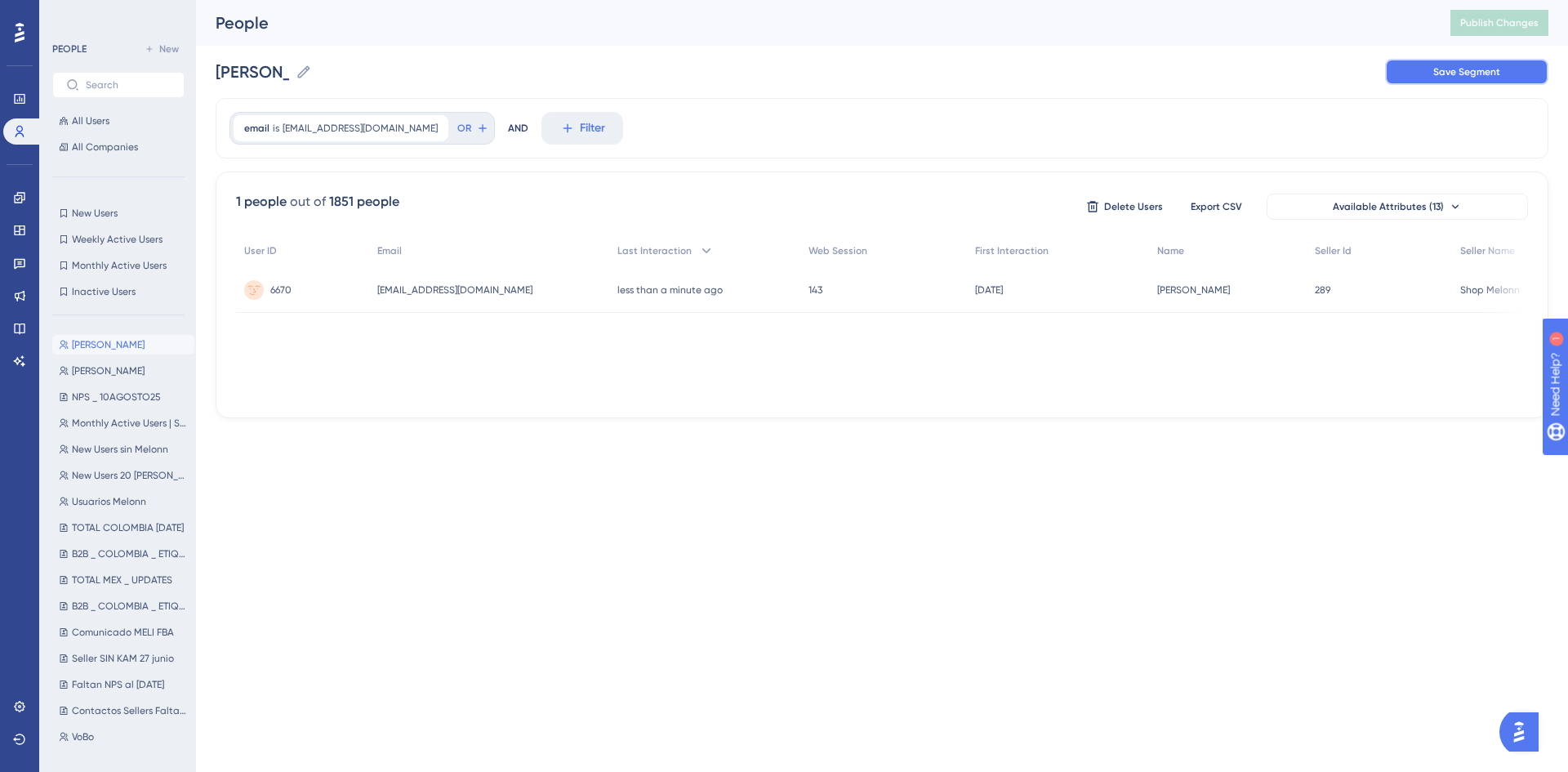
click at [1465, 80] on button "Save Segment" at bounding box center [1467, 72] width 164 height 26
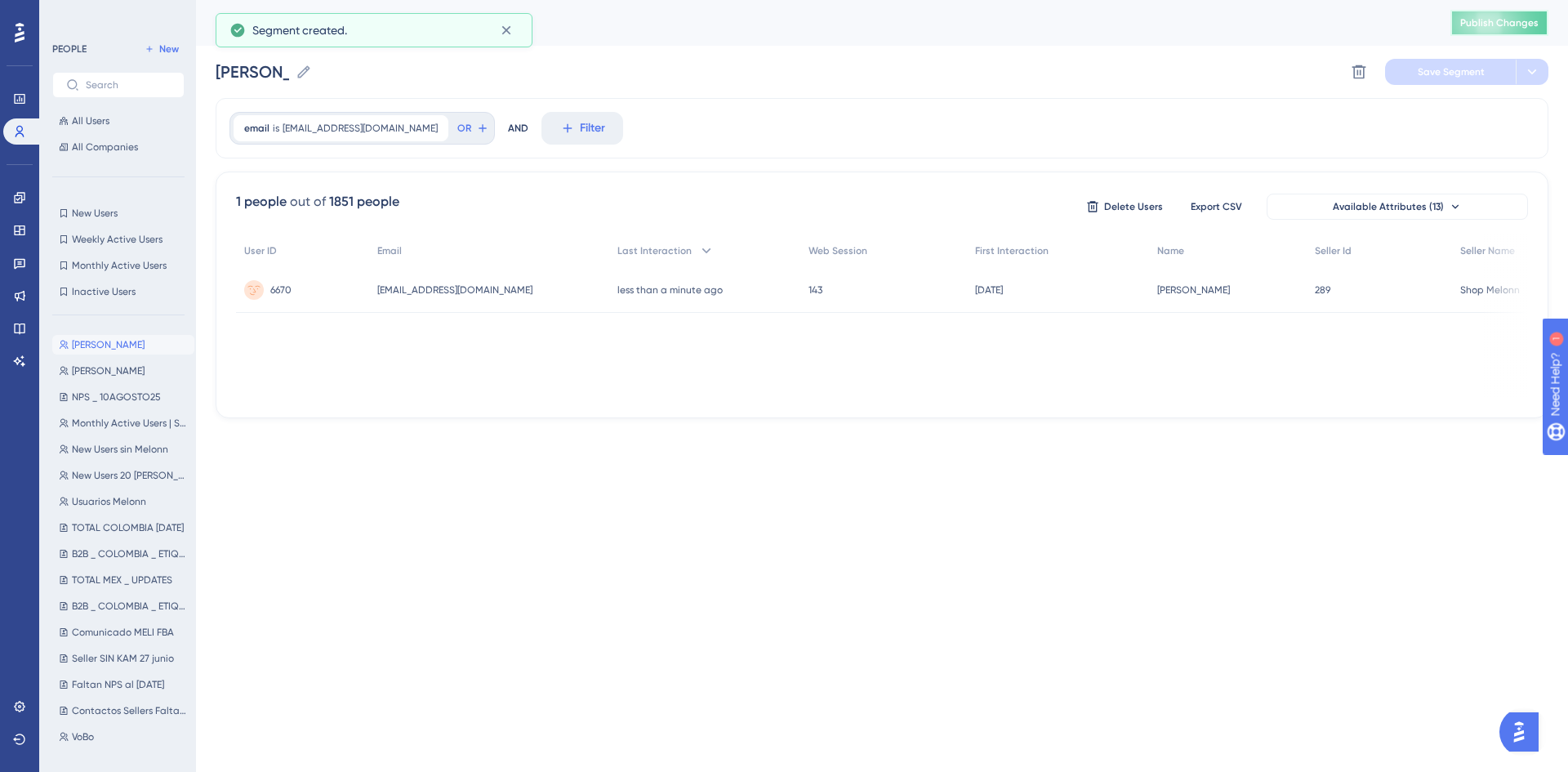
click at [1483, 14] on button "Publish Changes" at bounding box center [1500, 23] width 98 height 26
click at [11, 131] on link at bounding box center [23, 131] width 39 height 26
click at [28, 201] on link at bounding box center [20, 197] width 33 height 26
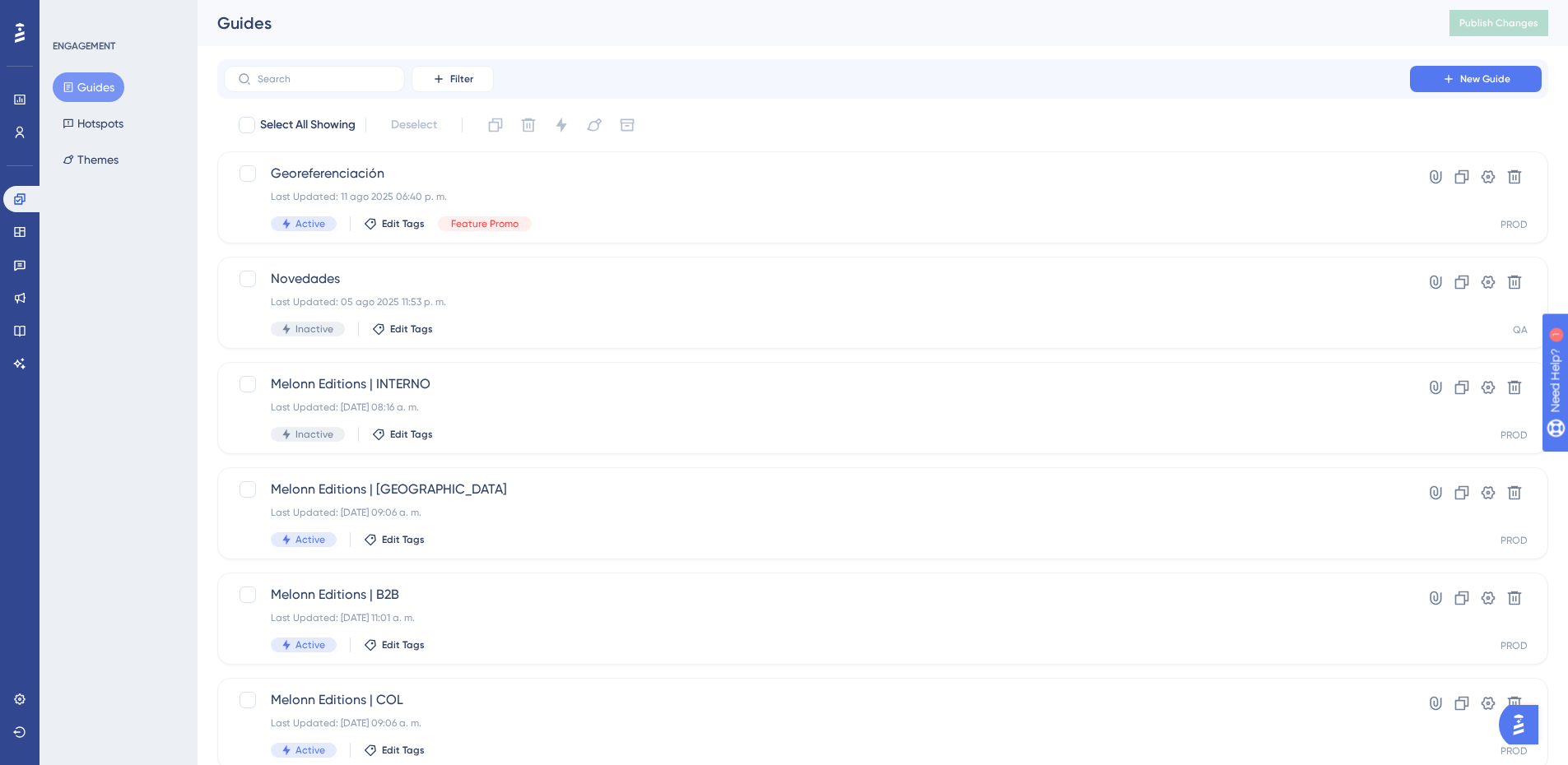
click at [138, 129] on div "Guides Hotspots Themes" at bounding box center [118, 123] width 133 height 102
click at [117, 120] on button "Hotspots" at bounding box center [93, 124] width 81 height 29
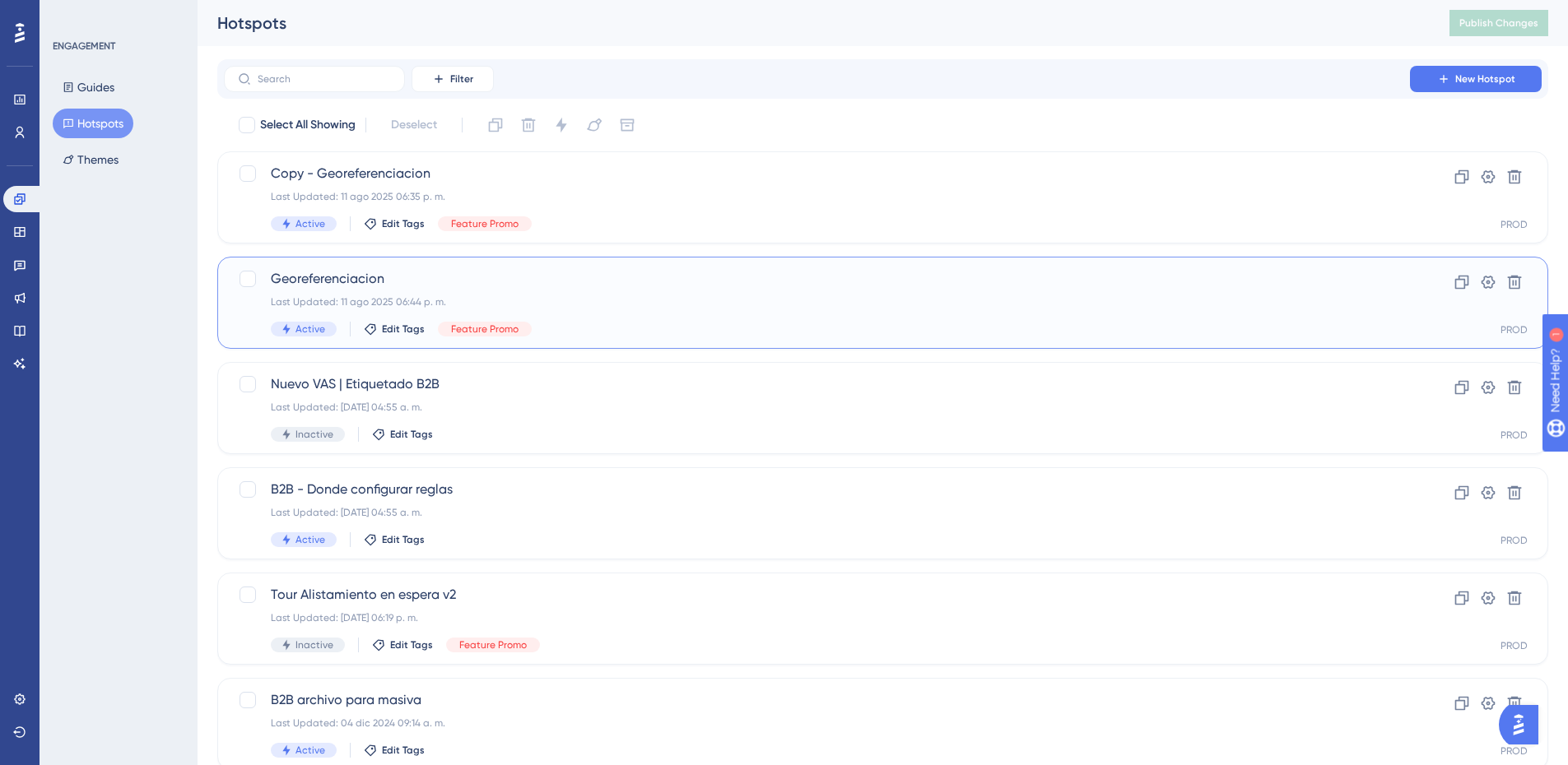
click at [533, 264] on div "Georeferenciacion Last Updated: 11 ago 2025 06:44 p. m. Active Edit Tags Featur…" at bounding box center [883, 302] width 1331 height 93
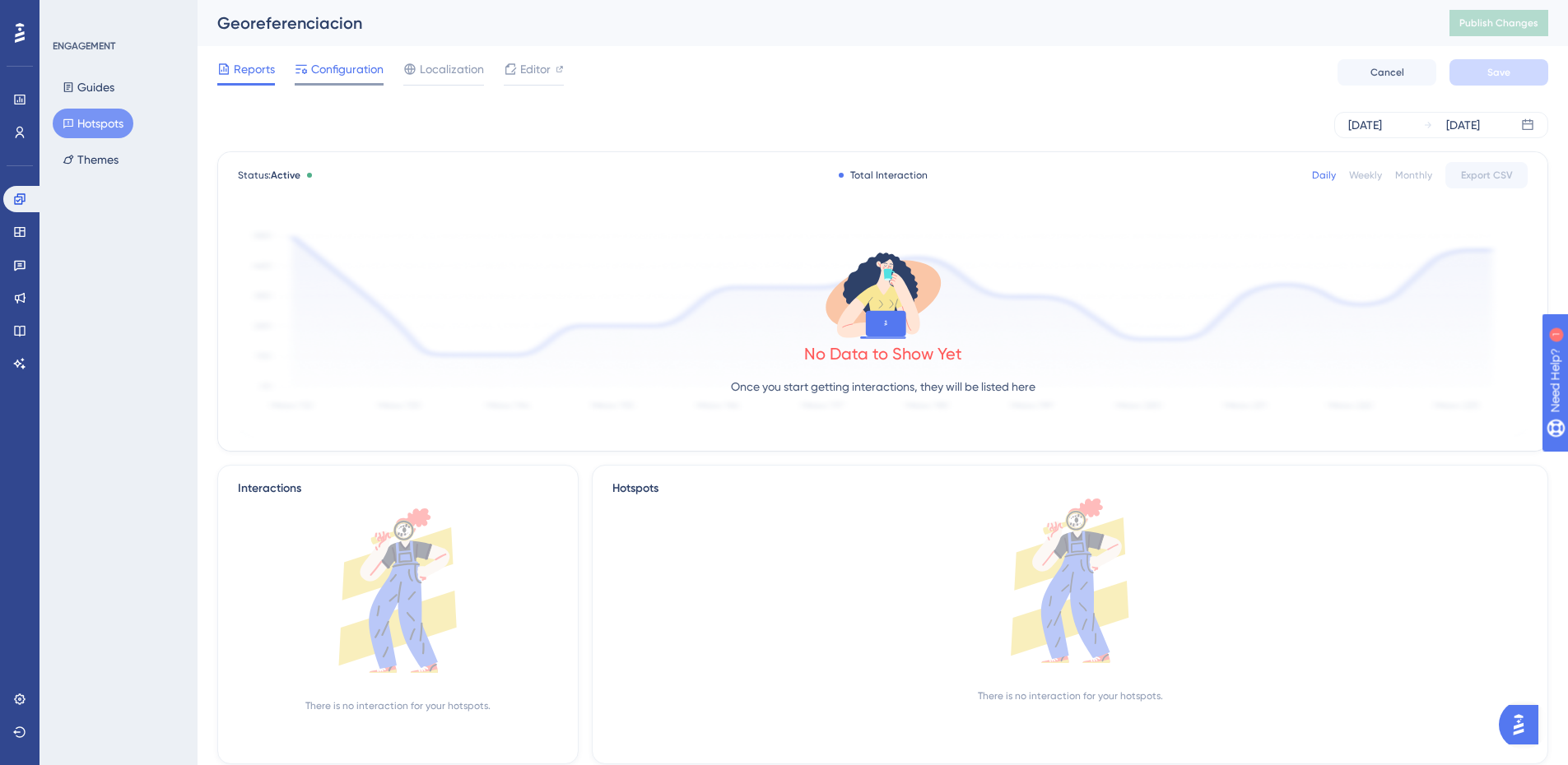
click at [347, 70] on span "Configuration" at bounding box center [346, 70] width 72 height 20
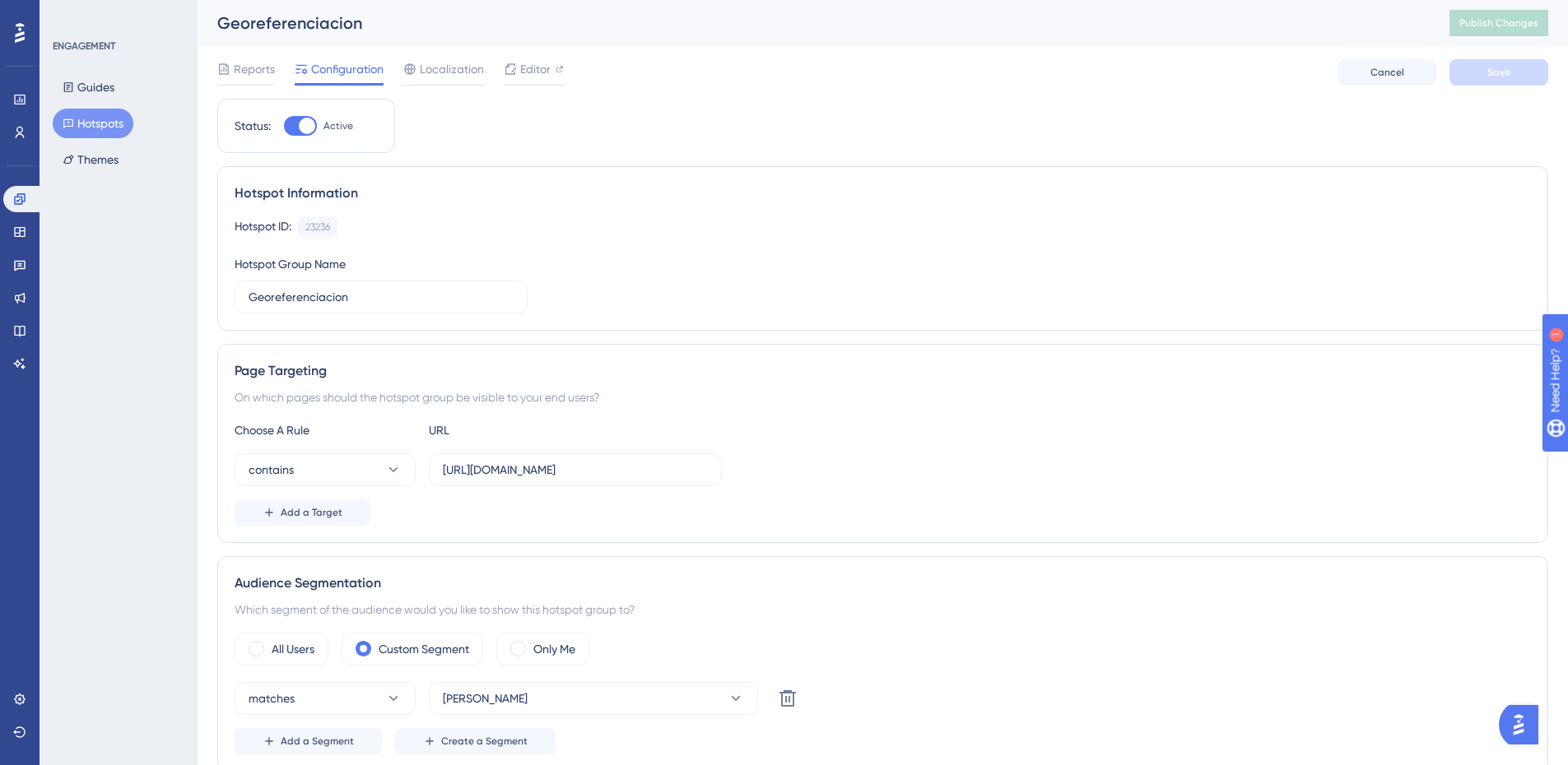
click at [310, 126] on div at bounding box center [307, 126] width 16 height 16
click at [284, 126] on input "Active" at bounding box center [283, 126] width 1 height 1
click at [1498, 73] on span "Save" at bounding box center [1498, 72] width 23 height 13
click at [1488, 28] on span "Publish Changes" at bounding box center [1498, 23] width 79 height 13
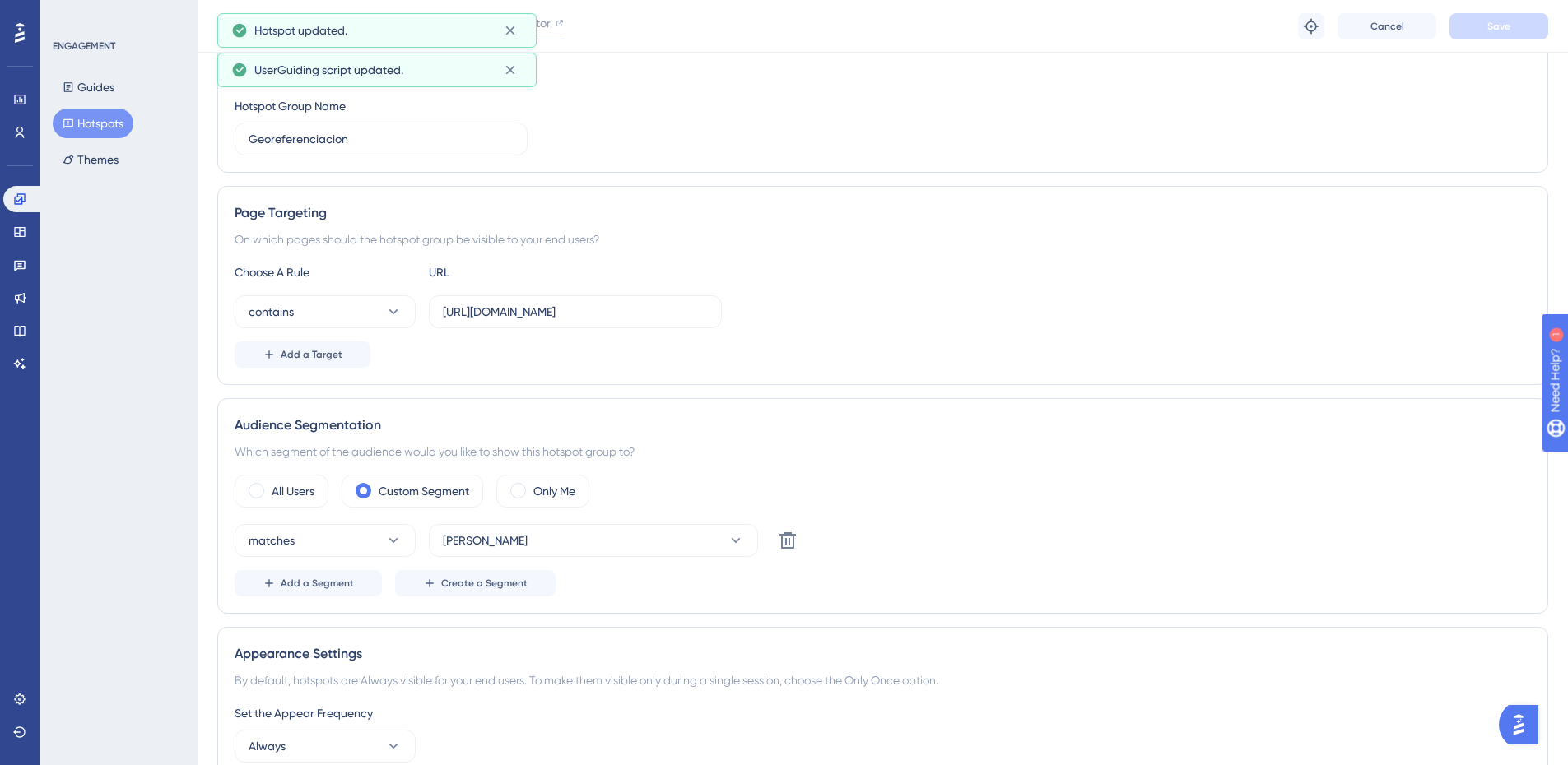
scroll to position [246, 0]
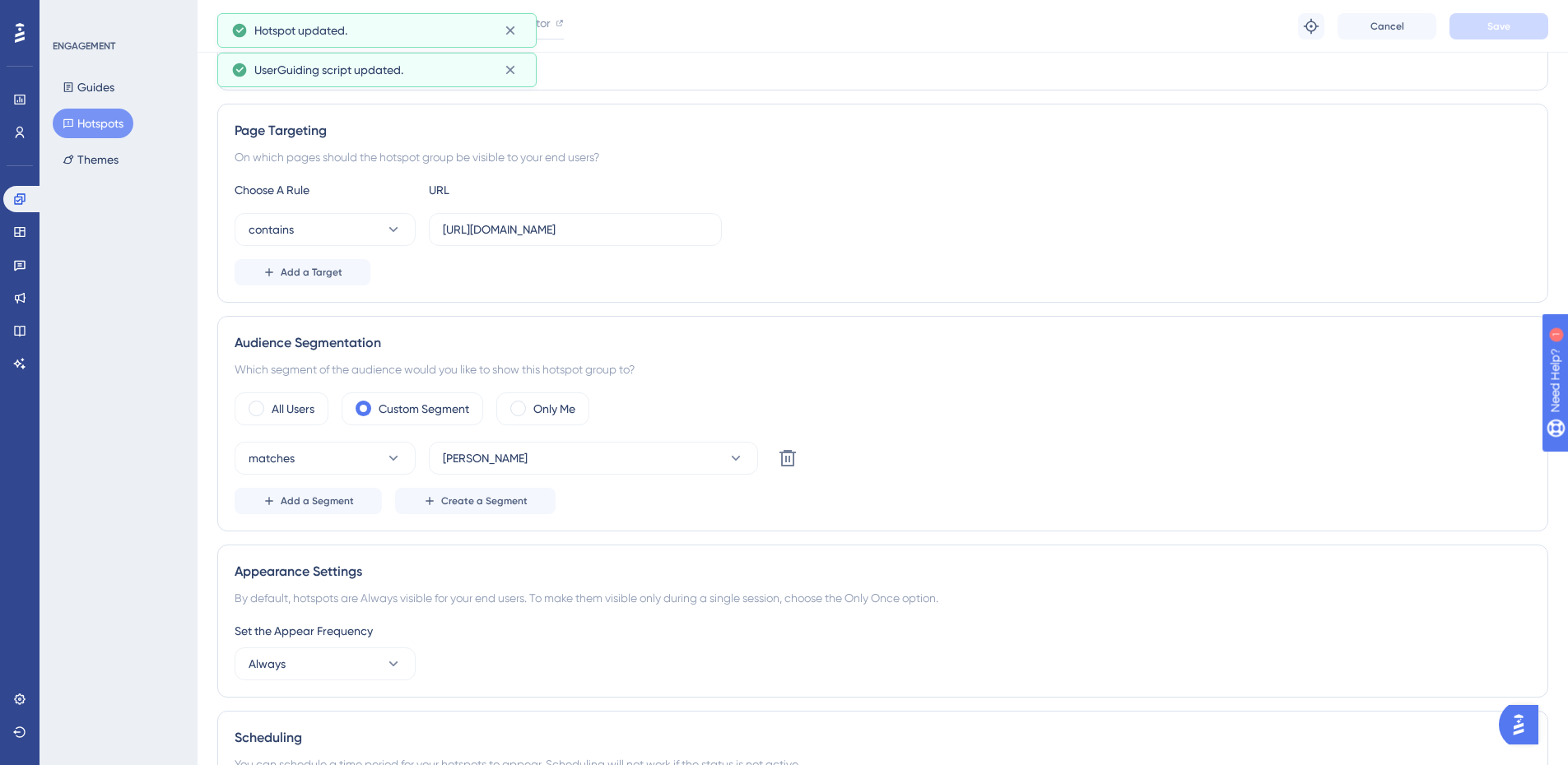
click at [546, 435] on div "All Users Custom Segment Only Me matches Eli Delete Add a Segment Create a Segm…" at bounding box center [883, 453] width 1296 height 122
click at [553, 447] on button "Eli" at bounding box center [593, 458] width 329 height 33
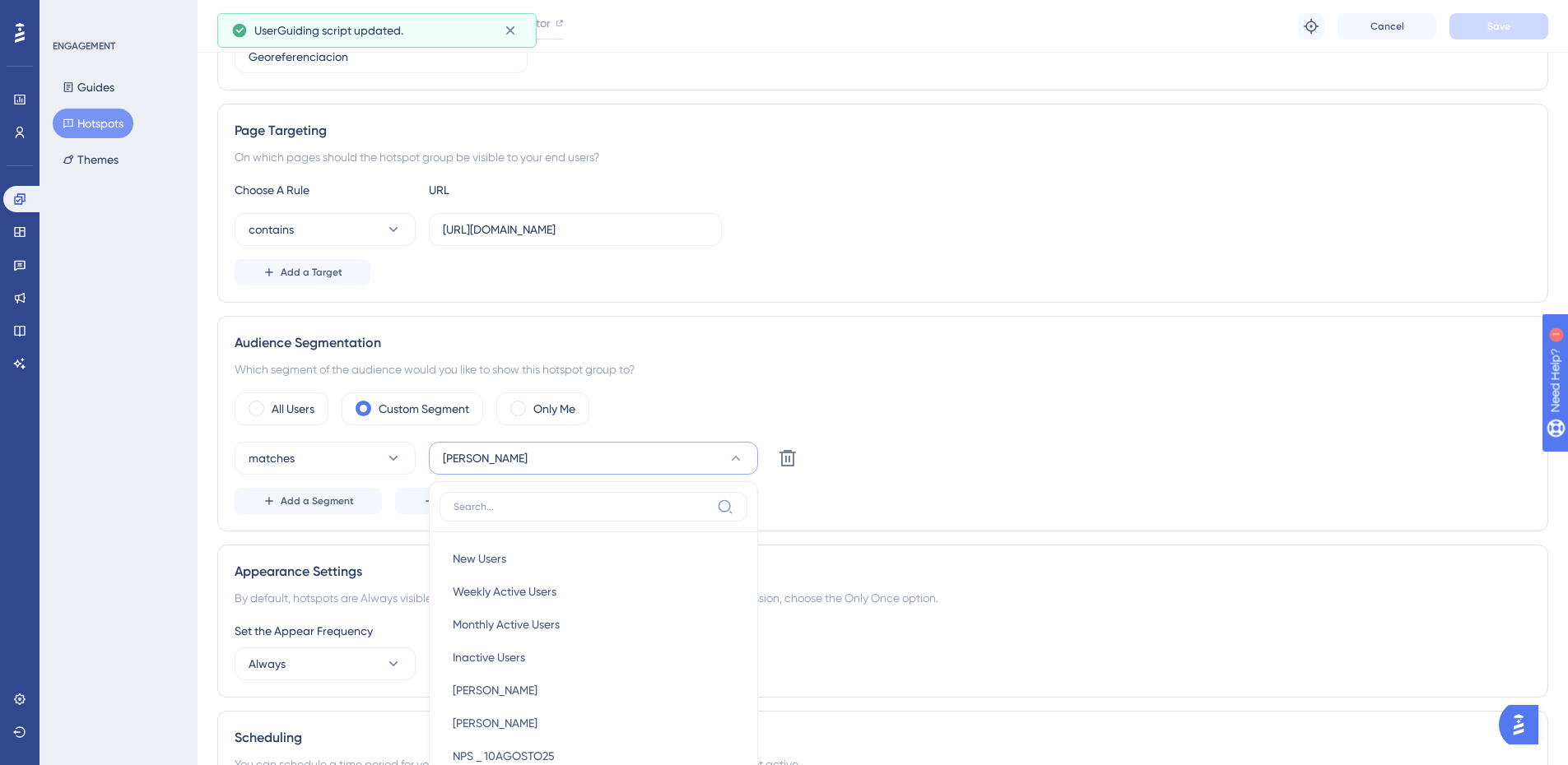
scroll to position [508, 0]
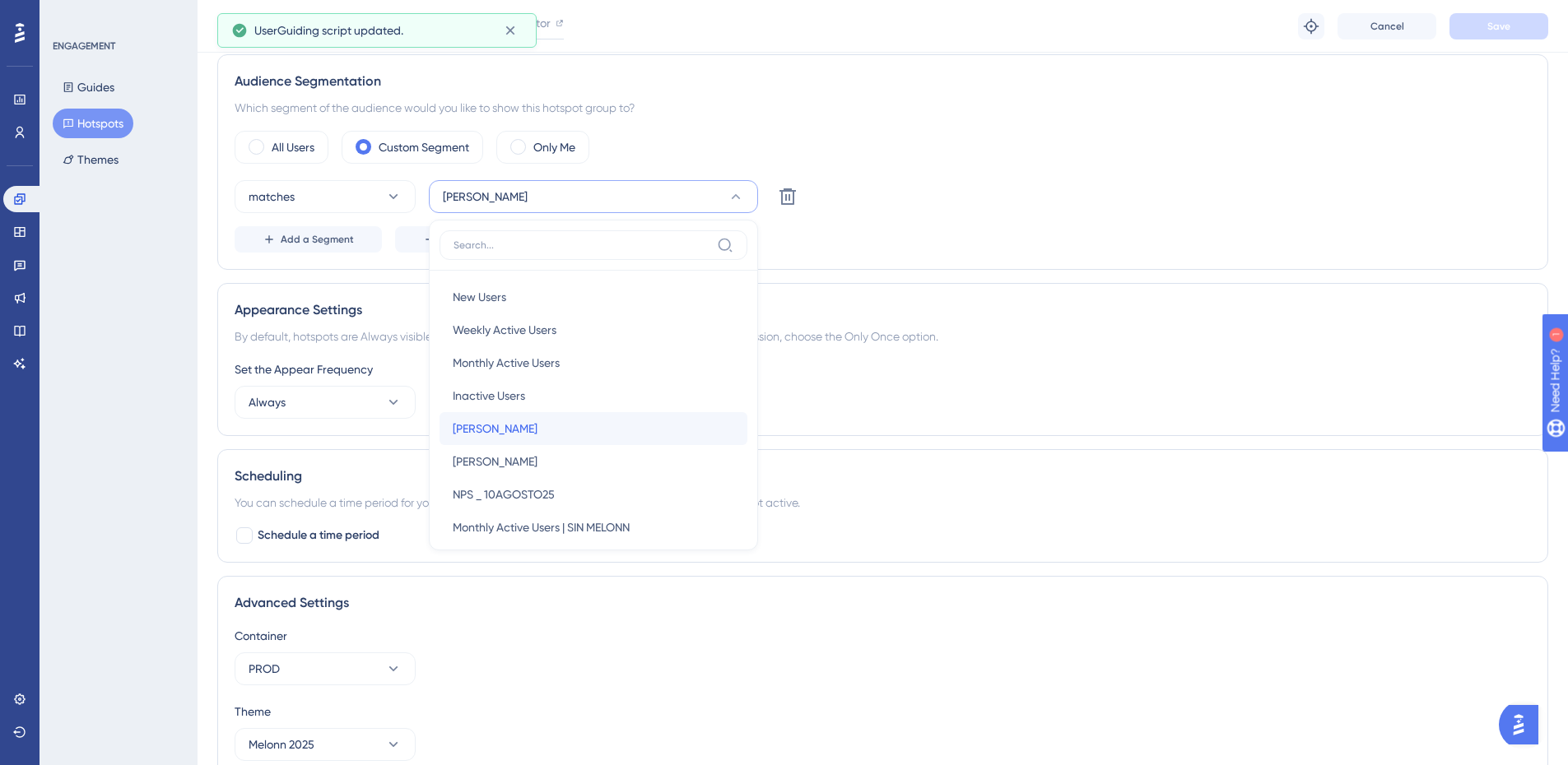
click at [546, 439] on div "Alex Alex" at bounding box center [593, 429] width 281 height 33
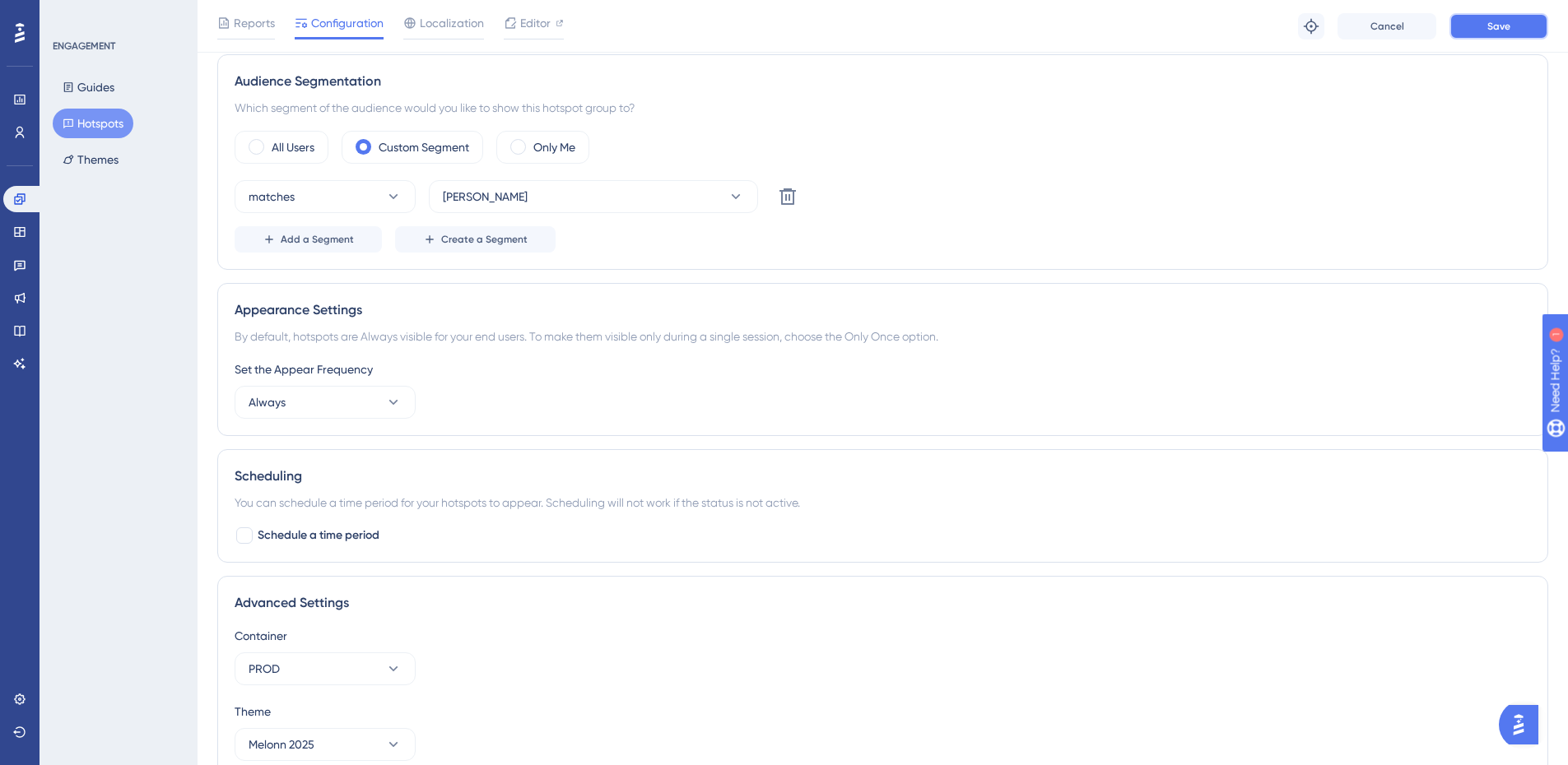
click at [1486, 24] on button "Save" at bounding box center [1498, 26] width 99 height 27
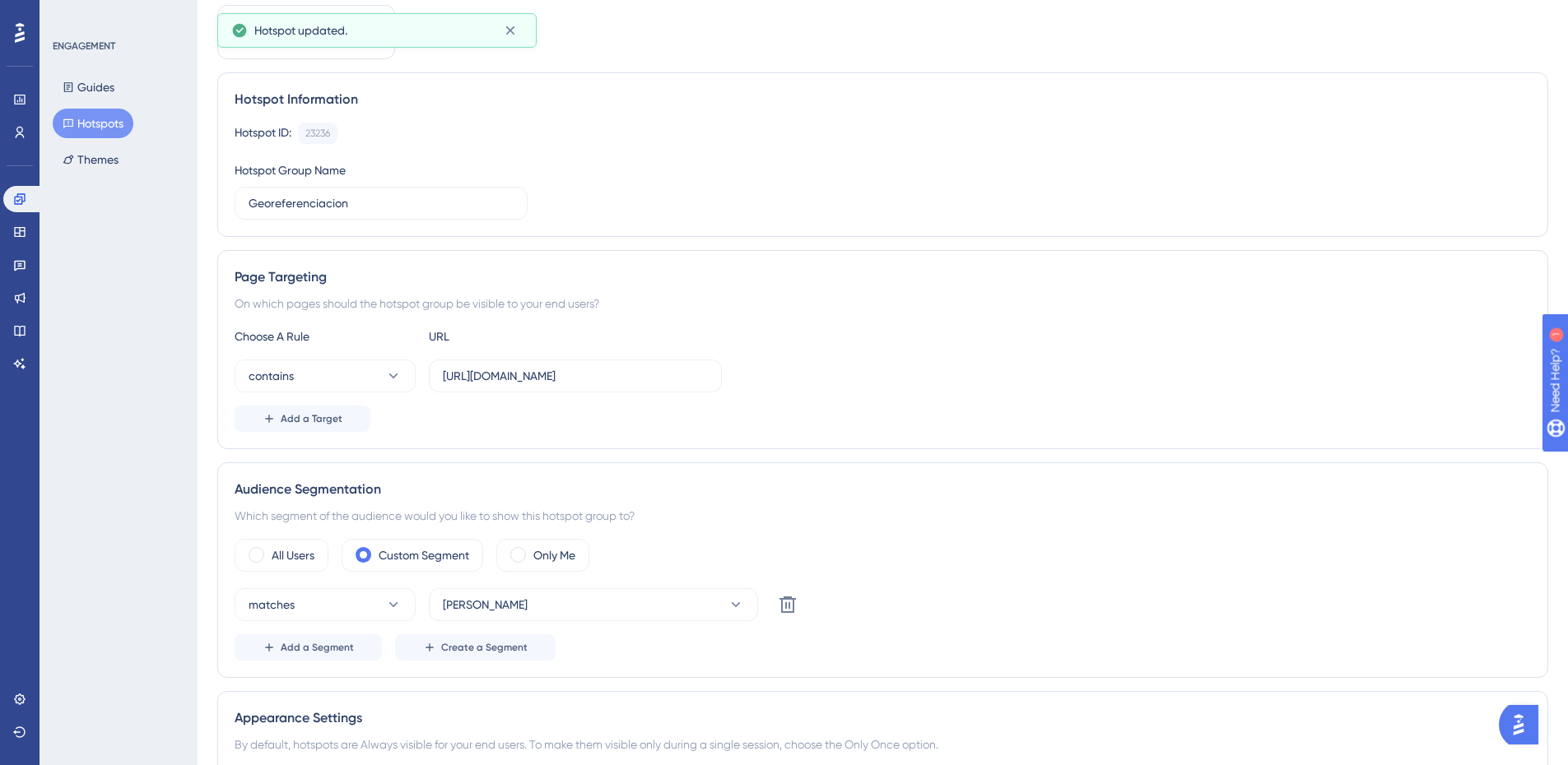
scroll to position [0, 0]
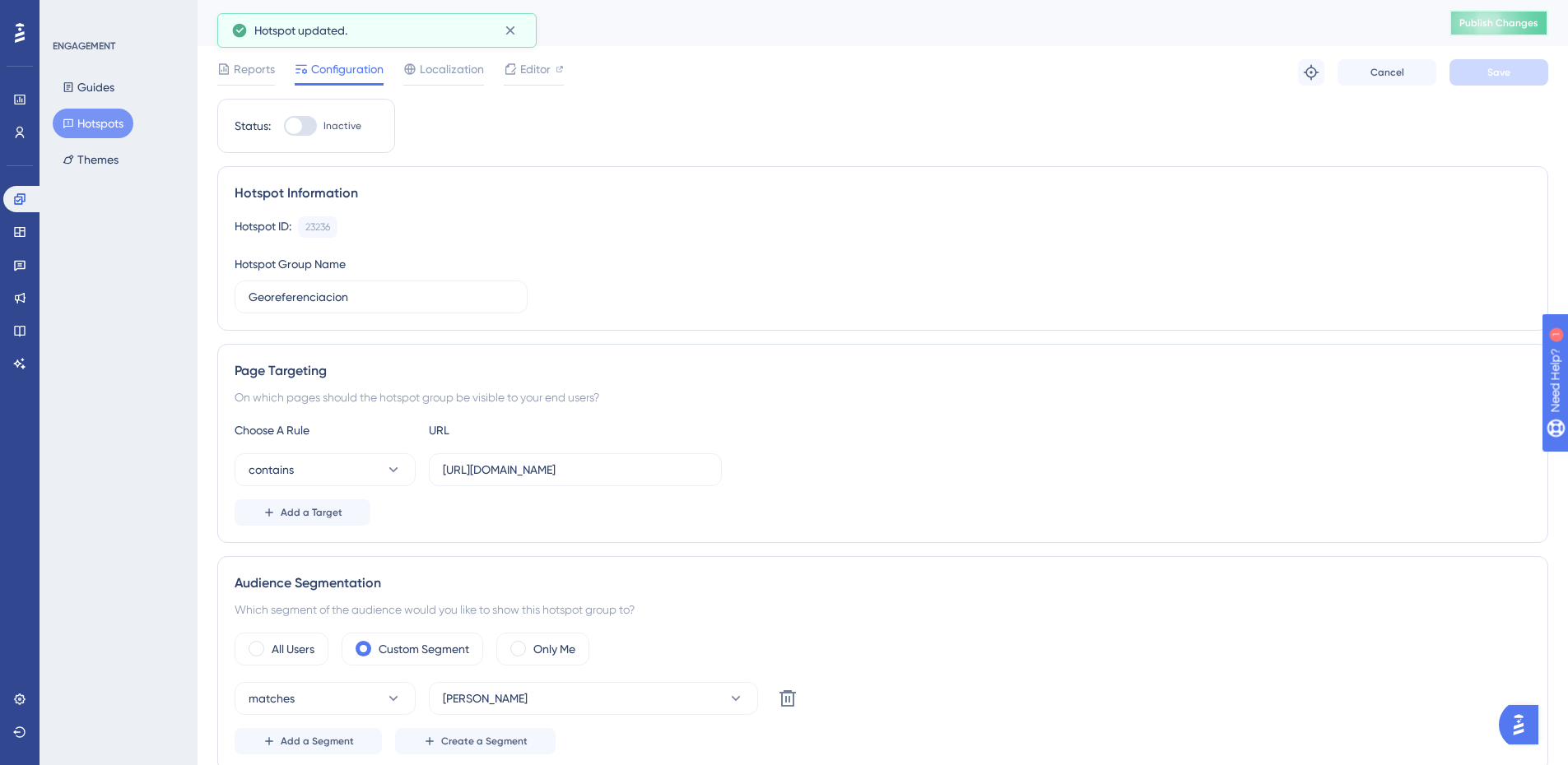
click at [1482, 27] on span "Publish Changes" at bounding box center [1498, 23] width 79 height 13
click at [292, 130] on div at bounding box center [294, 126] width 16 height 16
click at [284, 126] on input "Inactive" at bounding box center [283, 126] width 1 height 1
checkbox input "true"
click at [1513, 66] on button "Save" at bounding box center [1498, 72] width 99 height 27
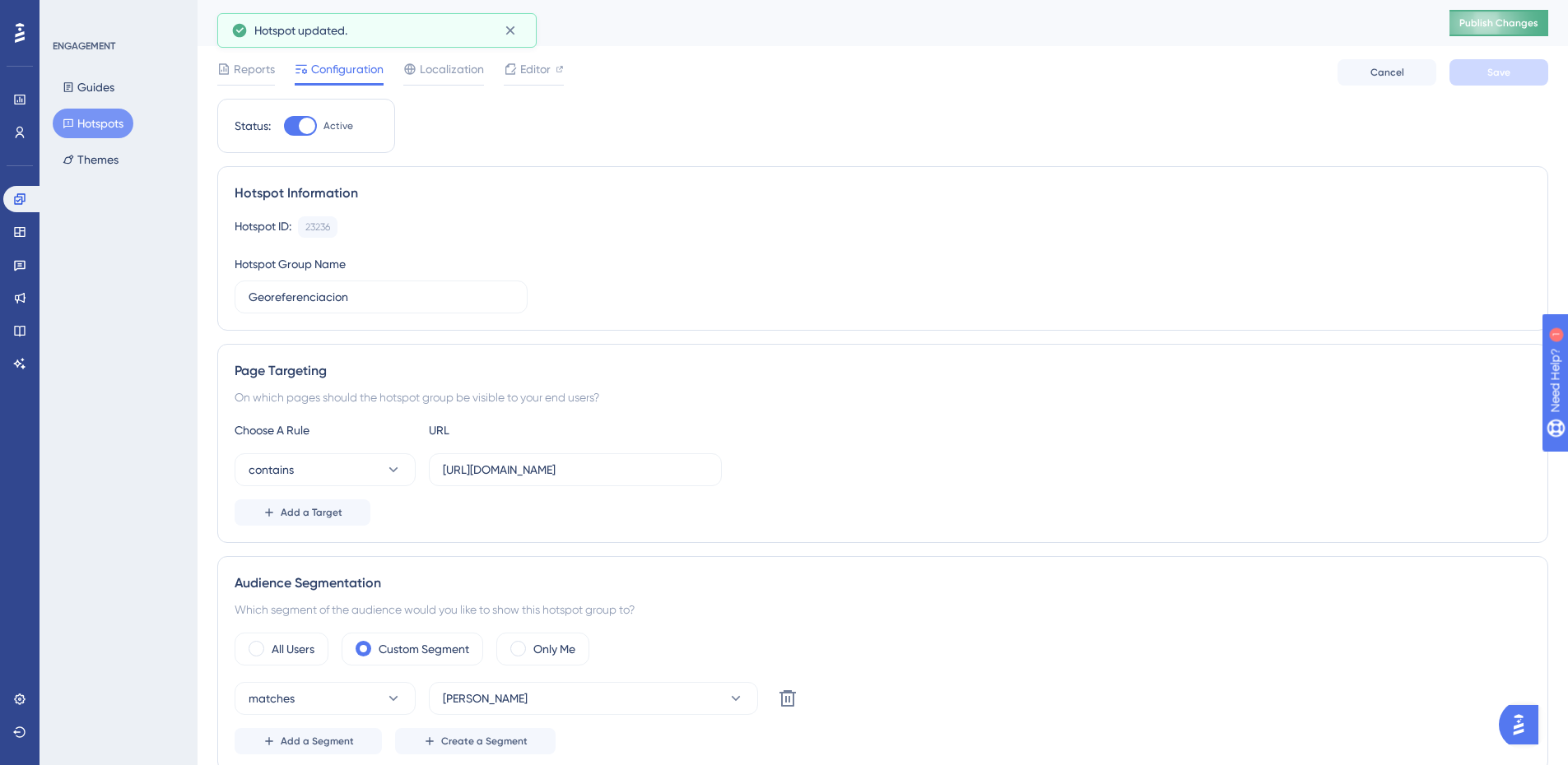
click at [1497, 34] on button "Publish Changes" at bounding box center [1498, 23] width 99 height 27
click at [638, 301] on div "Hotspot ID: 23236 Copy Hotspot Group Name Georeferenciacion" at bounding box center [883, 265] width 1296 height 97
click at [89, 119] on button "Hotspots" at bounding box center [93, 124] width 81 height 29
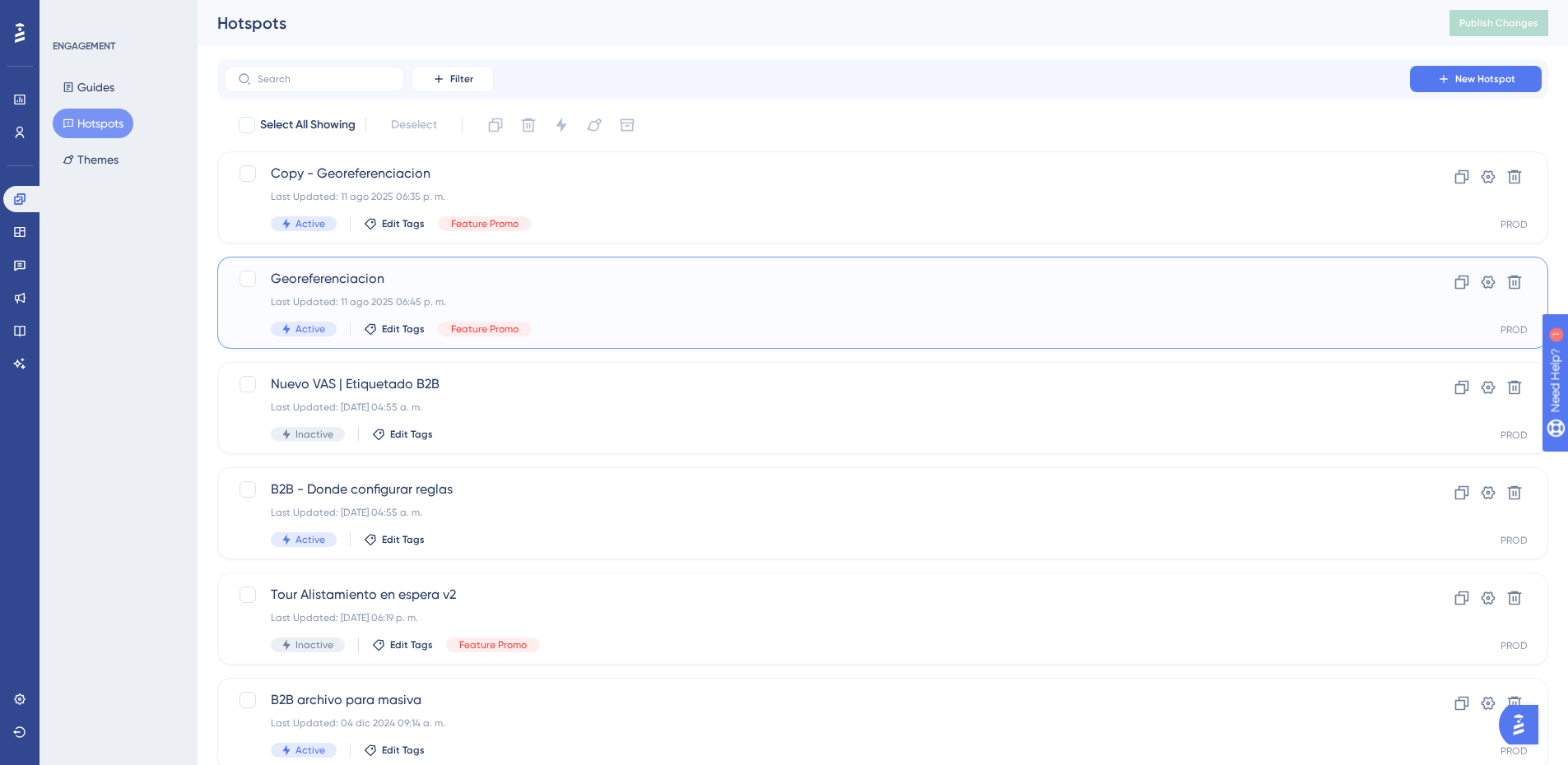
click at [540, 302] on div "Last Updated: 11 ago 2025 06:45 p. m." at bounding box center [817, 301] width 1092 height 13
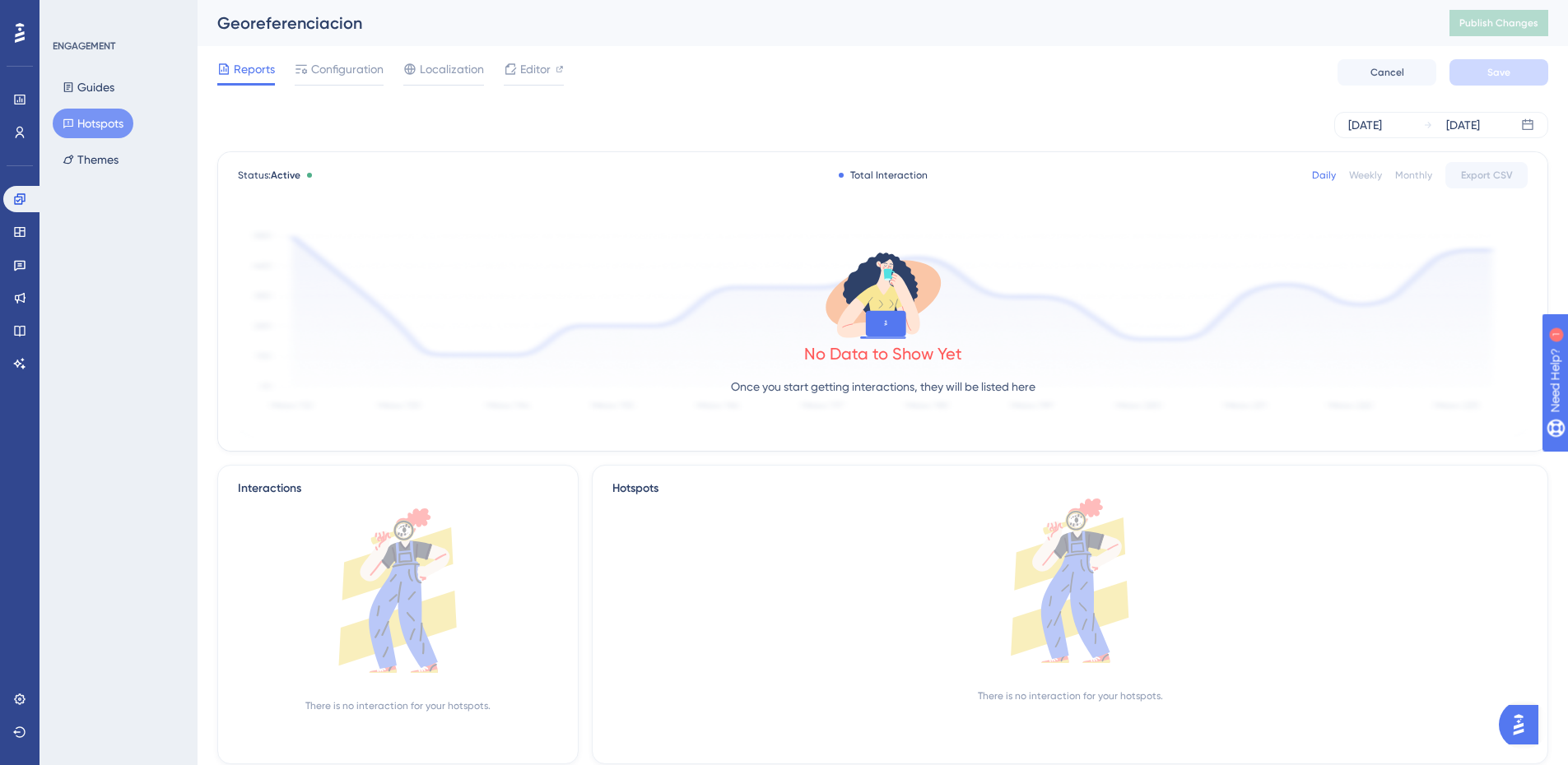
click at [365, 58] on div "Reports Configuration Localization Editor Cancel Save" at bounding box center [883, 71] width 1331 height 52
click at [356, 78] on span "Configuration" at bounding box center [346, 70] width 72 height 20
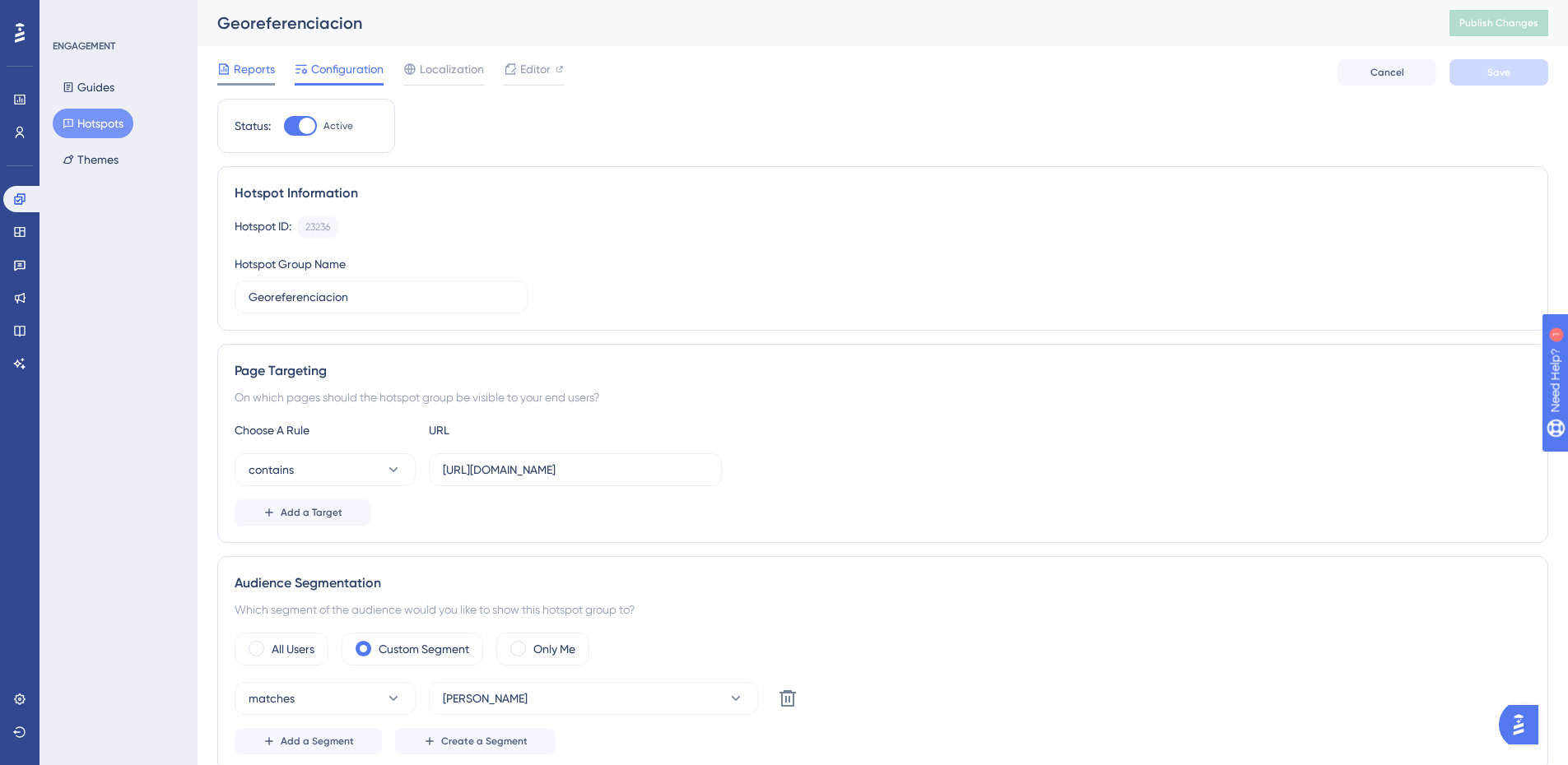
click at [267, 61] on span "Reports" at bounding box center [254, 70] width 41 height 20
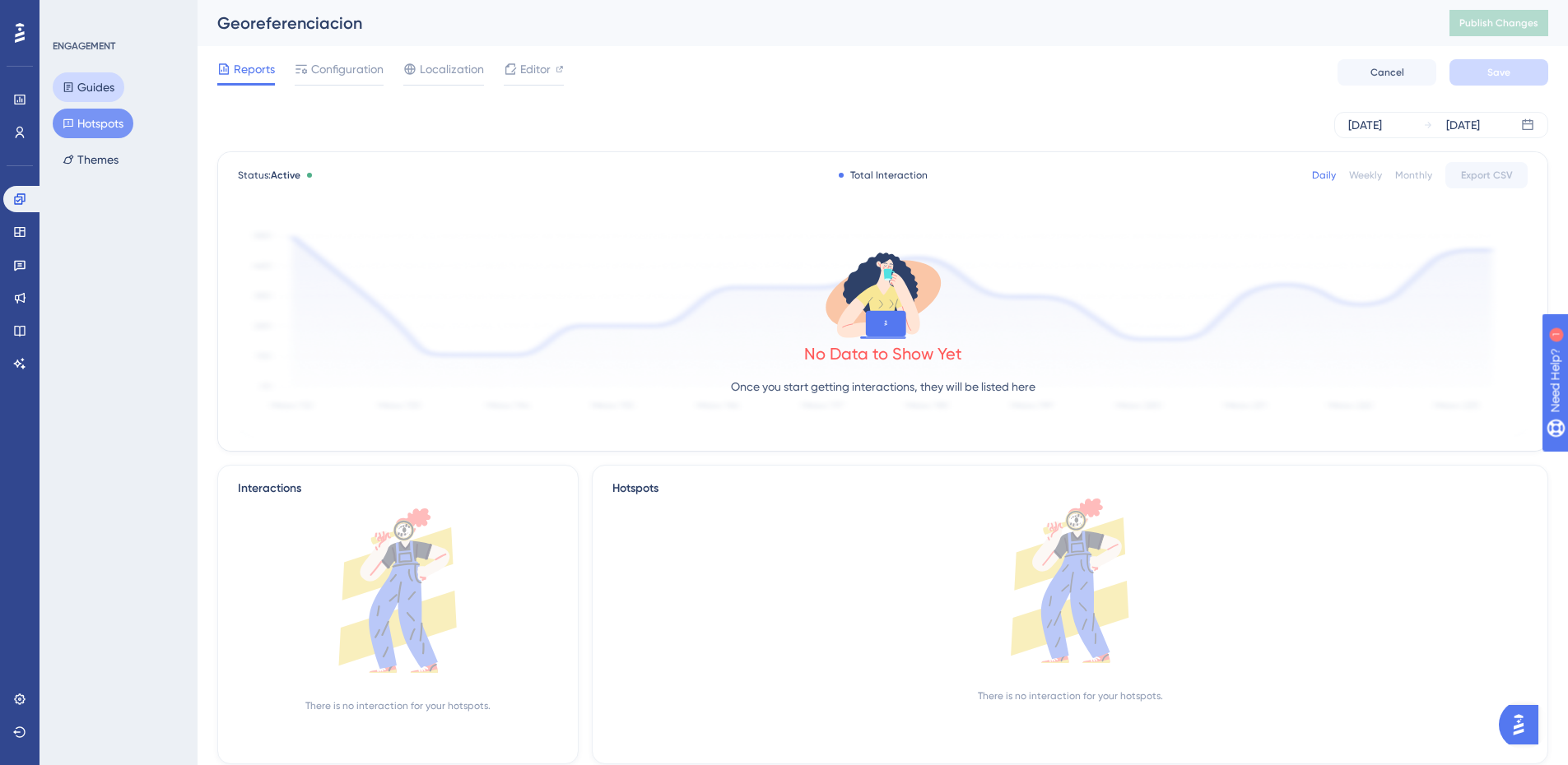
click at [98, 83] on button "Guides" at bounding box center [88, 87] width 71 height 29
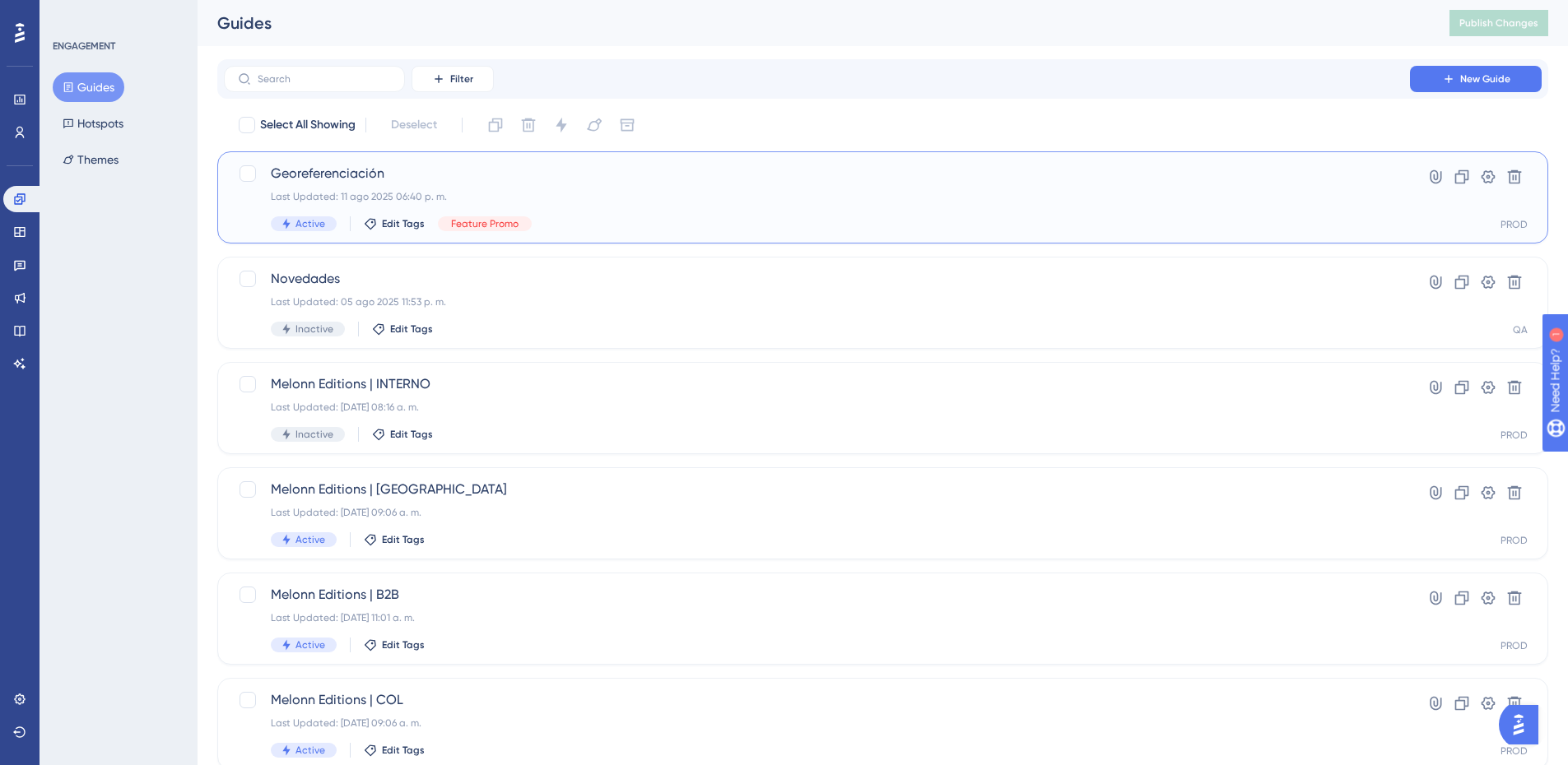
click at [482, 176] on span "Georeferenciación" at bounding box center [817, 174] width 1092 height 20
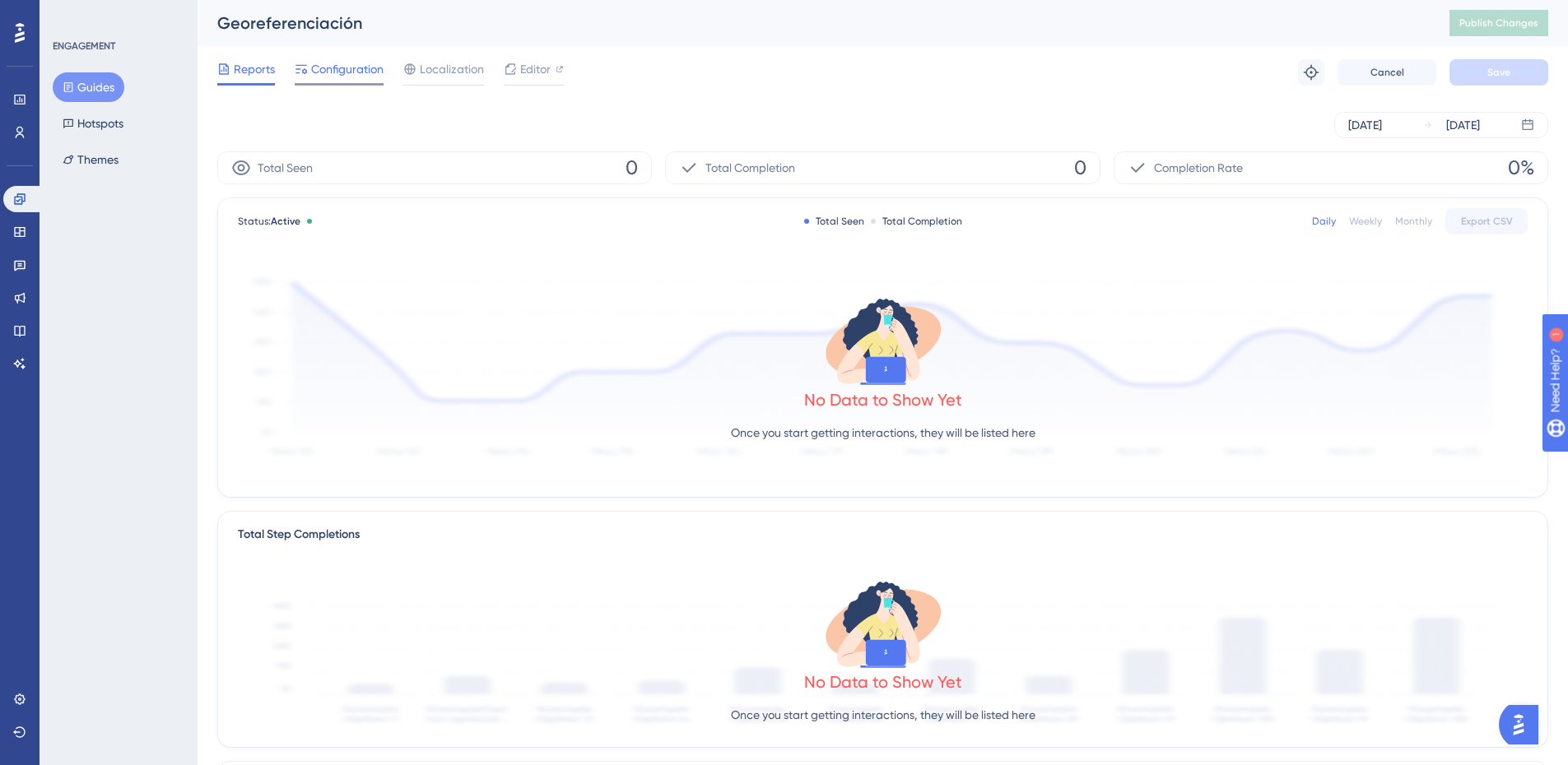
click at [338, 78] on div "Configuration" at bounding box center [338, 72] width 89 height 27
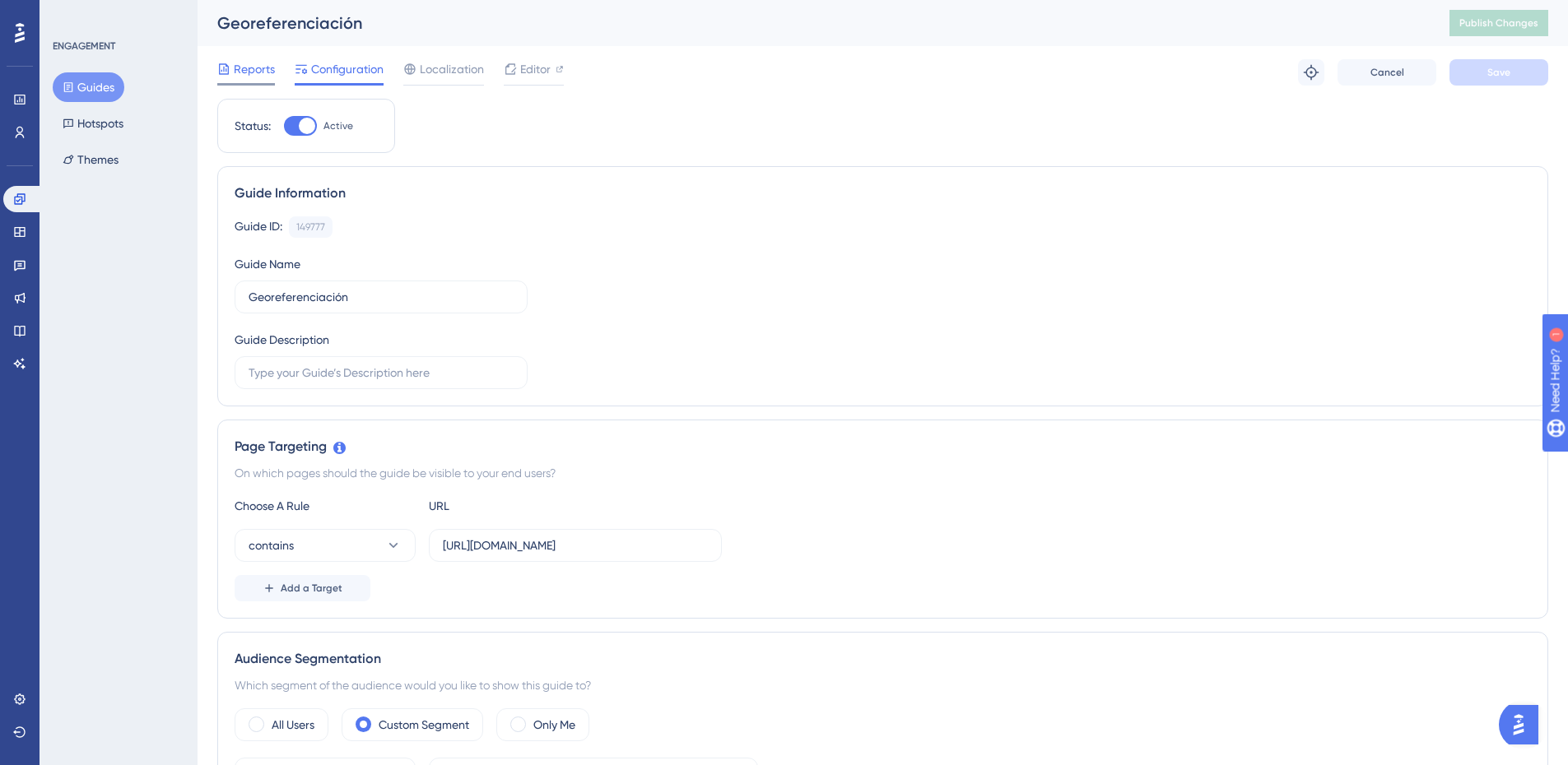
click at [221, 64] on icon at bounding box center [224, 69] width 13 height 13
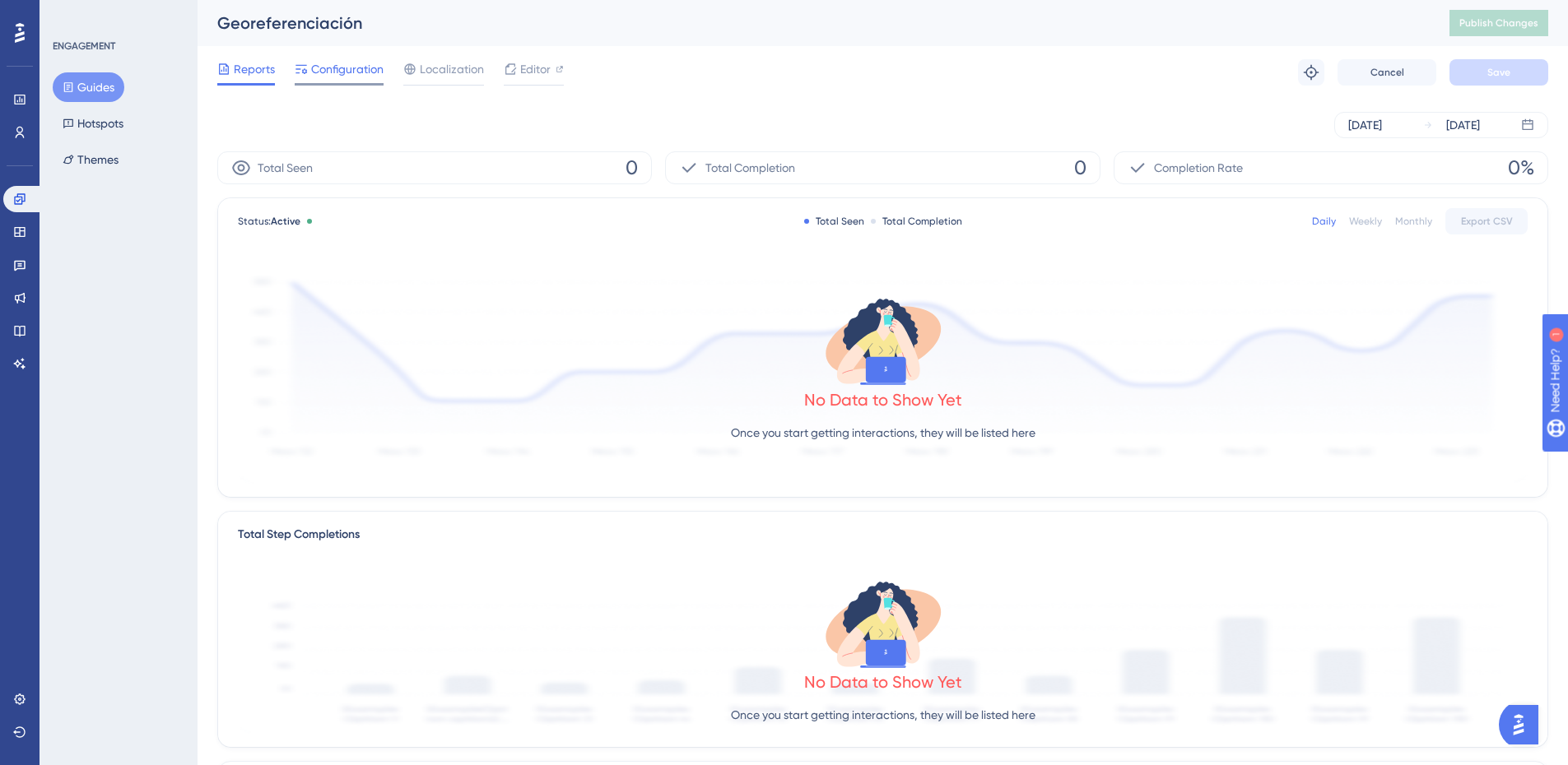
click at [323, 77] on span "Configuration" at bounding box center [346, 70] width 72 height 20
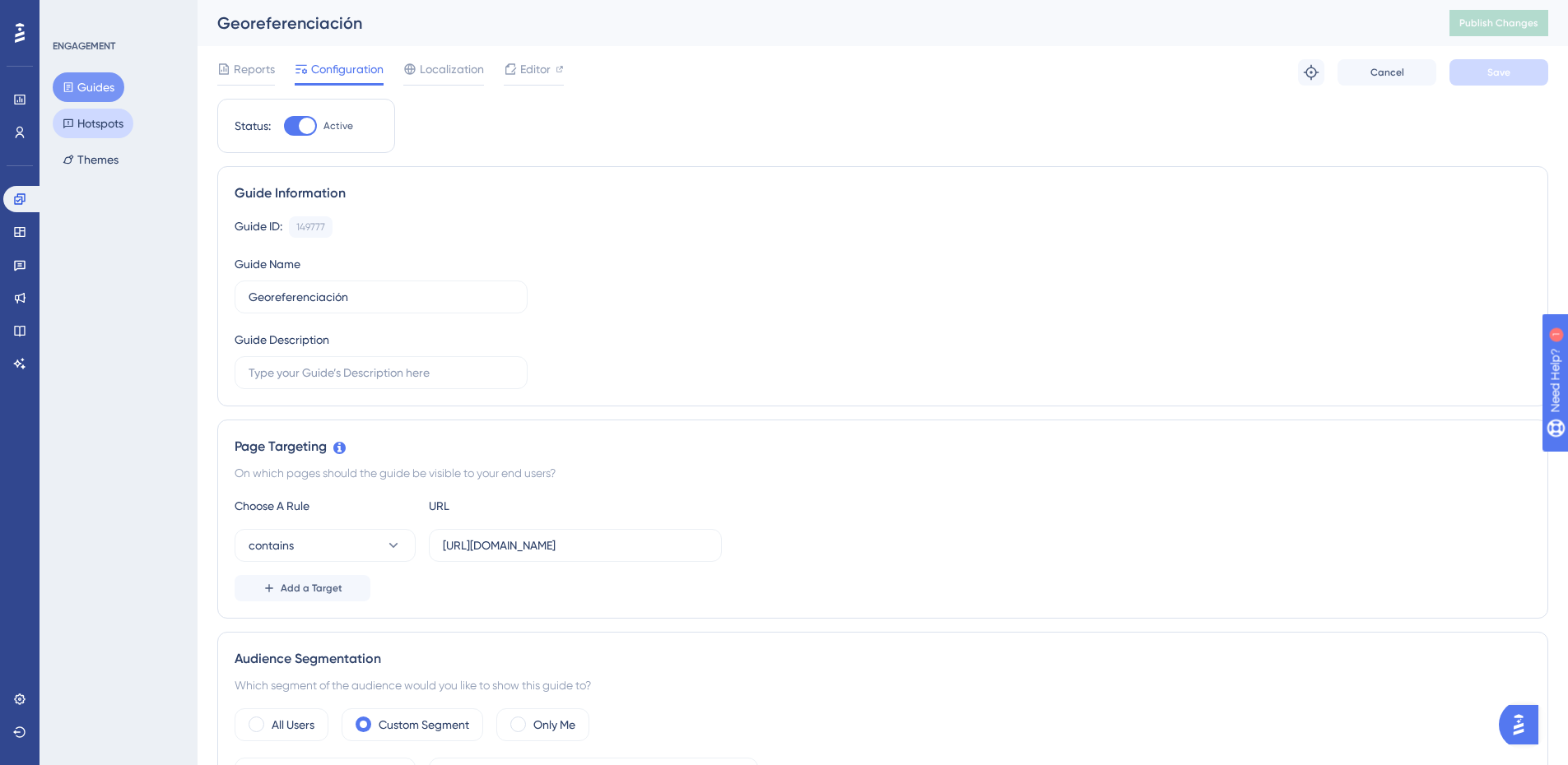
click at [100, 122] on button "Hotspots" at bounding box center [93, 124] width 81 height 29
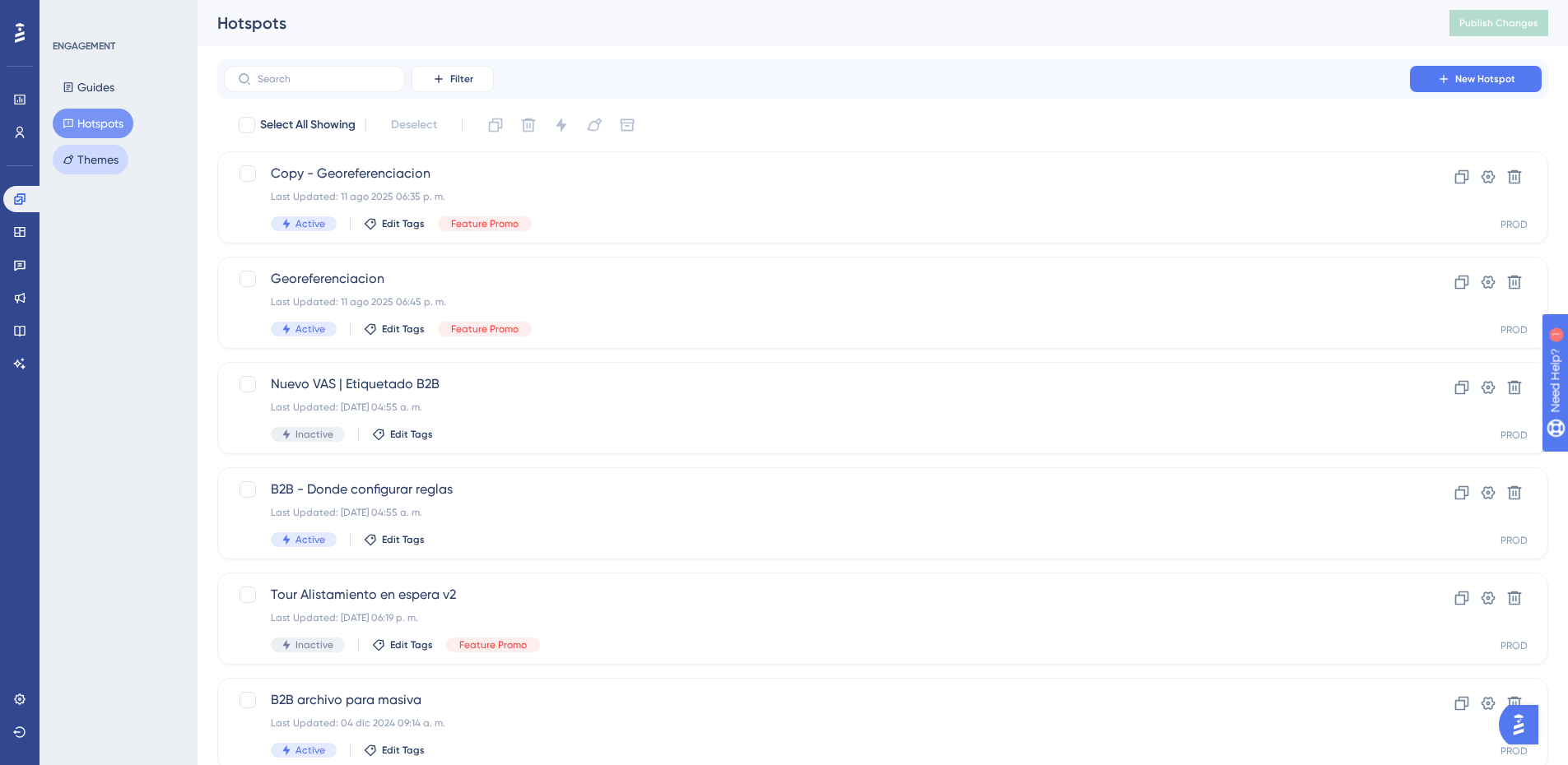
click at [109, 152] on button "Themes" at bounding box center [90, 159] width 76 height 29
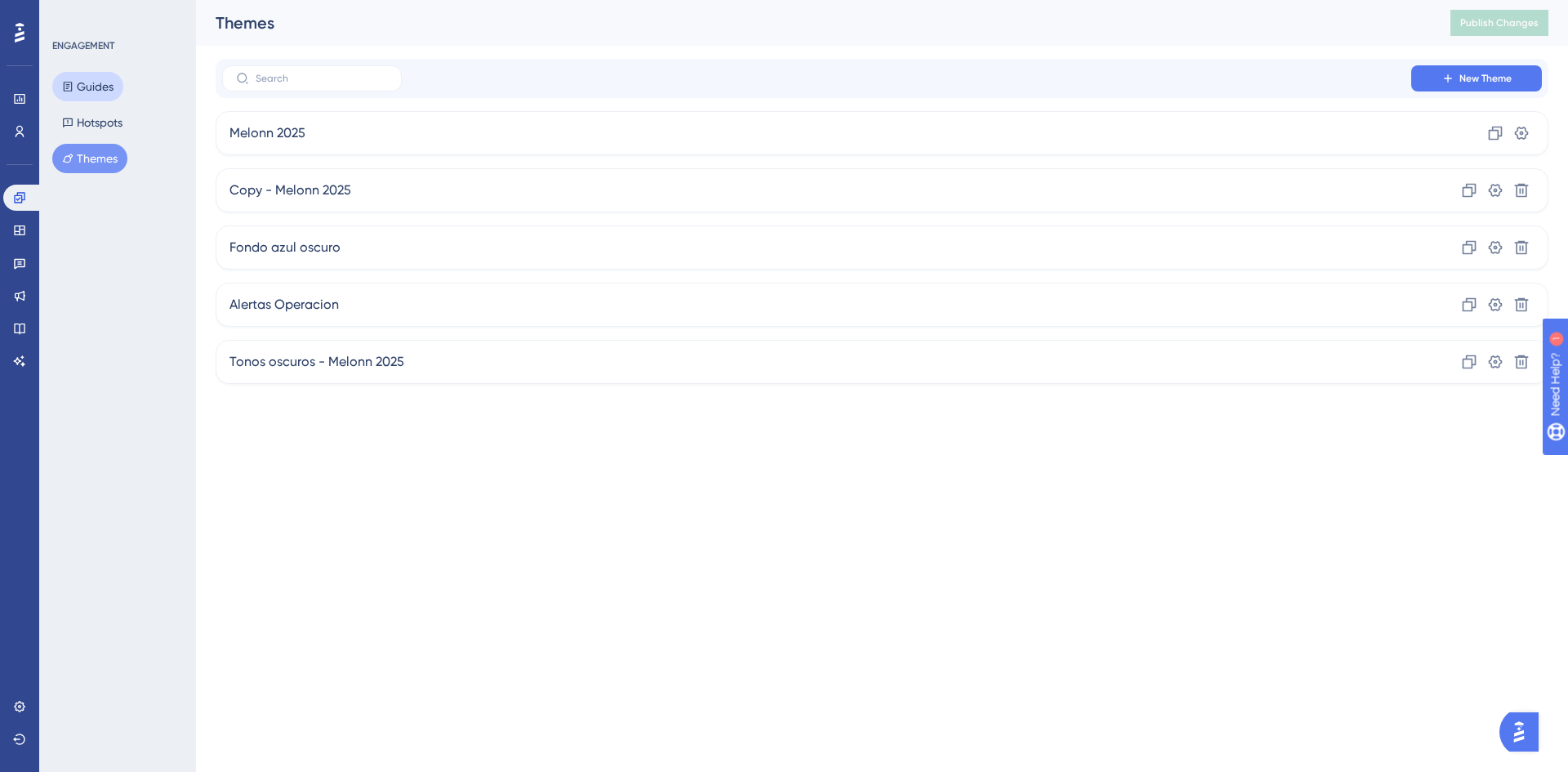
click at [108, 87] on button "Guides" at bounding box center [87, 86] width 71 height 29
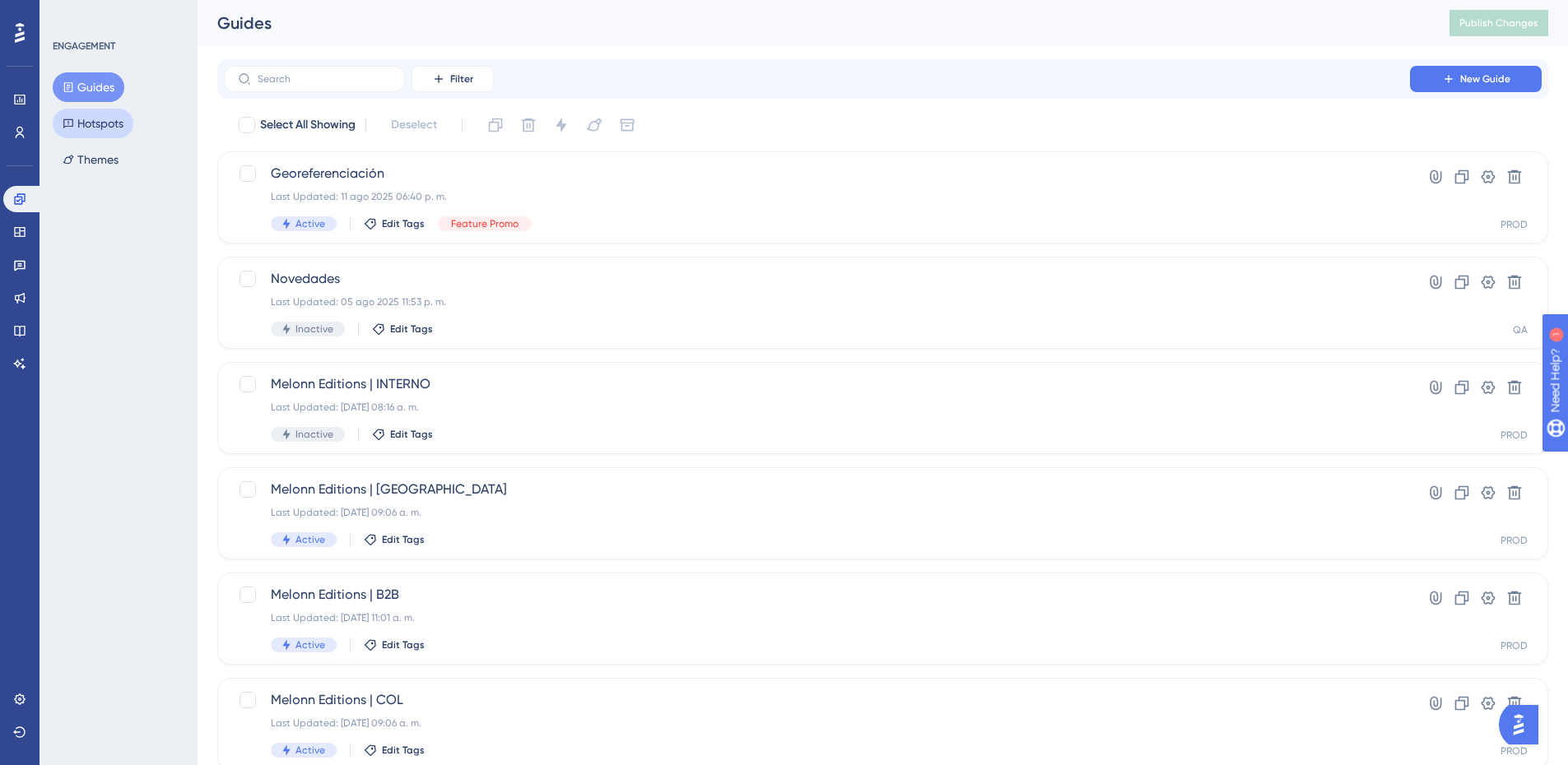
click at [102, 124] on button "Hotspots" at bounding box center [93, 124] width 81 height 29
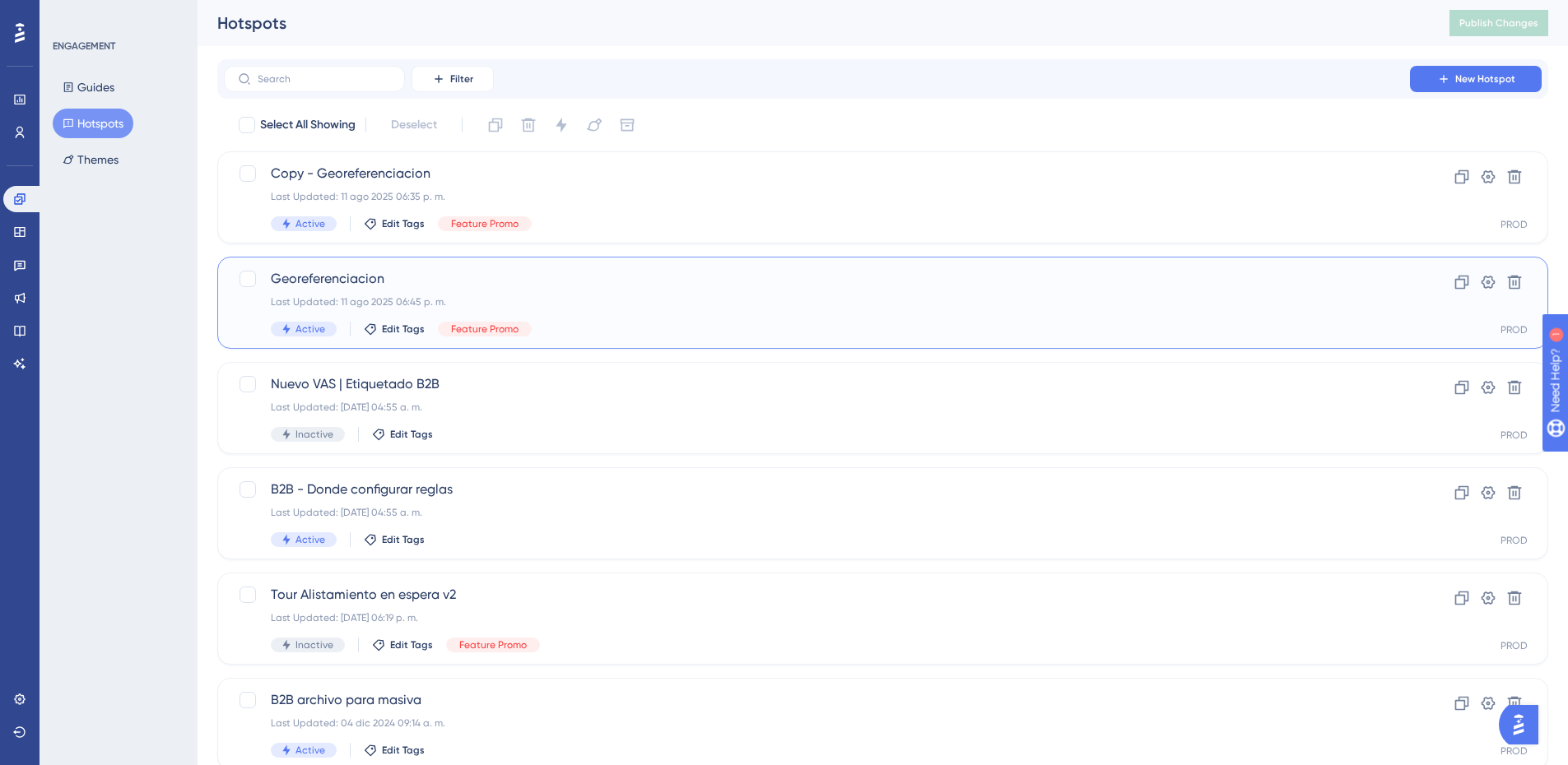
click at [644, 307] on div "Last Updated: 11 ago 2025 06:45 p. m." at bounding box center [817, 301] width 1092 height 13
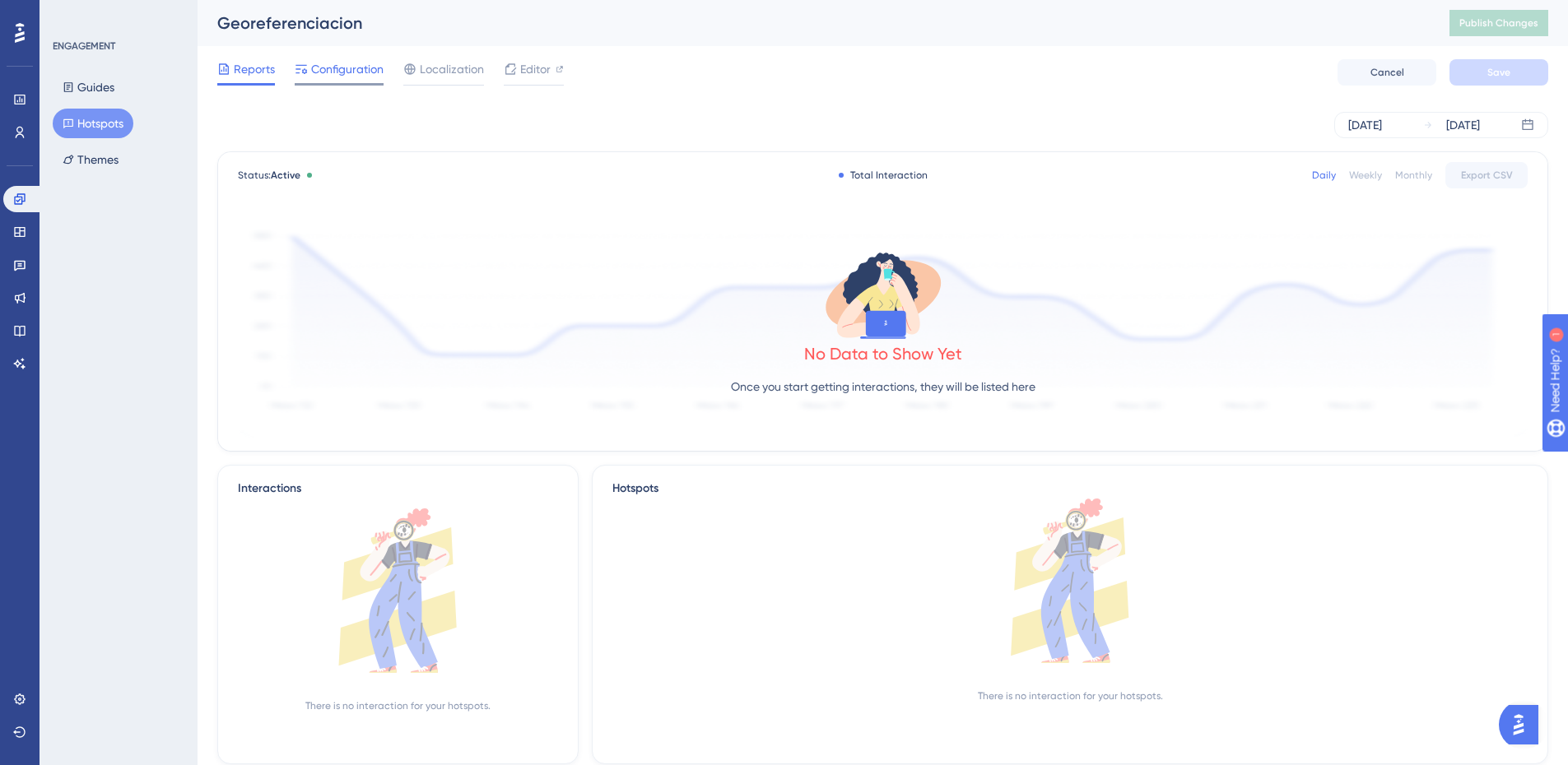
click at [370, 76] on span "Configuration" at bounding box center [346, 70] width 72 height 20
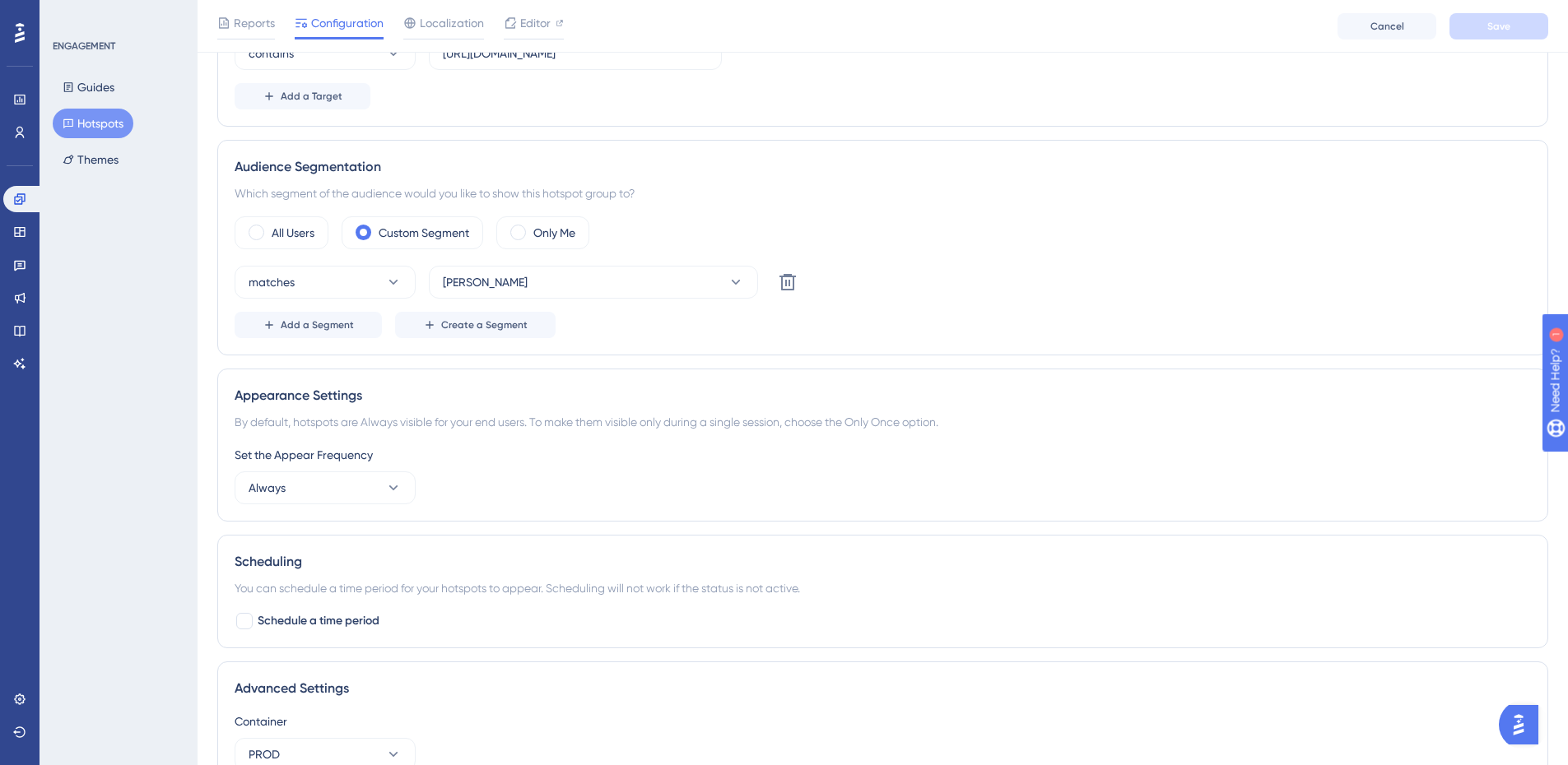
scroll to position [258, 0]
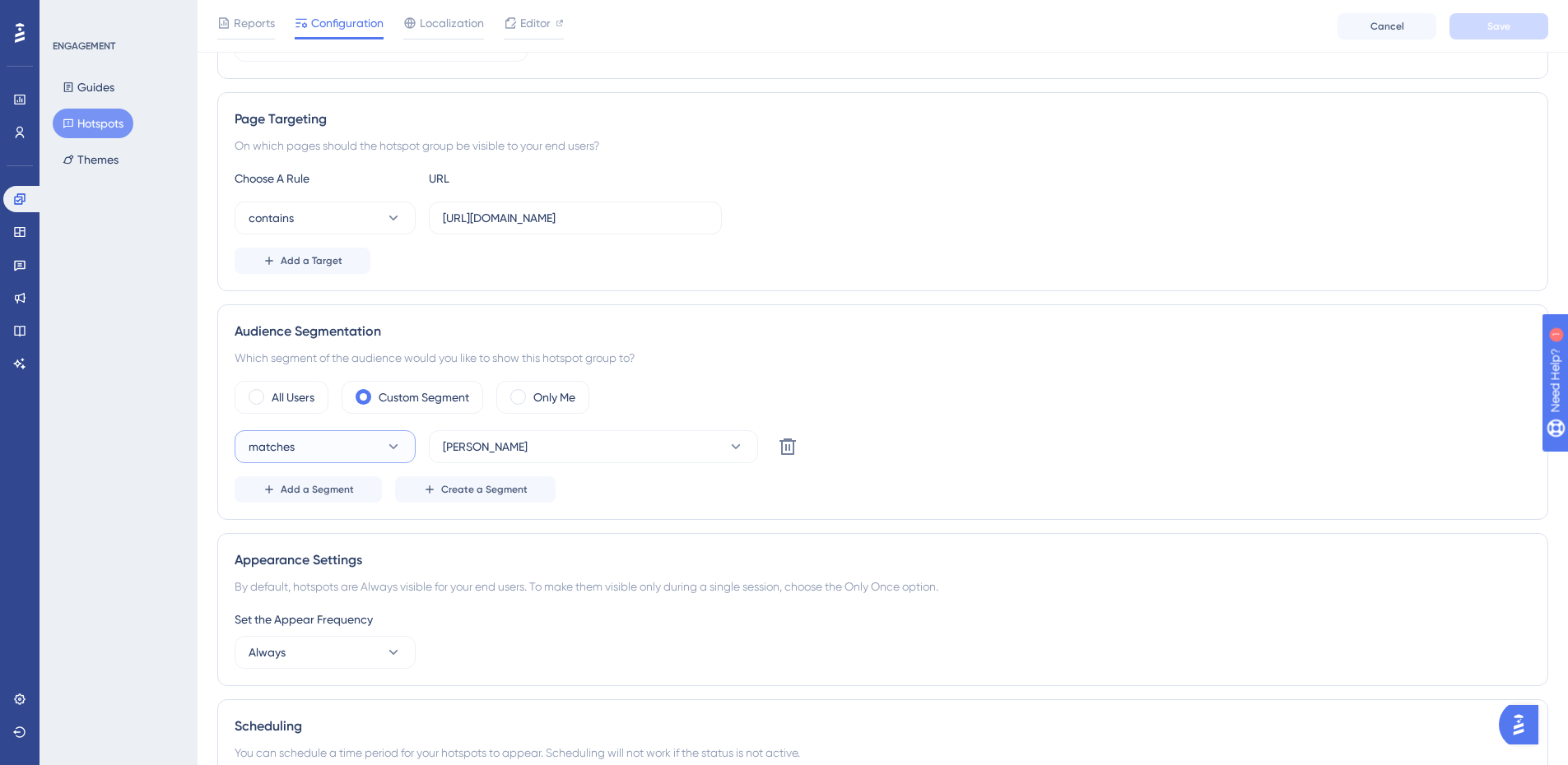
click at [335, 439] on button "matches" at bounding box center [325, 447] width 181 height 33
click at [1092, 415] on div "All Users Custom Segment Only Me matches matches matches doesn't match doesn't …" at bounding box center [883, 442] width 1296 height 122
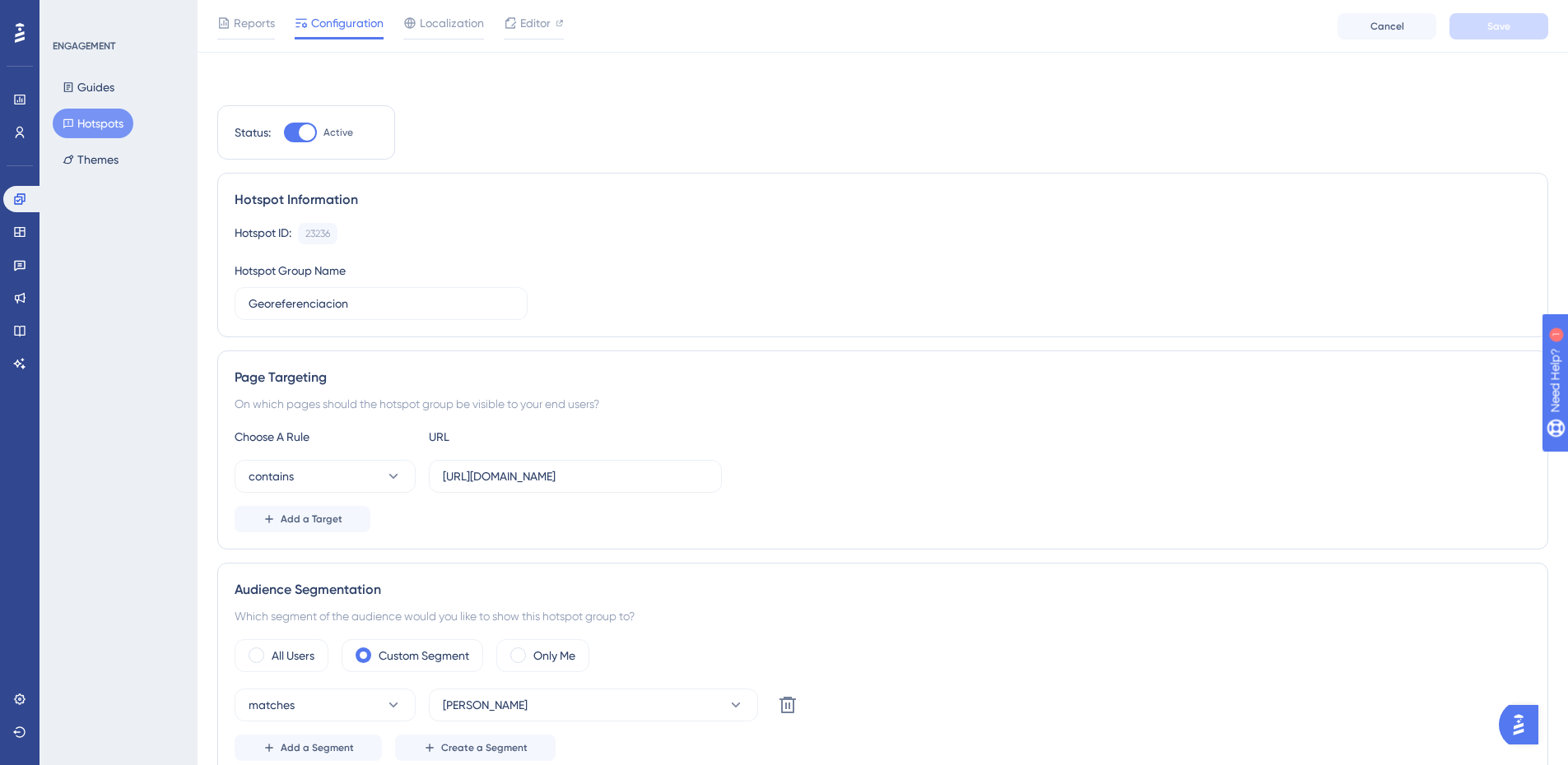
scroll to position [329, 0]
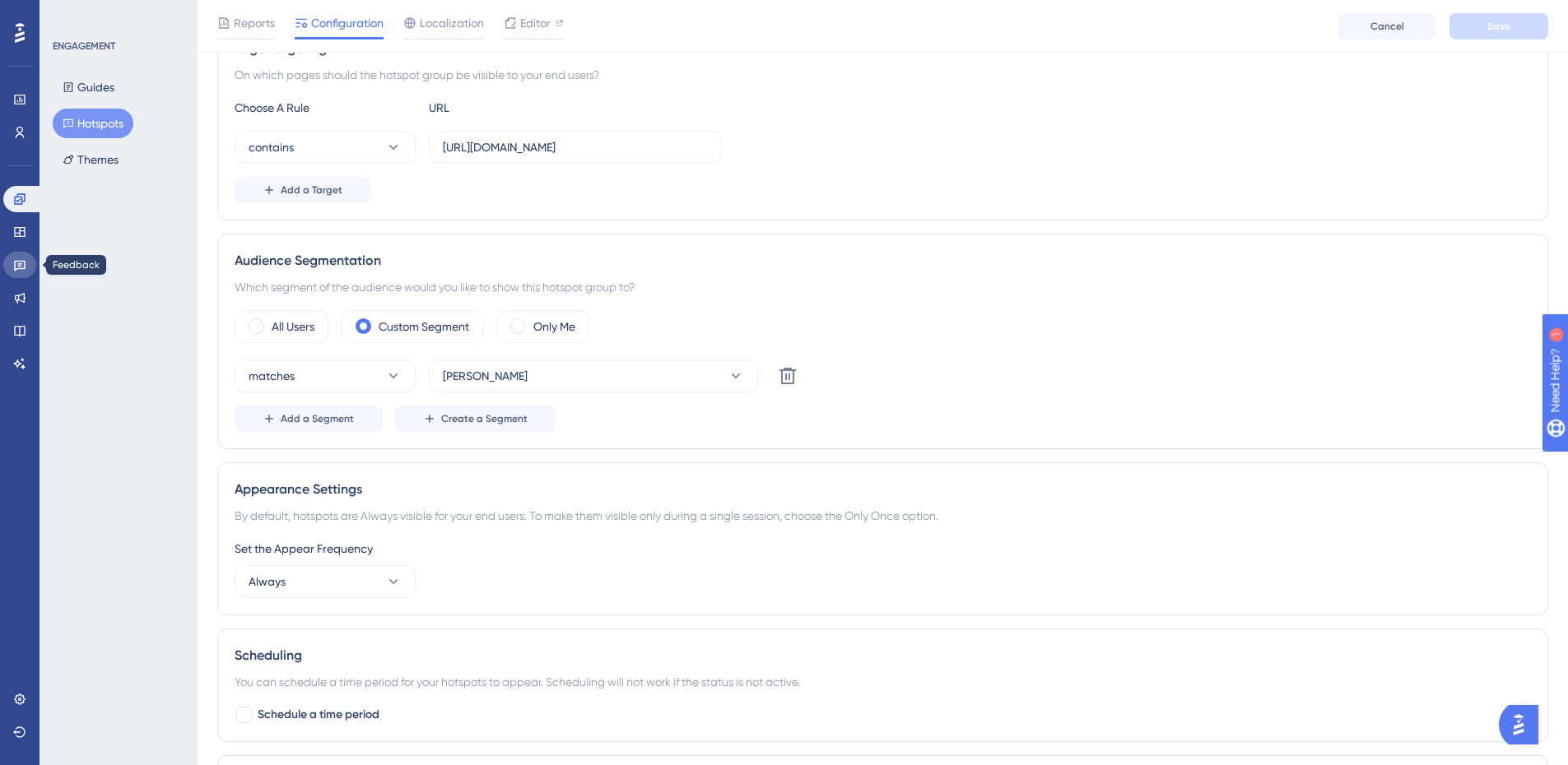
click at [20, 254] on link at bounding box center [20, 265] width 33 height 27
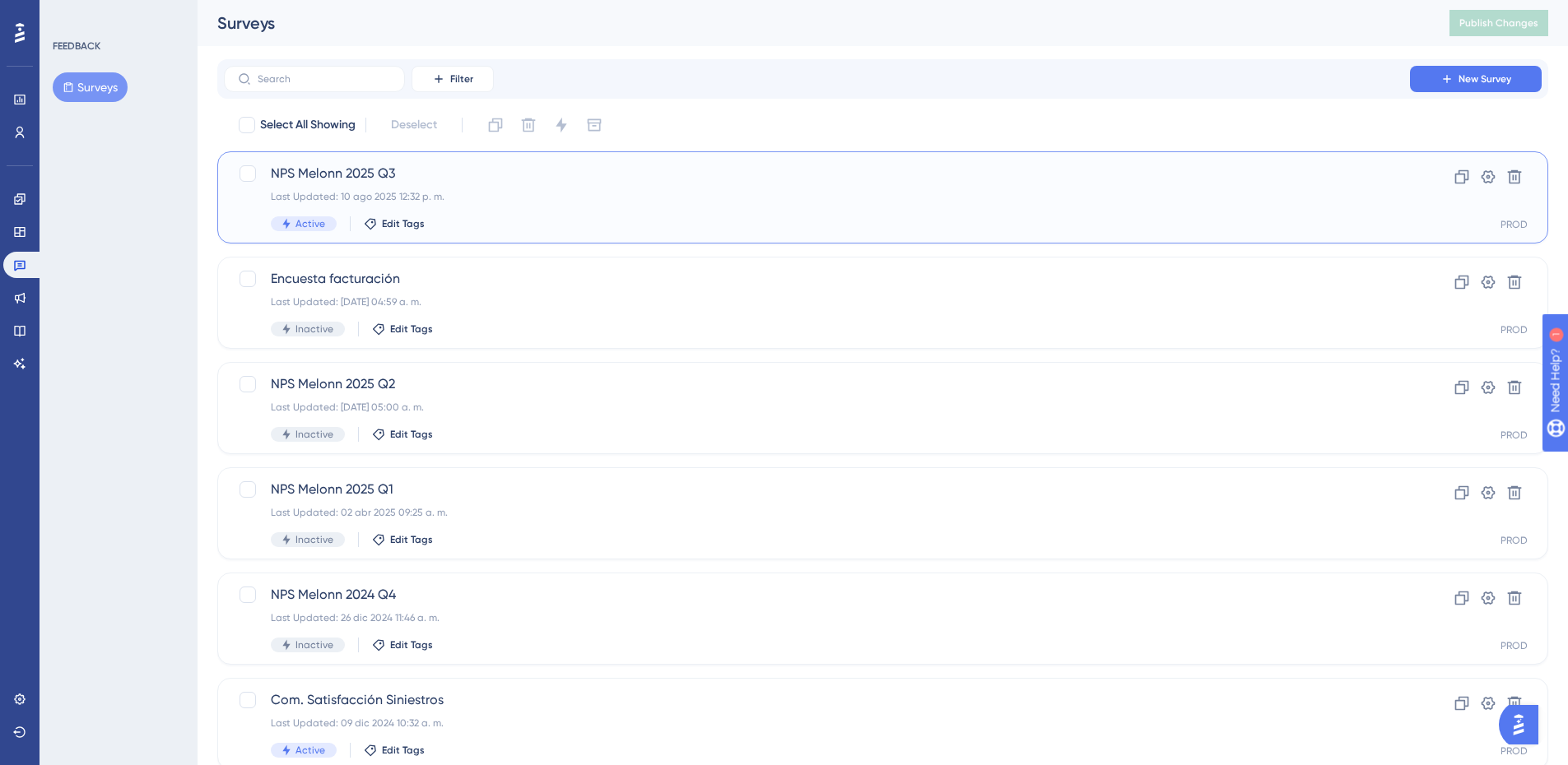
click at [487, 187] on div "NPS Melonn 2025 Q3 Last Updated: 10 ago 2025 12:32 p. m. Active Edit Tags" at bounding box center [817, 198] width 1092 height 68
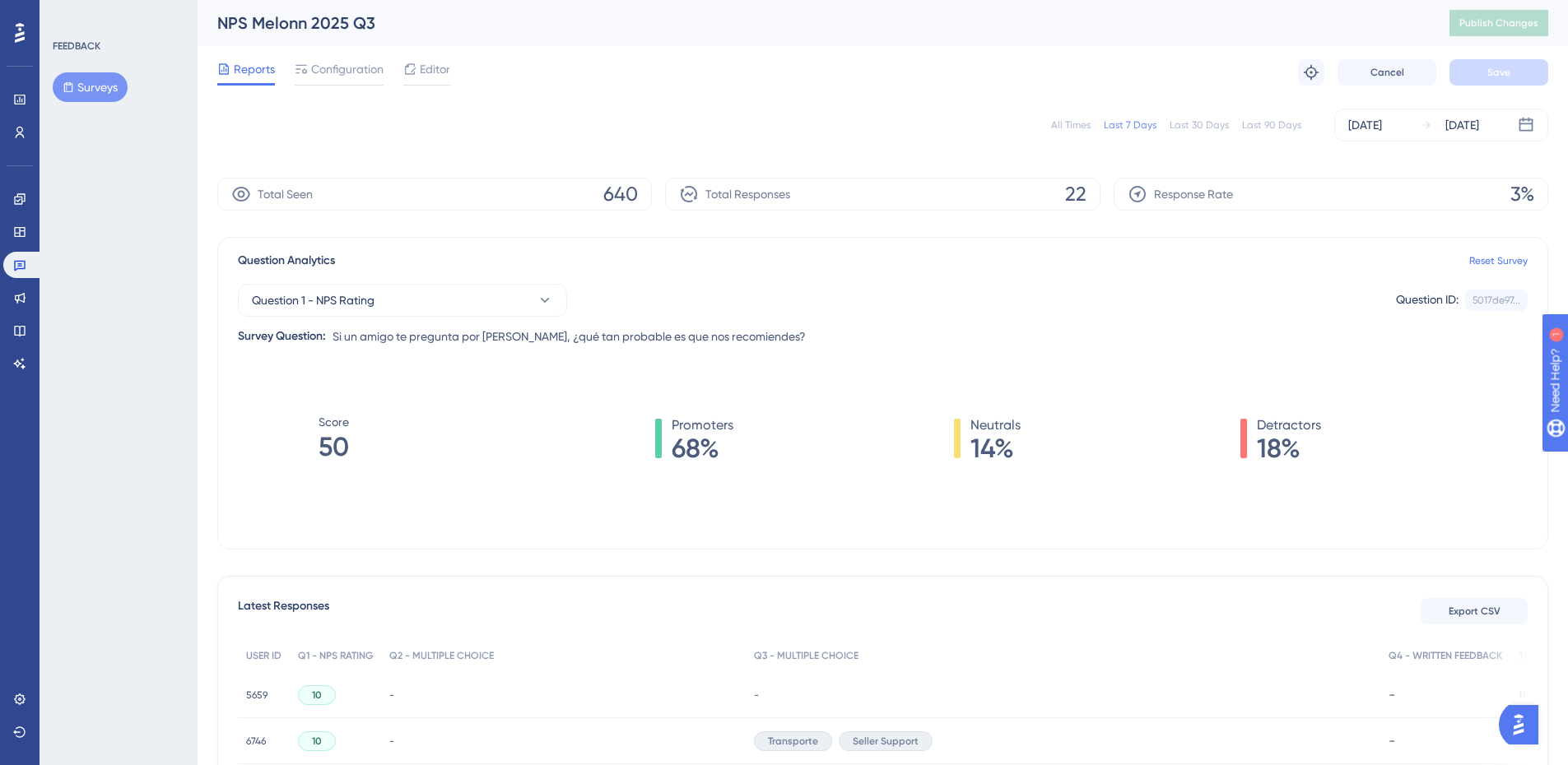
scroll to position [329, 0]
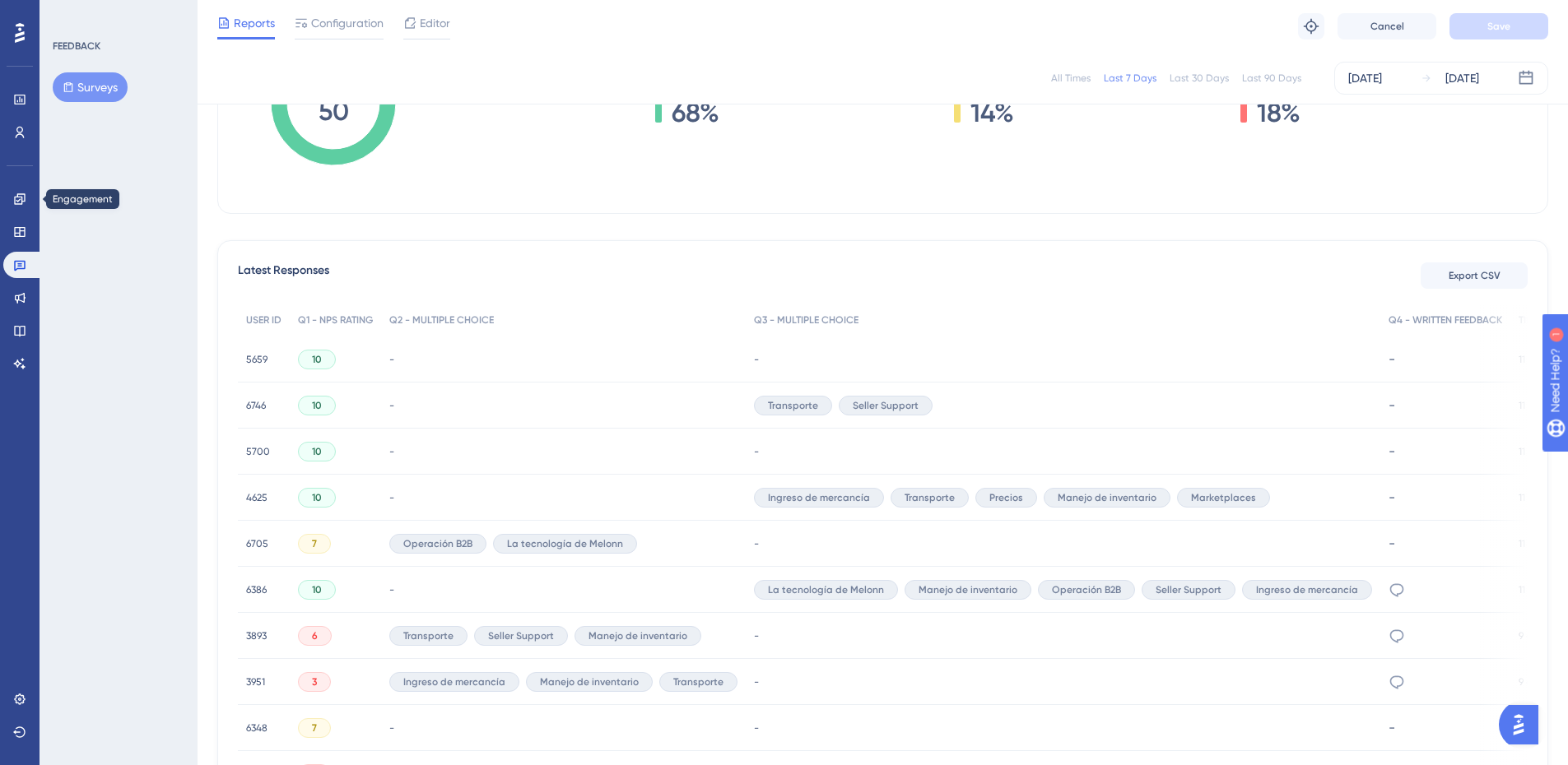
click at [4, 206] on div "Engagement" at bounding box center [20, 199] width 33 height 27
click at [16, 207] on link at bounding box center [20, 199] width 33 height 27
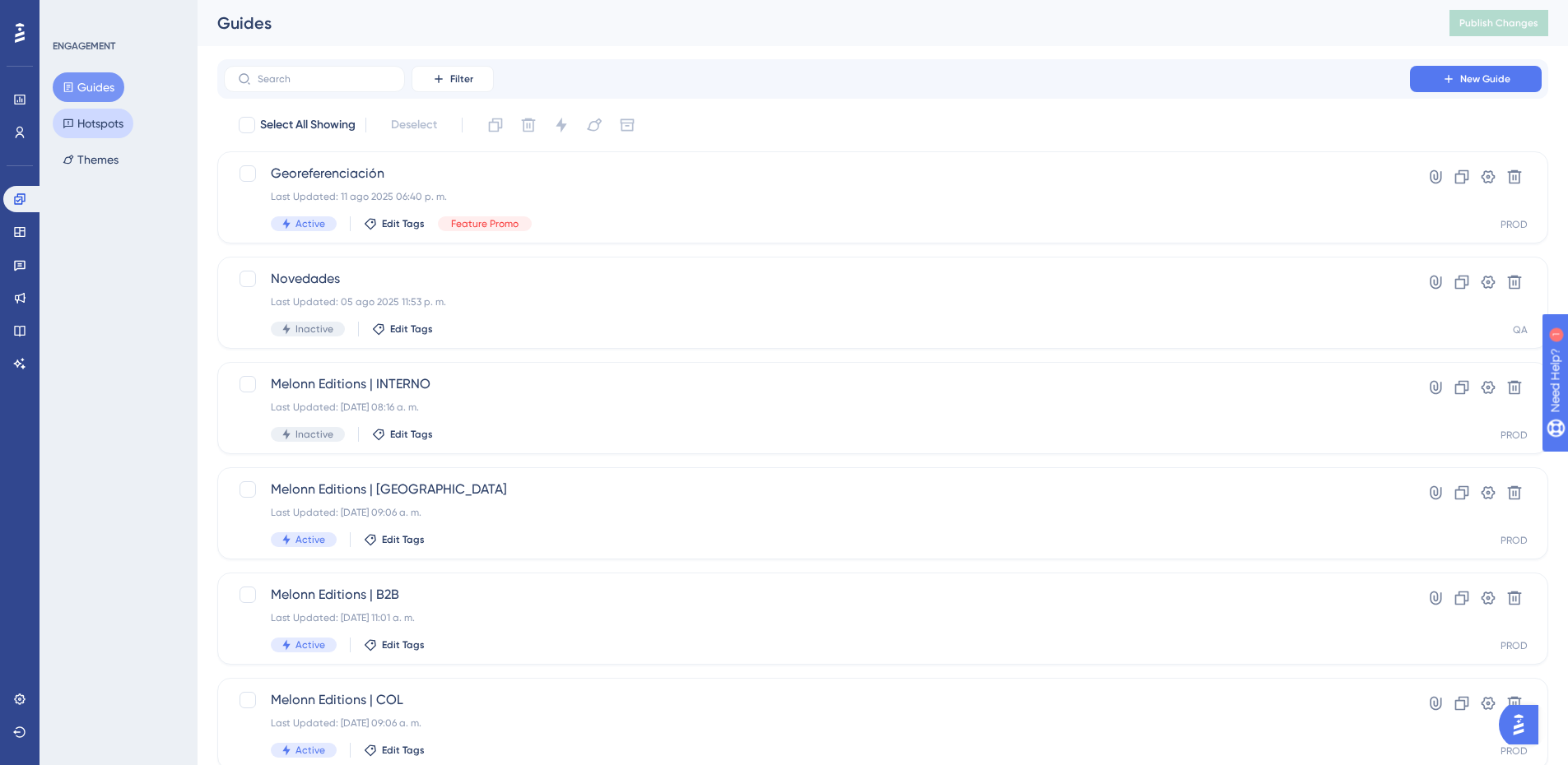
click at [72, 133] on button "Hotspots" at bounding box center [93, 124] width 81 height 29
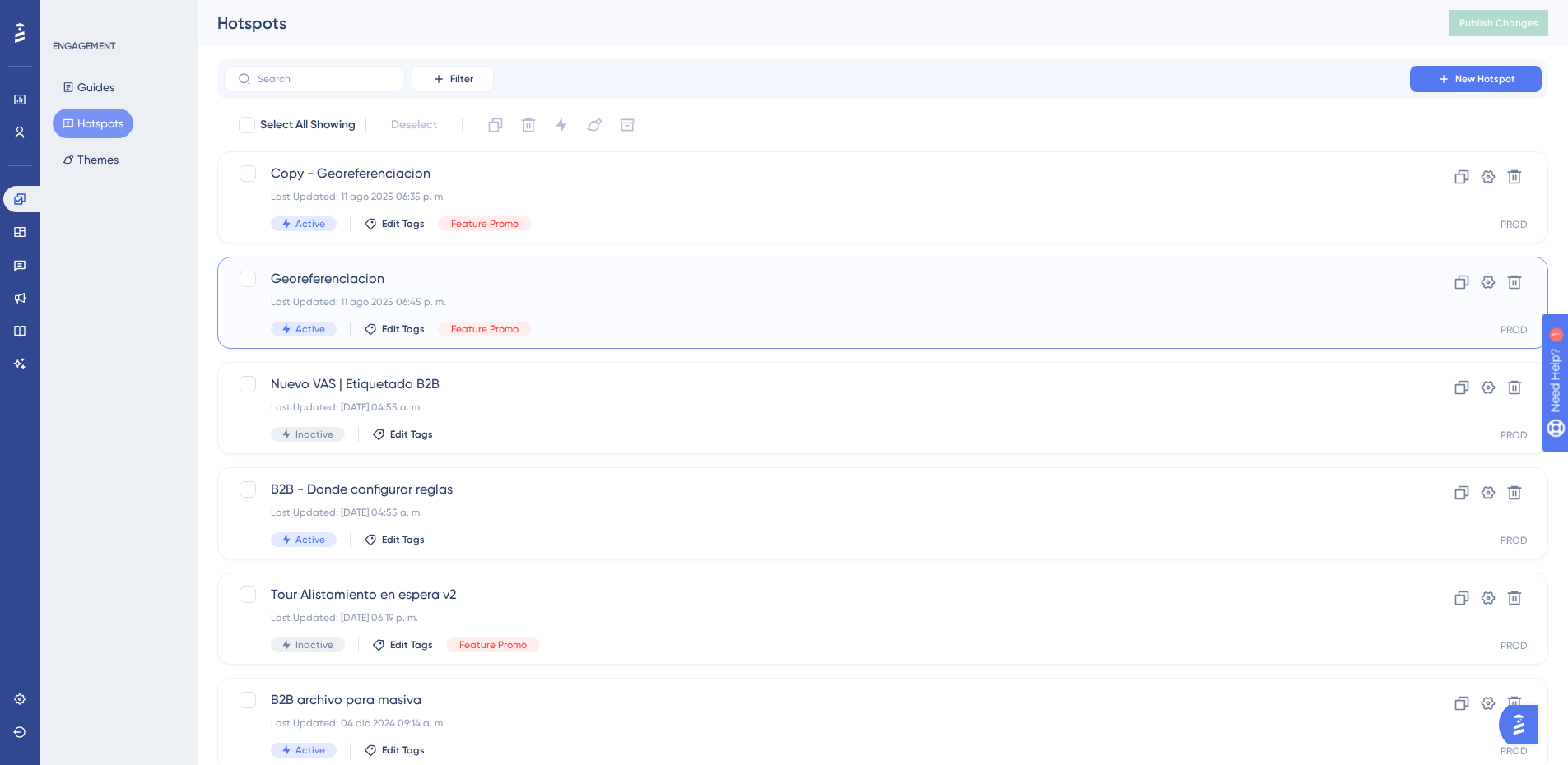
click at [487, 284] on span "Georeferenciacion" at bounding box center [817, 279] width 1092 height 20
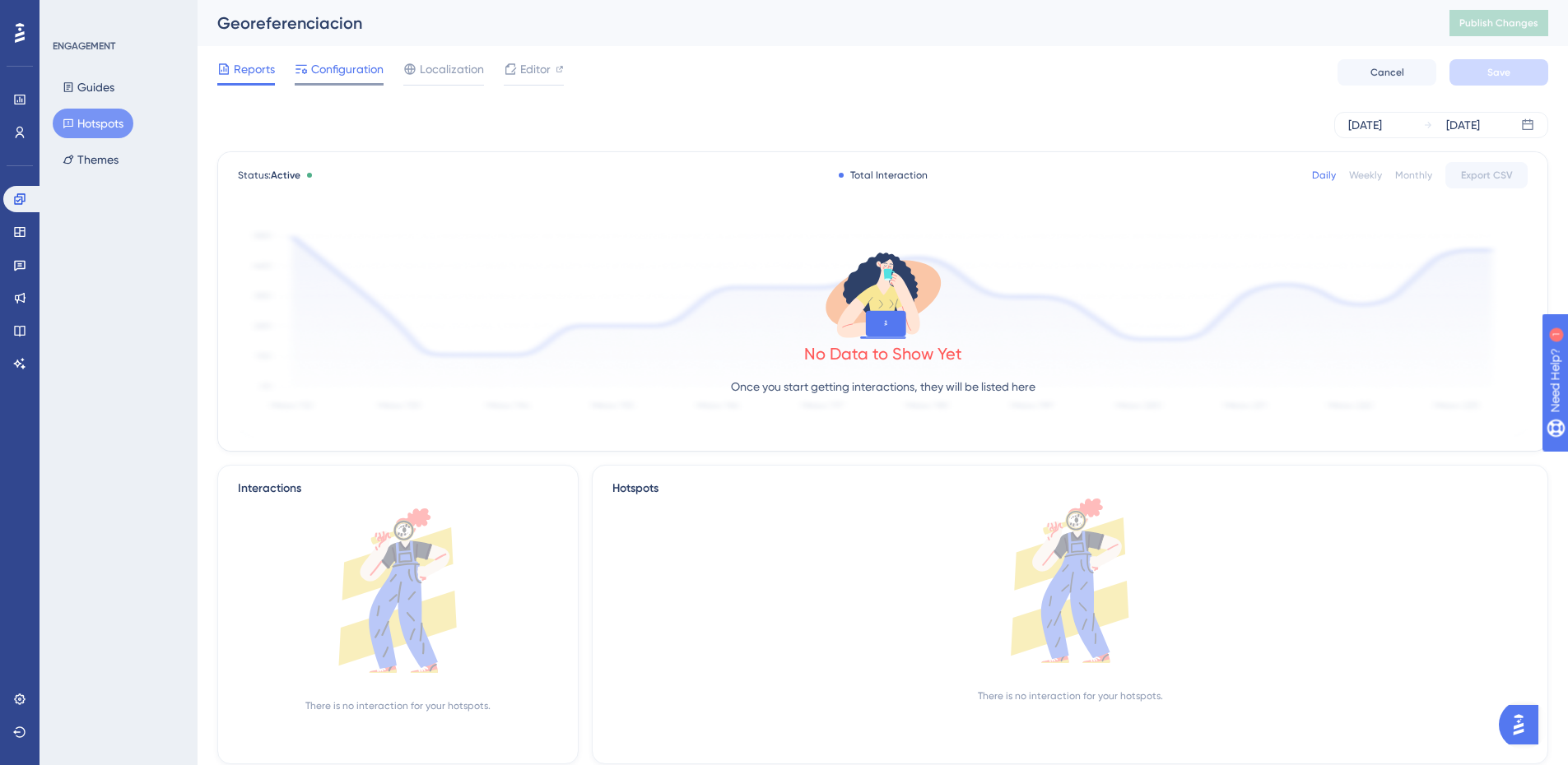
click at [364, 72] on span "Configuration" at bounding box center [346, 70] width 72 height 20
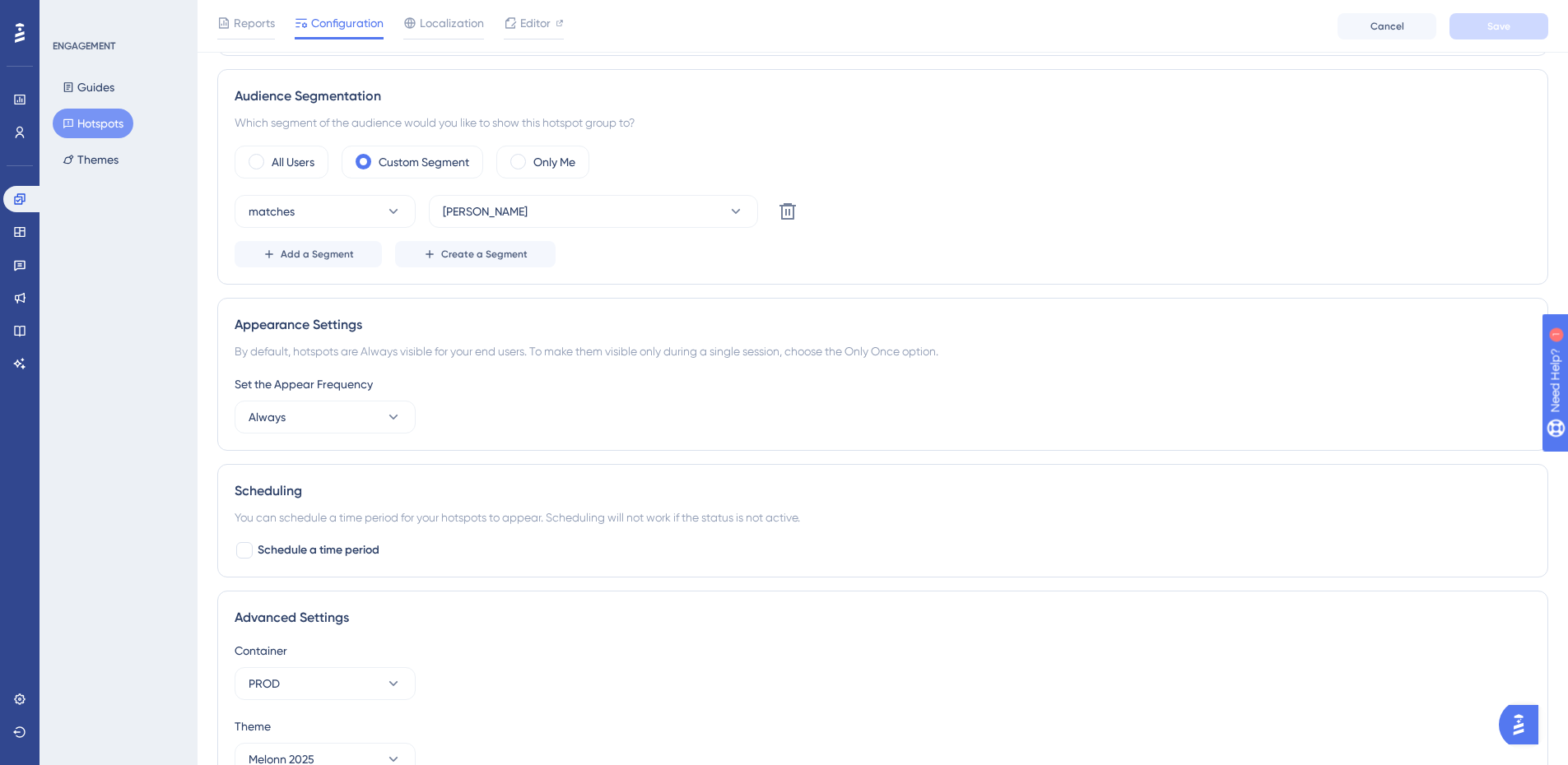
scroll to position [587, 0]
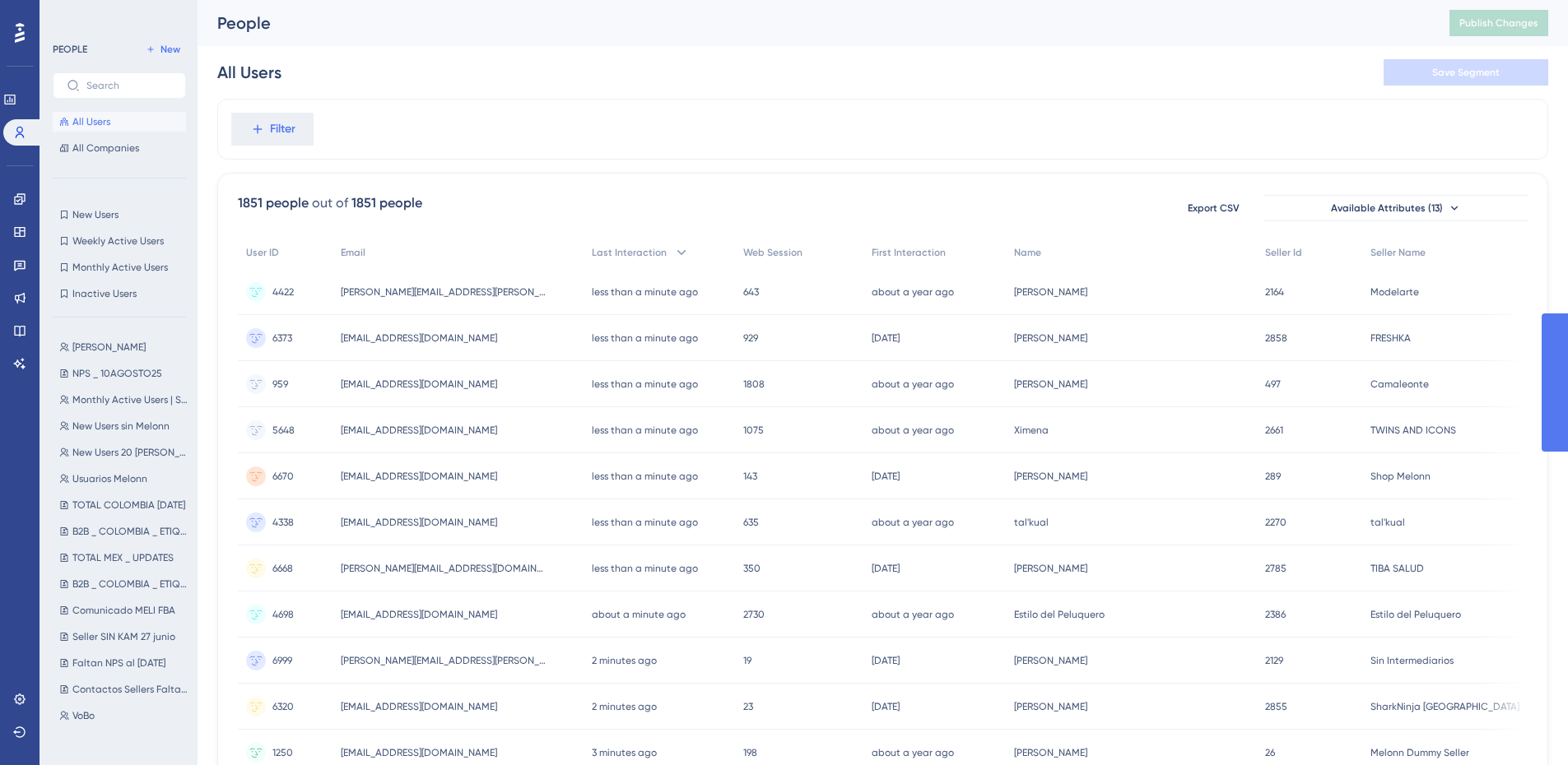
click at [86, 338] on button "[PERSON_NAME]" at bounding box center [124, 347] width 143 height 20
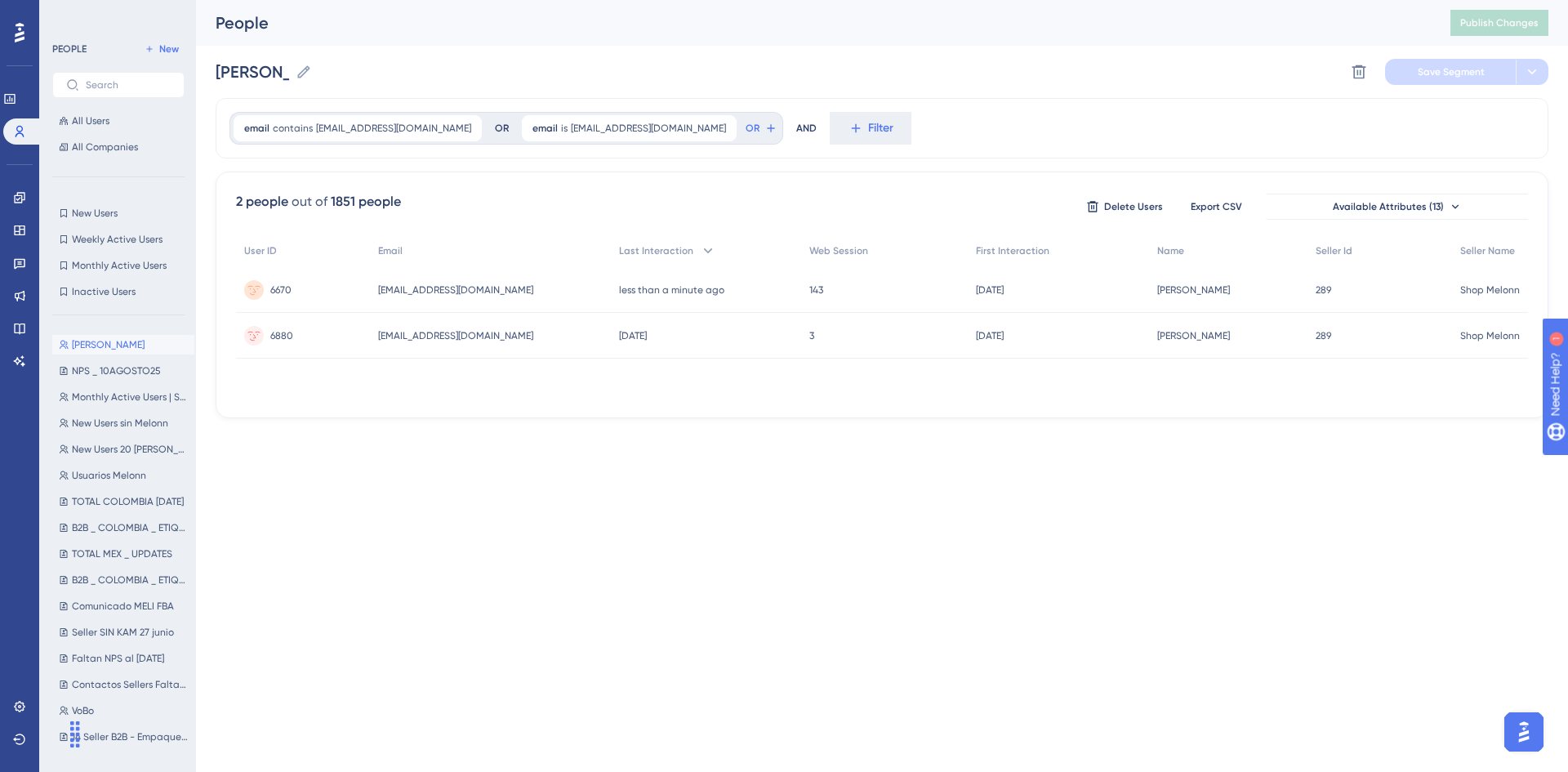
drag, startPoint x: 1117, startPoint y: 396, endPoint x: 1392, endPoint y: 396, distance: 275.0
click at [1392, 396] on div "User ID Email Last Interaction Web Session First Interaction Name Seller Id Sel…" at bounding box center [882, 316] width 1292 height 164
